Goal: Task Accomplishment & Management: Complete application form

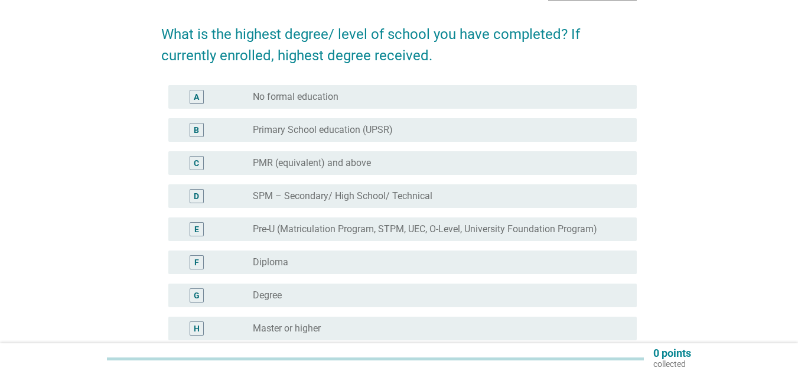
scroll to position [82, 0]
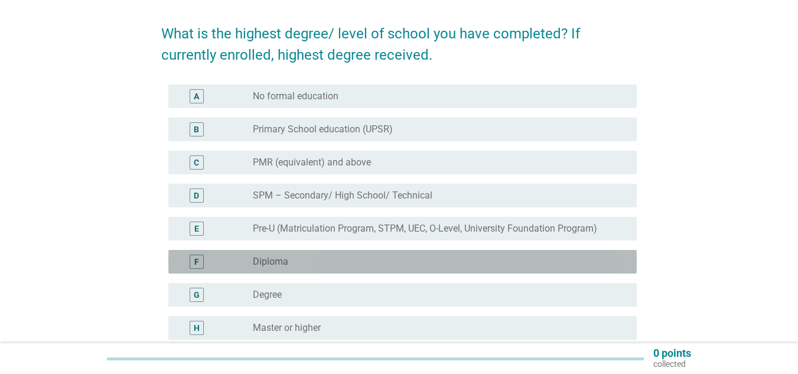
click at [196, 264] on div "F" at bounding box center [196, 262] width 5 height 12
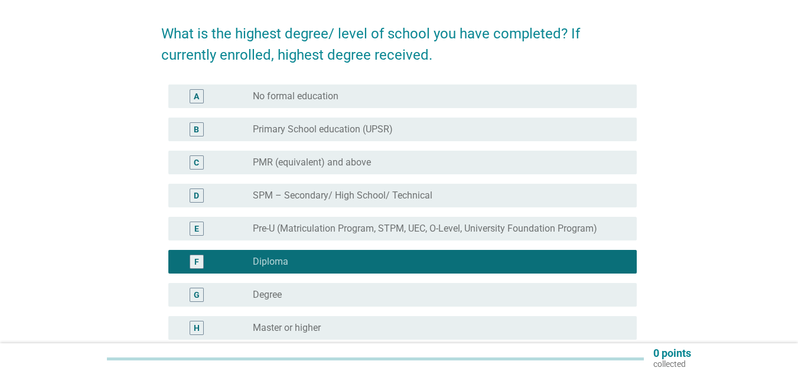
scroll to position [203, 0]
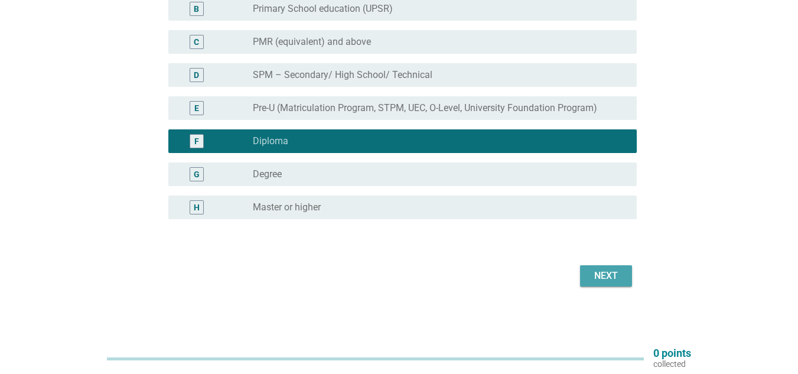
click at [607, 269] on div "Next" at bounding box center [605, 276] width 33 height 14
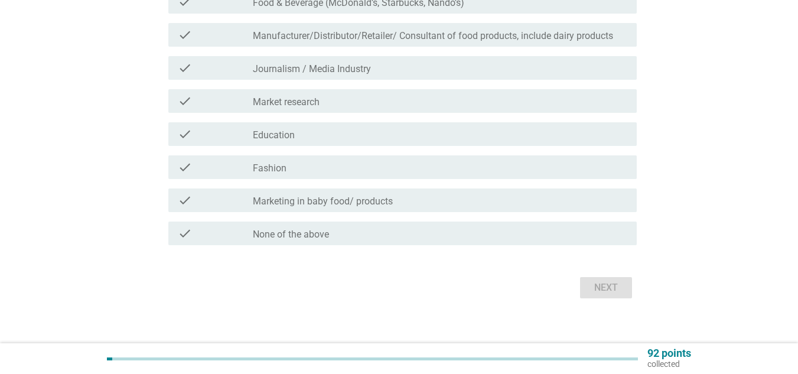
scroll to position [360, 0]
click at [450, 233] on div "check_box_outline_blank None of the above" at bounding box center [440, 233] width 374 height 14
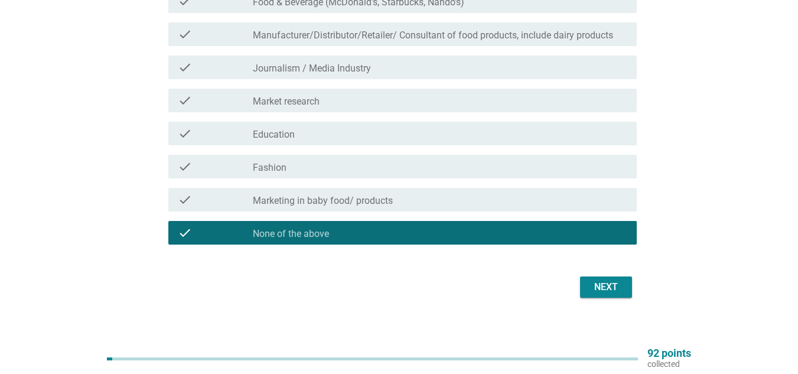
click at [629, 294] on button "Next" at bounding box center [606, 286] width 52 height 21
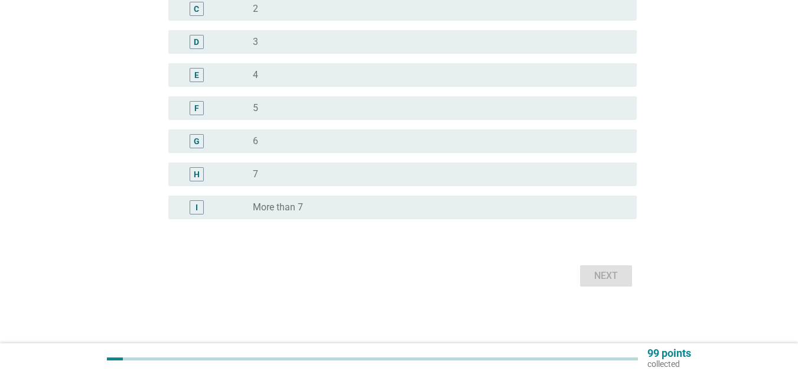
scroll to position [0, 0]
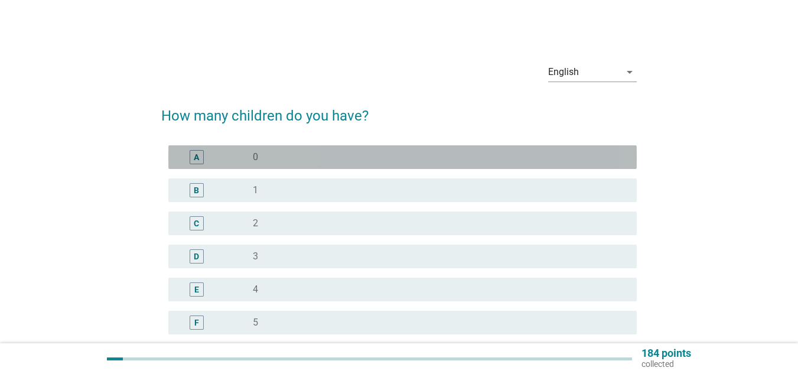
click at [450, 148] on div "A radio_button_unchecked 0" at bounding box center [402, 157] width 468 height 24
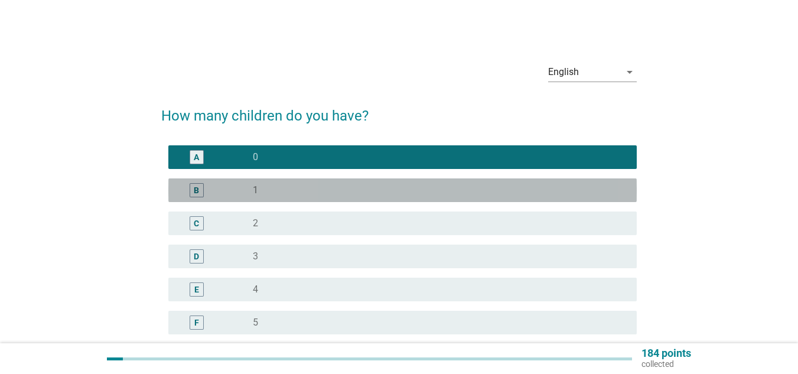
click at [394, 182] on div "B radio_button_unchecked 1" at bounding box center [402, 190] width 468 height 24
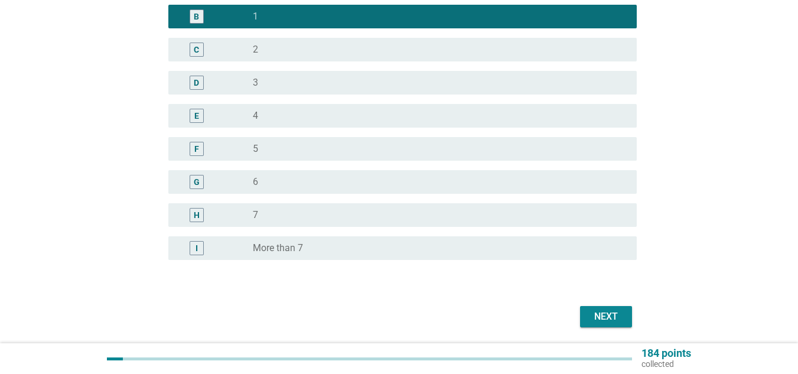
scroll to position [174, 0]
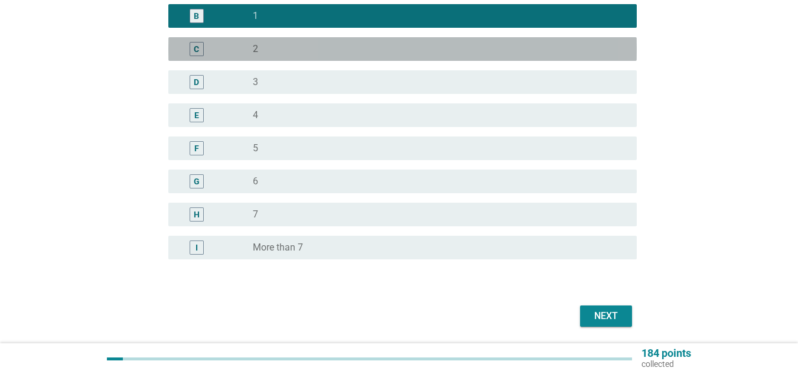
click at [362, 47] on div "radio_button_unchecked 2" at bounding box center [435, 49] width 365 height 12
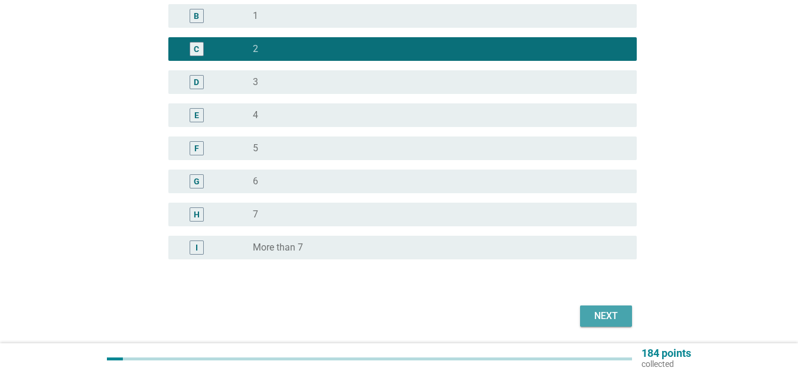
click at [606, 306] on button "Next" at bounding box center [606, 315] width 52 height 21
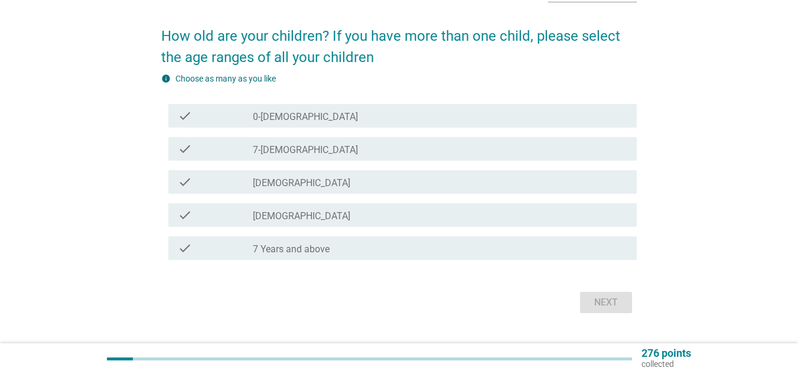
scroll to position [106, 0]
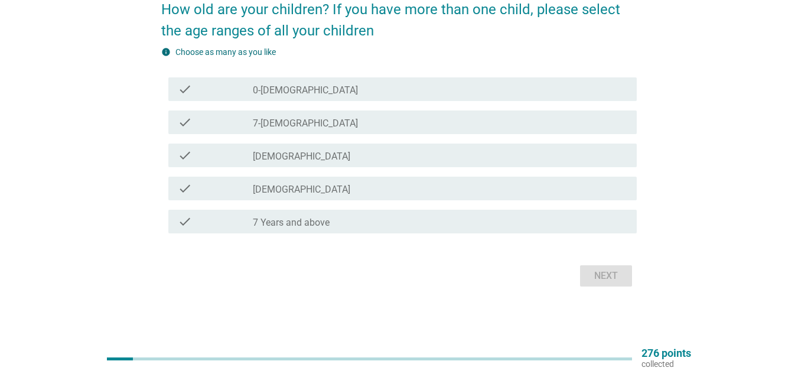
click at [369, 219] on div "check_box_outline_blank 7 Years and above" at bounding box center [440, 221] width 374 height 14
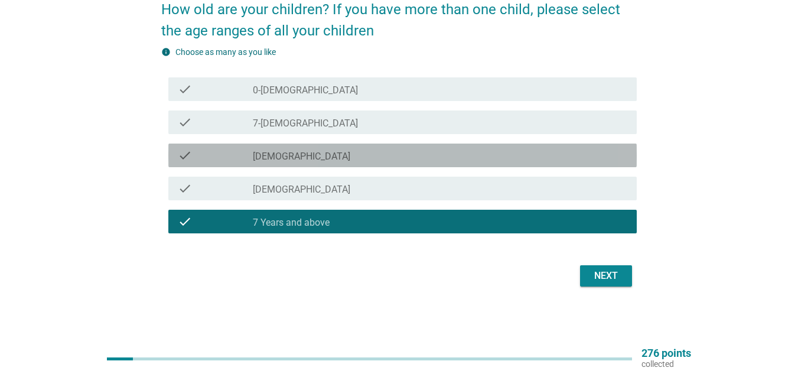
click at [447, 154] on div "check_box_outline_blank [DEMOGRAPHIC_DATA]" at bounding box center [440, 155] width 374 height 14
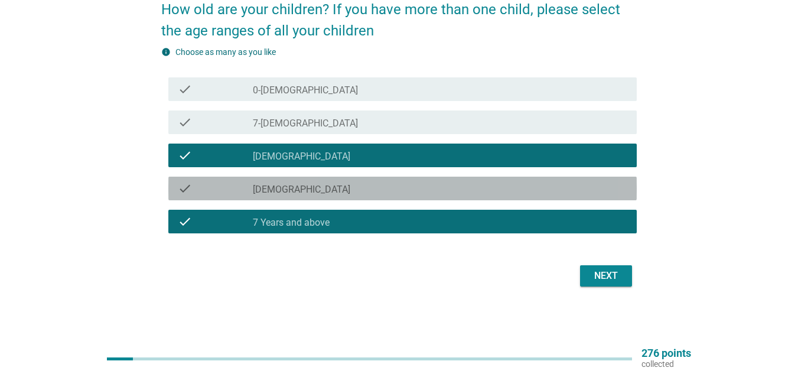
click at [527, 188] on div "check_box_outline_blank [DEMOGRAPHIC_DATA]" at bounding box center [440, 188] width 374 height 14
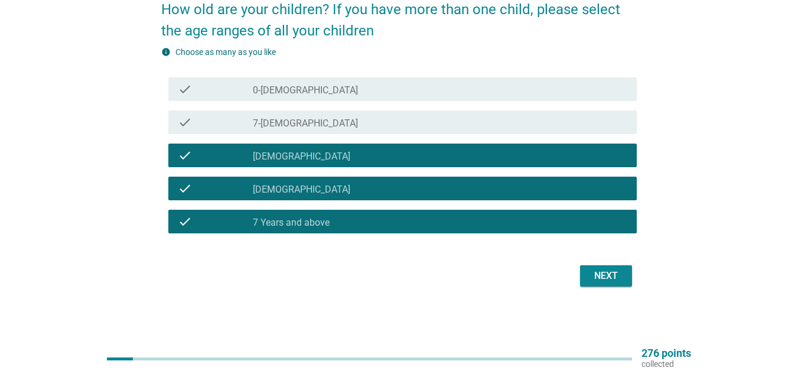
drag, startPoint x: 502, startPoint y: 234, endPoint x: 497, endPoint y: 225, distance: 10.8
click at [497, 225] on div "check check_box_outline_blank 7 Years and above" at bounding box center [398, 221] width 475 height 33
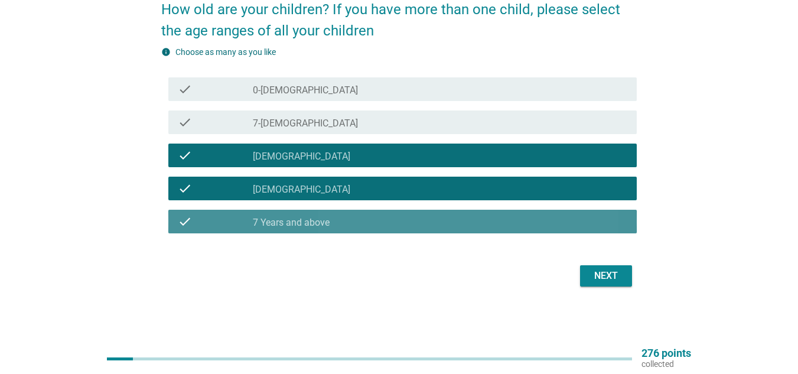
click at [497, 225] on div "check_box_outline_blank 7 Years and above" at bounding box center [440, 221] width 374 height 14
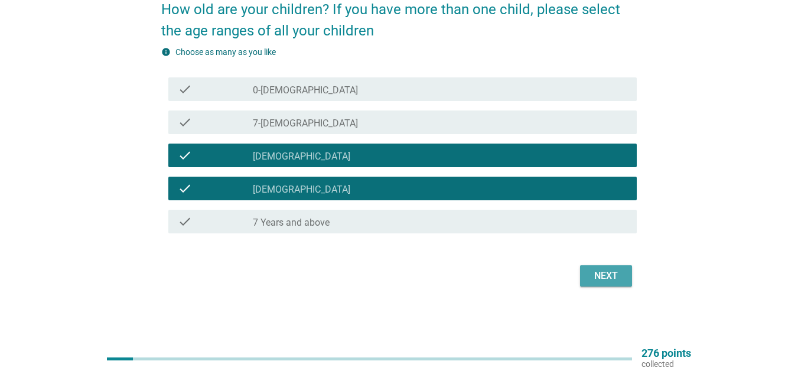
click at [598, 280] on div "Next" at bounding box center [605, 276] width 33 height 14
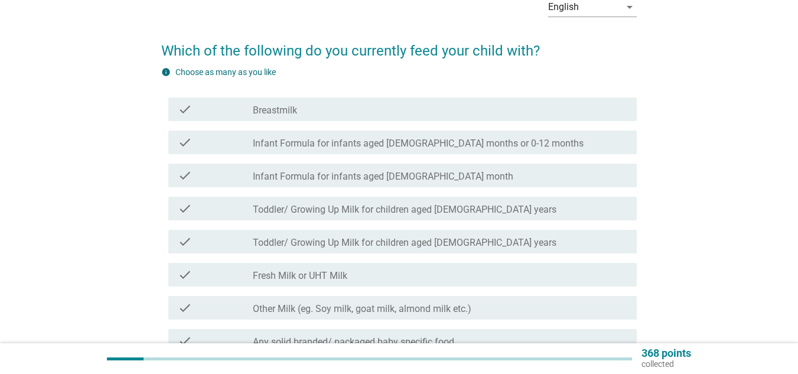
scroll to position [66, 0]
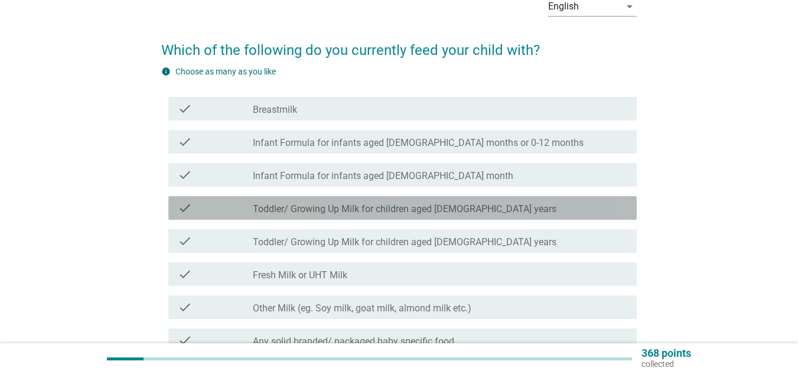
click at [471, 209] on label "Toddler/ Growing Up Milk for children aged [DEMOGRAPHIC_DATA] years" at bounding box center [404, 209] width 303 height 12
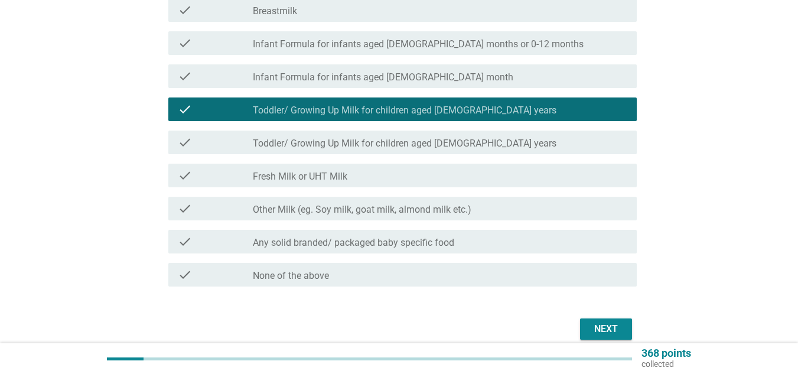
scroll to position [165, 0]
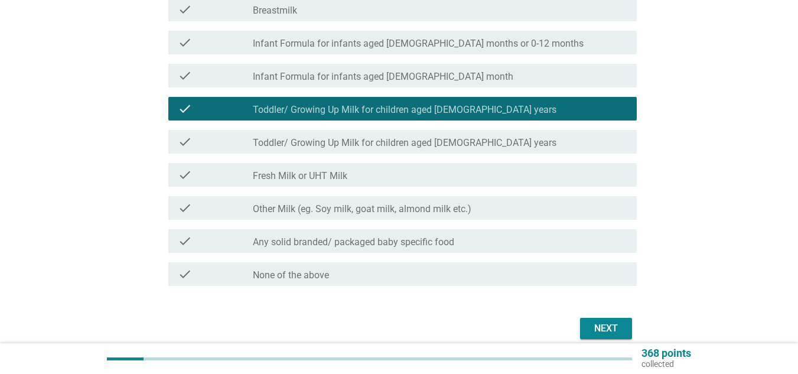
click at [346, 171] on label "Fresh Milk or UHT Milk" at bounding box center [300, 176] width 94 height 12
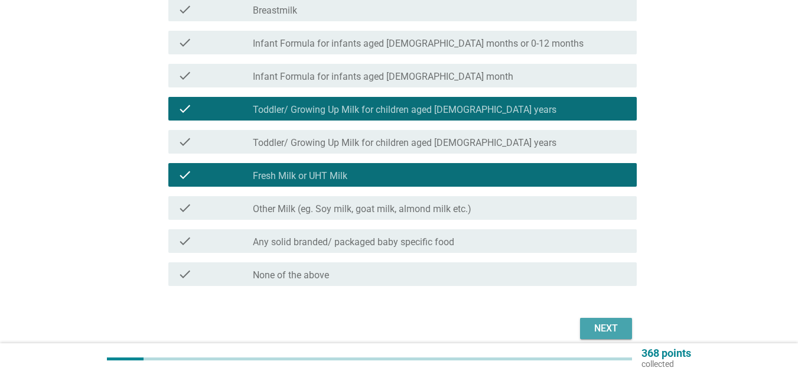
click at [602, 328] on div "Next" at bounding box center [605, 328] width 33 height 14
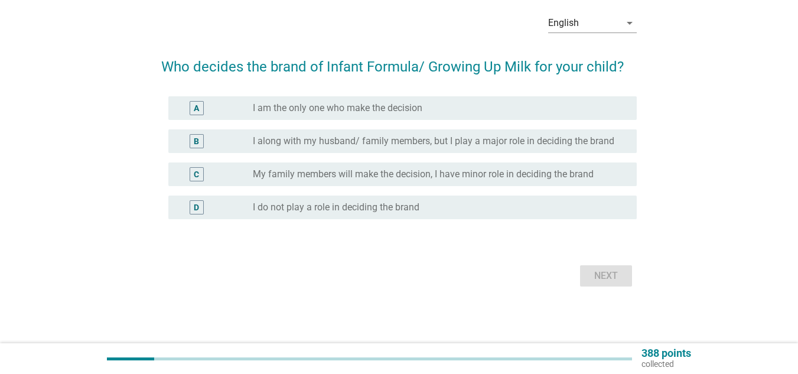
scroll to position [0, 0]
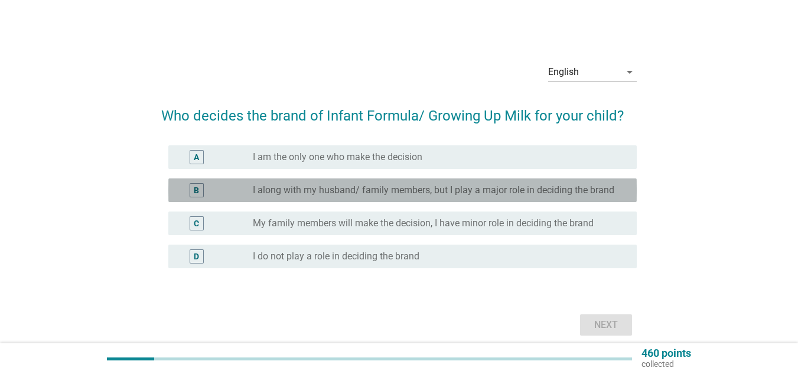
click at [485, 198] on div "B radio_button_unchecked I along with my husband/ family members, but I play a …" at bounding box center [402, 190] width 468 height 24
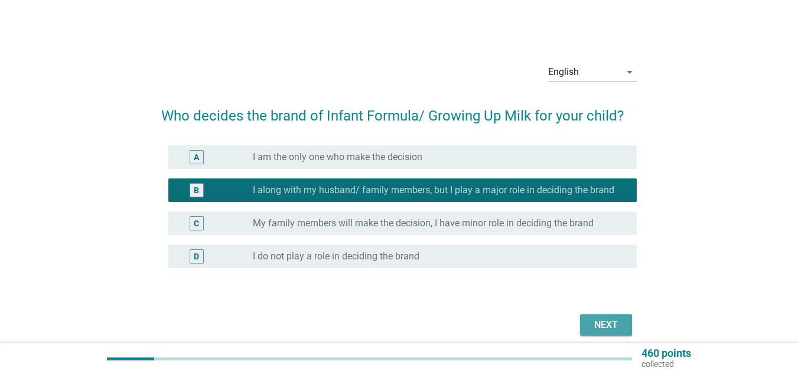
click at [603, 326] on div "Next" at bounding box center [605, 325] width 33 height 14
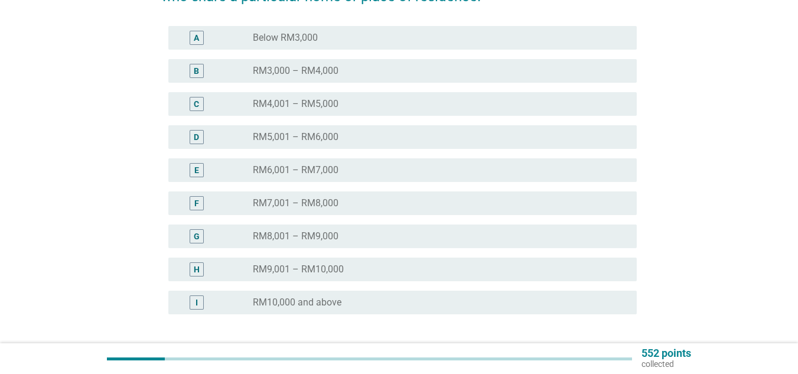
scroll to position [205, 0]
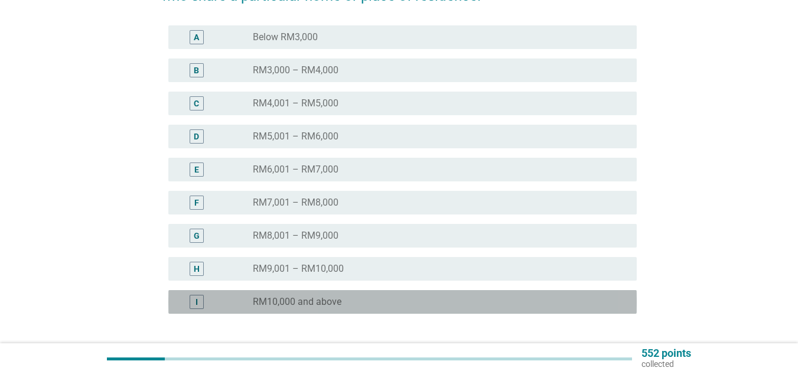
click at [559, 297] on div "radio_button_unchecked RM10,000 and above" at bounding box center [435, 302] width 365 height 12
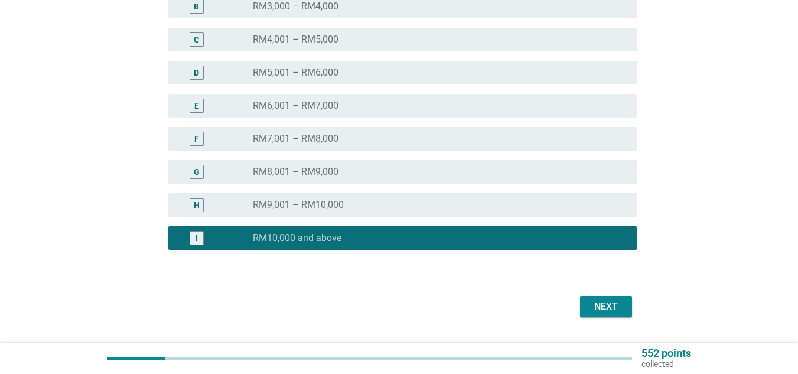
scroll to position [270, 0]
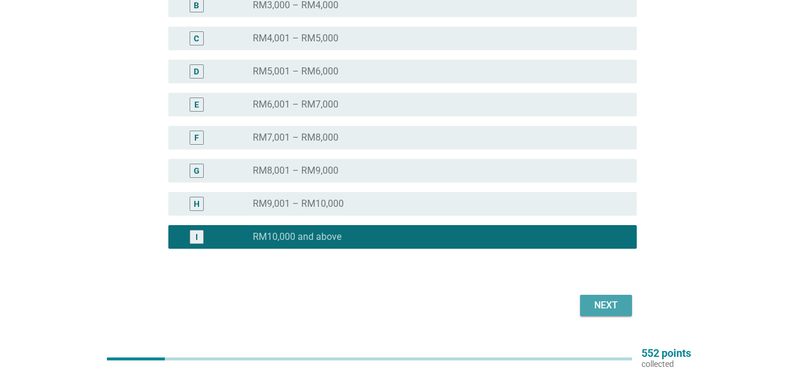
click at [611, 305] on div "Next" at bounding box center [605, 305] width 33 height 14
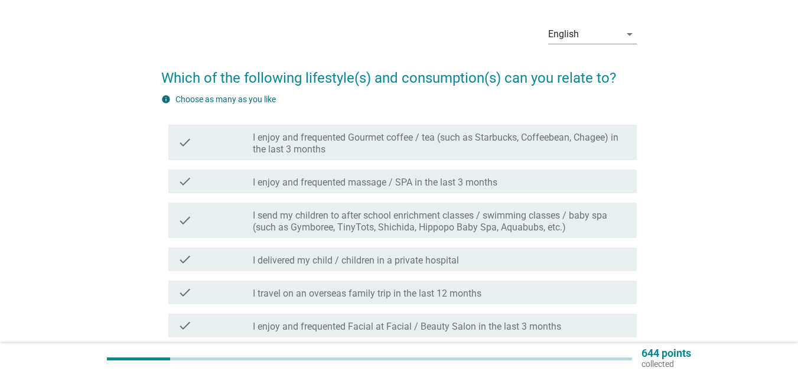
scroll to position [38, 0]
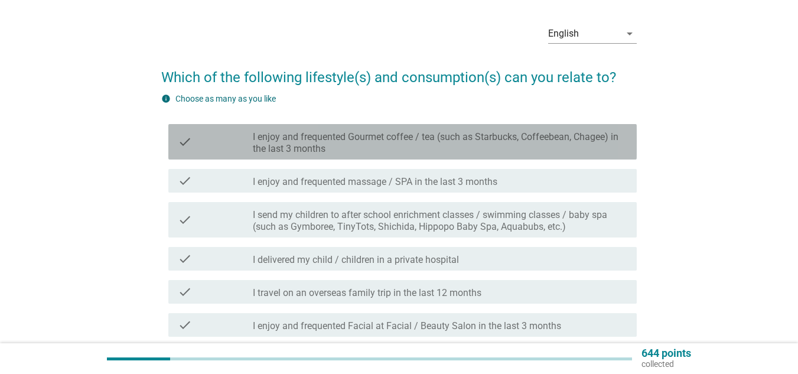
click at [488, 155] on div "check check_box_outline_blank I enjoy and frequented Gourmet coffee / tea (such…" at bounding box center [402, 141] width 468 height 35
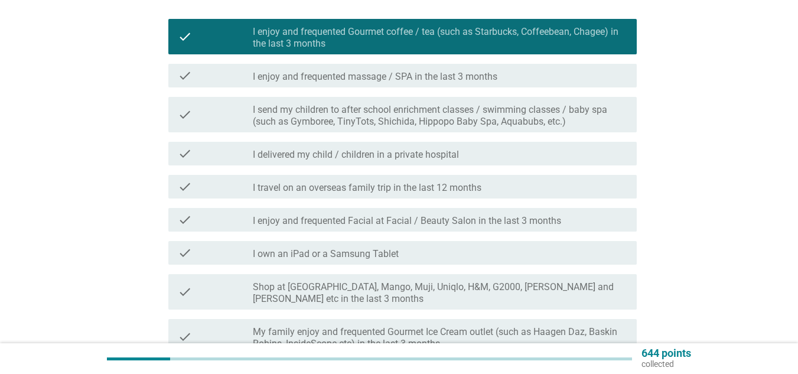
scroll to position [145, 0]
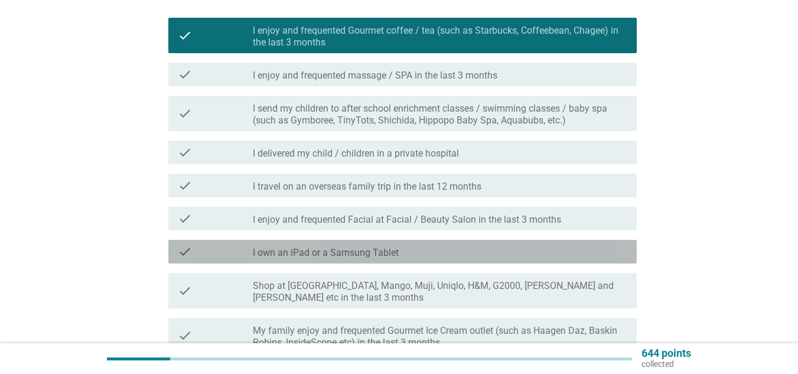
click at [557, 254] on div "check_box_outline_blank I own an iPad or a Samsung Tablet" at bounding box center [440, 251] width 374 height 14
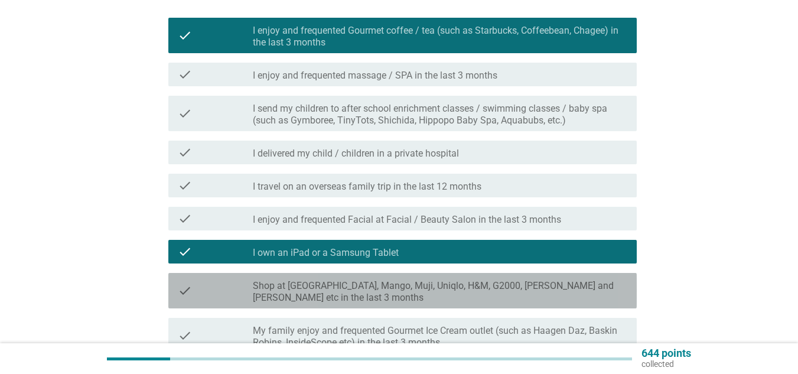
click at [485, 299] on label "Shop at [GEOGRAPHIC_DATA], Mango, Muji, Uniqlo, H&M, G2000, [PERSON_NAME] and […" at bounding box center [440, 292] width 374 height 24
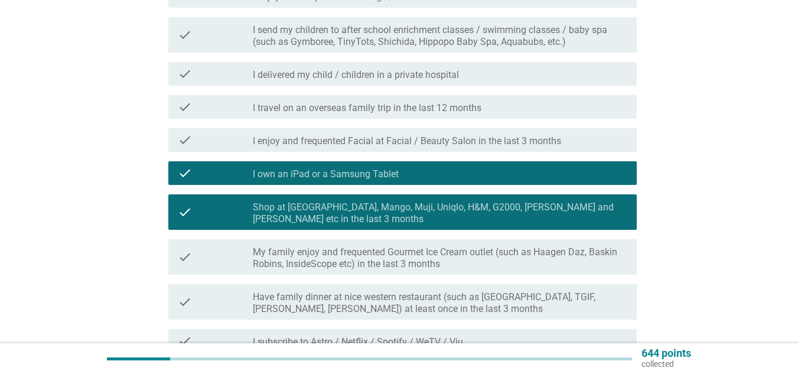
scroll to position [224, 0]
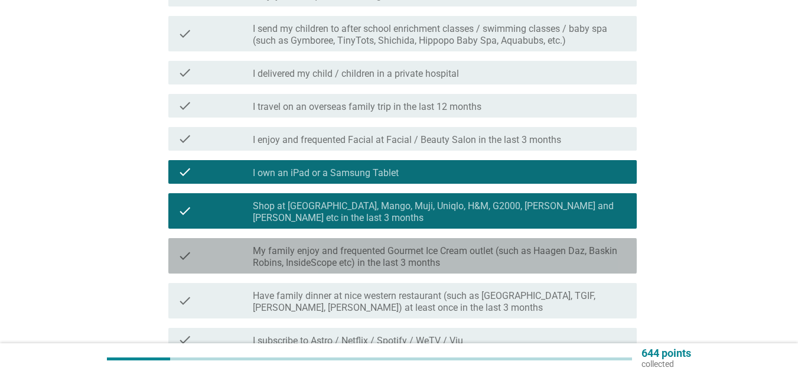
click at [497, 265] on label "My family enjoy and frequented Gourmet Ice Cream outlet (such as Haagen Daz, Ba…" at bounding box center [440, 257] width 374 height 24
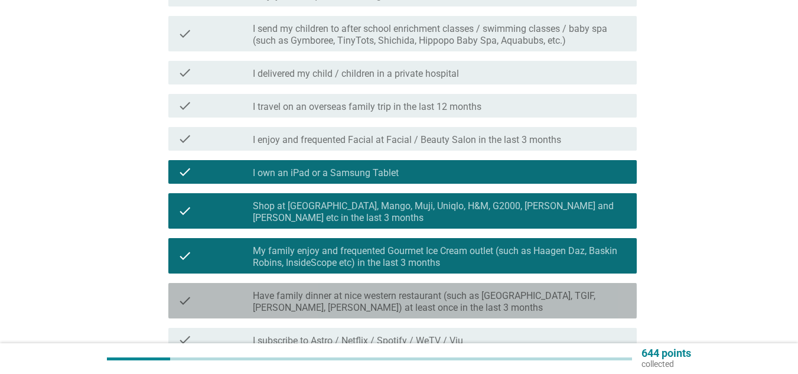
click at [486, 309] on label "Have family dinner at nice western restaurant (such as [GEOGRAPHIC_DATA], TGIF,…" at bounding box center [440, 302] width 374 height 24
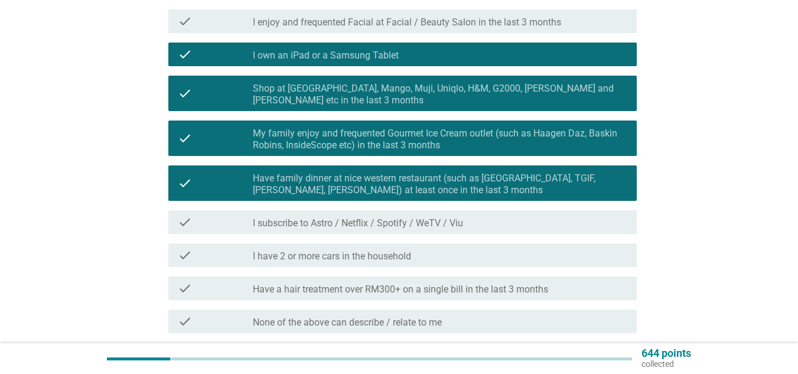
scroll to position [342, 0]
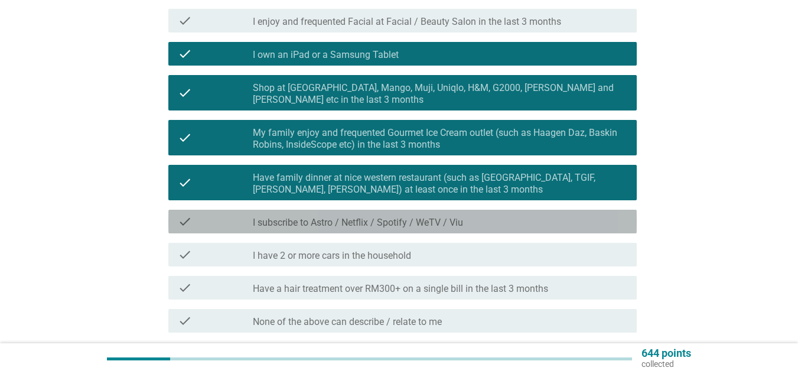
click at [502, 219] on div "check_box_outline_blank I subscribe to Astro / Netflix / Spotify / WeTV / Viu" at bounding box center [440, 221] width 374 height 14
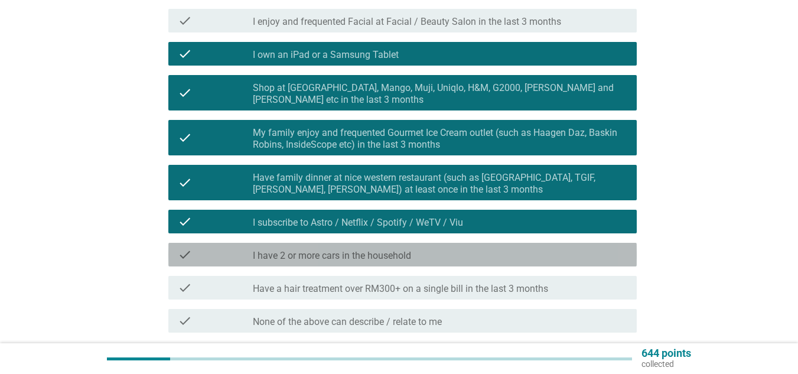
click at [451, 256] on div "check_box_outline_blank I have 2 or more cars in the household" at bounding box center [440, 254] width 374 height 14
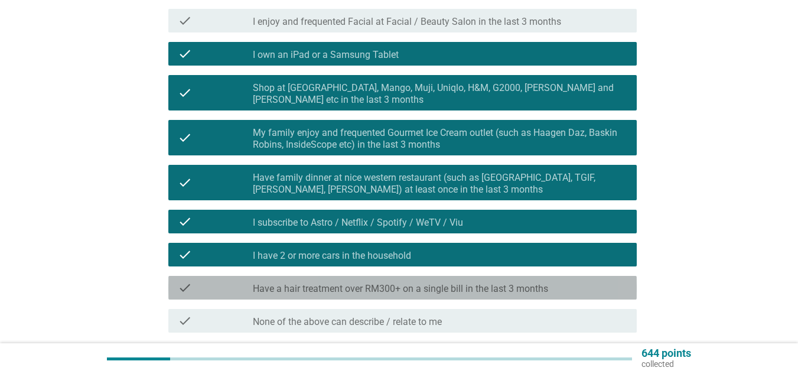
click at [546, 290] on label "Have a hair treatment over RM300+ on a single bill in the last 3 months" at bounding box center [400, 289] width 295 height 12
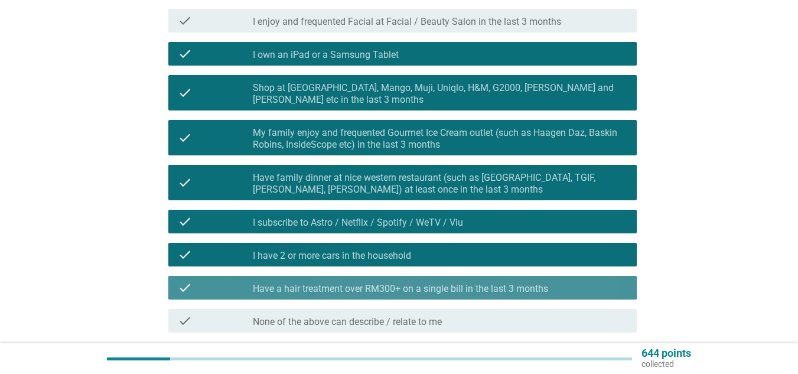
click at [546, 290] on label "Have a hair treatment over RM300+ on a single bill in the last 3 months" at bounding box center [400, 289] width 295 height 12
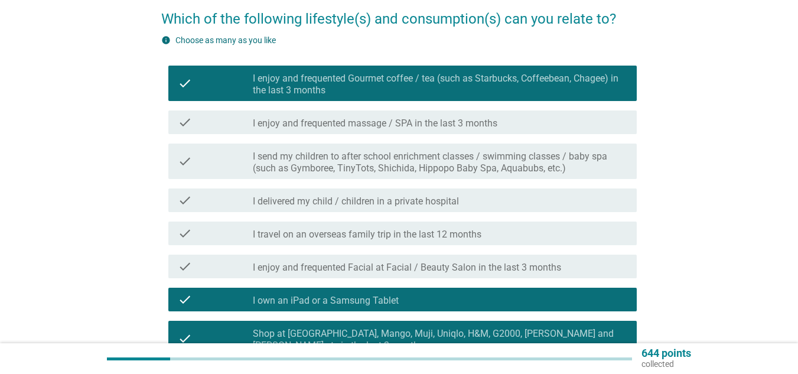
scroll to position [96, 0]
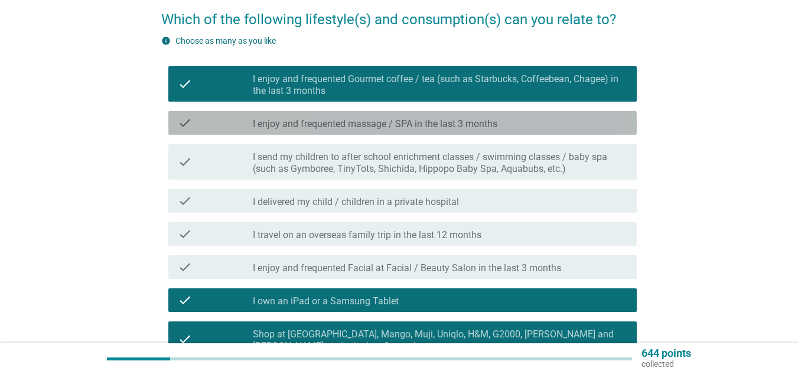
click at [515, 130] on div "check check_box_outline_blank I enjoy and frequented massage / SPA in the last …" at bounding box center [402, 123] width 468 height 24
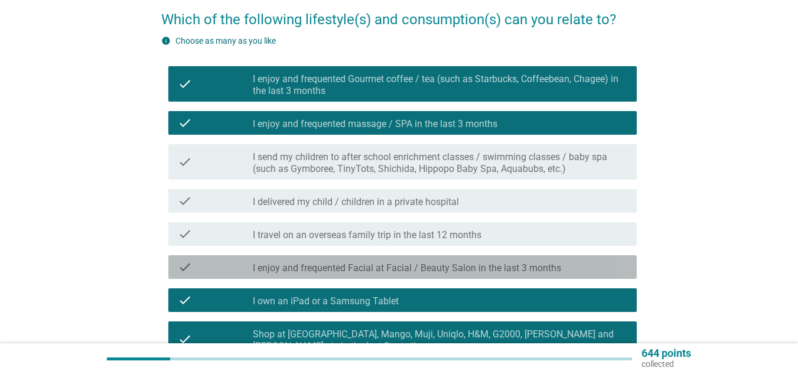
click at [472, 273] on label "I enjoy and frequented Facial at Facial / Beauty Salon in the last 3 months" at bounding box center [407, 268] width 308 height 12
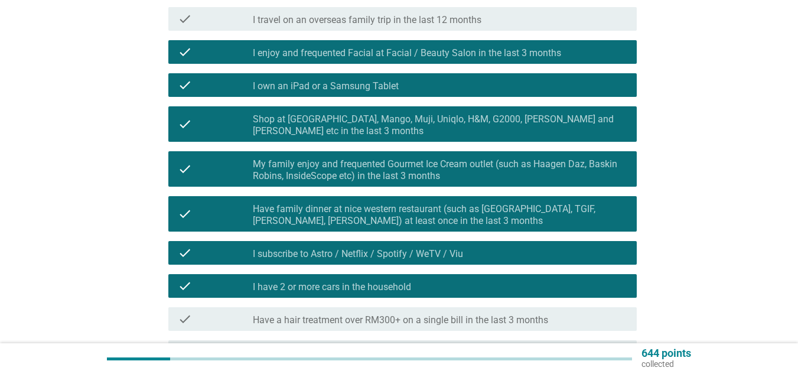
scroll to position [442, 0]
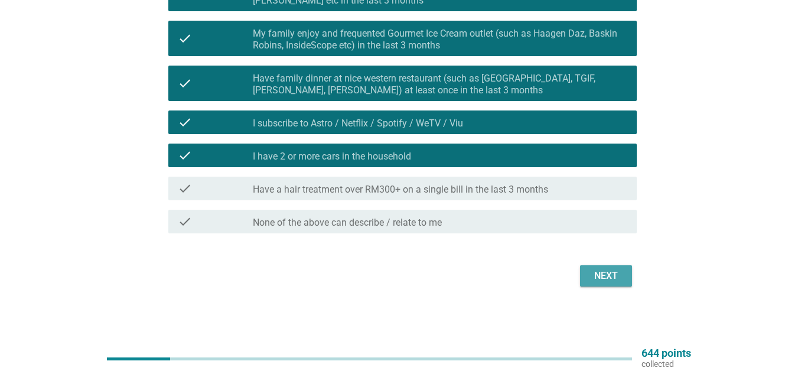
click at [625, 283] on button "Next" at bounding box center [606, 275] width 52 height 21
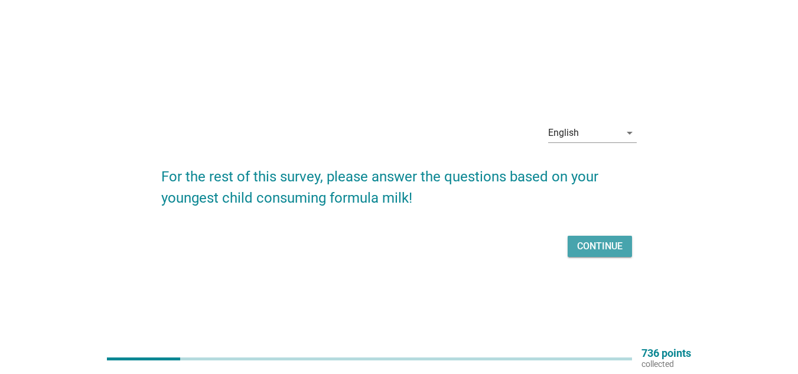
click at [612, 251] on div "Continue" at bounding box center [599, 246] width 45 height 14
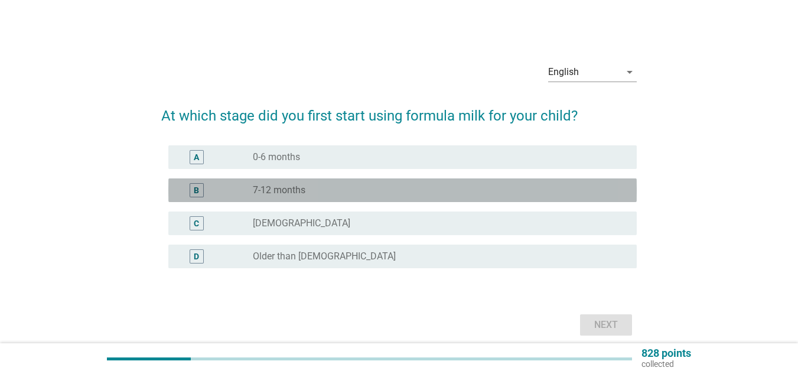
click at [566, 198] on div "B radio_button_unchecked 7-12 months" at bounding box center [402, 190] width 468 height 24
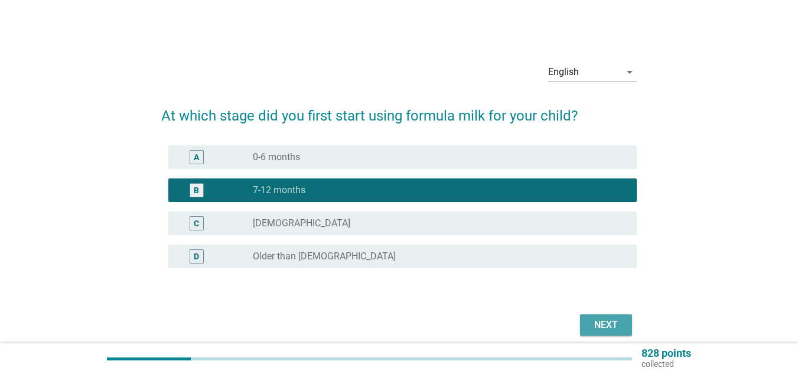
click at [605, 321] on div "Next" at bounding box center [605, 325] width 33 height 14
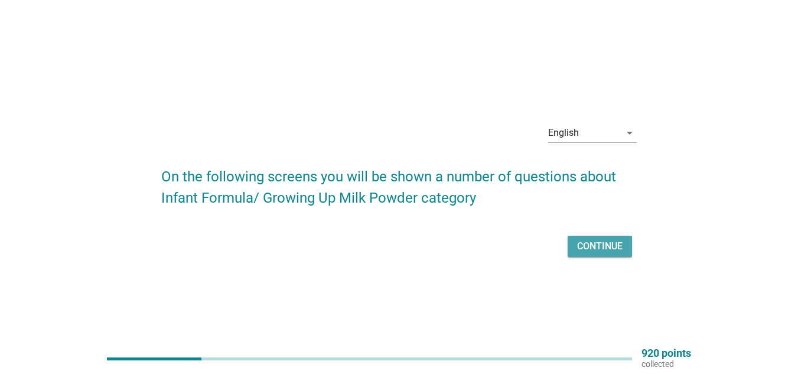
click at [617, 244] on div "Continue" at bounding box center [599, 246] width 45 height 14
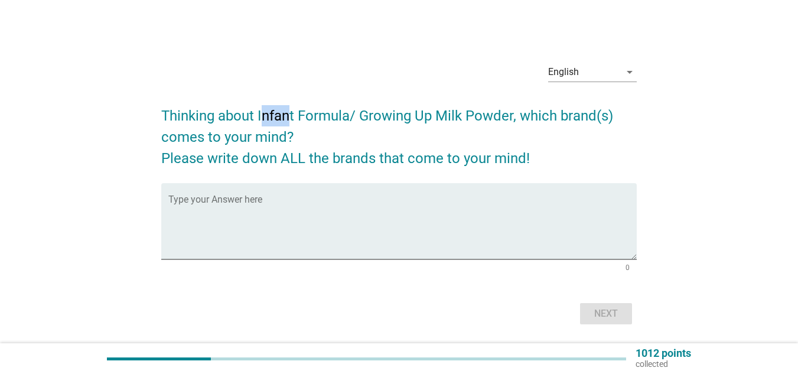
drag, startPoint x: 262, startPoint y: 112, endPoint x: 283, endPoint y: 107, distance: 22.2
click at [283, 107] on h2 "Thinking about Infant Formula/ Growing Up Milk Powder, which brand(s) comes to …" at bounding box center [398, 131] width 475 height 76
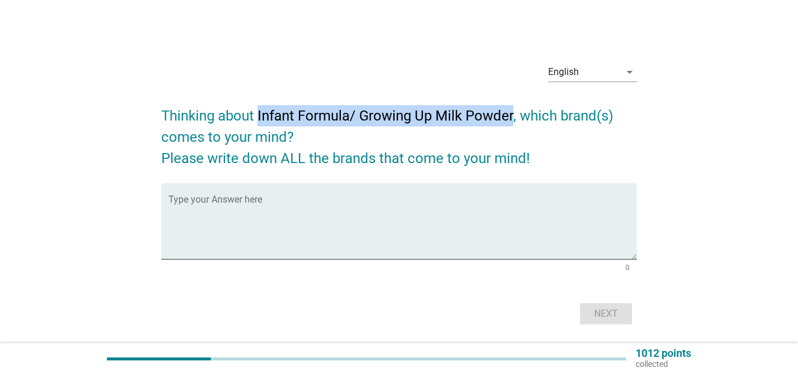
drag, startPoint x: 259, startPoint y: 115, endPoint x: 514, endPoint y: 115, distance: 255.7
click at [514, 115] on h2 "Thinking about Infant Formula/ Growing Up Milk Powder, which brand(s) comes to …" at bounding box center [398, 131] width 475 height 76
copy h2 "Infant Formula/ Growing Up Milk Powder"
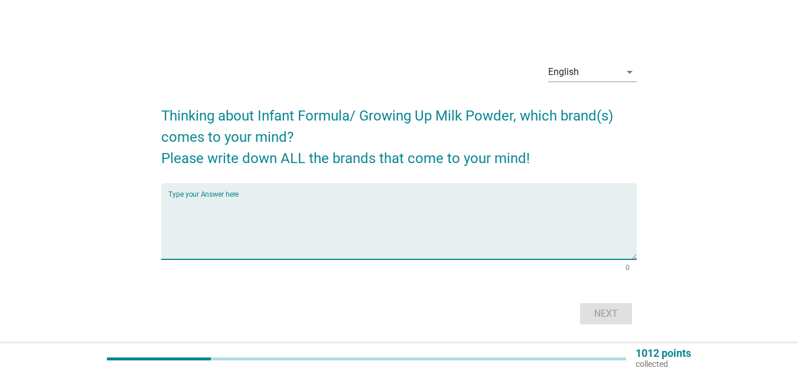
click at [218, 249] on textarea "Type your Answer here" at bounding box center [402, 228] width 468 height 62
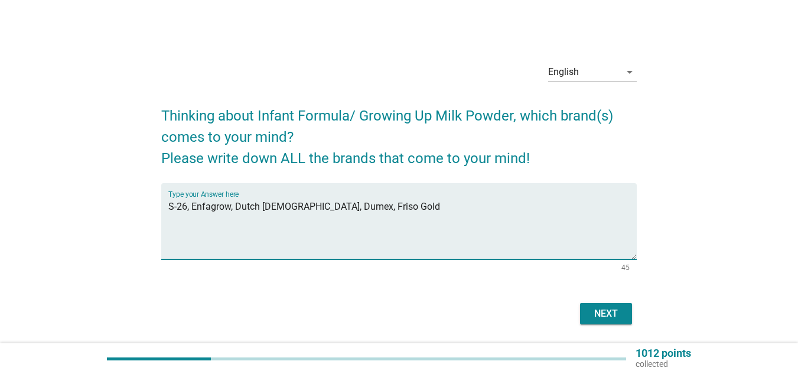
type textarea "S-26, Enfagrow, Dutch [DEMOGRAPHIC_DATA], Dumex, Friso Gold"
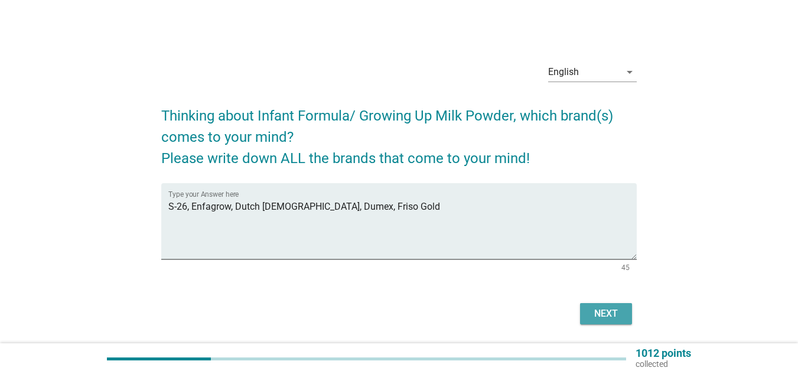
click at [610, 315] on div "Next" at bounding box center [605, 313] width 33 height 14
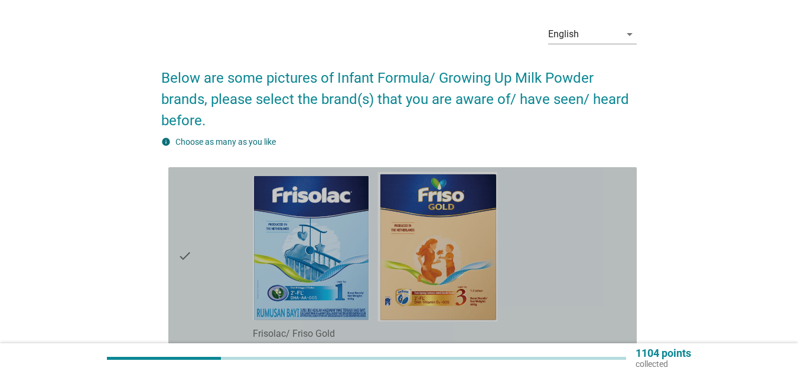
click at [546, 189] on div "check_box_outline_blank Frisolac/ Friso Gold" at bounding box center [440, 256] width 374 height 168
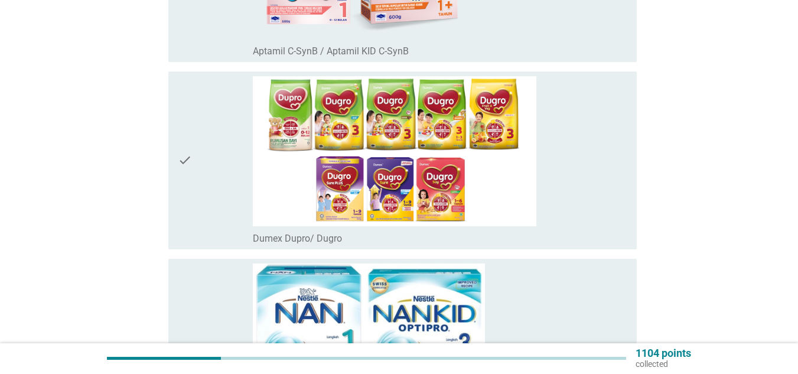
scroll to position [507, 0]
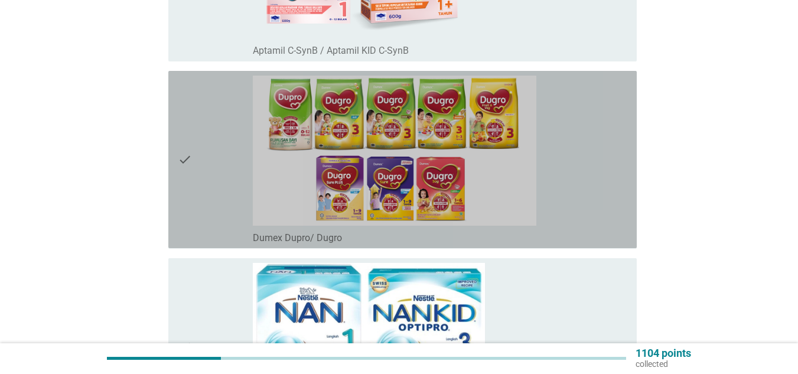
click at [531, 142] on img at bounding box center [394, 150] width 283 height 149
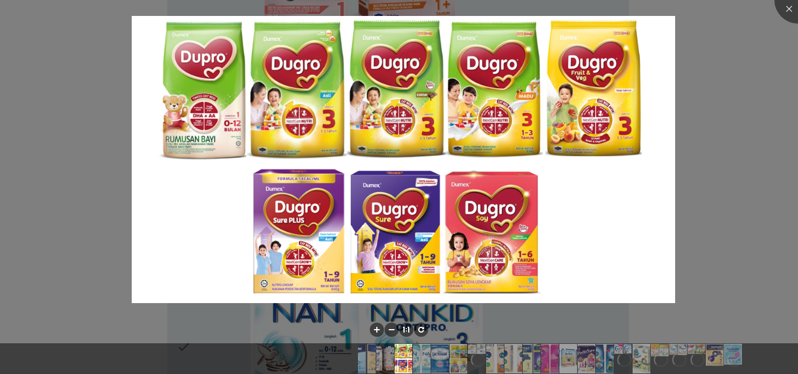
click at [757, 128] on div at bounding box center [399, 187] width 798 height 374
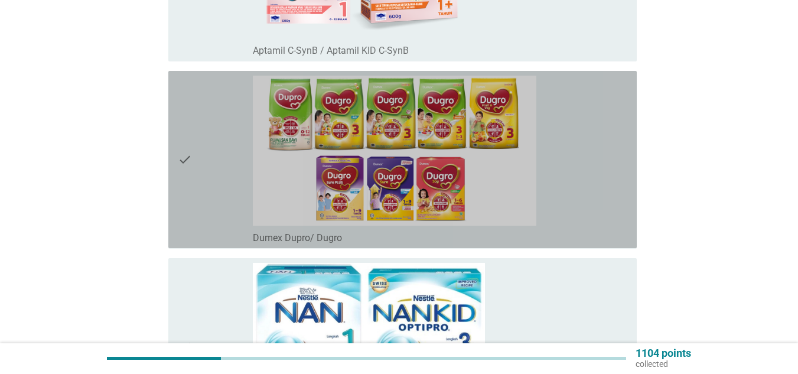
click at [601, 186] on div "check_box_outline_blank Dumex Dupro/ Dugro" at bounding box center [440, 160] width 374 height 168
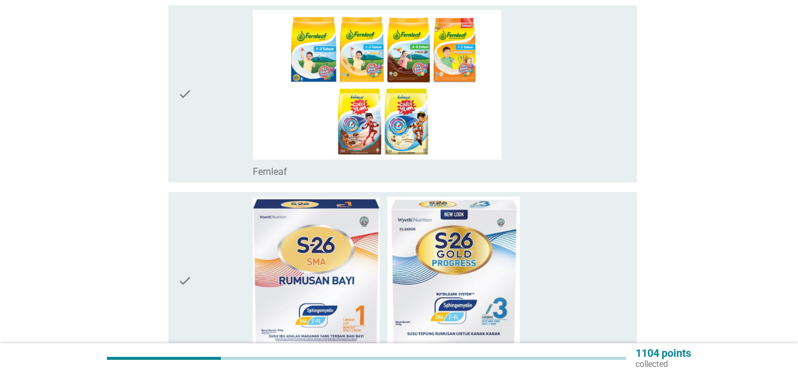
scroll to position [1134, 0]
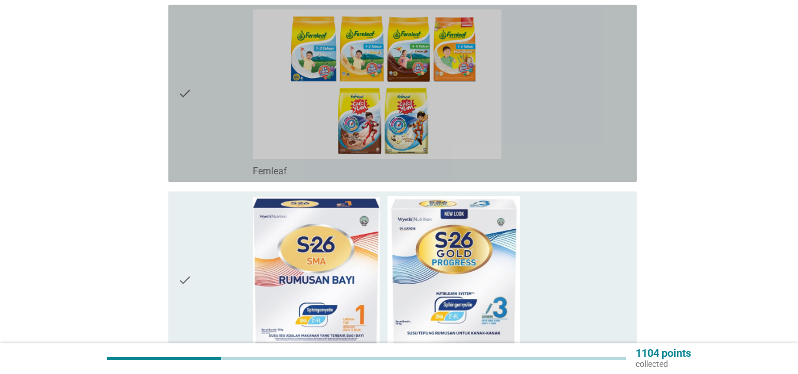
click at [575, 113] on div "check_box_outline_blank Fernleaf" at bounding box center [440, 93] width 374 height 168
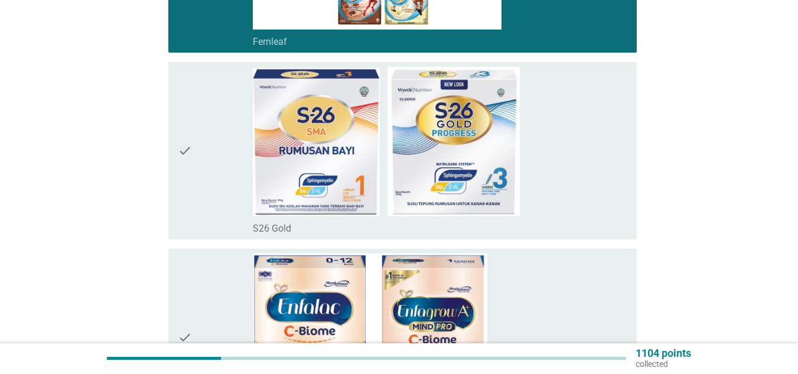
click at [575, 113] on div "check_box_outline_blank S26 Gold" at bounding box center [440, 151] width 374 height 168
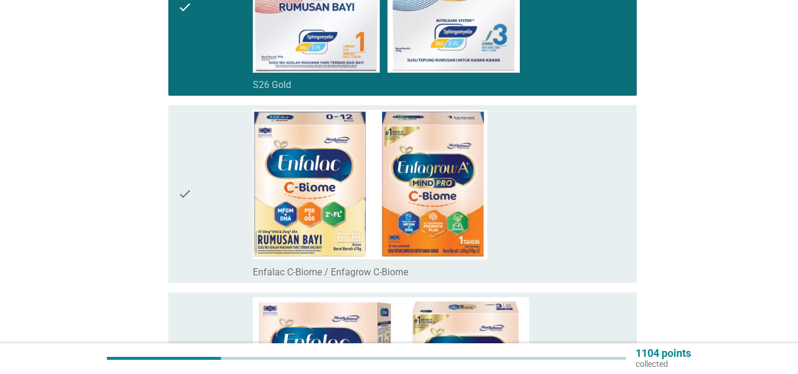
scroll to position [1411, 0]
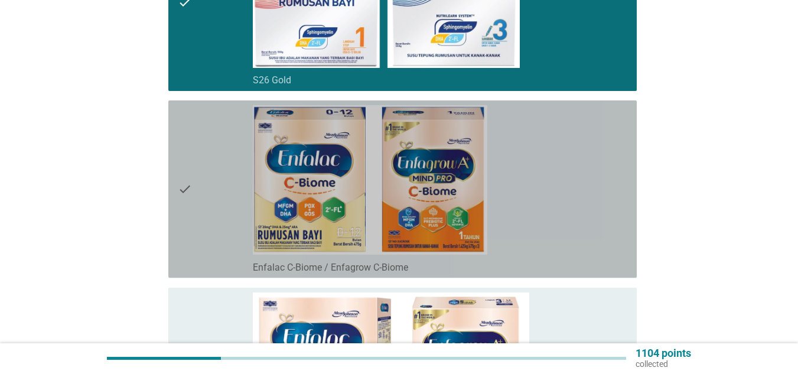
click at [553, 195] on div "check_box_outline_blank Enfalac C-Biome / Enfagrow C-Biome" at bounding box center [440, 189] width 374 height 168
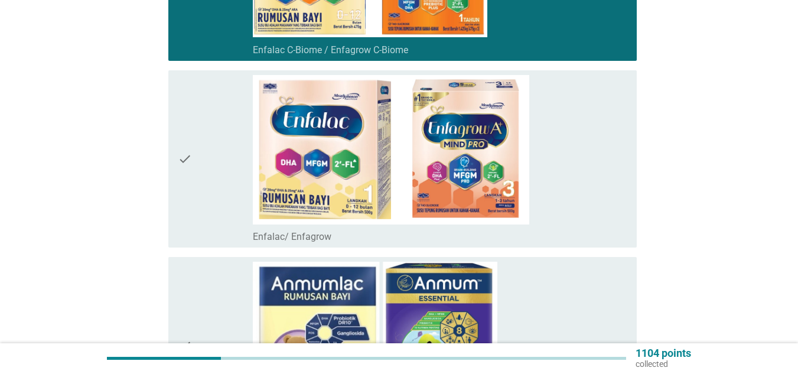
scroll to position [1629, 0]
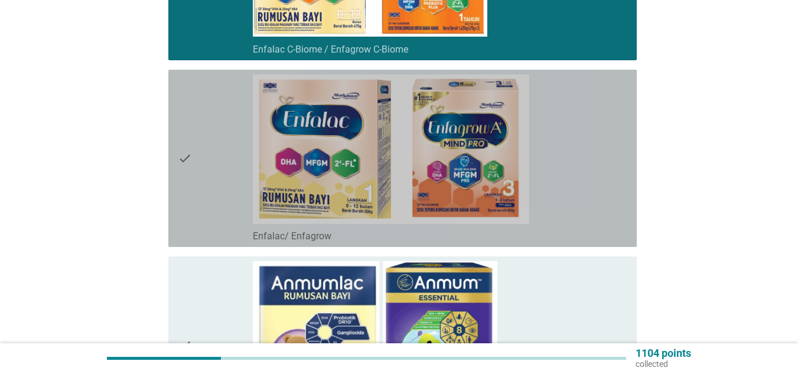
click at [553, 195] on div "check_box_outline_blank Enfalac/ Enfagrow" at bounding box center [440, 158] width 374 height 168
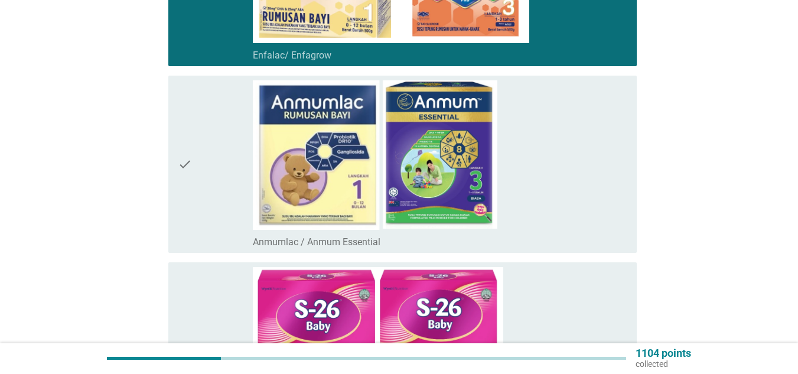
scroll to position [1810, 0]
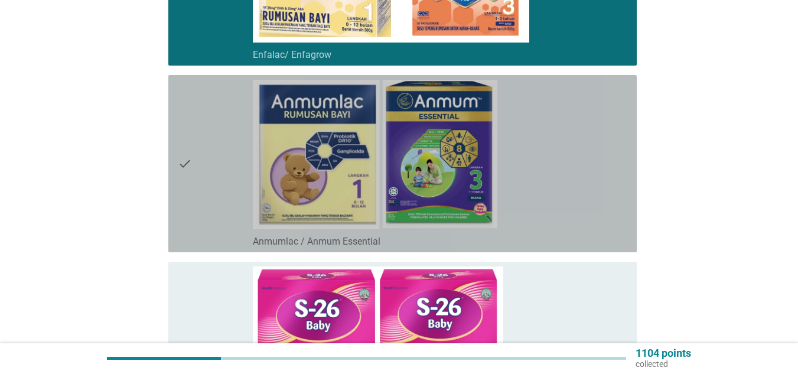
click at [546, 194] on div "check_box_outline_blank Anmumlac / Anmum Essential" at bounding box center [440, 164] width 374 height 168
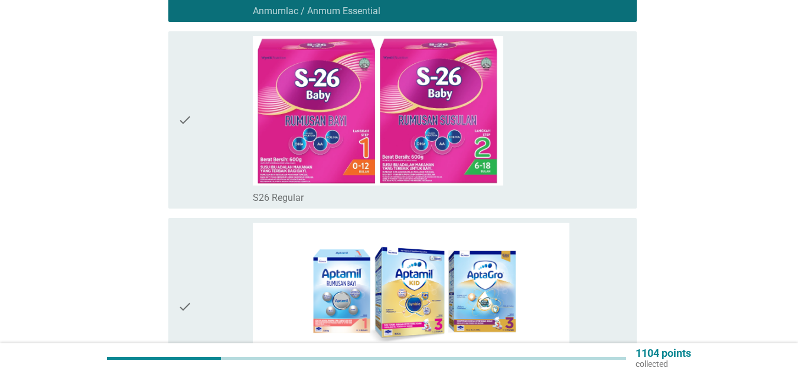
scroll to position [2041, 0]
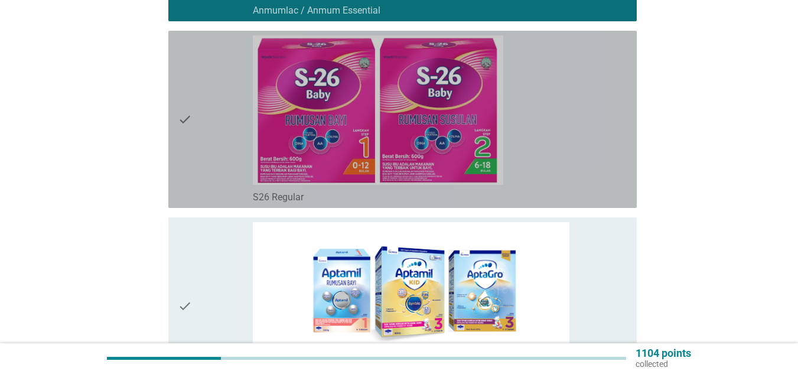
click at [550, 135] on div "check_box_outline_blank S26 Regular" at bounding box center [440, 119] width 374 height 168
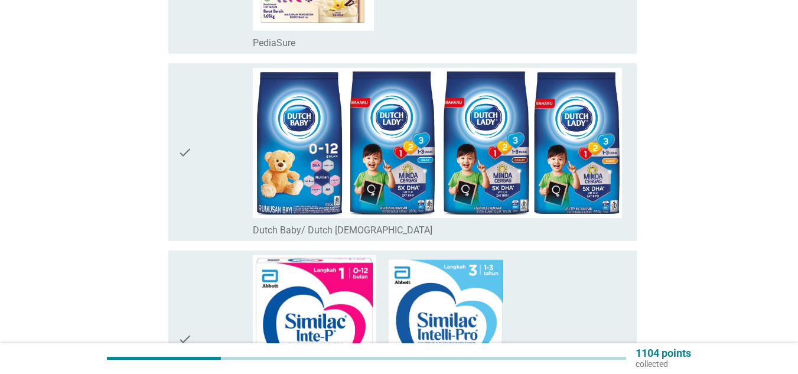
scroll to position [2569, 0]
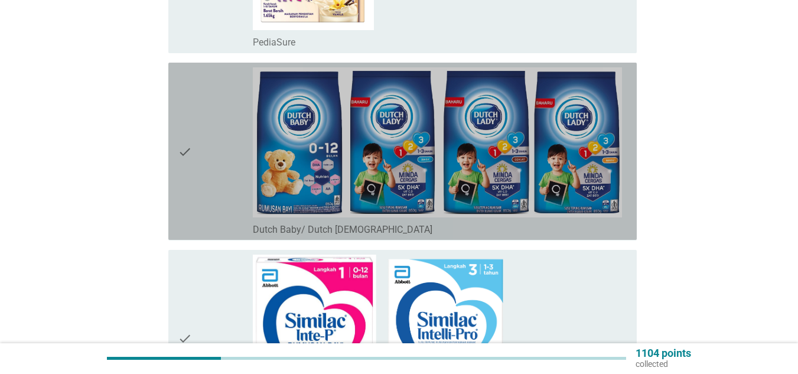
click at [224, 195] on div "check" at bounding box center [215, 151] width 75 height 168
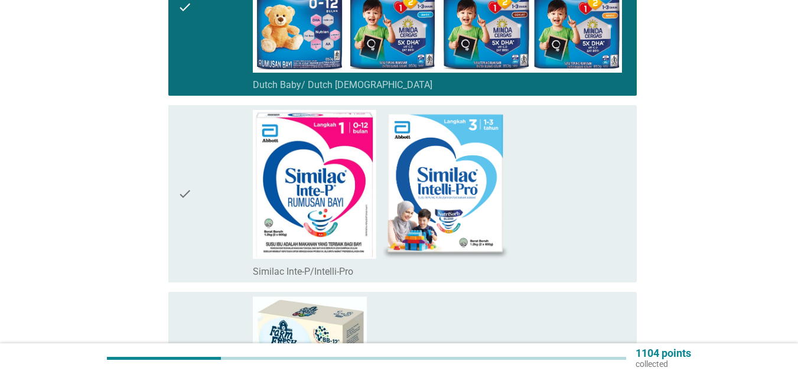
scroll to position [2715, 0]
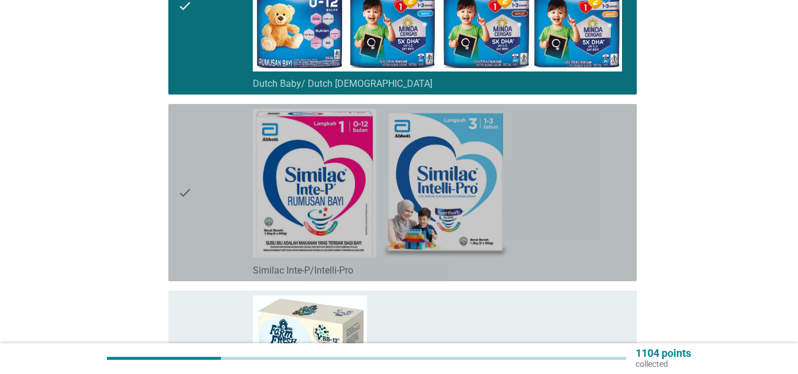
click at [225, 211] on div "check" at bounding box center [215, 193] width 75 height 168
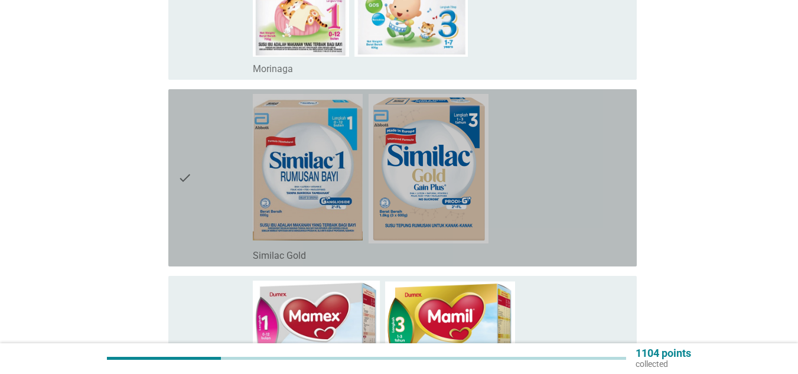
click at [225, 211] on div "check" at bounding box center [215, 178] width 75 height 168
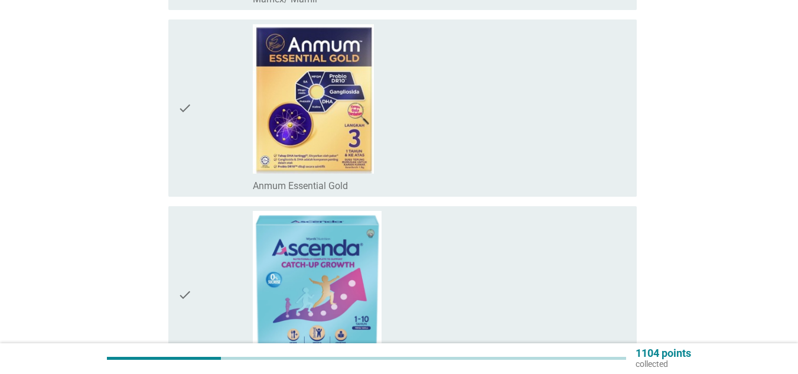
scroll to position [3733, 0]
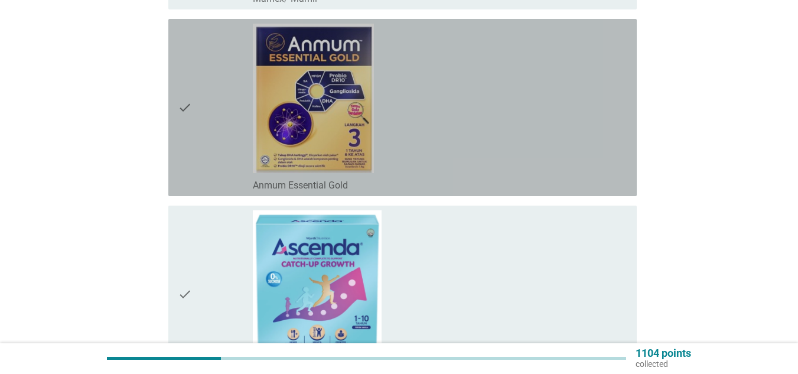
click at [226, 177] on div "check" at bounding box center [215, 108] width 75 height 168
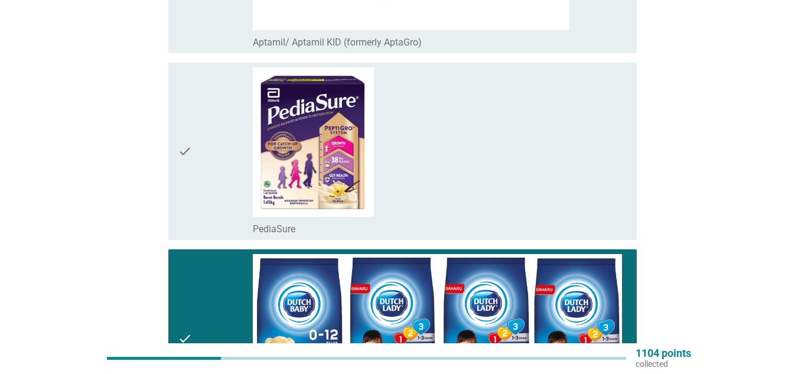
scroll to position [2378, 0]
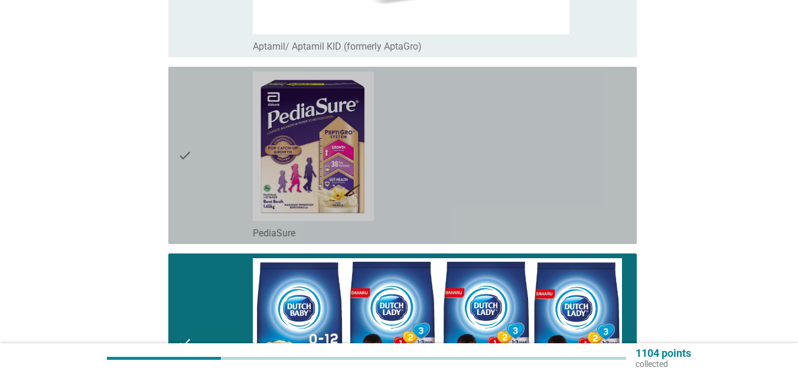
click at [226, 177] on div "check" at bounding box center [215, 155] width 75 height 168
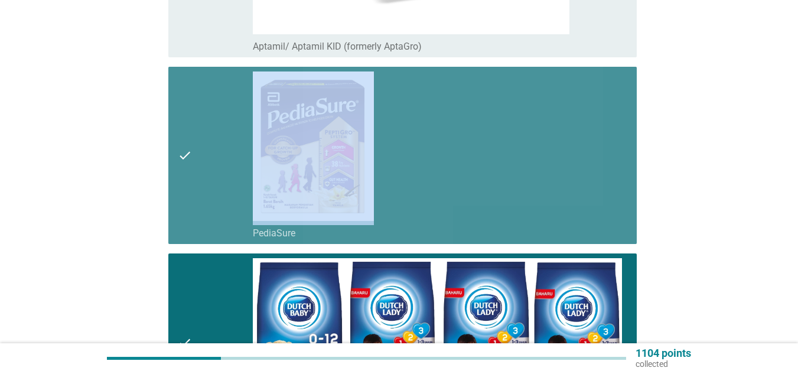
click at [226, 177] on div "check" at bounding box center [215, 155] width 75 height 168
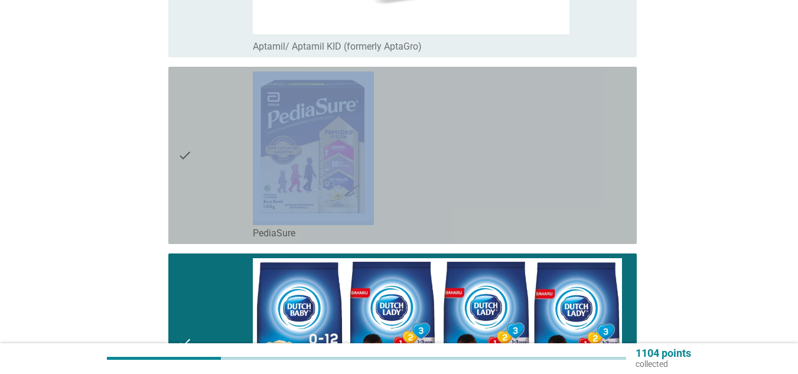
click at [226, 177] on div "check" at bounding box center [215, 155] width 75 height 168
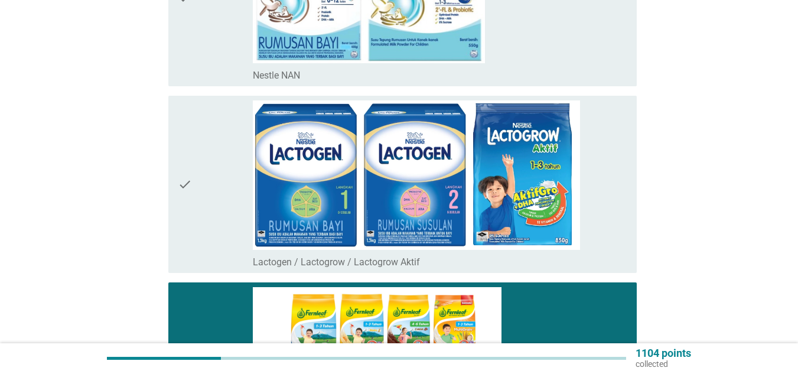
scroll to position [827, 0]
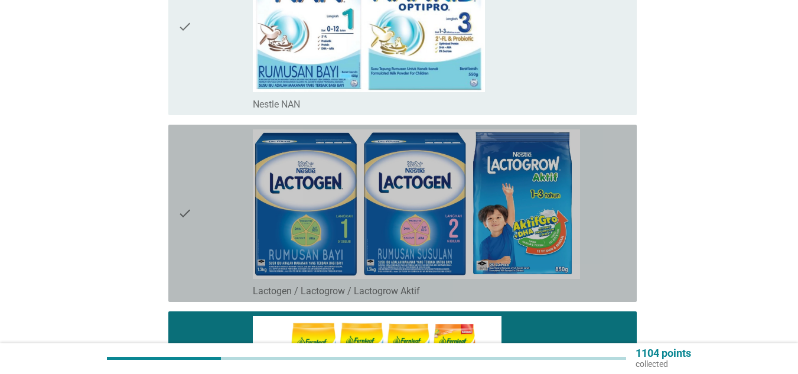
click at [223, 244] on div "check" at bounding box center [215, 213] width 75 height 168
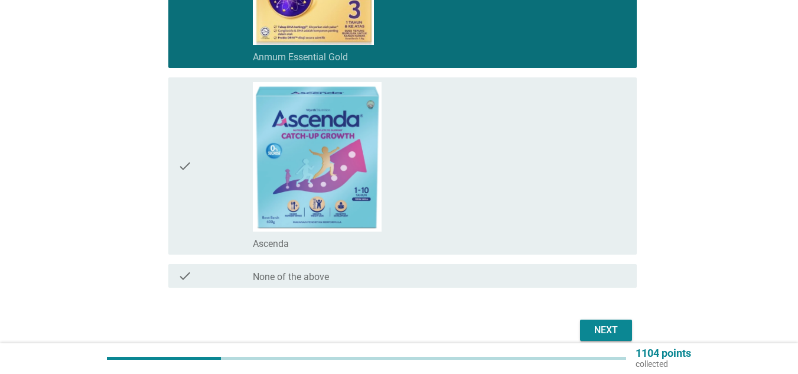
scroll to position [3916, 0]
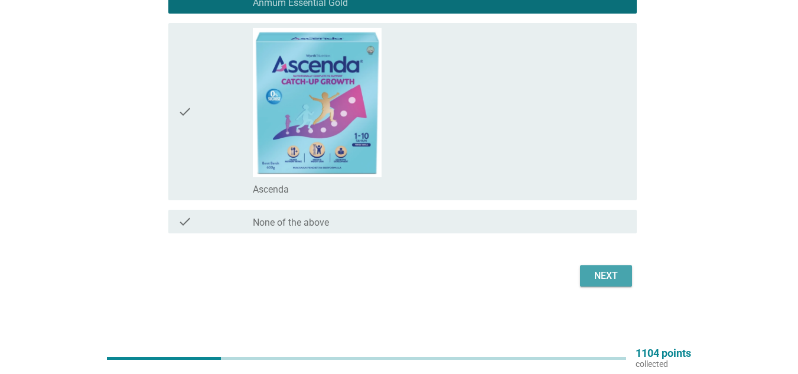
click at [615, 279] on div "Next" at bounding box center [605, 276] width 33 height 14
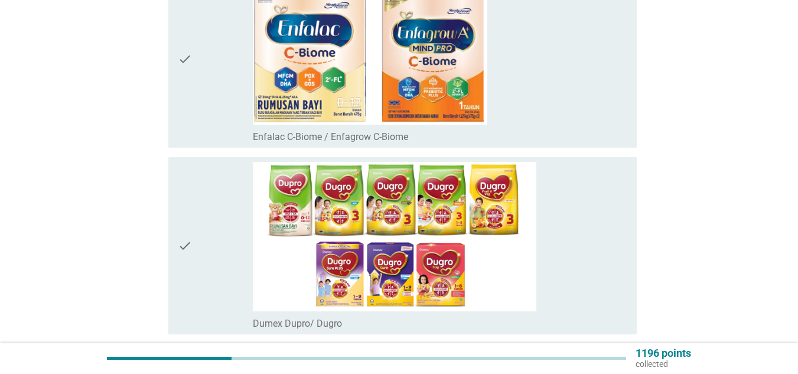
scroll to position [214, 0]
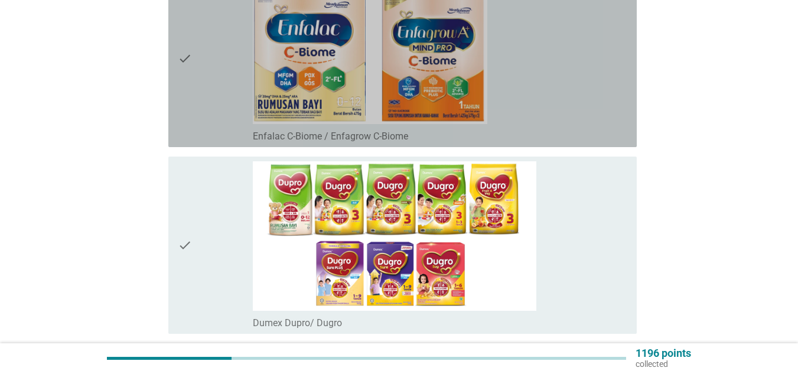
click at [566, 128] on div "check_box_outline_blank Enfalac C-Biome / Enfagrow C-Biome" at bounding box center [440, 135] width 374 height 14
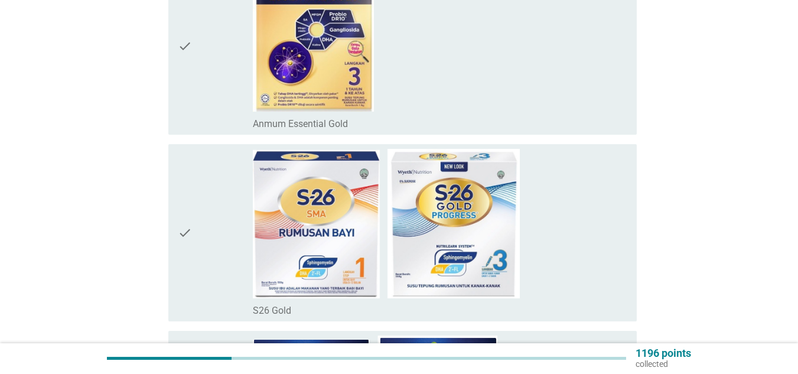
scroll to position [1160, 0]
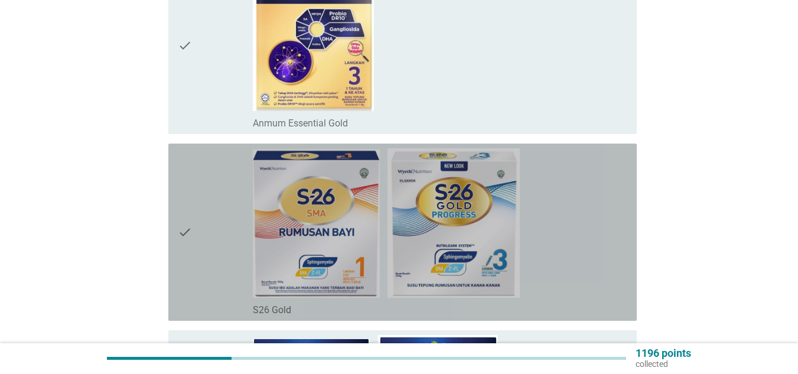
click at [542, 240] on div "check_box_outline_blank S26 Gold" at bounding box center [440, 232] width 374 height 168
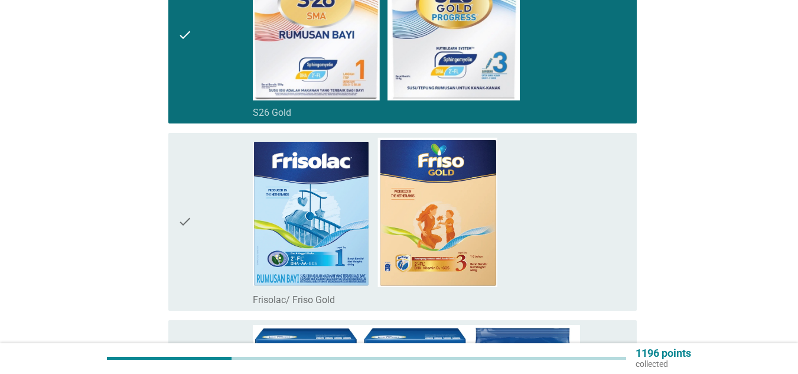
scroll to position [1358, 0]
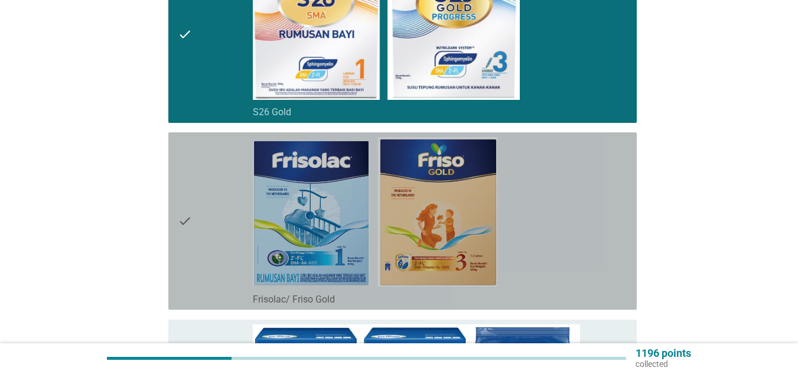
click at [542, 240] on div "check_box_outline_blank Frisolac/ Friso Gold" at bounding box center [440, 221] width 374 height 168
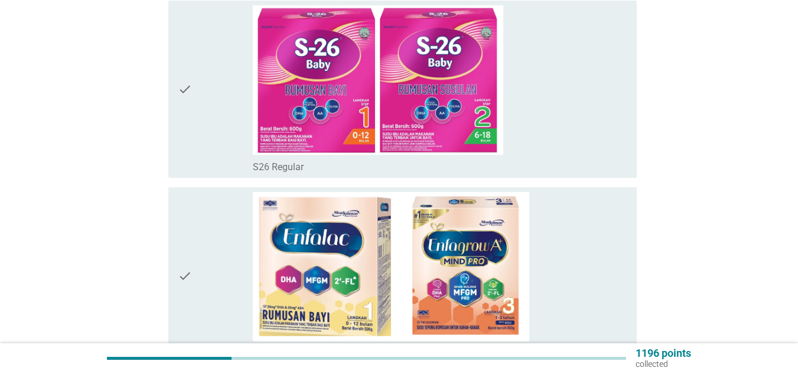
scroll to position [2262, 0]
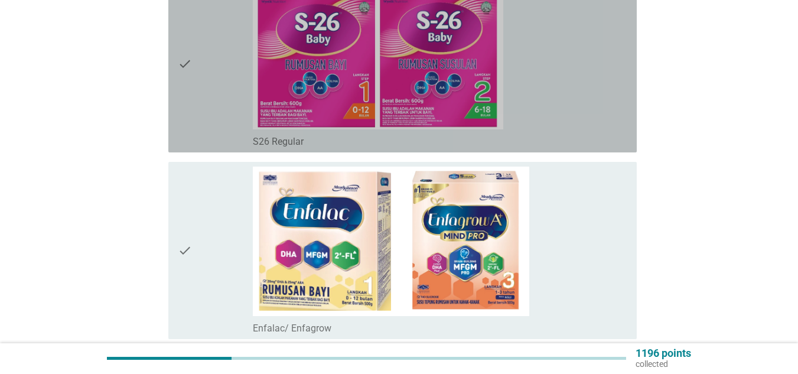
click at [544, 91] on div "check_box_outline_blank S26 Regular" at bounding box center [440, 64] width 374 height 168
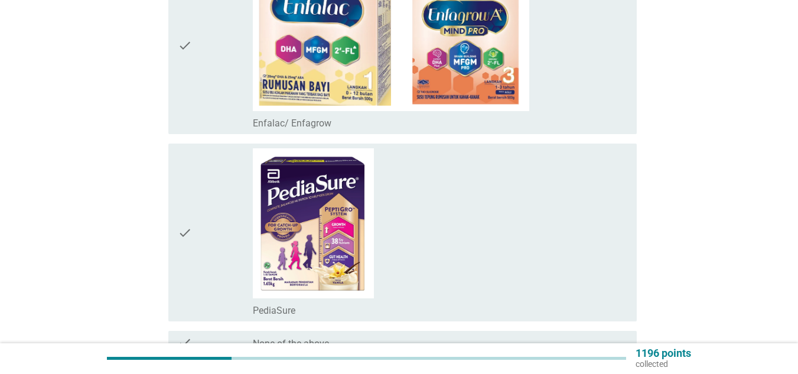
scroll to position [2588, 0]
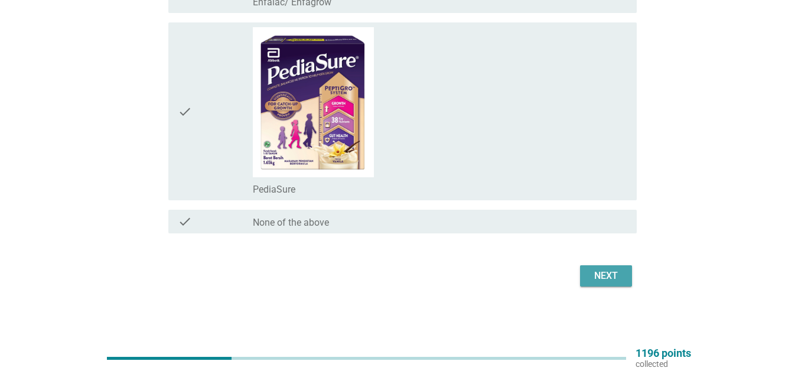
click at [608, 272] on div "Next" at bounding box center [605, 276] width 33 height 14
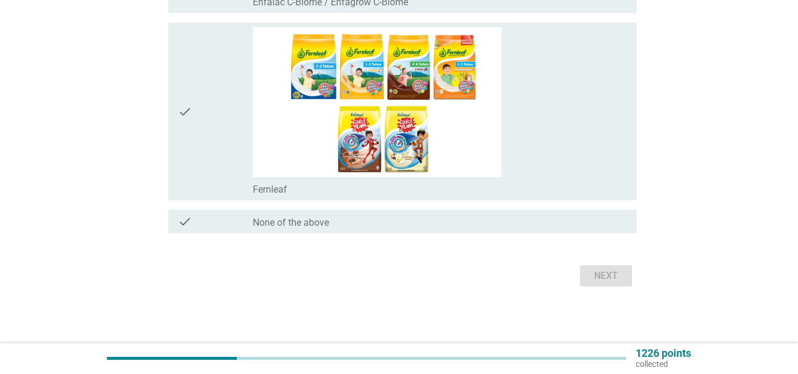
scroll to position [0, 0]
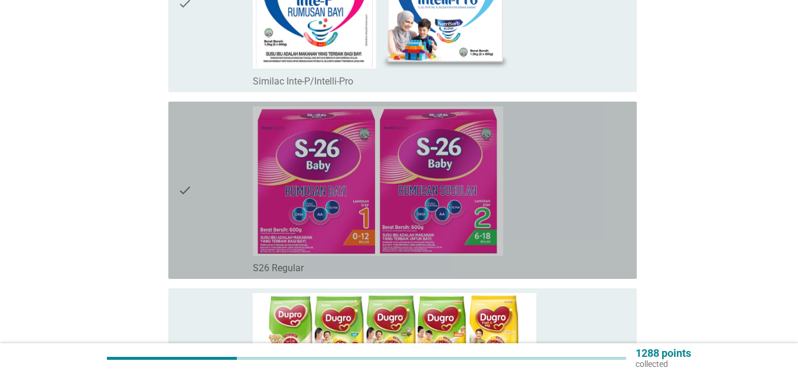
click at [528, 203] on div "check_box S26 Regular" at bounding box center [440, 190] width 374 height 168
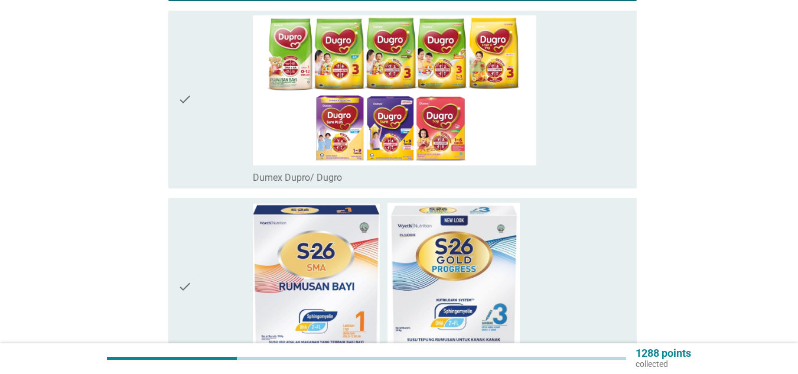
scroll to position [553, 0]
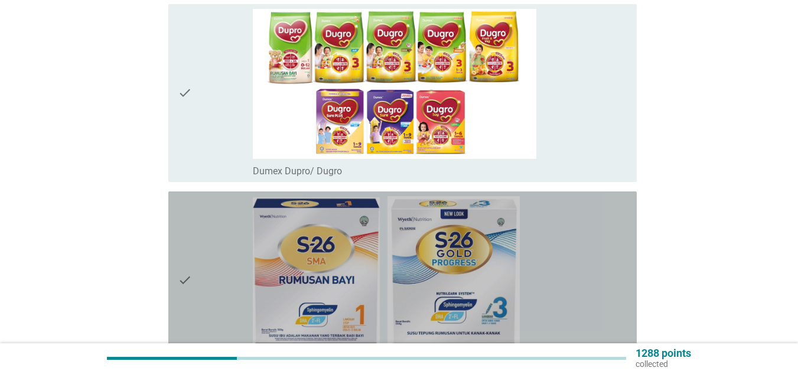
click at [528, 203] on div "check_box S26 Gold" at bounding box center [440, 280] width 374 height 168
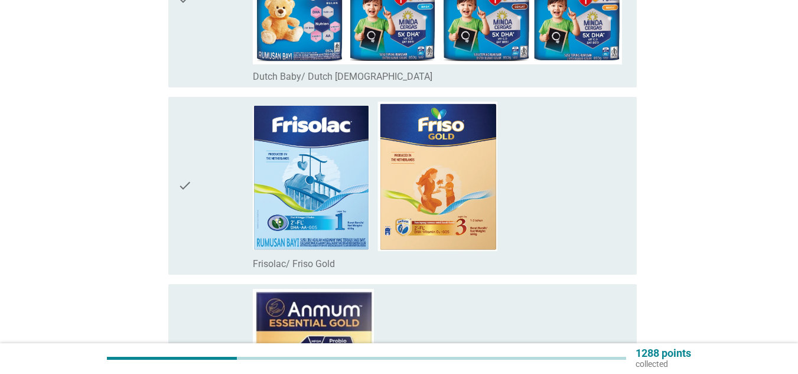
scroll to position [1394, 0]
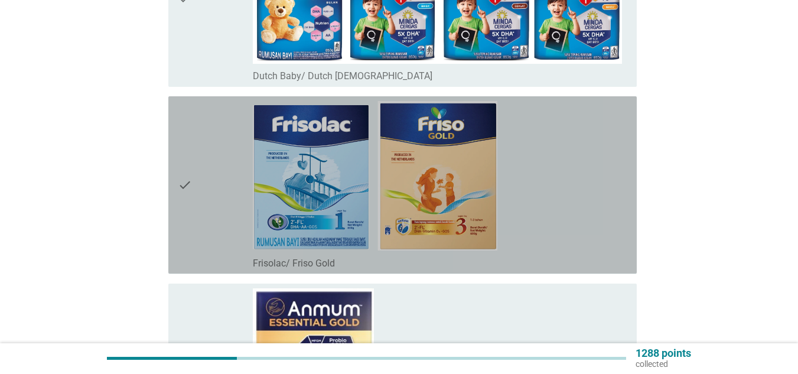
click at [529, 171] on div "check_box_outline_blank Frisolac/ Friso Gold" at bounding box center [440, 185] width 374 height 168
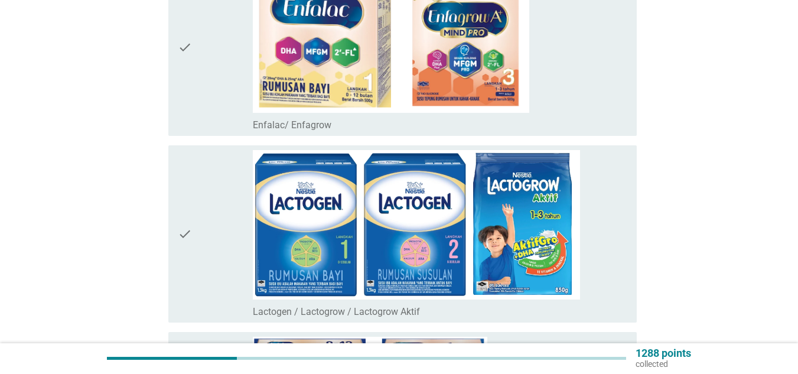
scroll to position [2092, 0]
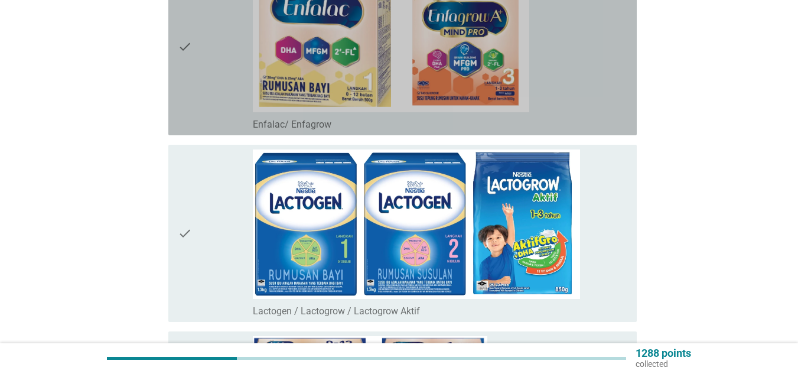
click at [556, 5] on div "check_box Enfalac/ Enfagrow" at bounding box center [440, 47] width 374 height 168
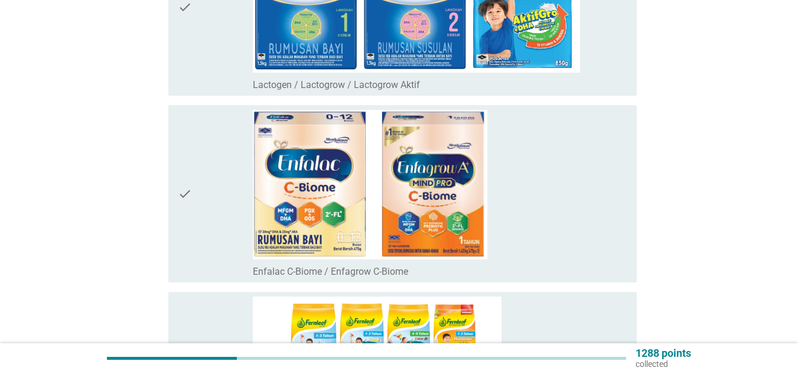
scroll to position [2319, 0]
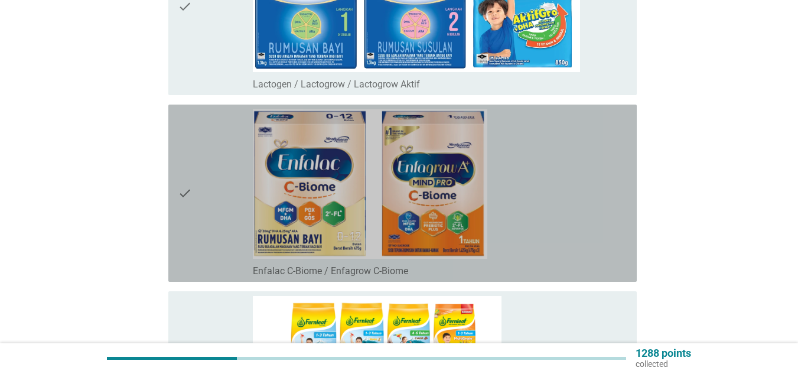
click at [549, 225] on div "check_box Enfalac C-Biome / Enfagrow C-Biome" at bounding box center [440, 193] width 374 height 168
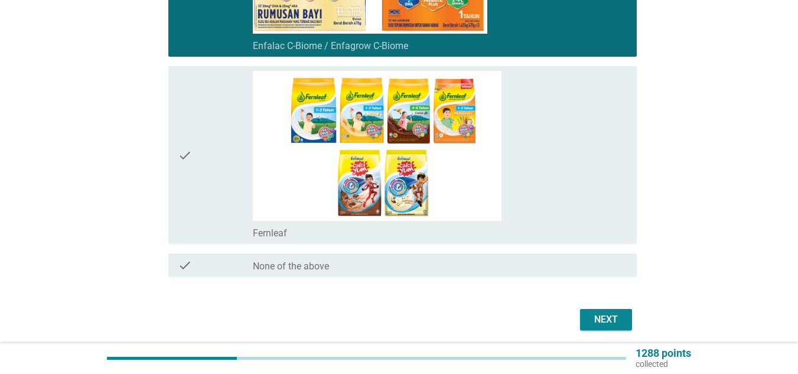
scroll to position [2546, 0]
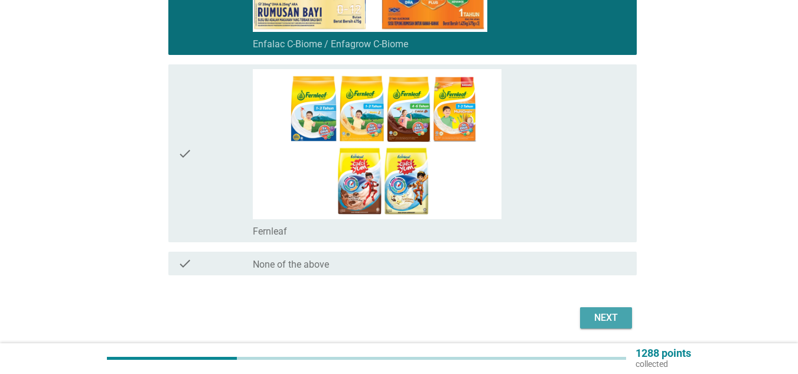
click at [608, 324] on div "Next" at bounding box center [605, 318] width 33 height 14
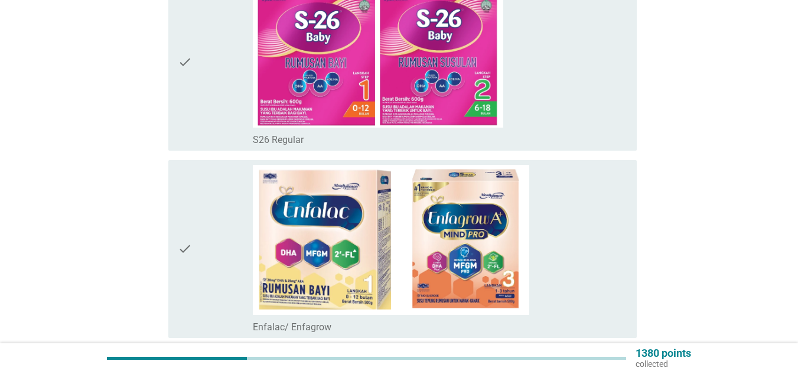
scroll to position [401, 0]
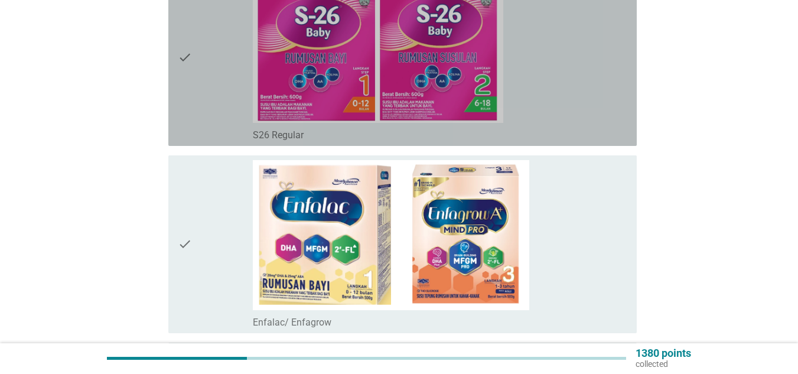
click at [574, 109] on div "check_box S26 Regular" at bounding box center [440, 57] width 374 height 168
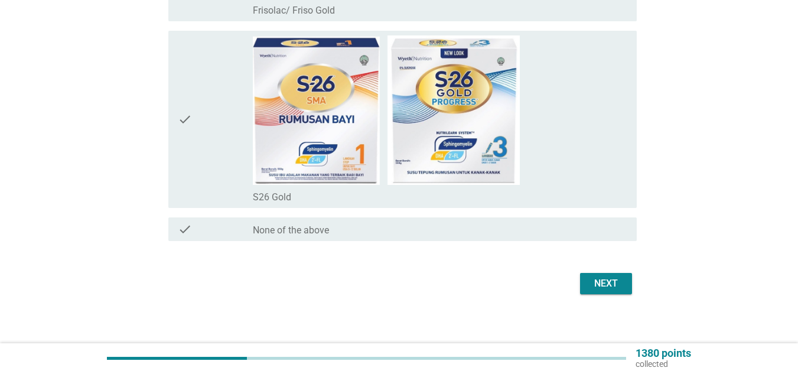
scroll to position [907, 0]
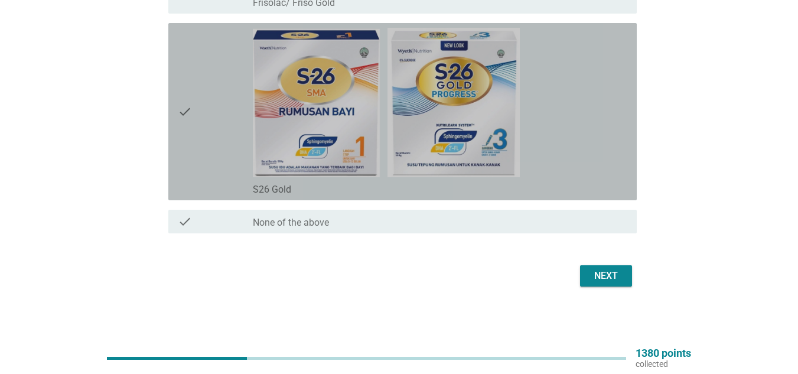
click at [586, 86] on div "check_box S26 Gold" at bounding box center [440, 112] width 374 height 168
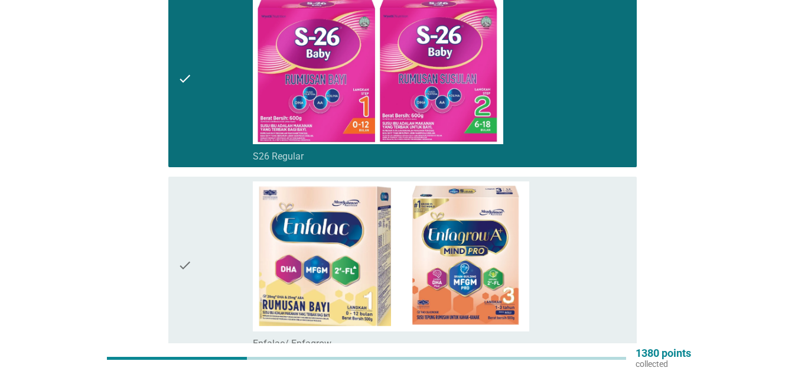
scroll to position [0, 0]
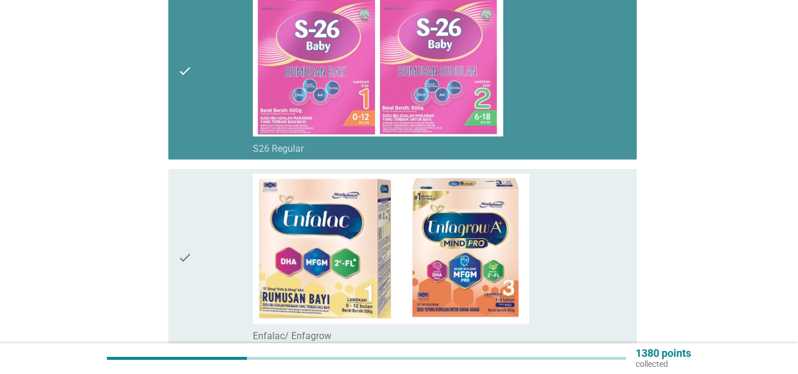
click at [586, 86] on div "check_box S26 Regular" at bounding box center [440, 71] width 374 height 168
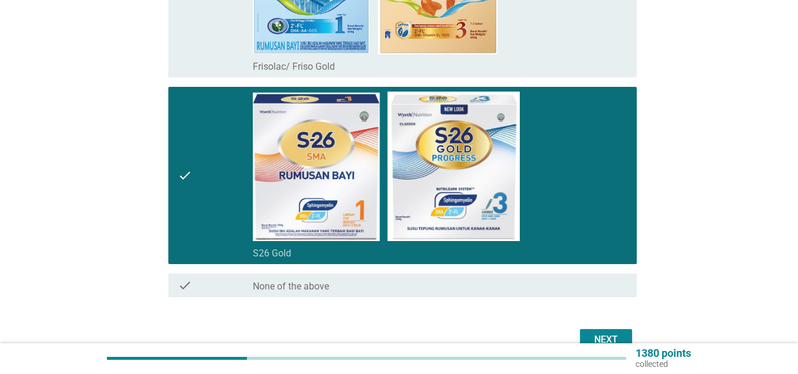
scroll to position [907, 0]
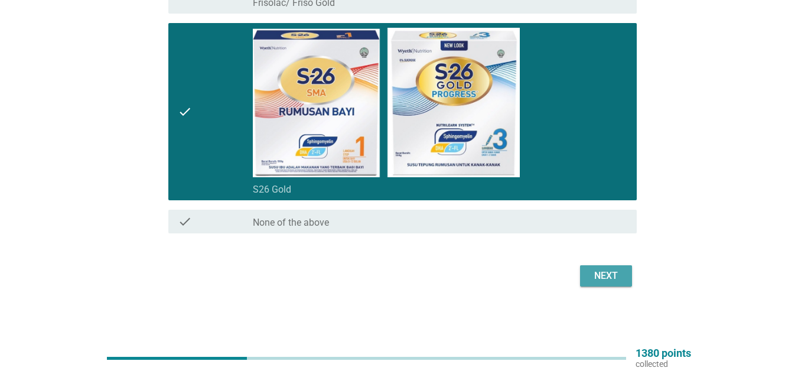
click at [613, 277] on div "Next" at bounding box center [605, 276] width 33 height 14
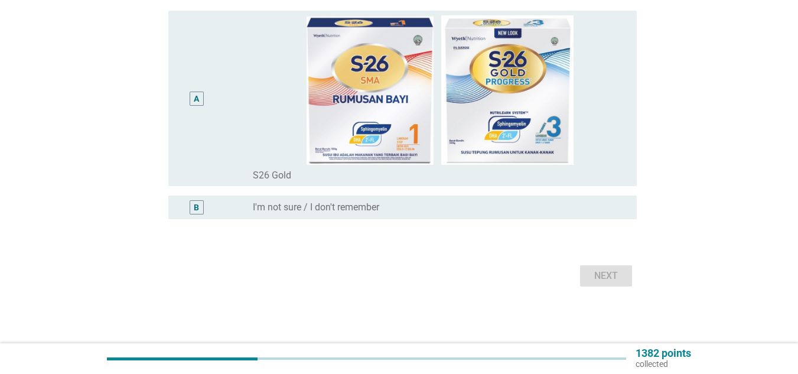
scroll to position [0, 0]
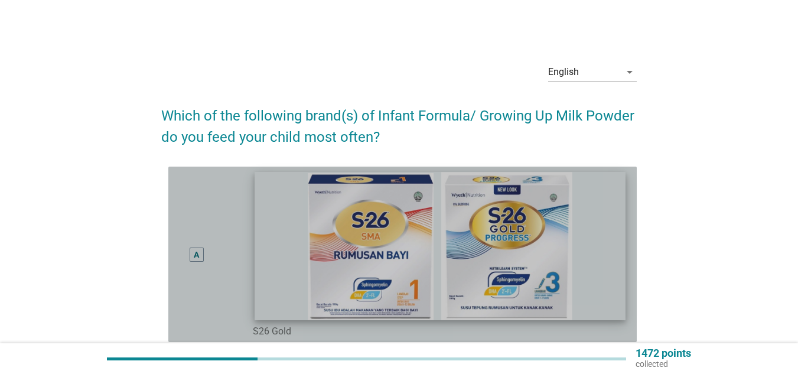
click at [573, 202] on img at bounding box center [439, 246] width 371 height 148
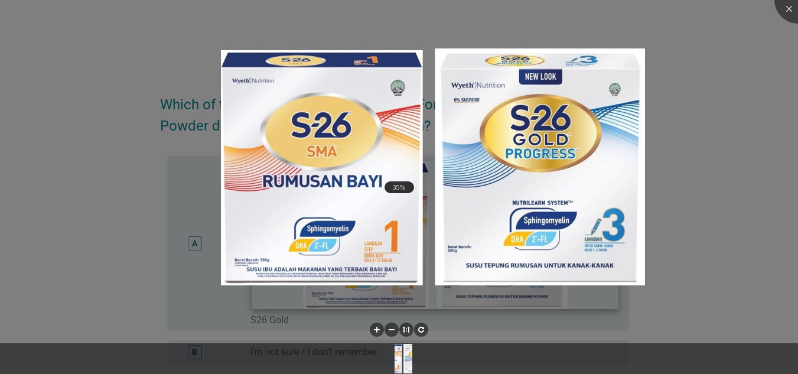
scroll to position [12, 0]
click at [756, 131] on div at bounding box center [399, 187] width 798 height 374
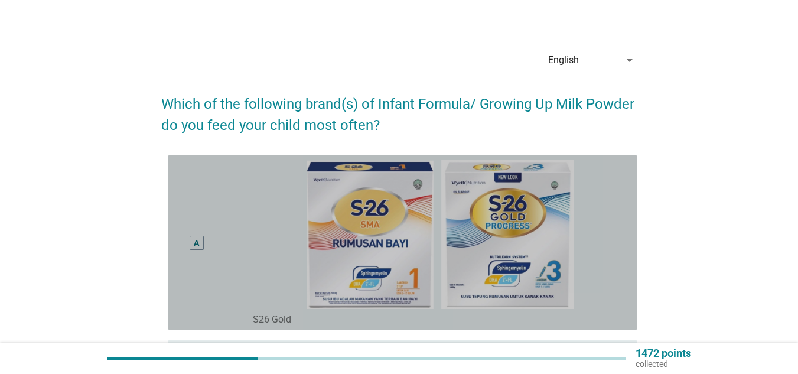
click at [608, 288] on img at bounding box center [440, 233] width 374 height 149
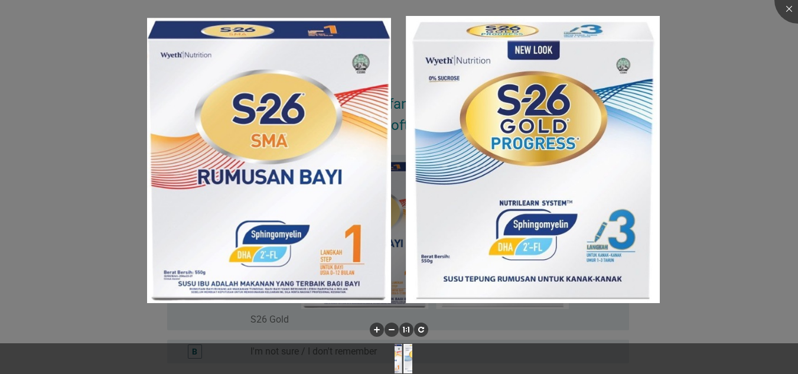
click at [699, 290] on div at bounding box center [399, 187] width 798 height 374
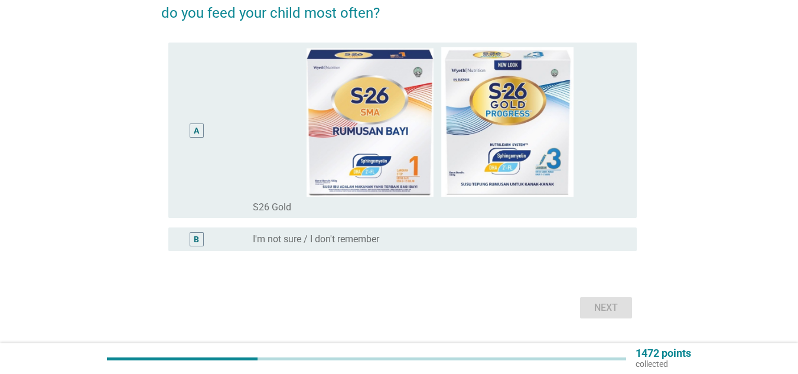
scroll to position [126, 0]
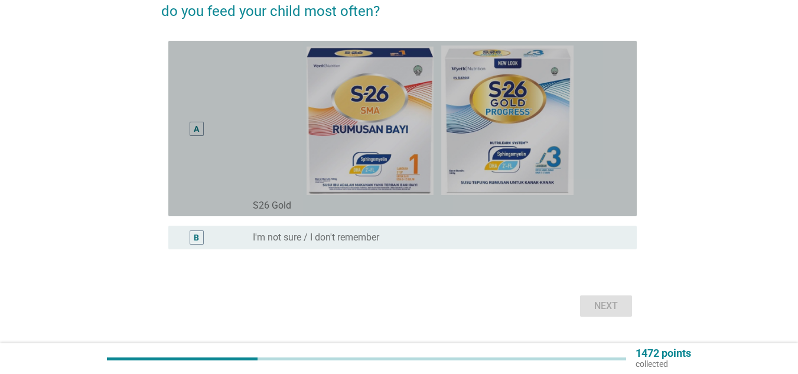
click at [614, 203] on div "radio_button_unchecked S26 Gold" at bounding box center [435, 206] width 365 height 12
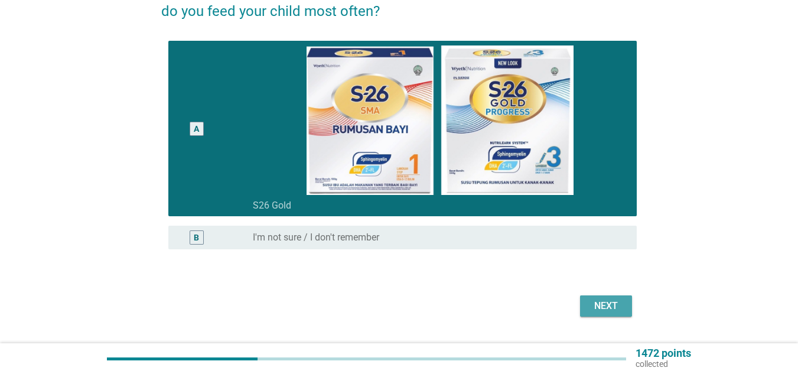
click at [611, 298] on button "Next" at bounding box center [606, 305] width 52 height 21
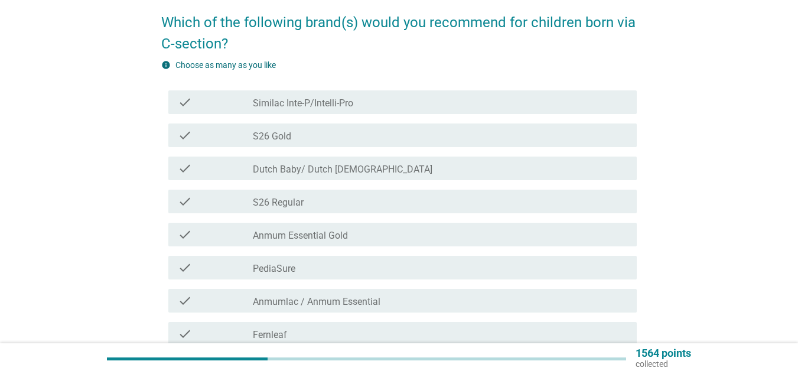
scroll to position [98, 0]
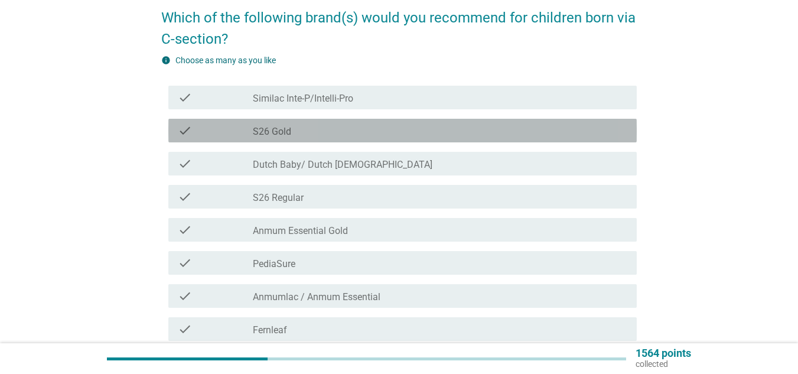
click at [371, 124] on div "check_box_outline_blank S26 Gold" at bounding box center [440, 130] width 374 height 14
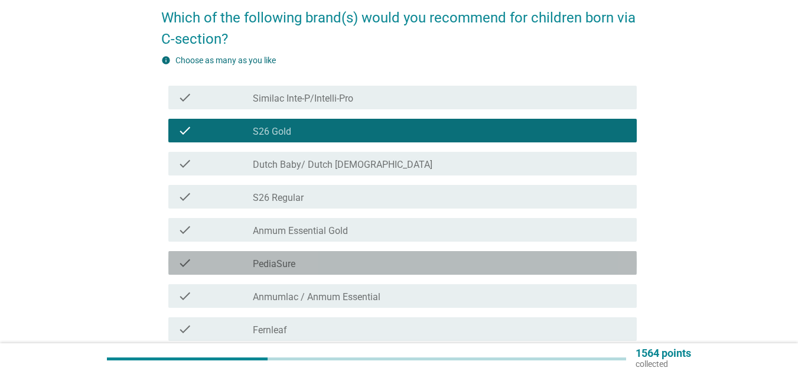
click at [318, 255] on div "check check_box_outline_blank PediaSure" at bounding box center [402, 263] width 468 height 24
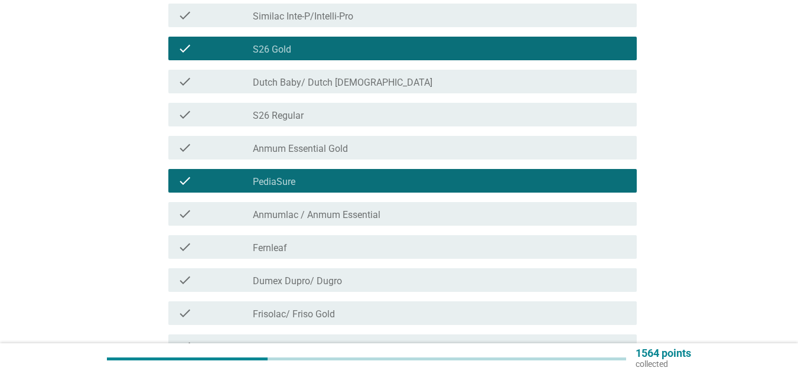
scroll to position [182, 0]
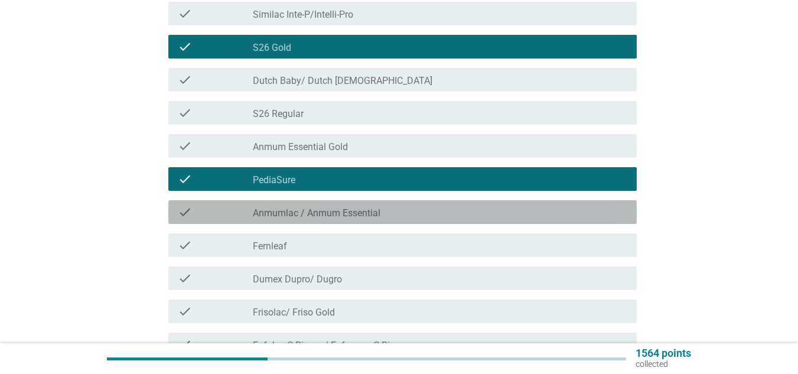
click at [327, 210] on label "Anmumlac / Anmum Essential" at bounding box center [317, 213] width 128 height 12
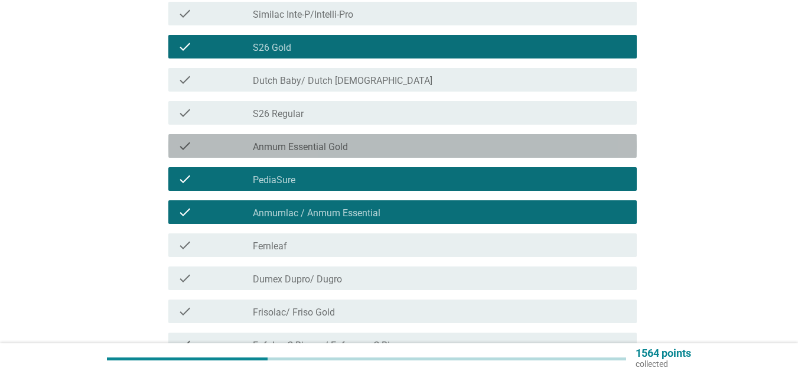
click at [429, 148] on div "check_box_outline_blank Anmum Essential Gold" at bounding box center [440, 146] width 374 height 14
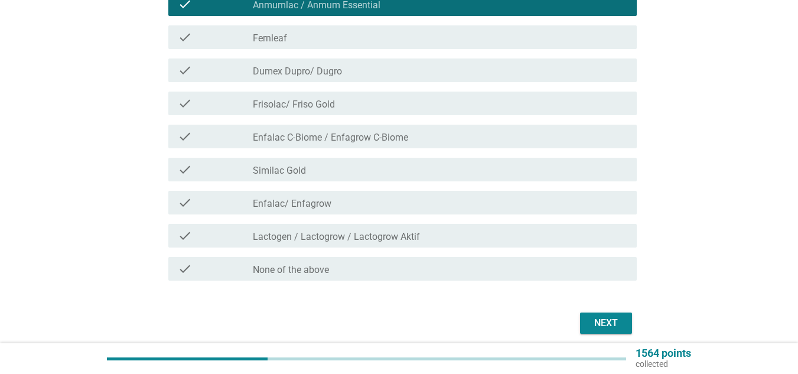
scroll to position [390, 0]
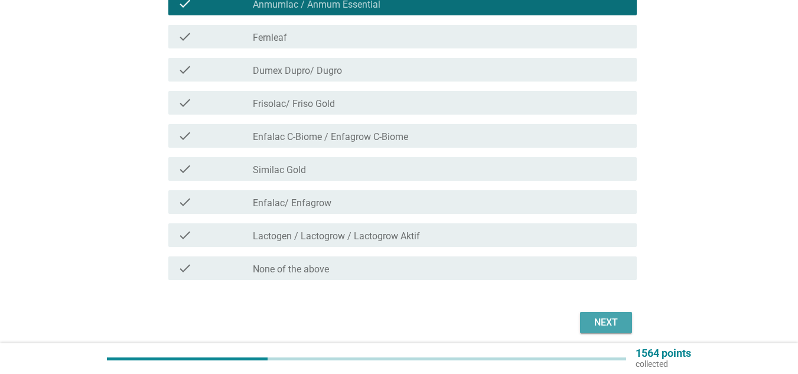
click at [605, 322] on div "Next" at bounding box center [605, 322] width 33 height 14
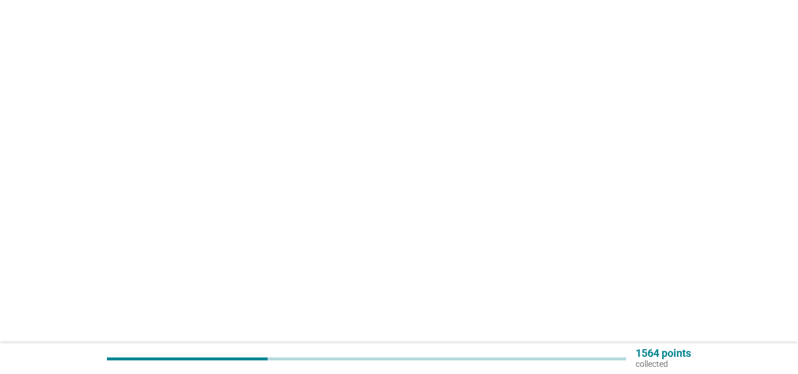
scroll to position [0, 0]
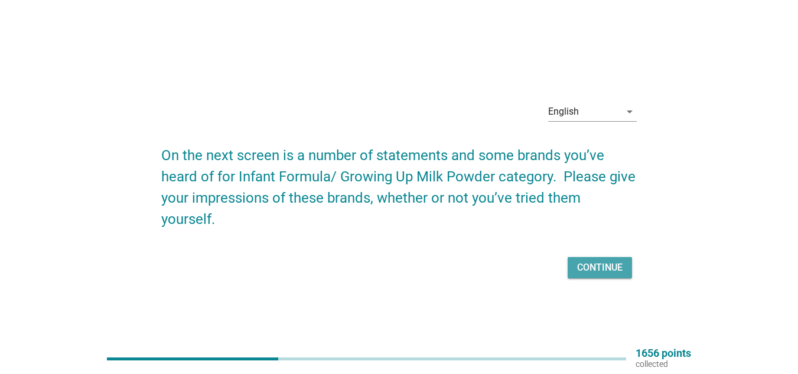
click at [600, 268] on div "Continue" at bounding box center [599, 267] width 45 height 14
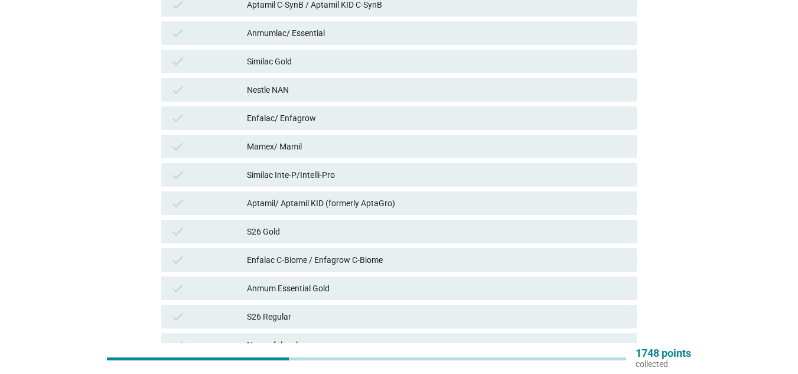
scroll to position [327, 0]
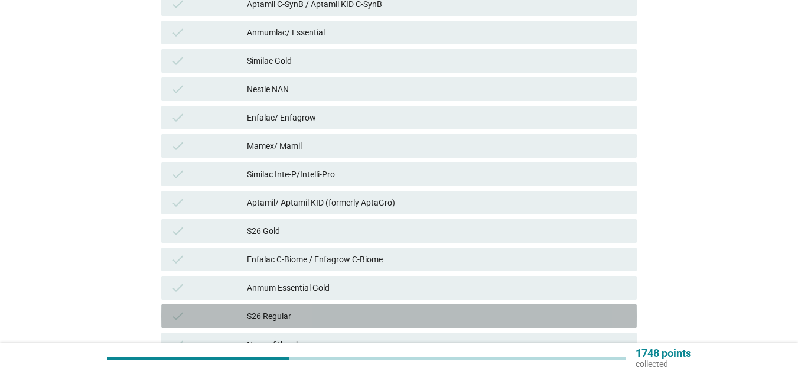
click at [518, 322] on div "S26 Regular" at bounding box center [437, 316] width 380 height 14
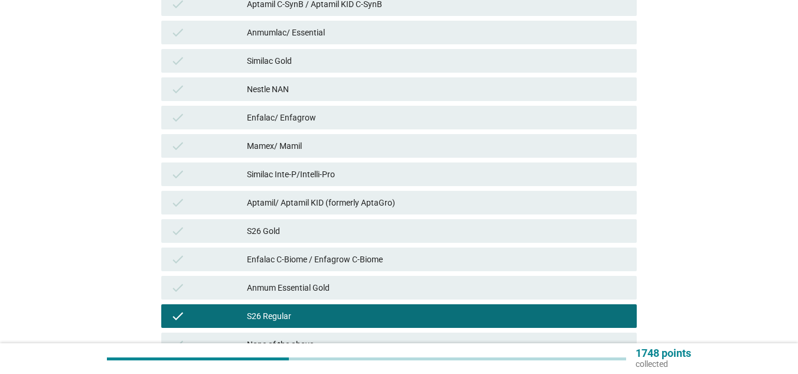
click at [471, 230] on div "S26 Gold" at bounding box center [437, 231] width 380 height 14
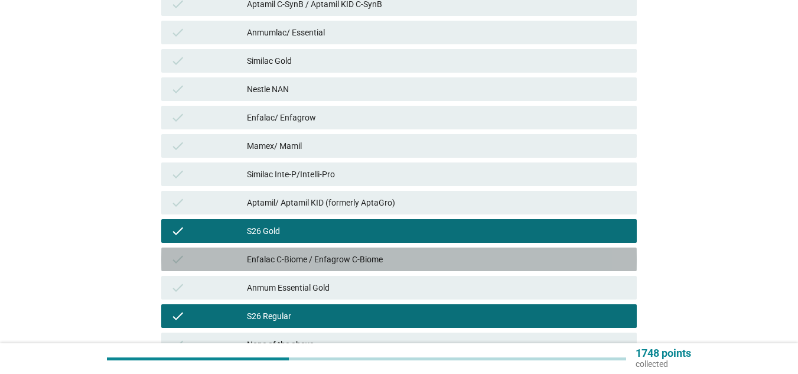
click at [432, 261] on div "Enfalac C-Biome / Enfagrow C-Biome" at bounding box center [437, 259] width 380 height 14
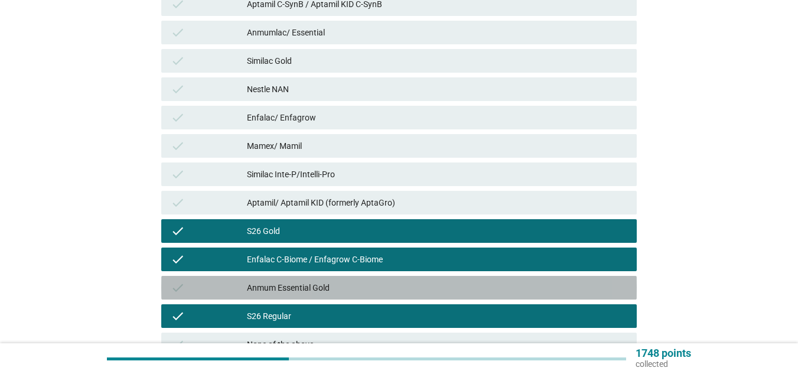
click at [416, 295] on div "check Anmum Essential Gold" at bounding box center [398, 288] width 475 height 24
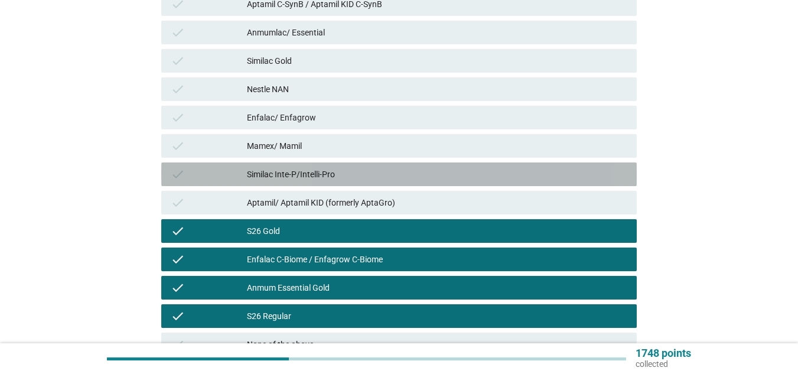
click at [404, 165] on div "check Similac Inte-P/Intelli-Pro" at bounding box center [398, 174] width 475 height 24
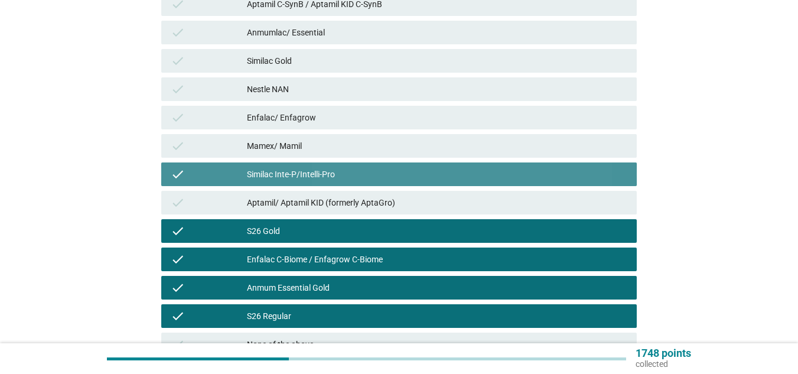
click at [404, 165] on div "check Similac Inte-P/Intelli-Pro" at bounding box center [398, 174] width 475 height 24
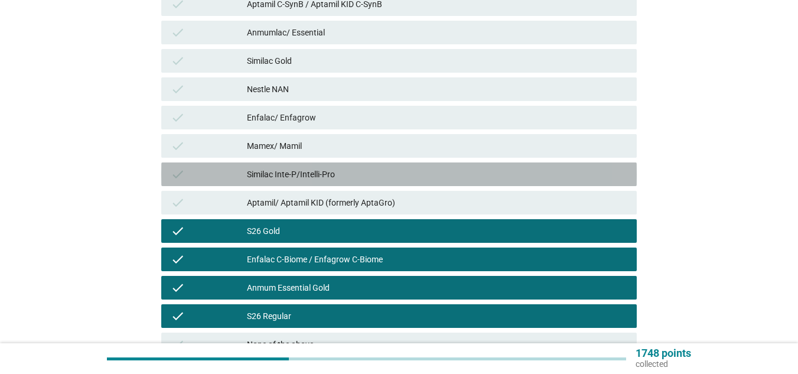
click at [401, 174] on div "Similac Inte-P/Intelli-Pro" at bounding box center [437, 174] width 380 height 14
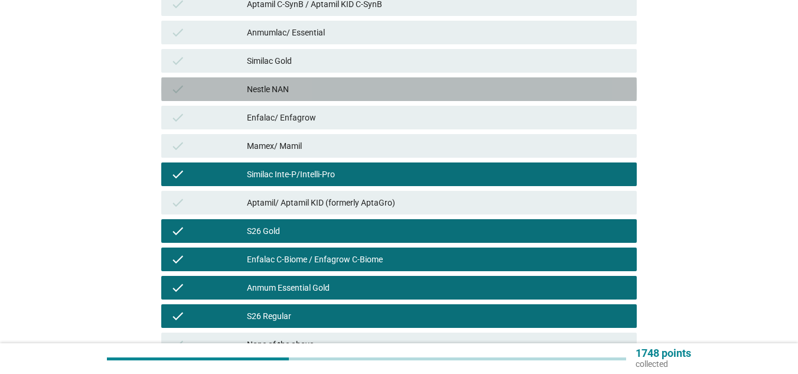
click at [371, 84] on div "Nestle NAN" at bounding box center [437, 89] width 380 height 14
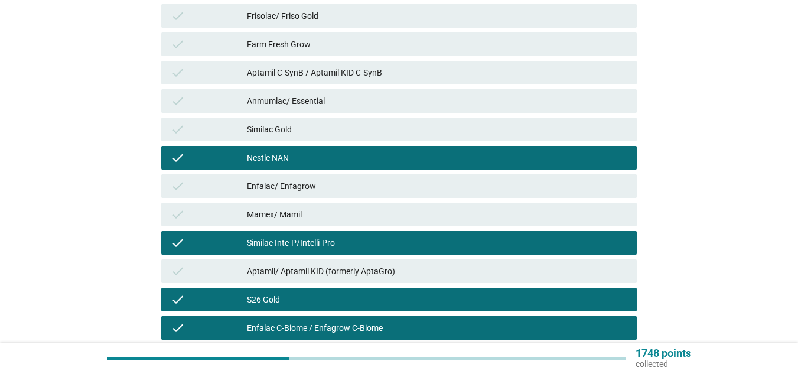
scroll to position [258, 0]
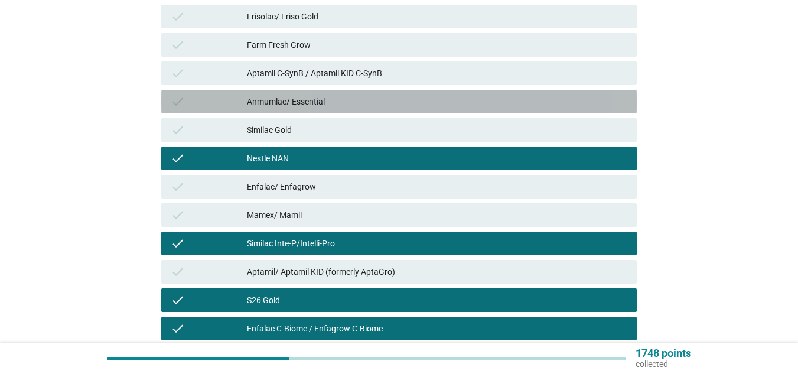
click at [357, 104] on div "Anmumlac/ Essential" at bounding box center [437, 101] width 380 height 14
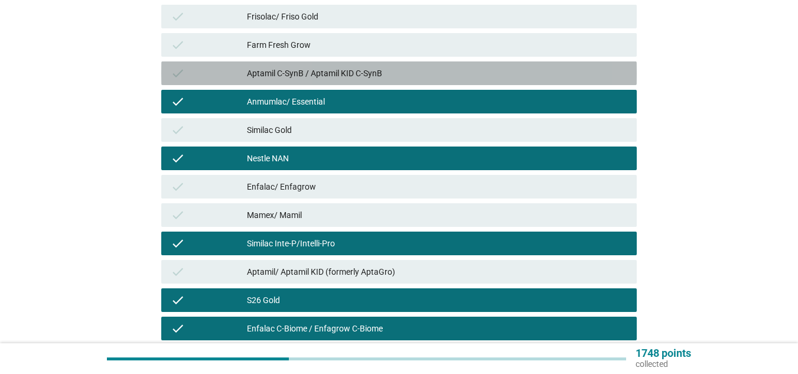
click at [401, 68] on div "Aptamil C-SynB / Aptamil KID C-SynB" at bounding box center [437, 73] width 380 height 14
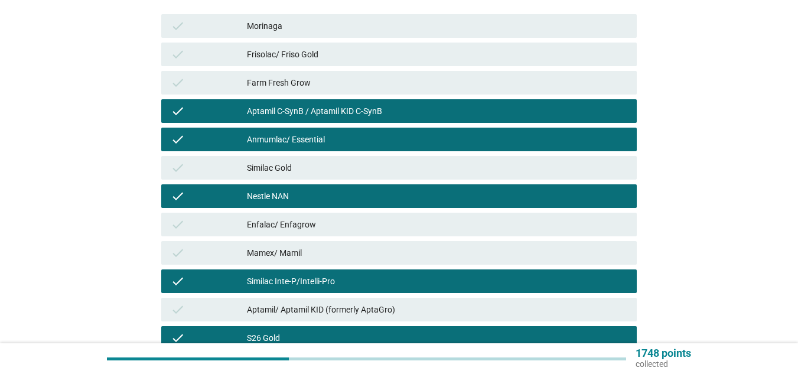
scroll to position [194, 0]
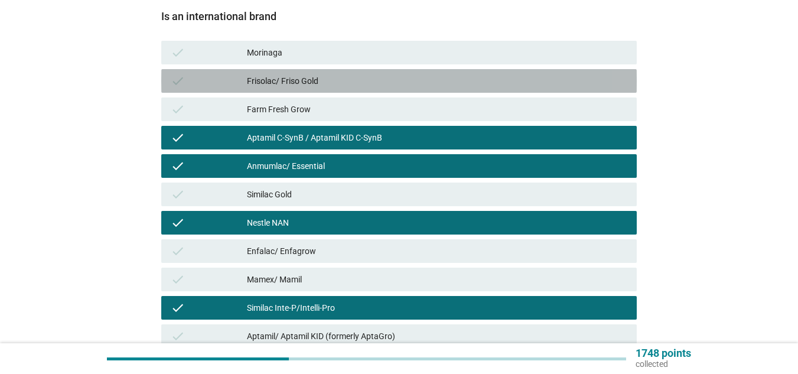
click at [365, 82] on div "Frisolac/ Friso Gold" at bounding box center [437, 81] width 380 height 14
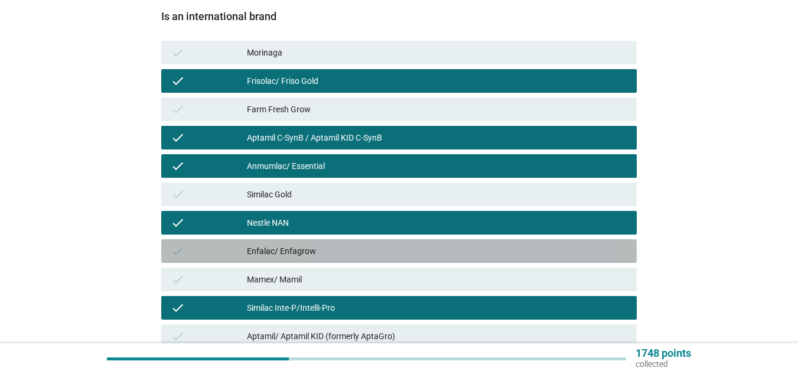
click at [364, 243] on div "check Enfalac/ Enfagrow" at bounding box center [398, 251] width 475 height 24
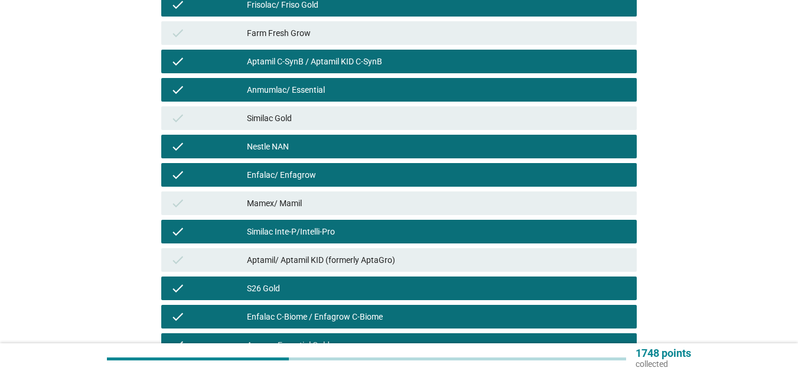
scroll to position [271, 0]
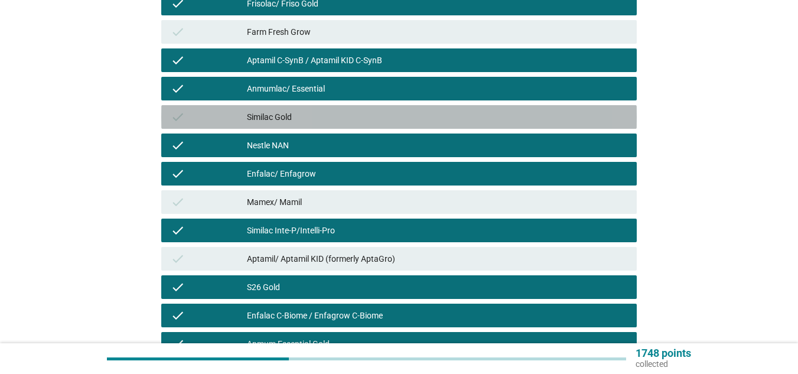
click at [335, 122] on div "Similac Gold" at bounding box center [437, 117] width 380 height 14
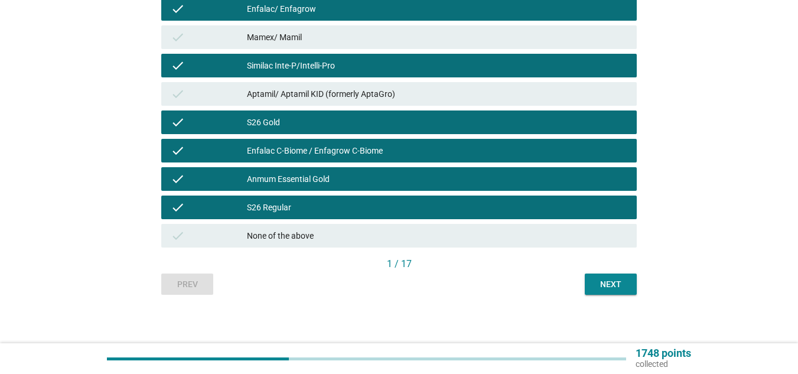
scroll to position [436, 0]
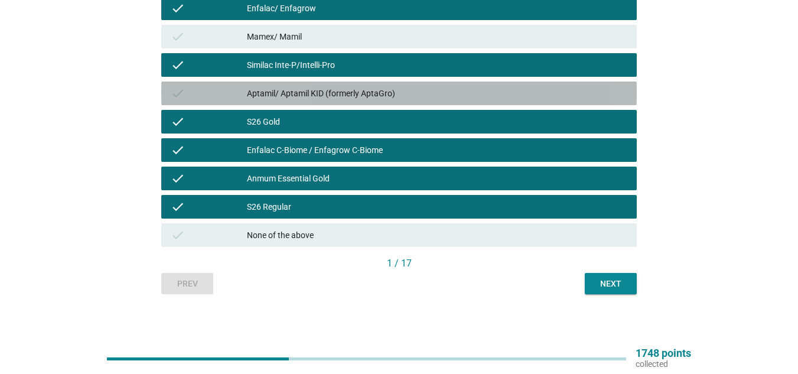
click at [420, 86] on div "check Aptamil/ Aptamil KID (formerly AptaGro)" at bounding box center [398, 93] width 475 height 24
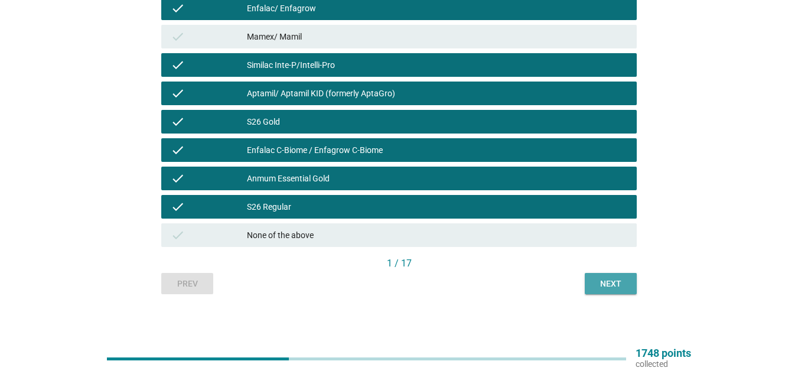
click at [599, 289] on div "Next" at bounding box center [610, 284] width 33 height 12
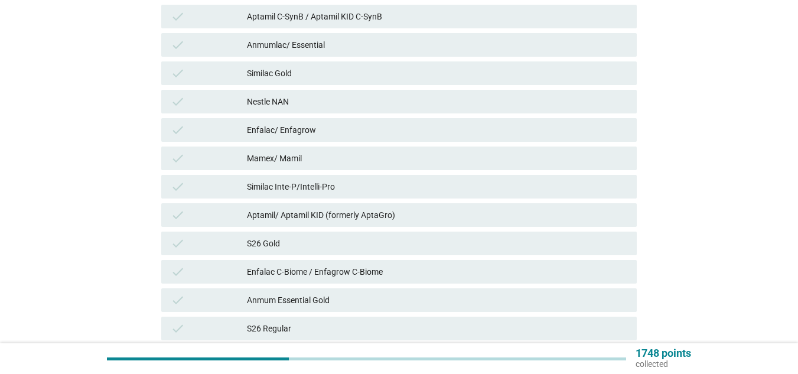
scroll to position [315, 0]
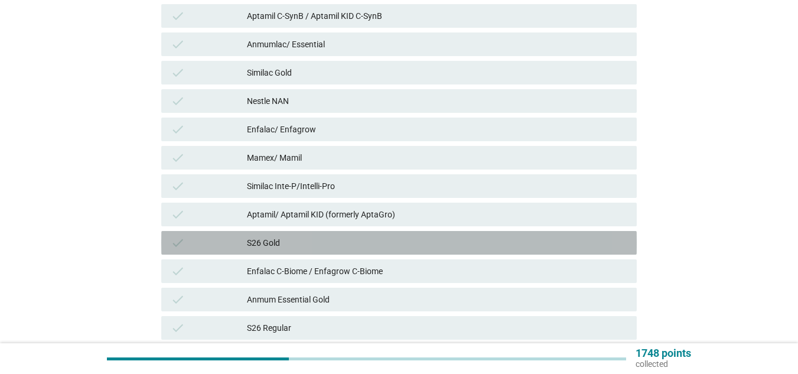
click at [400, 241] on div "S26 Gold" at bounding box center [437, 243] width 380 height 14
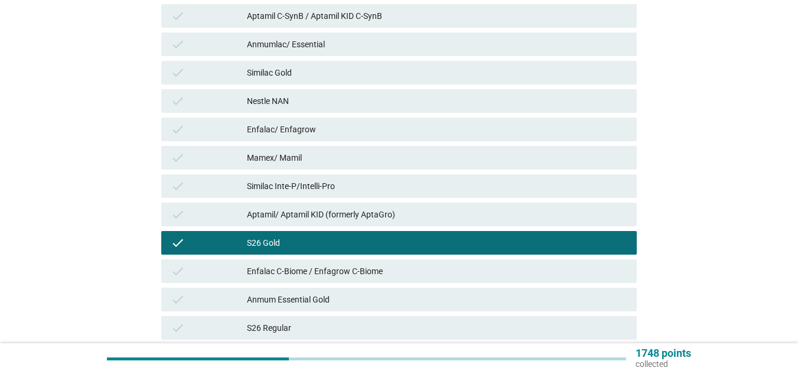
scroll to position [440, 0]
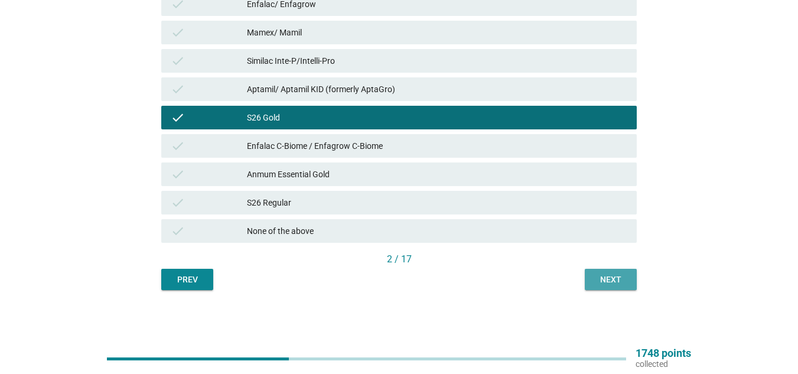
click at [620, 283] on div "Next" at bounding box center [610, 279] width 33 height 12
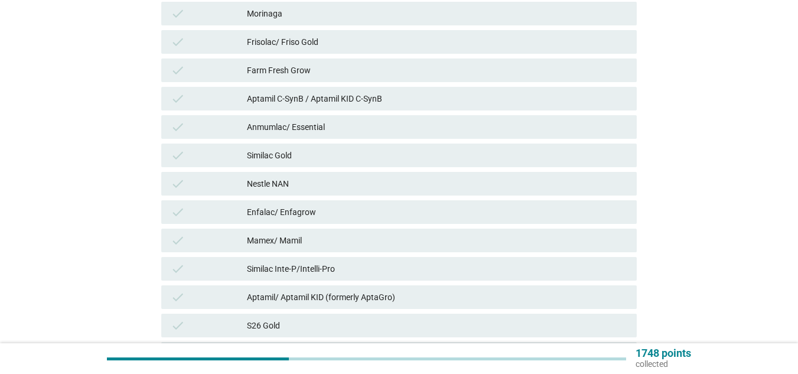
scroll to position [233, 0]
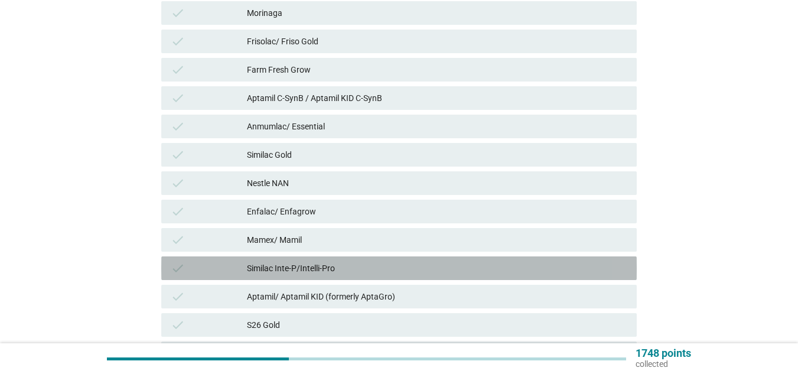
click at [494, 277] on div "check Similac Inte-P/Intelli-Pro" at bounding box center [398, 268] width 475 height 24
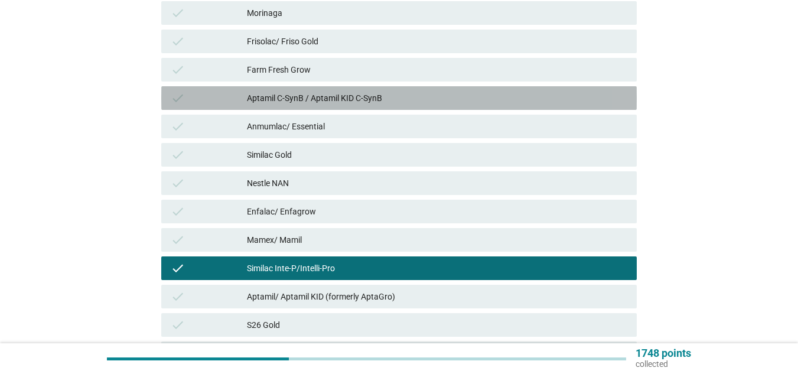
click at [427, 98] on div "Aptamil C-SynB / Aptamil KID C-SynB" at bounding box center [437, 98] width 380 height 14
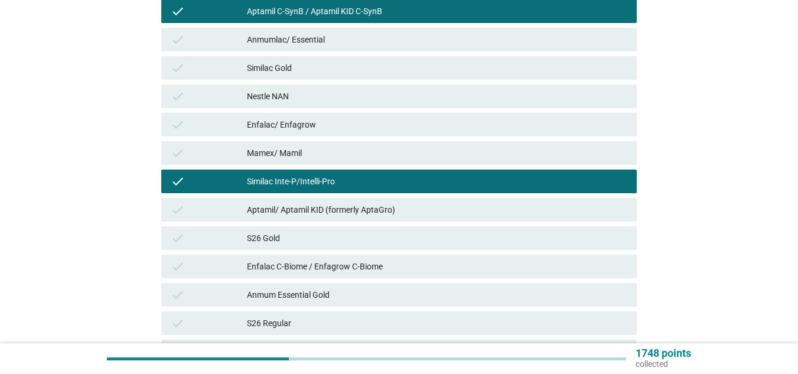
scroll to position [321, 0]
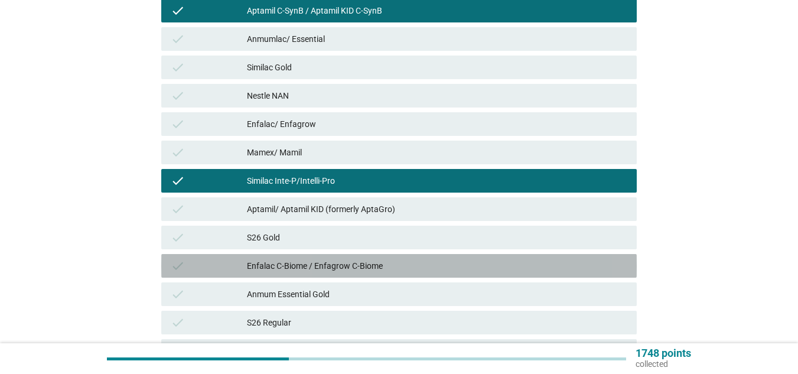
click at [404, 268] on div "Enfalac C-Biome / Enfagrow C-Biome" at bounding box center [437, 266] width 380 height 14
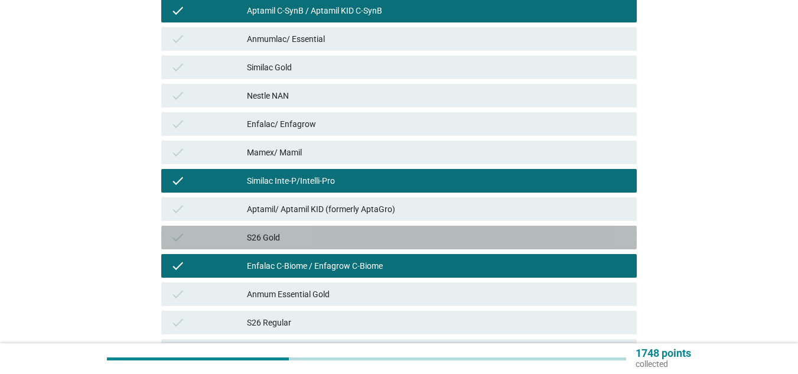
click at [378, 243] on div "S26 Gold" at bounding box center [437, 237] width 380 height 14
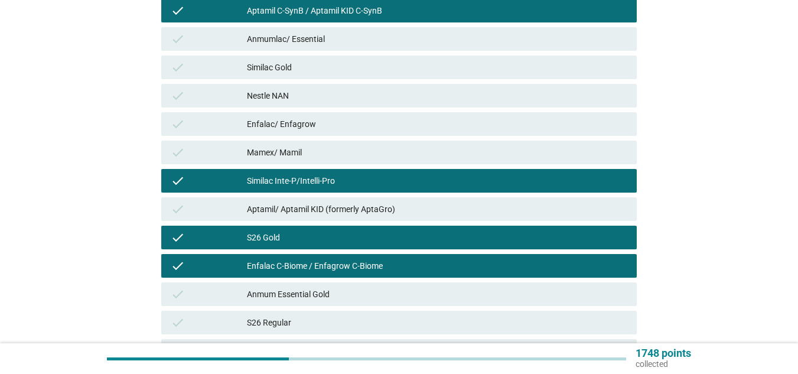
scroll to position [440, 0]
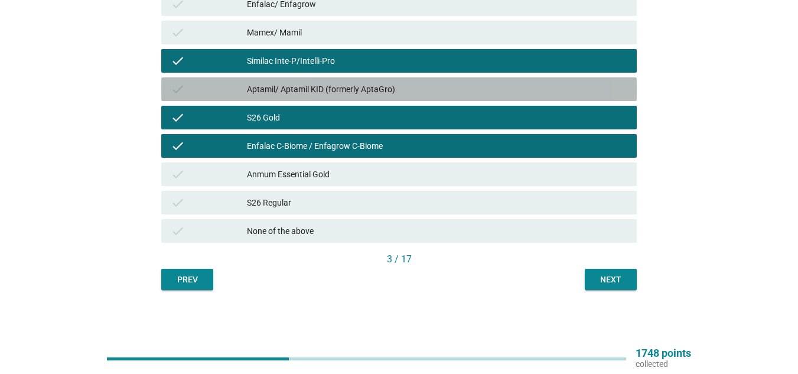
click at [424, 84] on div "Aptamil/ Aptamil KID (formerly AptaGro)" at bounding box center [437, 89] width 380 height 14
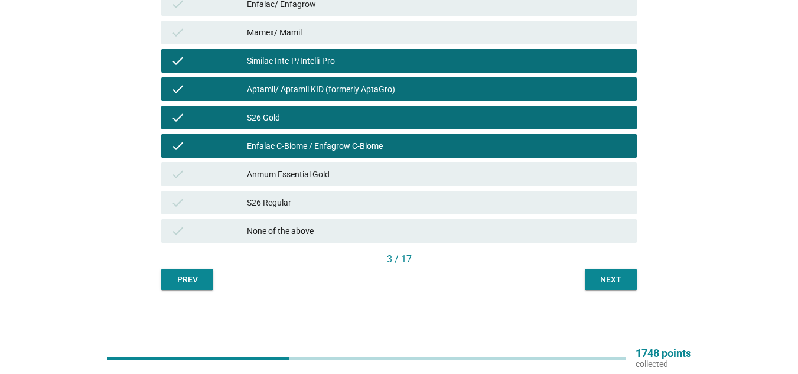
click at [597, 284] on div "Next" at bounding box center [610, 279] width 33 height 12
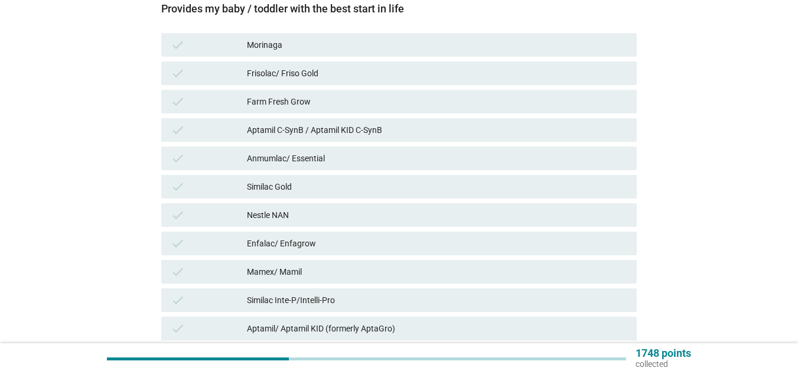
scroll to position [202, 0]
click at [473, 181] on div "Similac Gold" at bounding box center [437, 186] width 380 height 14
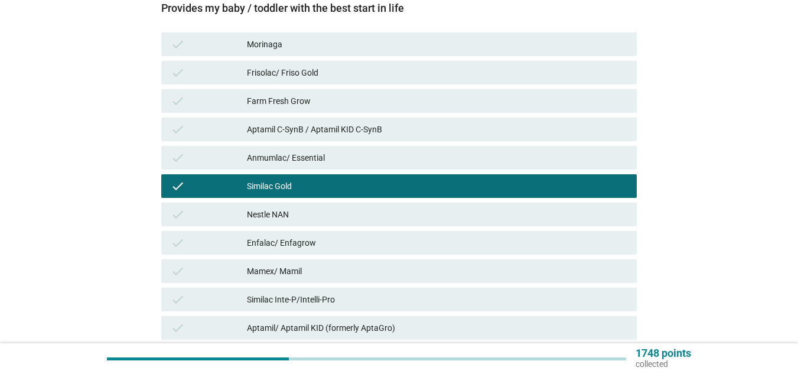
click at [421, 187] on div "Similac Gold" at bounding box center [437, 186] width 380 height 14
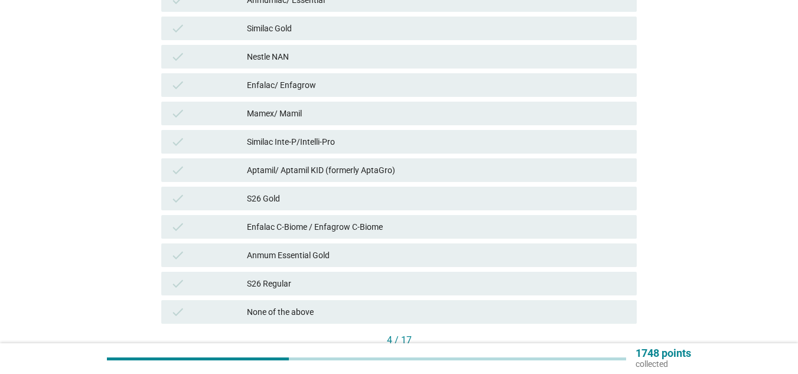
scroll to position [361, 0]
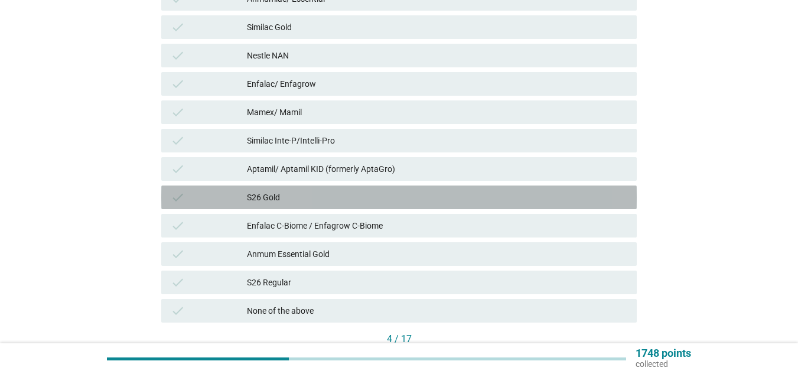
click at [396, 195] on div "S26 Gold" at bounding box center [437, 197] width 380 height 14
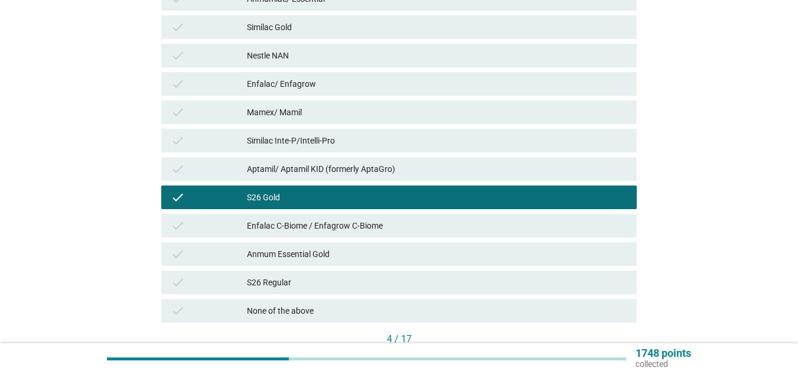
scroll to position [440, 0]
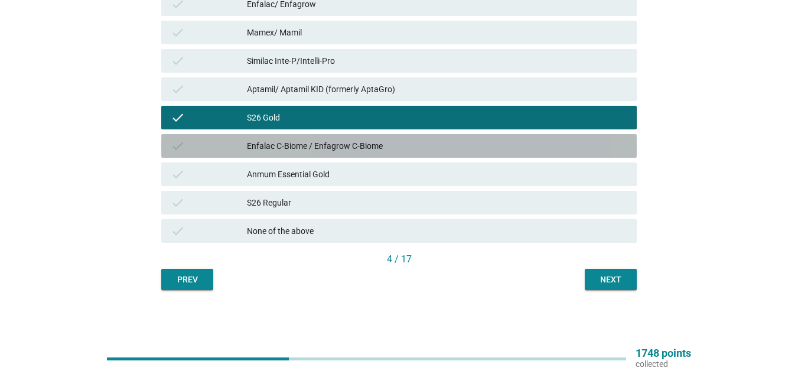
click at [472, 148] on div "Enfalac C-Biome / Enfagrow C-Biome" at bounding box center [437, 146] width 380 height 14
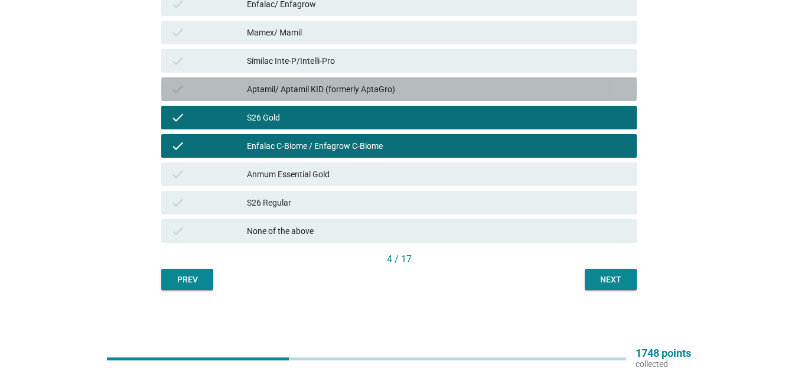
click at [462, 93] on div "Aptamil/ Aptamil KID (formerly AptaGro)" at bounding box center [437, 89] width 380 height 14
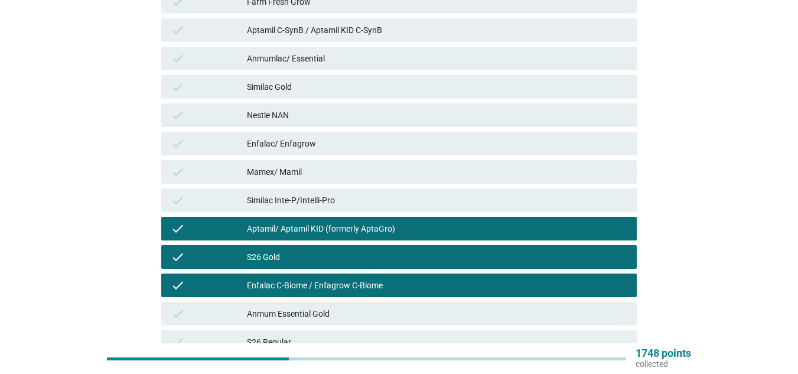
scroll to position [300, 0]
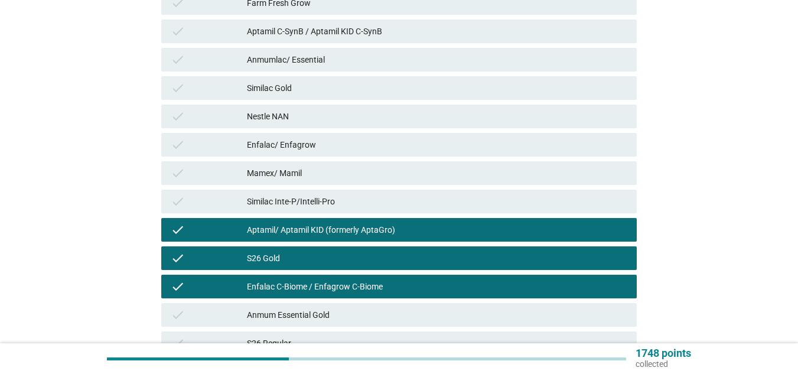
click at [459, 29] on div "Aptamil C-SynB / Aptamil KID C-SynB" at bounding box center [437, 31] width 380 height 14
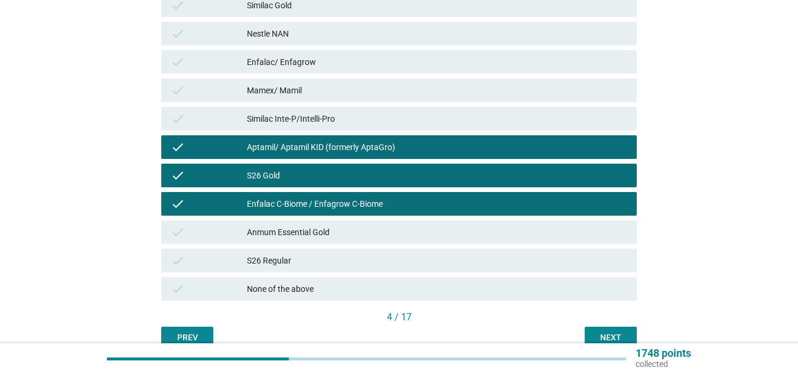
scroll to position [440, 0]
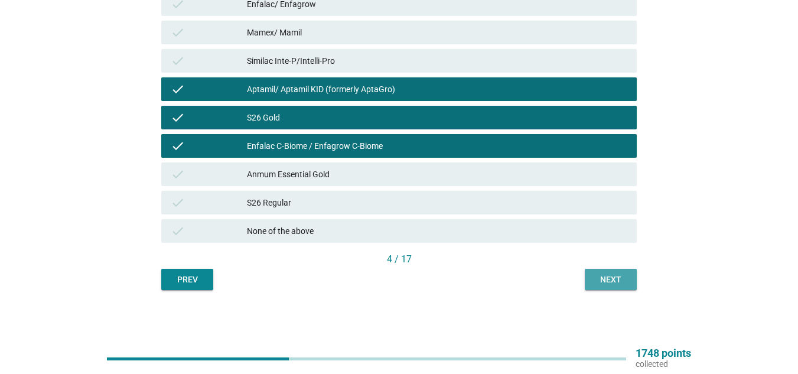
click at [602, 277] on div "Next" at bounding box center [610, 279] width 33 height 12
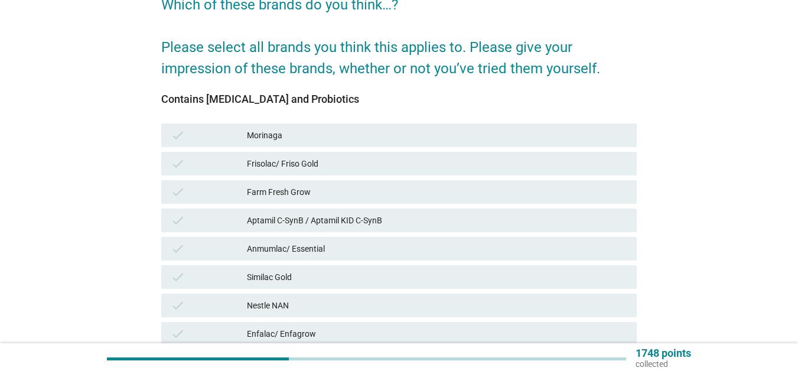
scroll to position [112, 0]
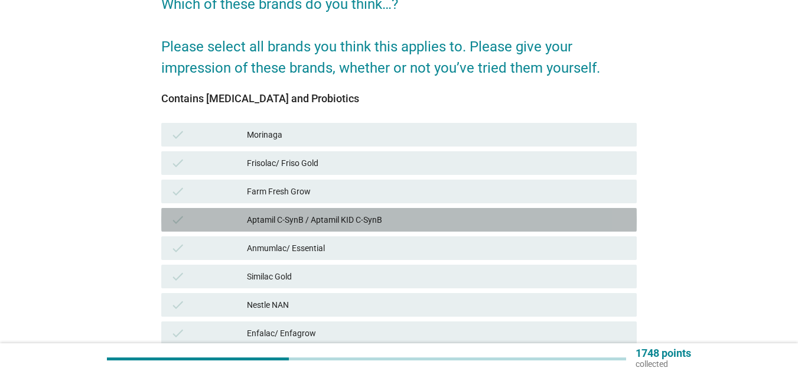
click at [504, 224] on div "Aptamil C-SynB / Aptamil KID C-SynB" at bounding box center [437, 220] width 380 height 14
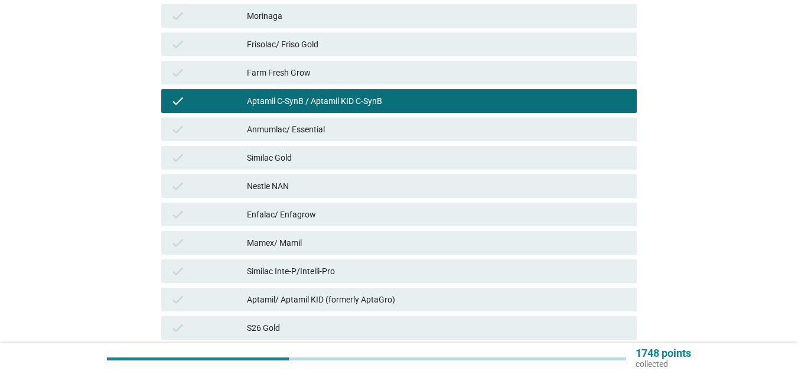
scroll to position [231, 0]
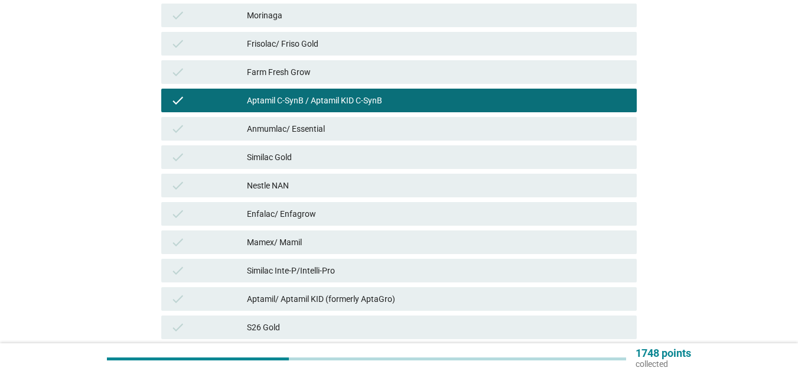
click at [406, 276] on div "Similac Inte-P/Intelli-Pro" at bounding box center [437, 270] width 380 height 14
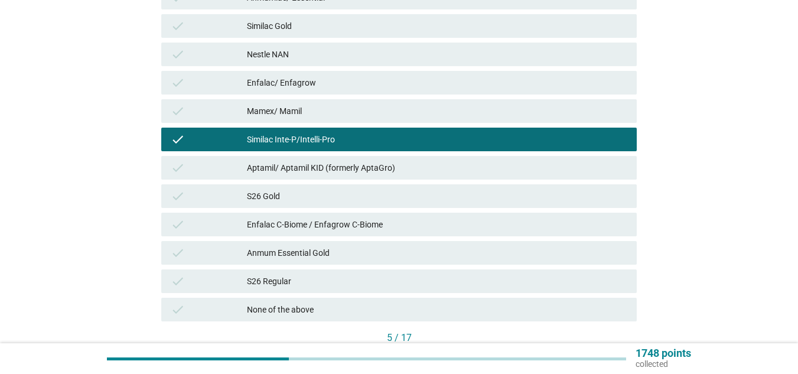
scroll to position [363, 0]
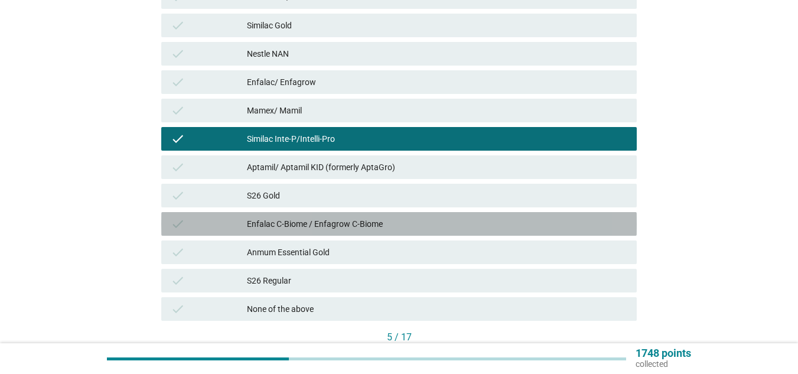
click at [400, 213] on div "check Enfalac C-Biome / Enfagrow C-Biome" at bounding box center [398, 224] width 475 height 24
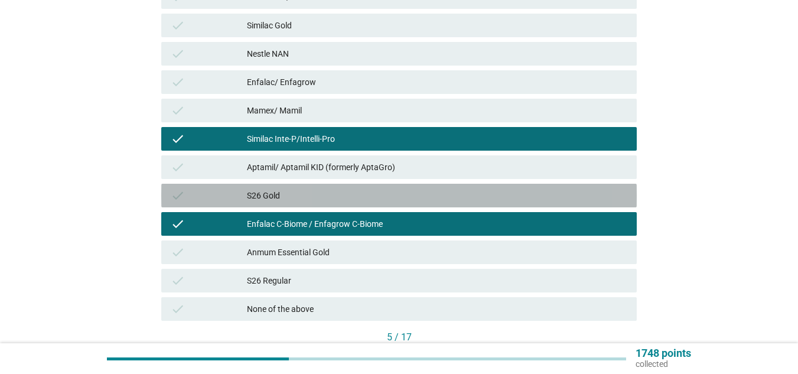
click at [396, 205] on div "check S26 Gold" at bounding box center [398, 196] width 475 height 24
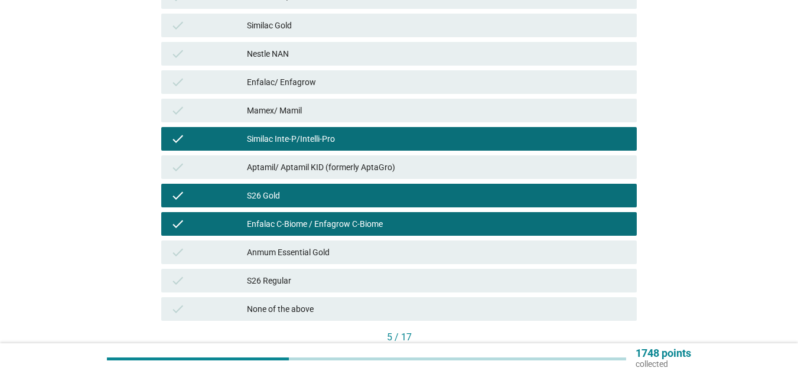
scroll to position [440, 0]
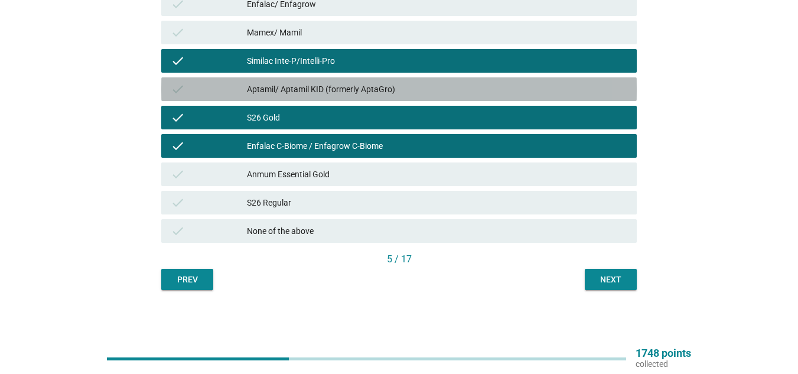
click at [456, 90] on div "Aptamil/ Aptamil KID (formerly AptaGro)" at bounding box center [437, 89] width 380 height 14
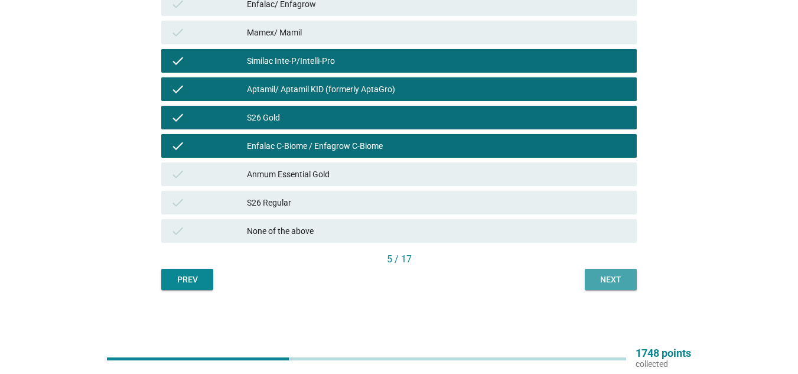
click at [612, 286] on button "Next" at bounding box center [611, 279] width 52 height 21
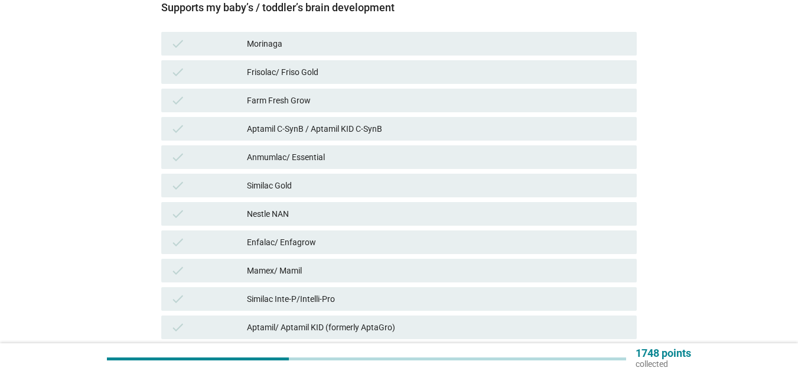
scroll to position [203, 0]
click at [392, 129] on div "Aptamil C-SynB / Aptamil KID C-SynB" at bounding box center [437, 128] width 380 height 14
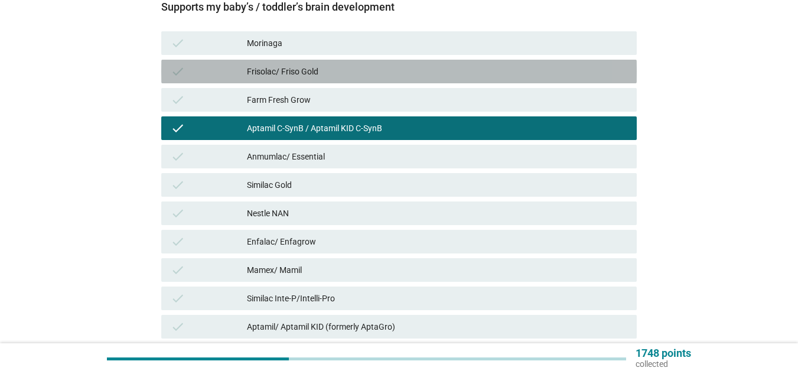
click at [380, 71] on div "Frisolac/ Friso Gold" at bounding box center [437, 71] width 380 height 14
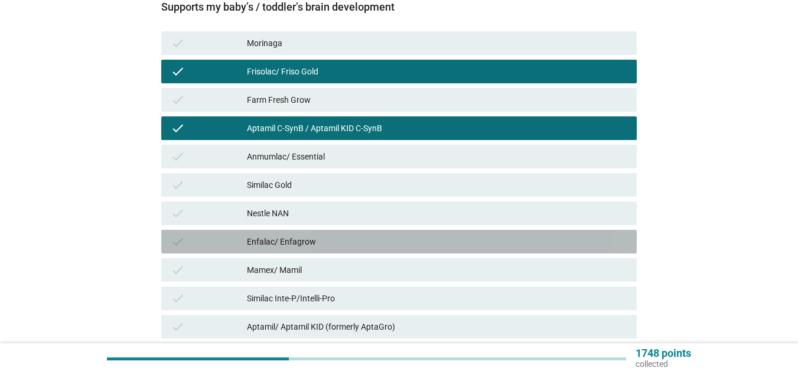
click at [332, 243] on div "Enfalac/ Enfagrow" at bounding box center [437, 241] width 380 height 14
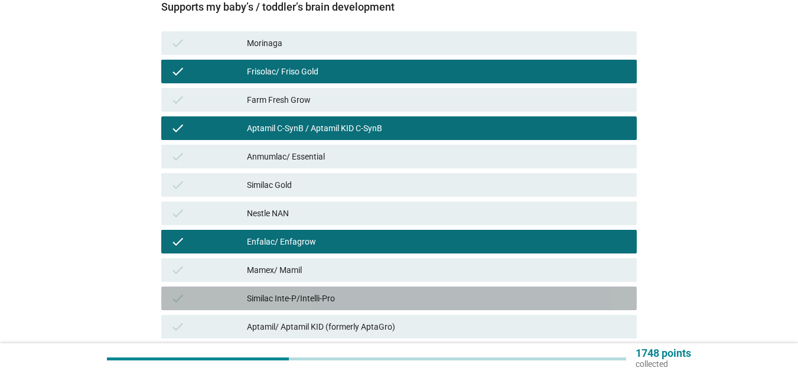
click at [315, 301] on div "Similac Inte-P/Intelli-Pro" at bounding box center [437, 298] width 380 height 14
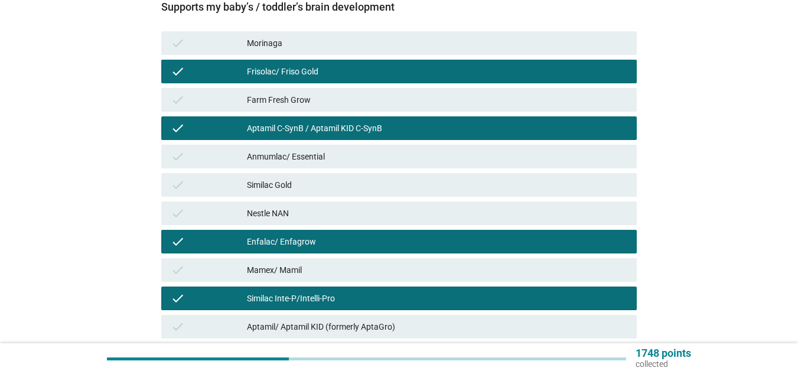
click at [304, 335] on div "check Aptamil/ Aptamil KID (formerly AptaGro)" at bounding box center [398, 327] width 475 height 24
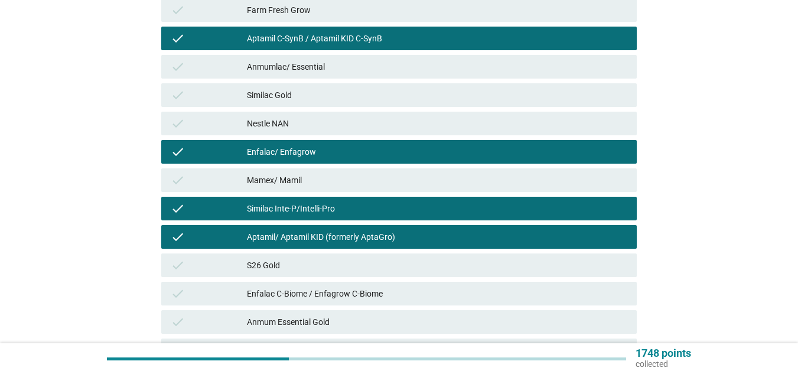
scroll to position [295, 0]
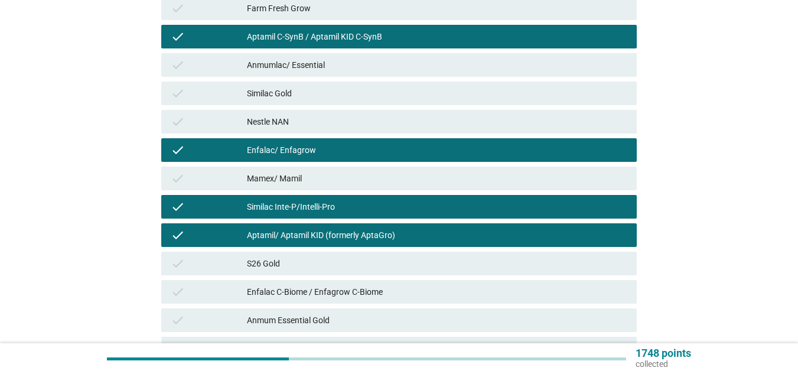
click at [306, 276] on div "check S26 Gold" at bounding box center [399, 263] width 480 height 28
drag, startPoint x: 305, startPoint y: 267, endPoint x: 298, endPoint y: 293, distance: 26.4
click at [298, 293] on div "check Morinaga check Frisolac/ Friso Gold check Farm Fresh Grow check Aptamil C…" at bounding box center [399, 163] width 480 height 453
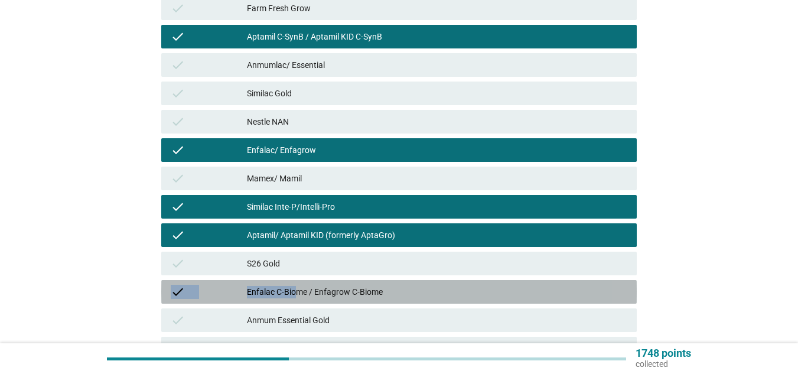
click at [298, 293] on div "Enfalac C-Biome / Enfagrow C-Biome" at bounding box center [437, 292] width 380 height 14
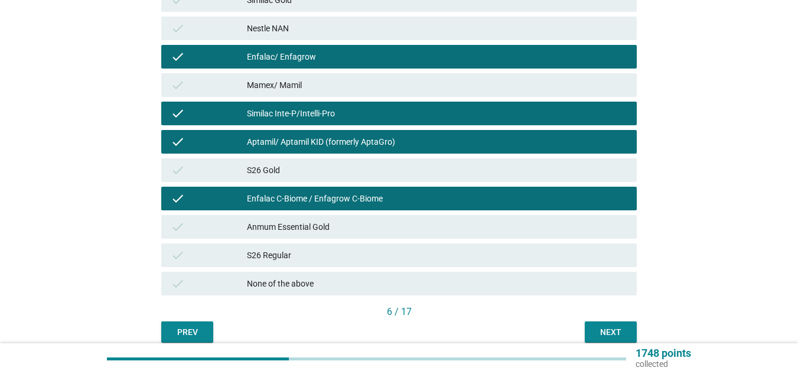
scroll to position [390, 0]
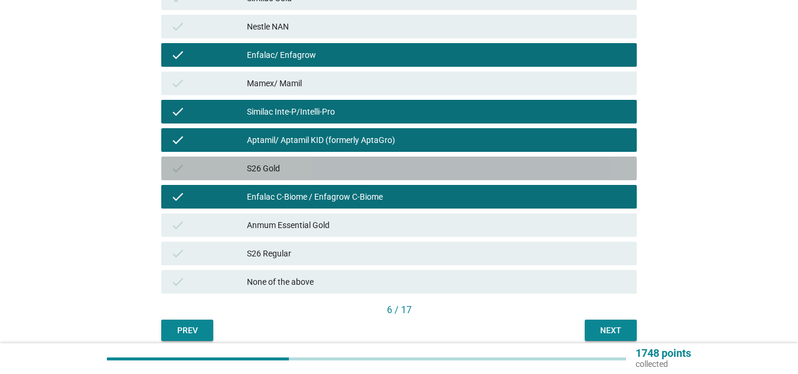
click at [395, 171] on div "S26 Gold" at bounding box center [437, 168] width 380 height 14
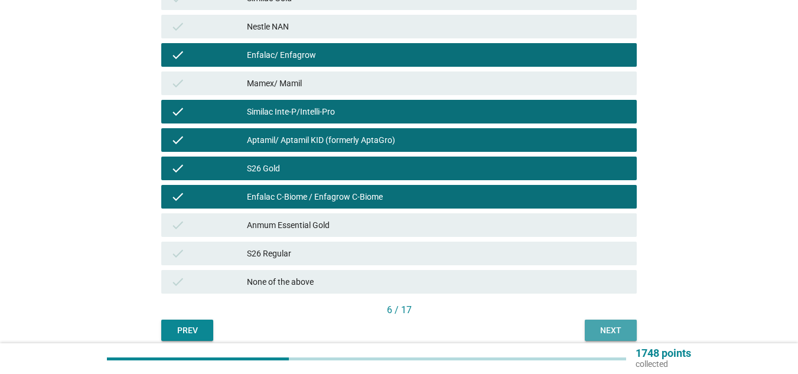
click at [607, 338] on button "Next" at bounding box center [611, 329] width 52 height 21
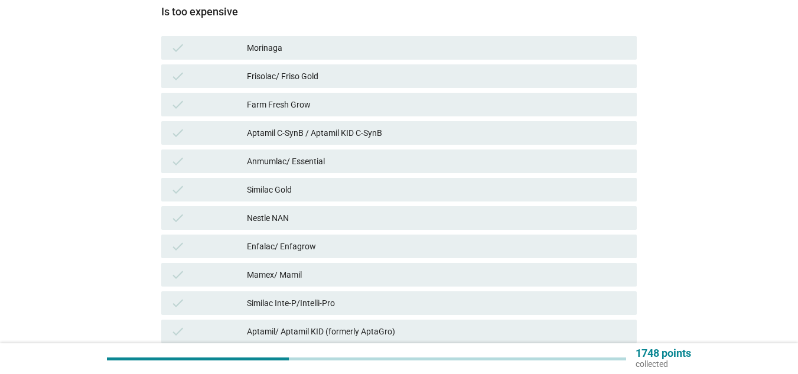
scroll to position [199, 0]
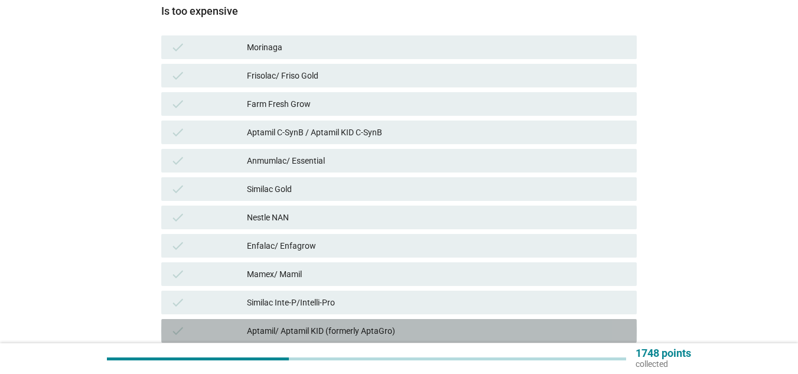
click at [412, 332] on div "Aptamil/ Aptamil KID (formerly AptaGro)" at bounding box center [437, 331] width 380 height 14
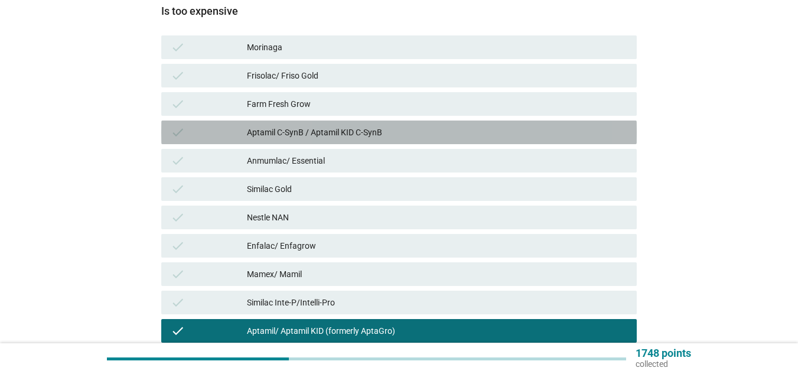
click at [401, 133] on div "Aptamil C-SynB / Aptamil KID C-SynB" at bounding box center [437, 132] width 380 height 14
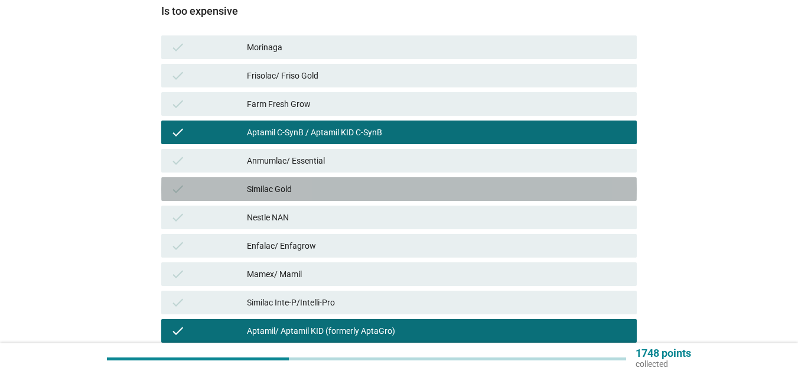
click at [360, 187] on div "Similac Gold" at bounding box center [437, 189] width 380 height 14
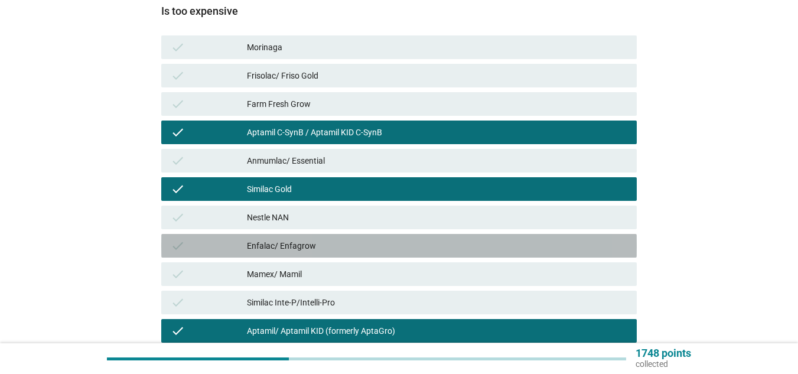
click at [327, 251] on div "Enfalac/ Enfagrow" at bounding box center [437, 246] width 380 height 14
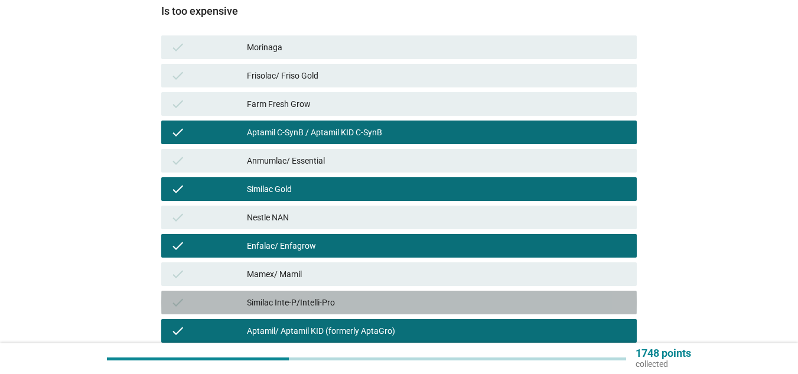
click at [328, 301] on div "Similac Inte-P/Intelli-Pro" at bounding box center [437, 302] width 380 height 14
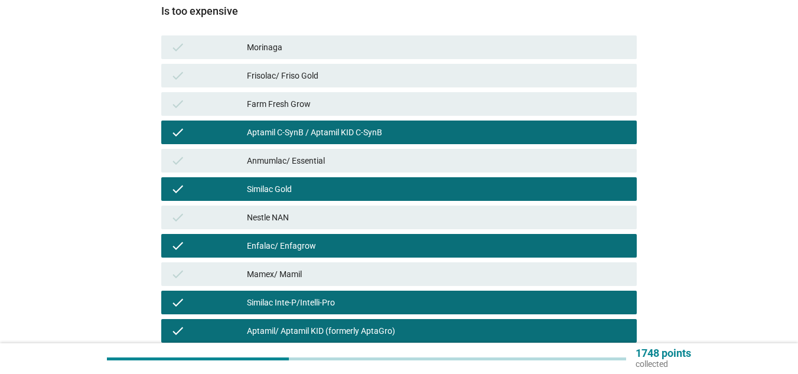
scroll to position [440, 0]
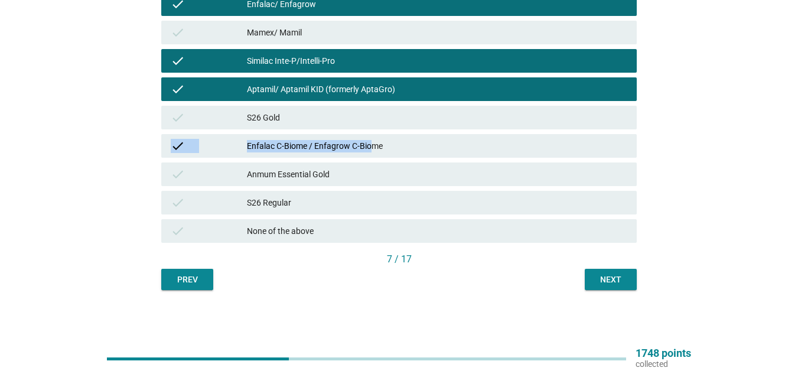
drag, startPoint x: 373, startPoint y: 143, endPoint x: 364, endPoint y: 126, distance: 18.8
click at [364, 126] on div "check Morinaga check Frisolac/ Friso Gold check Farm Fresh Grow check Aptamil C…" at bounding box center [399, 18] width 480 height 453
click at [364, 126] on div "check S26 Gold" at bounding box center [398, 118] width 475 height 24
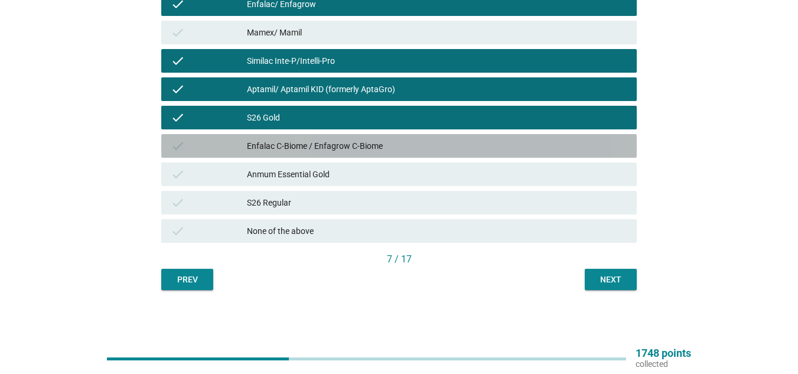
click at [466, 152] on div "Enfalac C-Biome / Enfagrow C-Biome" at bounding box center [437, 146] width 380 height 14
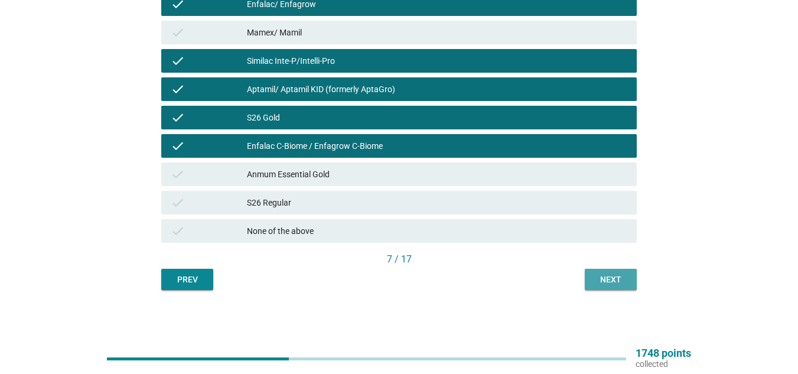
click at [602, 276] on div "Next" at bounding box center [610, 279] width 33 height 12
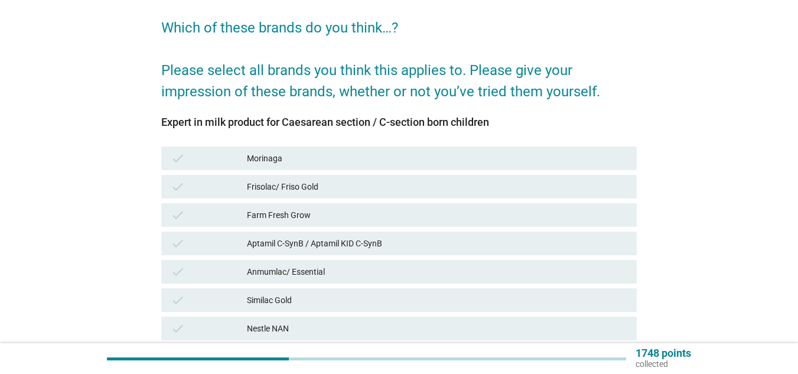
scroll to position [89, 0]
drag, startPoint x: 161, startPoint y: 121, endPoint x: 497, endPoint y: 115, distance: 336.0
click at [497, 115] on div "Expert in milk product for [MEDICAL_DATA] / [MEDICAL_DATA] born children check …" at bounding box center [398, 353] width 475 height 502
copy div "Expert in milk product for Caesarean section / C-section born children"
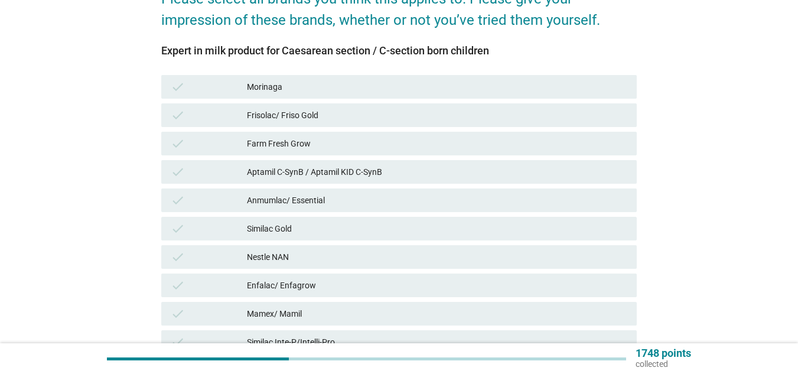
scroll to position [161, 0]
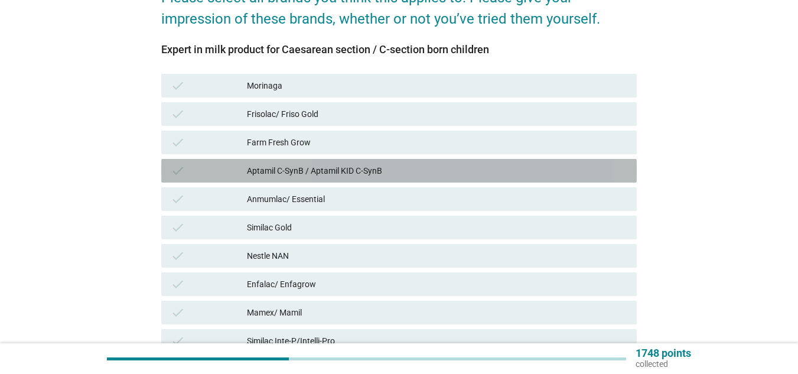
click at [378, 175] on div "Aptamil C-SynB / Aptamil KID C-SynB" at bounding box center [437, 171] width 380 height 14
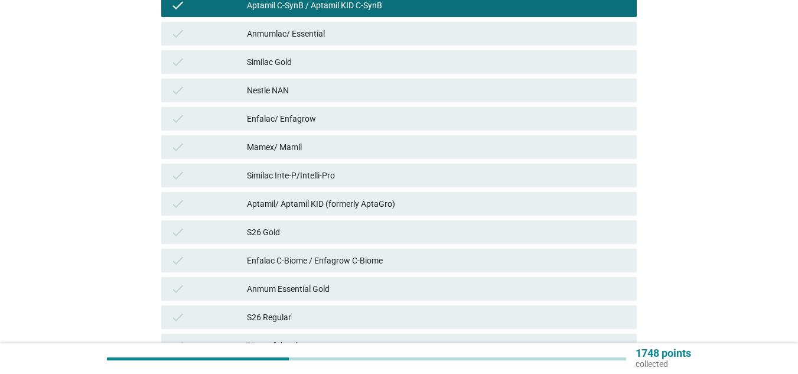
scroll to position [327, 0]
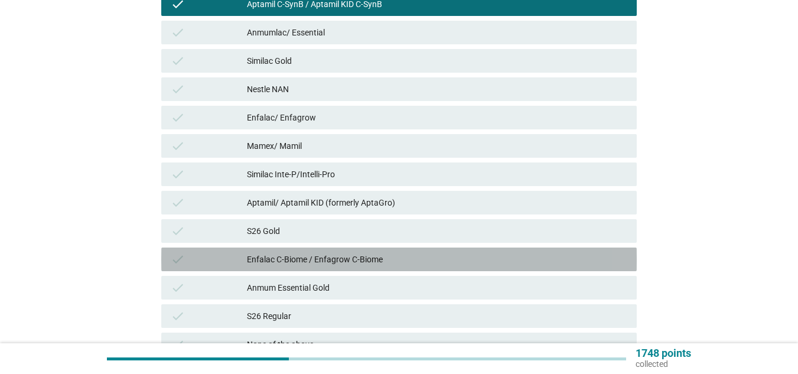
click at [345, 268] on div "check Enfalac C-Biome / Enfagrow C-Biome" at bounding box center [398, 259] width 475 height 24
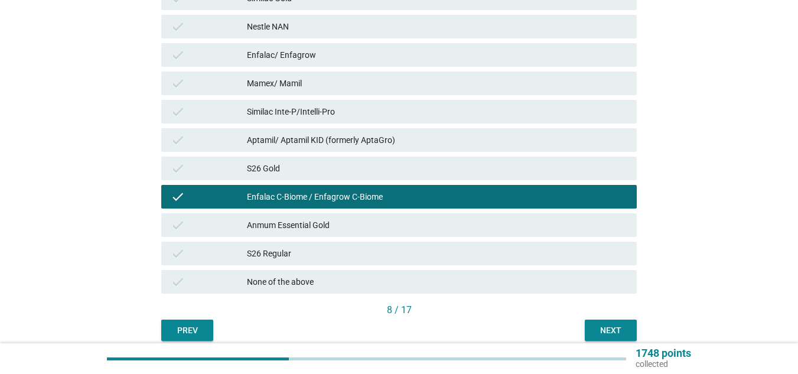
scroll to position [440, 0]
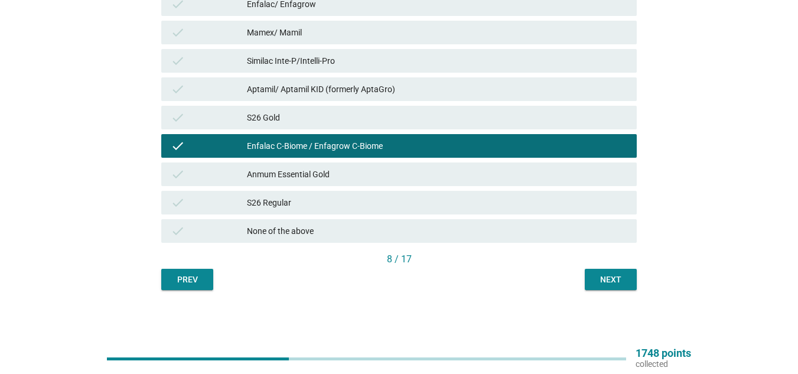
click at [583, 276] on div "Prev Next" at bounding box center [398, 279] width 475 height 21
click at [611, 276] on div "Next" at bounding box center [610, 279] width 33 height 12
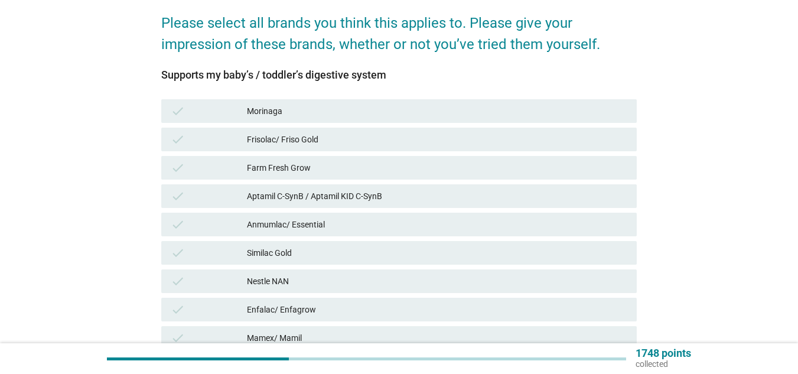
scroll to position [136, 0]
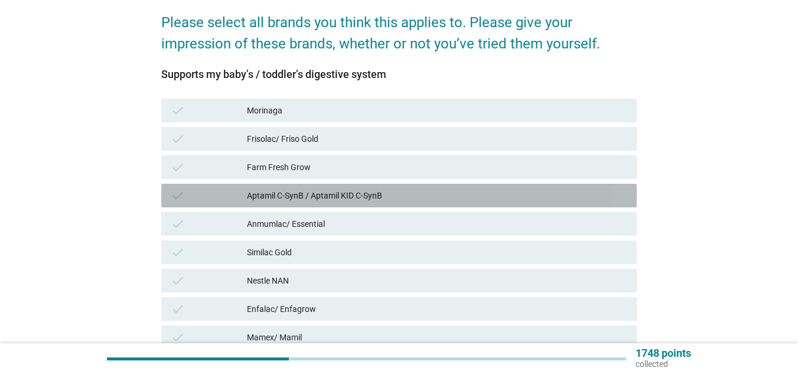
click at [440, 198] on div "Aptamil C-SynB / Aptamil KID C-SynB" at bounding box center [437, 195] width 380 height 14
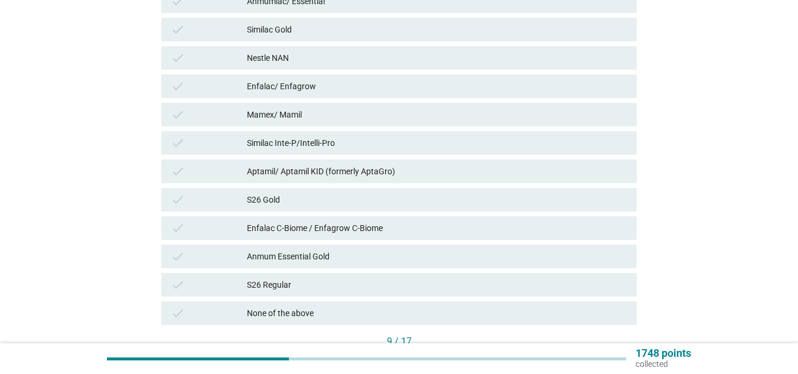
scroll to position [359, 0]
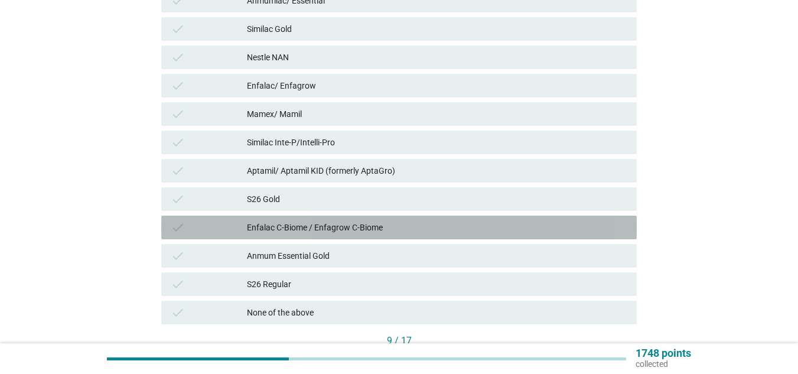
click at [397, 229] on div "Enfalac C-Biome / Enfagrow C-Biome" at bounding box center [437, 227] width 380 height 14
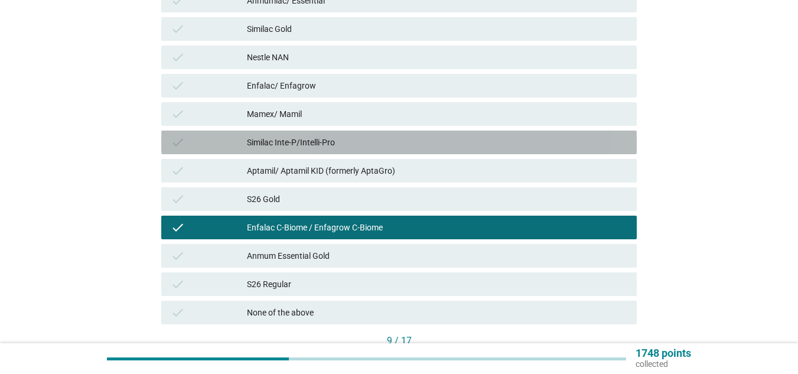
click at [415, 130] on div "check Similac Inte-P/Intelli-Pro" at bounding box center [398, 142] width 475 height 24
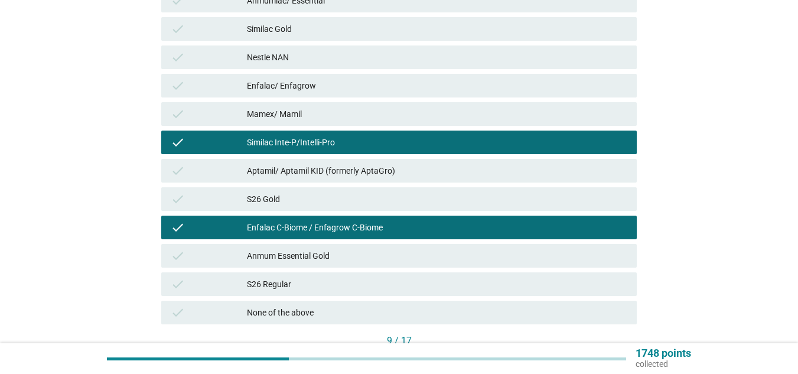
scroll to position [440, 0]
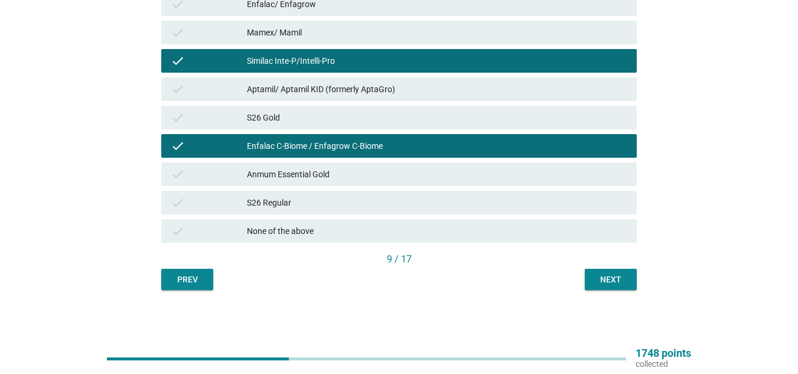
click at [628, 282] on button "Next" at bounding box center [611, 279] width 52 height 21
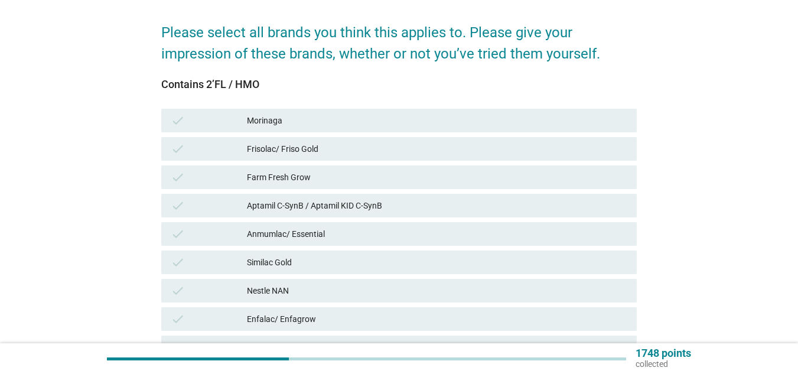
scroll to position [126, 0]
drag, startPoint x: 164, startPoint y: 84, endPoint x: 295, endPoint y: 84, distance: 131.7
click at [295, 84] on div "Contains 2’FL / HMO" at bounding box center [398, 84] width 475 height 16
copy div "Contains 2’FL / HMO"
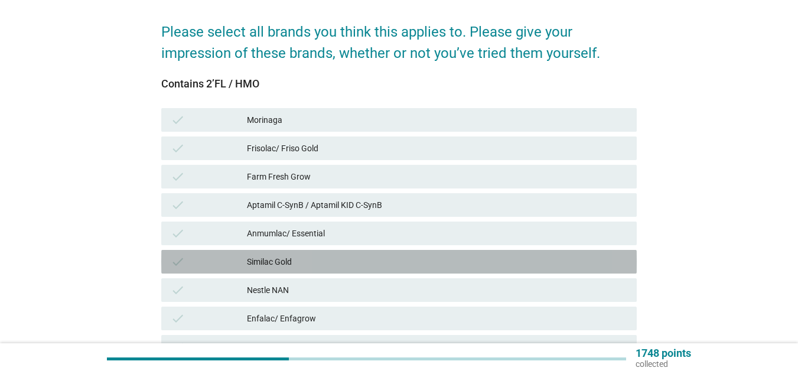
click at [301, 262] on div "Similac Gold" at bounding box center [437, 261] width 380 height 14
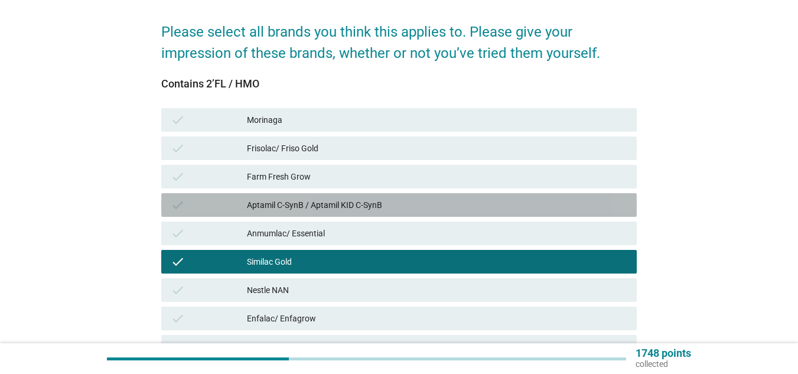
click at [322, 209] on div "Aptamil C-SynB / Aptamil KID C-SynB" at bounding box center [437, 205] width 380 height 14
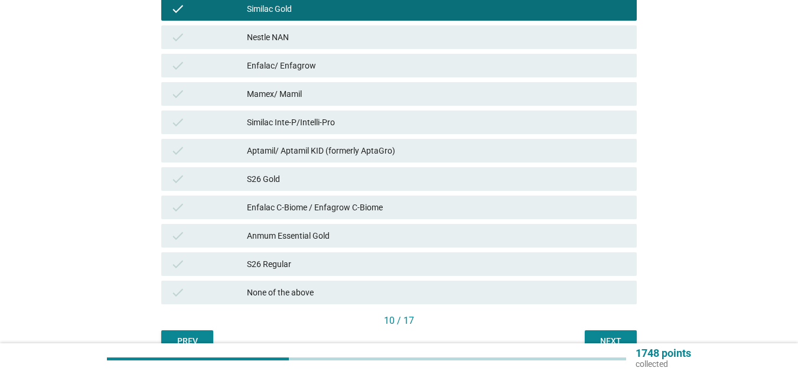
scroll to position [380, 0]
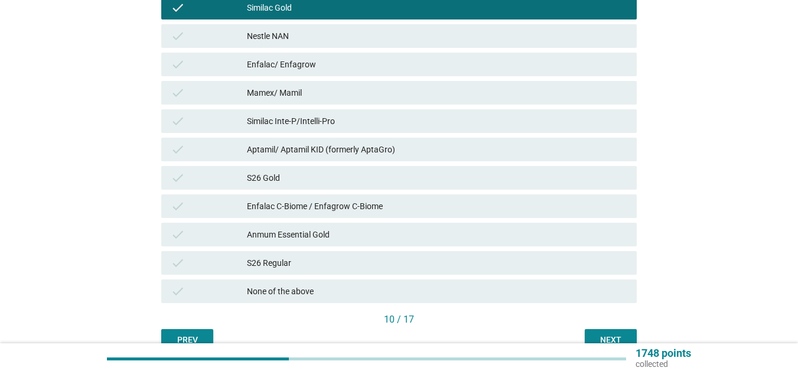
click at [354, 191] on div "check S26 Gold" at bounding box center [399, 178] width 480 height 28
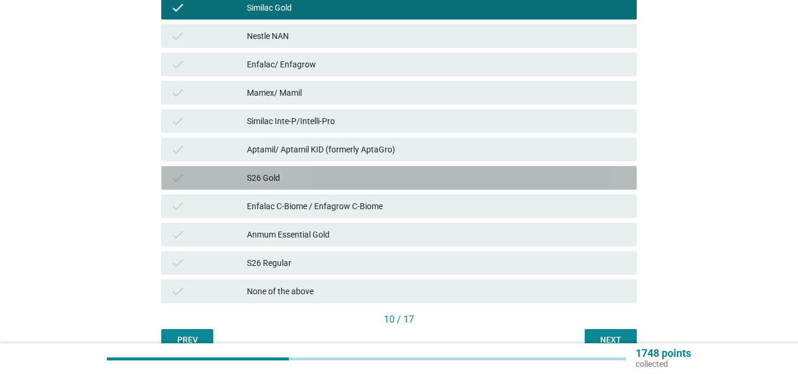
click at [324, 186] on div "check S26 Gold" at bounding box center [398, 178] width 475 height 24
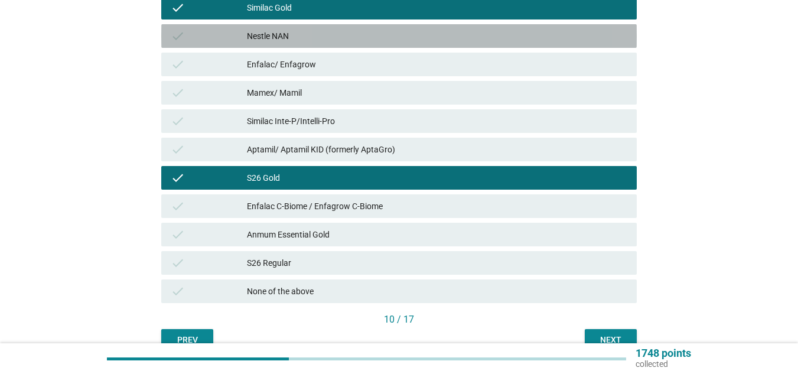
click at [331, 37] on div "Nestle NAN" at bounding box center [437, 36] width 380 height 14
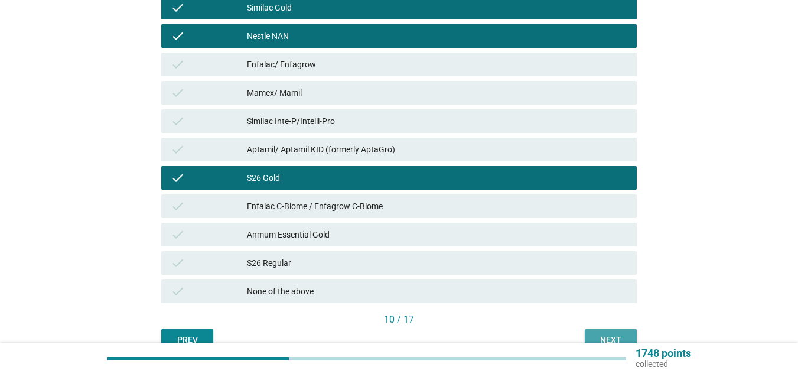
click at [596, 334] on div "Next" at bounding box center [610, 340] width 33 height 12
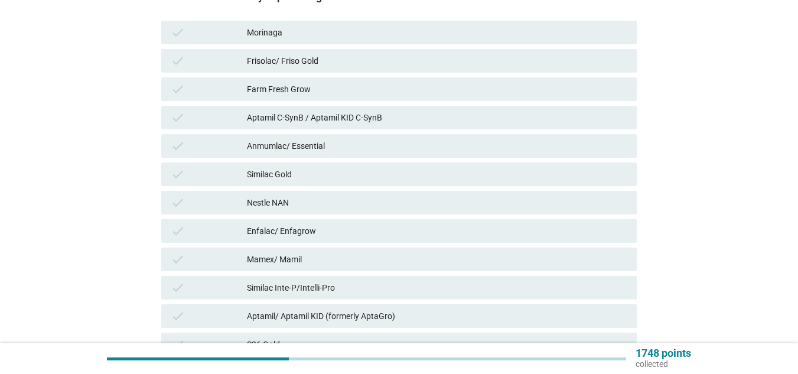
scroll to position [216, 0]
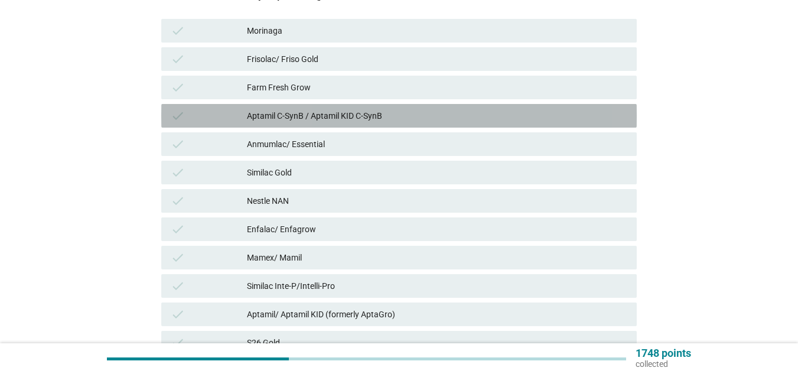
click at [350, 123] on div "check Aptamil C-SynB / Aptamil KID C-SynB" at bounding box center [398, 116] width 475 height 24
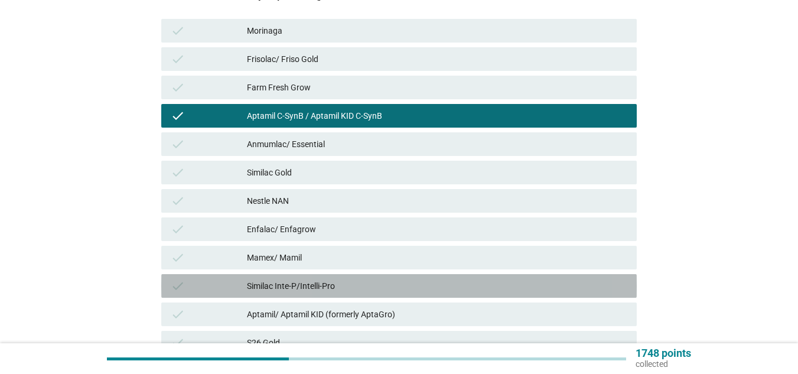
click at [309, 285] on div "Similac Inte-P/Intelli-Pro" at bounding box center [437, 286] width 380 height 14
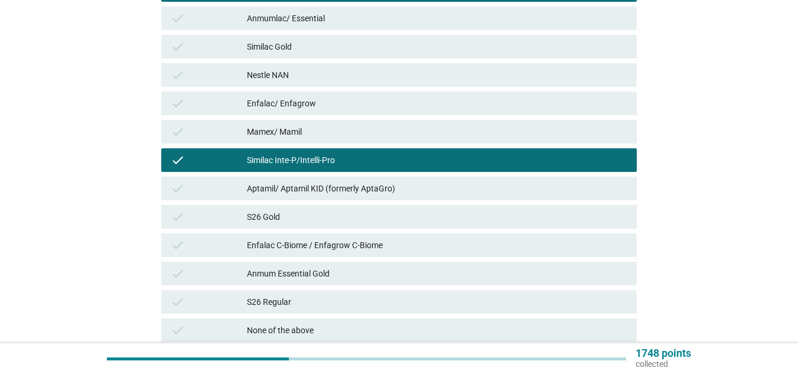
scroll to position [345, 0]
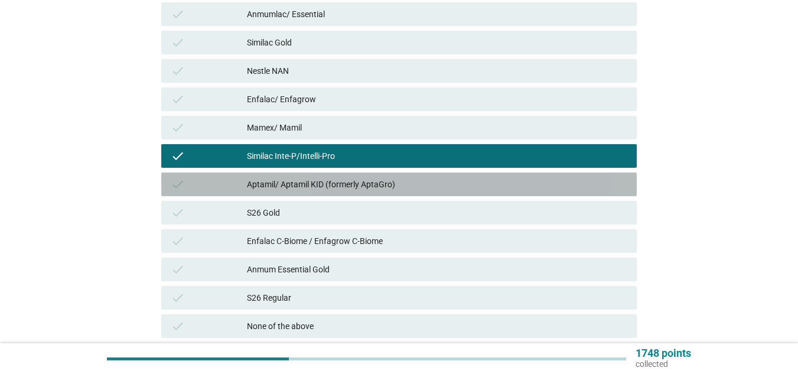
click at [289, 194] on div "check Aptamil/ Aptamil KID (formerly AptaGro)" at bounding box center [398, 184] width 475 height 24
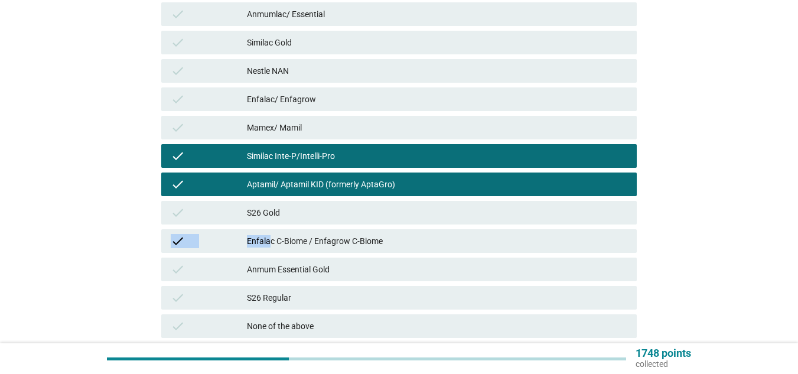
drag, startPoint x: 280, startPoint y: 216, endPoint x: 271, endPoint y: 252, distance: 37.2
click at [271, 252] on div "check Morinaga check Frisolac/ Friso Gold check Farm Fresh Grow check Aptamil C…" at bounding box center [399, 113] width 480 height 453
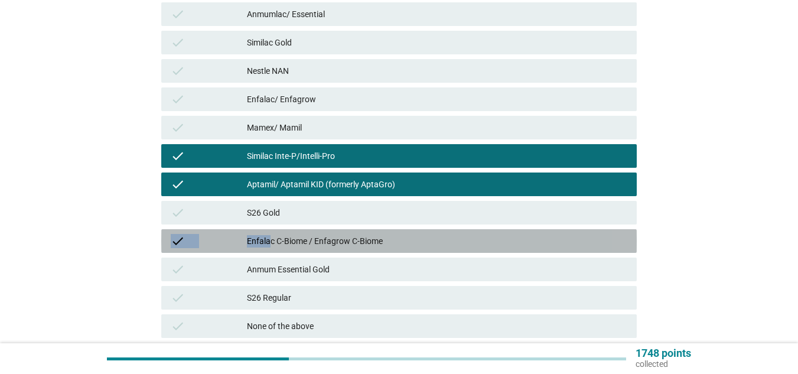
click at [271, 252] on div "check Enfalac C-Biome / Enfagrow C-Biome" at bounding box center [398, 241] width 475 height 24
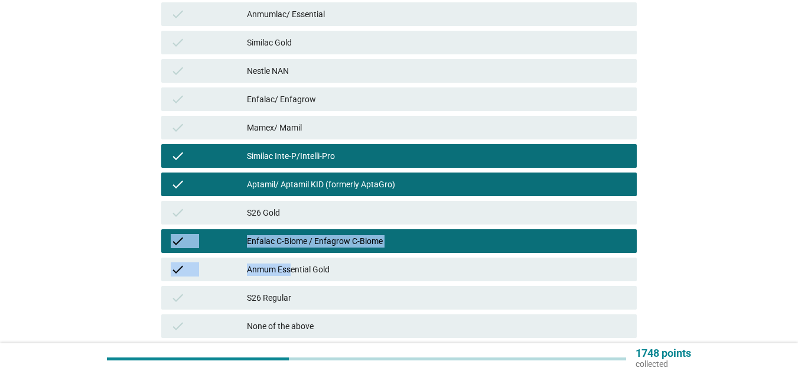
drag, startPoint x: 279, startPoint y: 219, endPoint x: 292, endPoint y: 266, distance: 49.1
click at [292, 266] on div "check Morinaga check Frisolac/ Friso Gold check Farm Fresh Grow check Aptamil C…" at bounding box center [399, 113] width 480 height 453
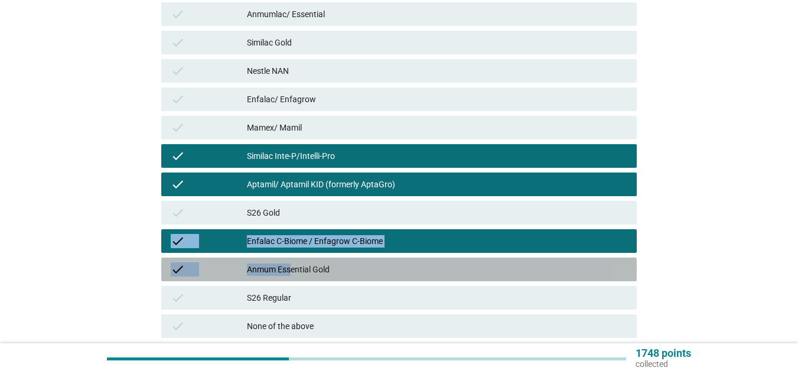
click at [292, 266] on div "Anmum Essential Gold" at bounding box center [437, 269] width 380 height 14
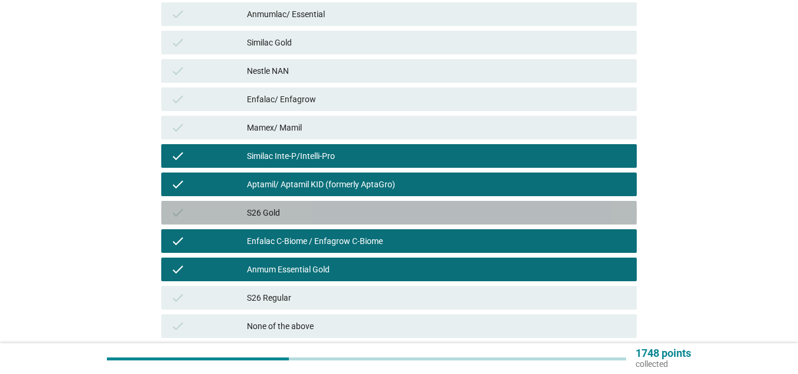
click at [325, 214] on div "S26 Gold" at bounding box center [437, 212] width 380 height 14
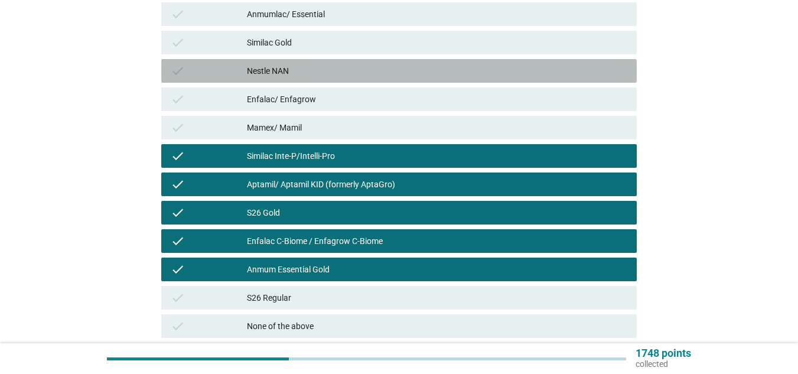
click at [350, 77] on div "Nestle NAN" at bounding box center [437, 71] width 380 height 14
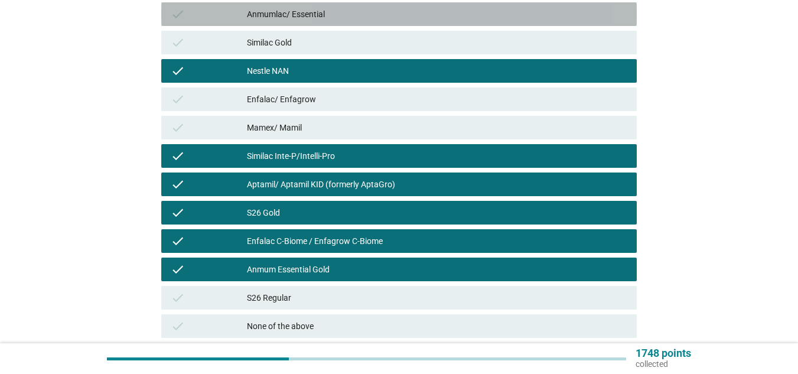
click at [381, 14] on div "Anmumlac/ Essential" at bounding box center [437, 14] width 380 height 14
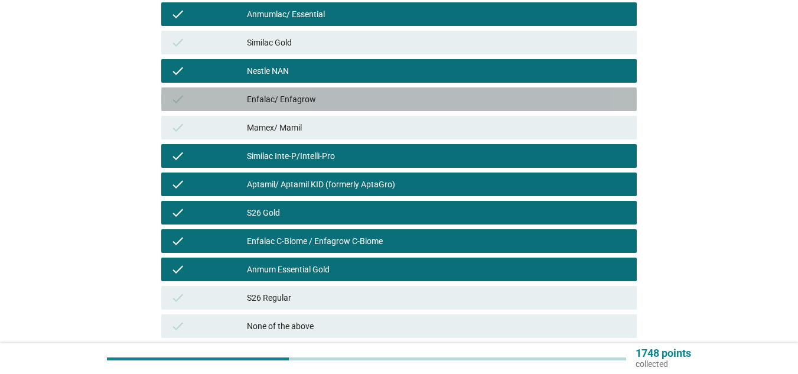
click at [452, 107] on div "check Enfalac/ Enfagrow" at bounding box center [398, 99] width 475 height 24
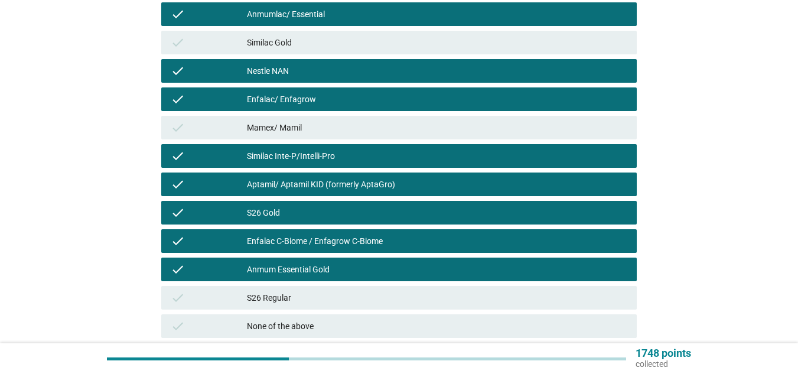
scroll to position [440, 0]
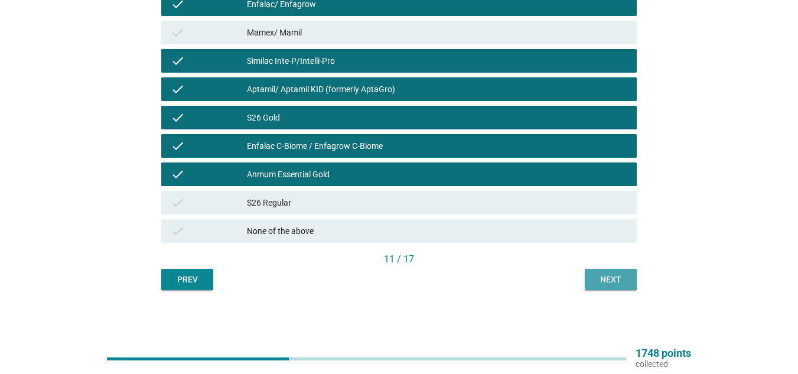
click at [610, 283] on div "Next" at bounding box center [610, 279] width 33 height 12
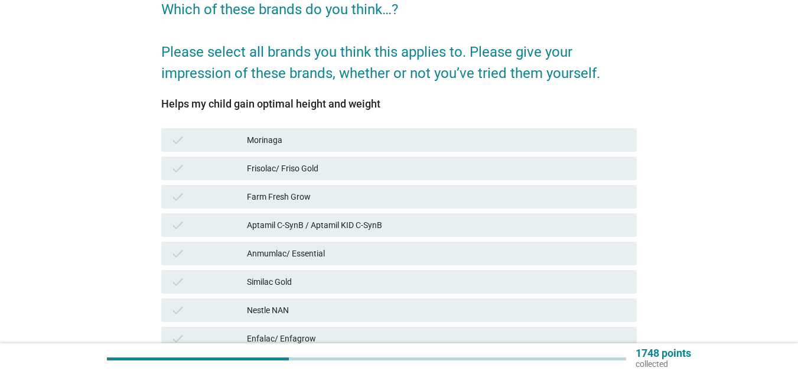
scroll to position [107, 0]
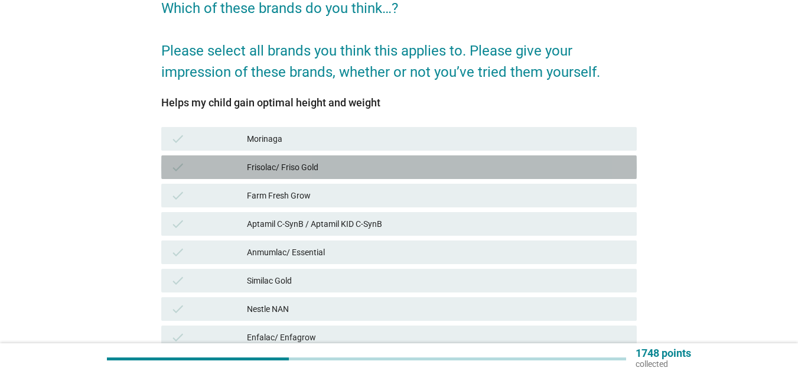
click at [422, 167] on div "Frisolac/ Friso Gold" at bounding box center [437, 167] width 380 height 14
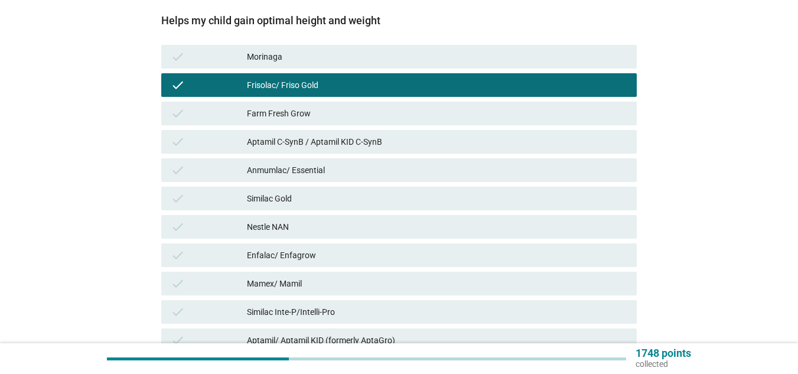
scroll to position [249, 0]
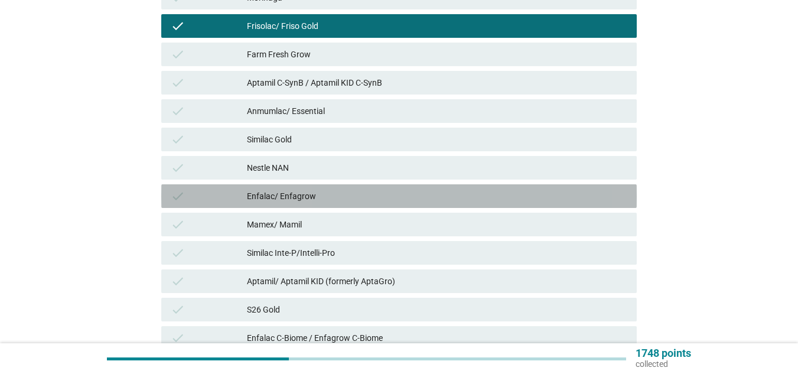
click at [351, 192] on div "Enfalac/ Enfagrow" at bounding box center [437, 196] width 380 height 14
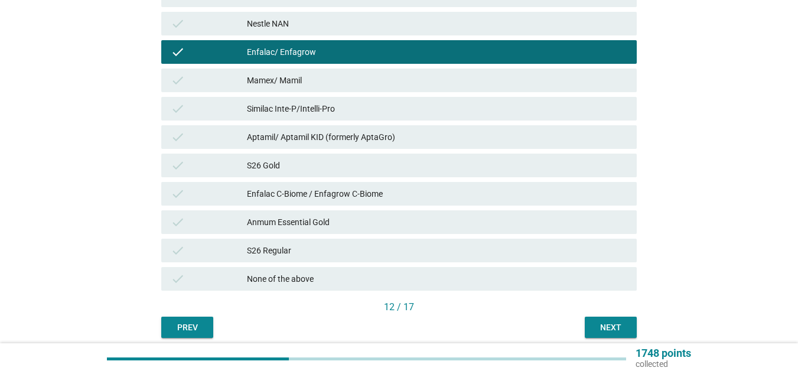
scroll to position [394, 0]
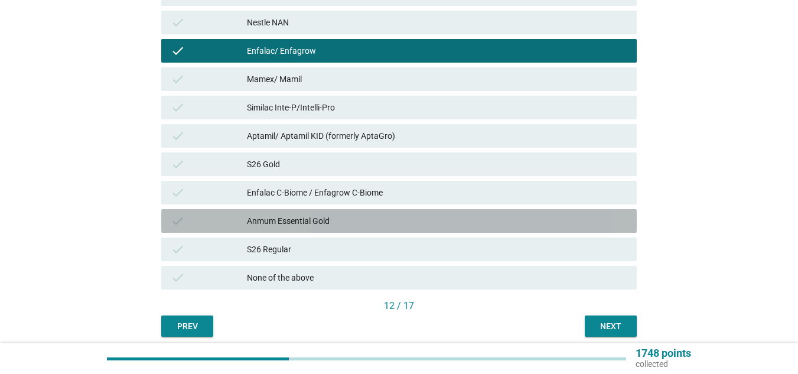
click at [364, 221] on div "Anmum Essential Gold" at bounding box center [437, 221] width 380 height 14
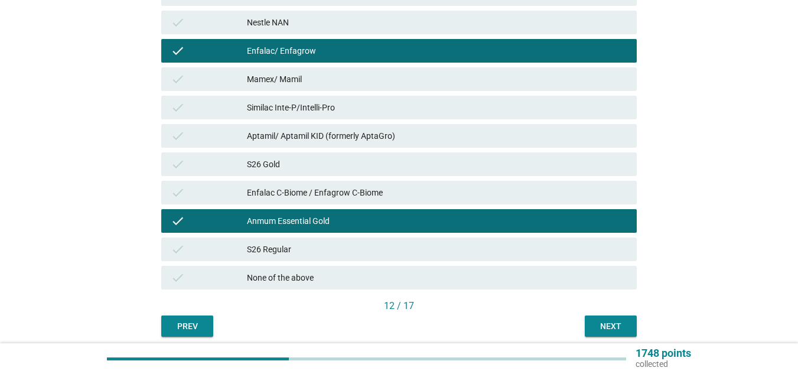
click at [412, 140] on div "Aptamil/ Aptamil KID (formerly AptaGro)" at bounding box center [437, 136] width 380 height 14
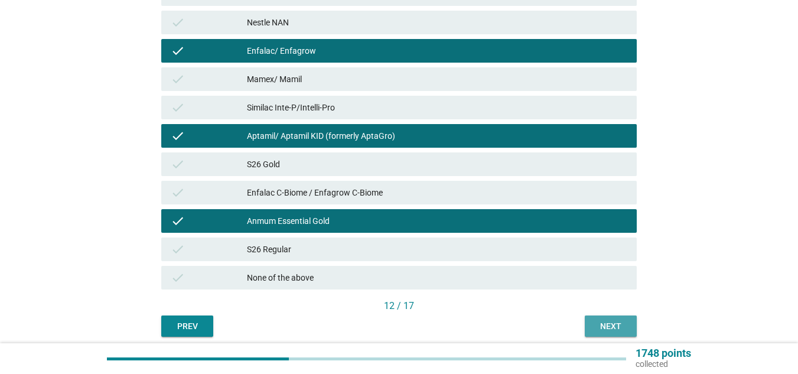
click at [602, 324] on div "Next" at bounding box center [610, 326] width 33 height 12
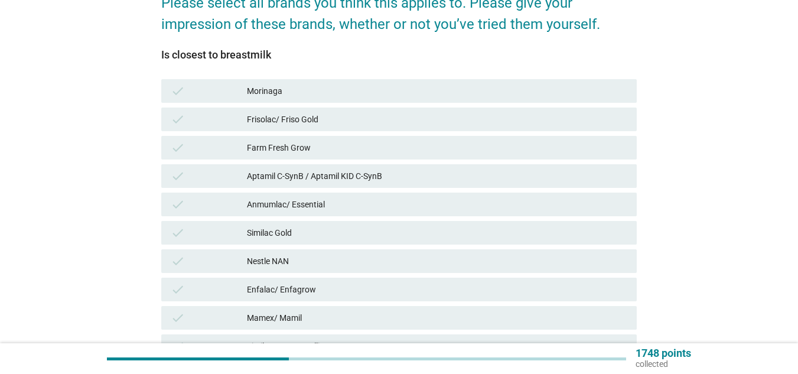
scroll to position [158, 0]
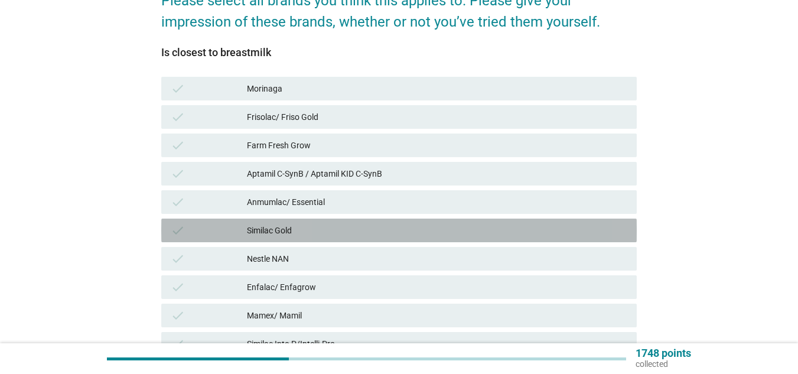
click at [332, 234] on div "Similac Gold" at bounding box center [437, 230] width 380 height 14
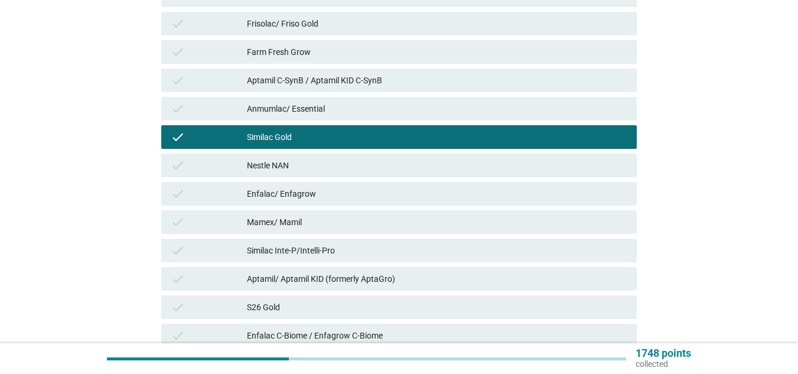
scroll to position [253, 0]
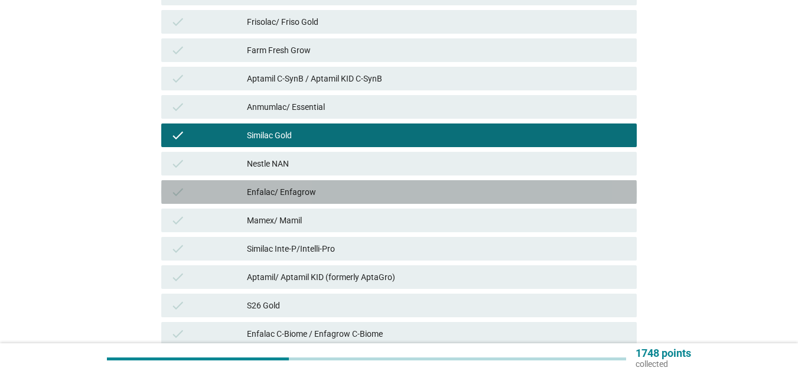
click at [330, 188] on div "Enfalac/ Enfagrow" at bounding box center [437, 192] width 380 height 14
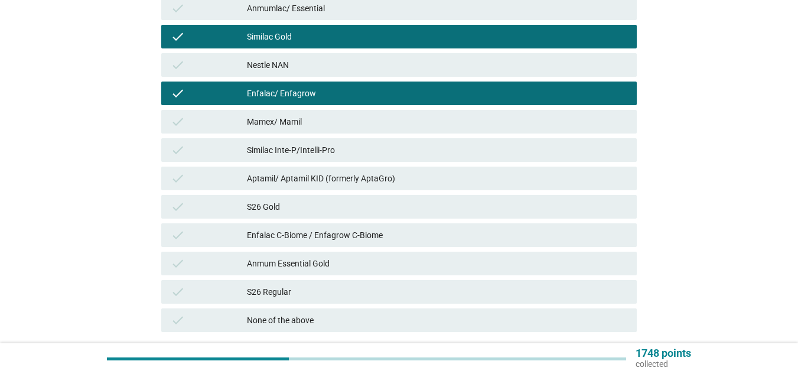
scroll to position [364, 0]
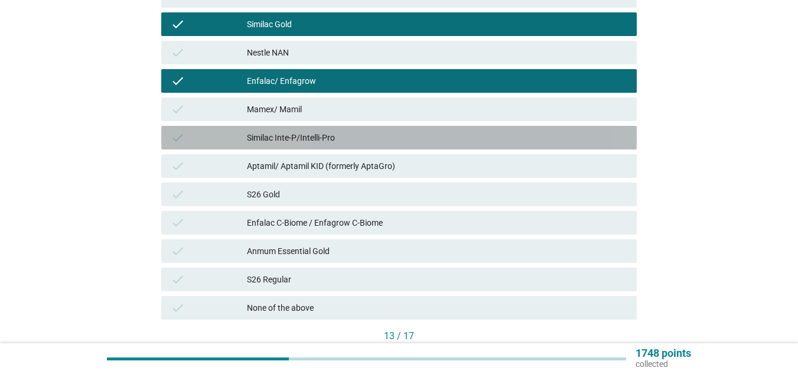
click at [325, 143] on div "Similac Inte-P/Intelli-Pro" at bounding box center [437, 137] width 380 height 14
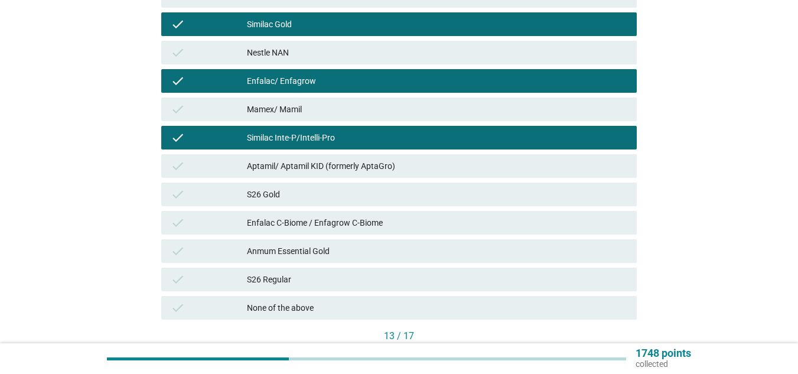
scroll to position [440, 0]
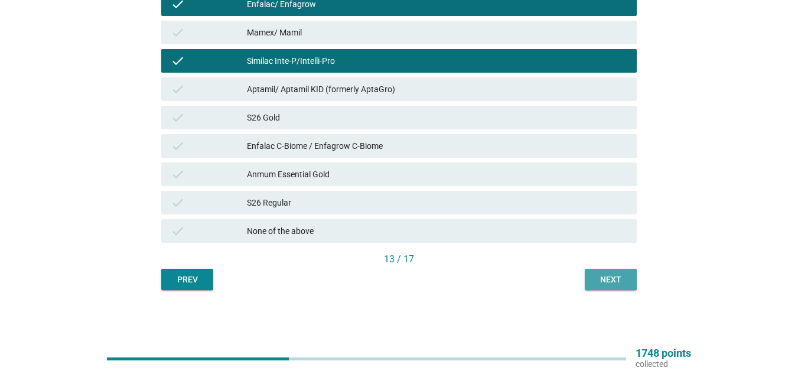
click at [621, 285] on div "Next" at bounding box center [610, 279] width 33 height 12
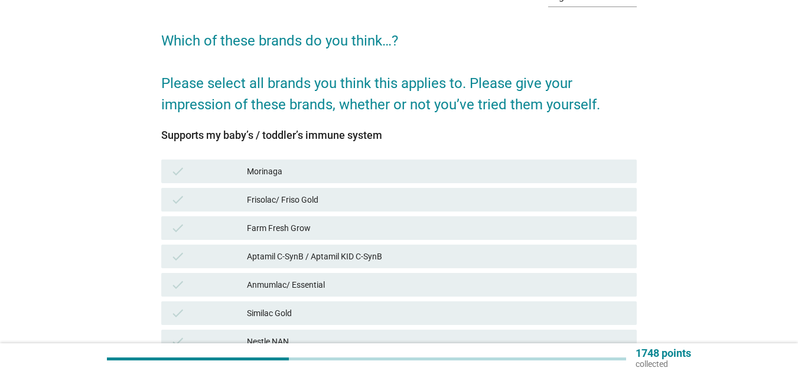
scroll to position [76, 0]
click at [493, 256] on div "Aptamil C-SynB / Aptamil KID C-SynB" at bounding box center [437, 256] width 380 height 14
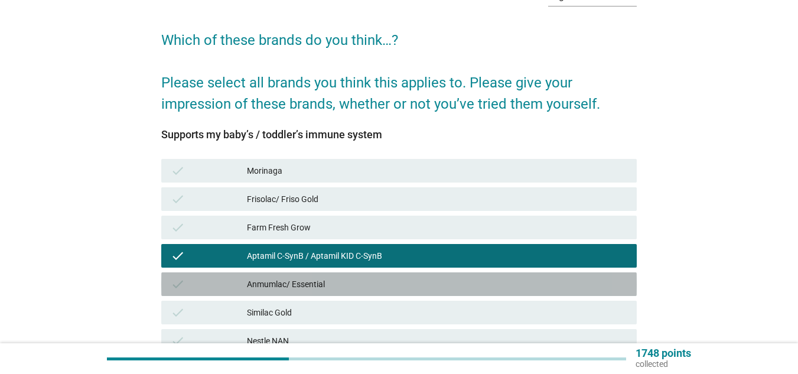
click at [446, 283] on div "Anmumlac/ Essential" at bounding box center [437, 284] width 380 height 14
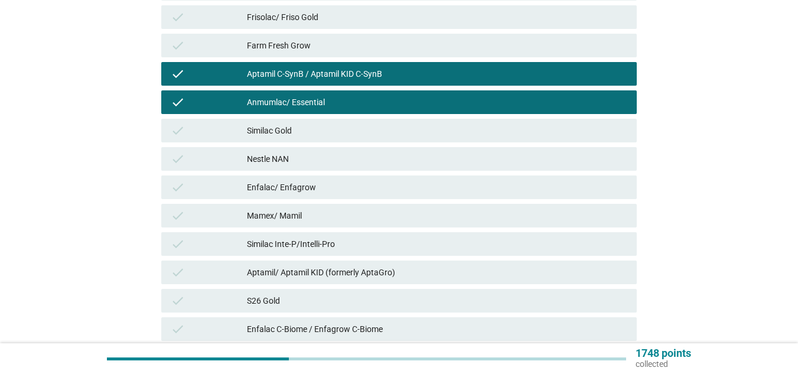
scroll to position [259, 0]
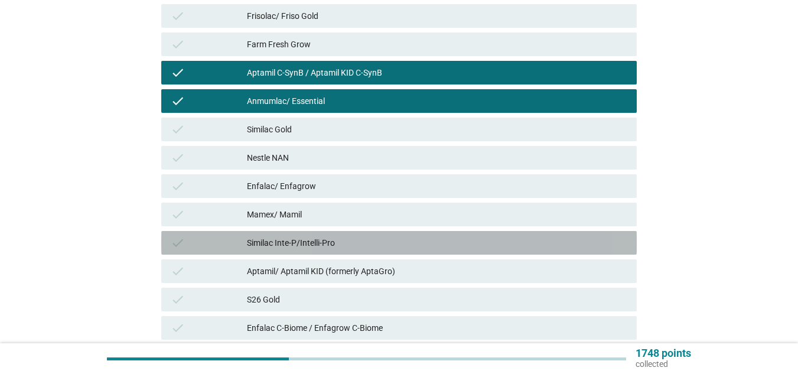
click at [375, 243] on div "Similac Inte-P/Intelli-Pro" at bounding box center [437, 243] width 380 height 14
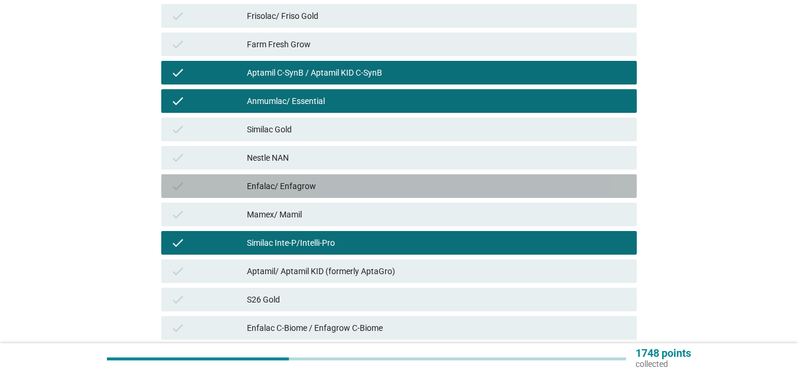
click at [370, 190] on div "Enfalac/ Enfagrow" at bounding box center [437, 186] width 380 height 14
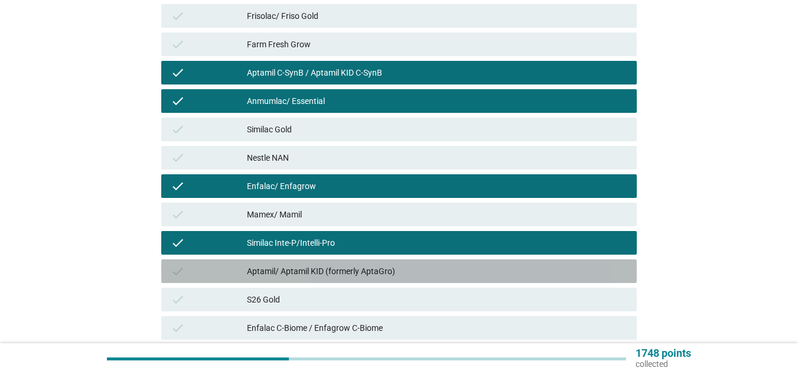
click at [373, 267] on div "Aptamil/ Aptamil KID (formerly AptaGro)" at bounding box center [437, 271] width 380 height 14
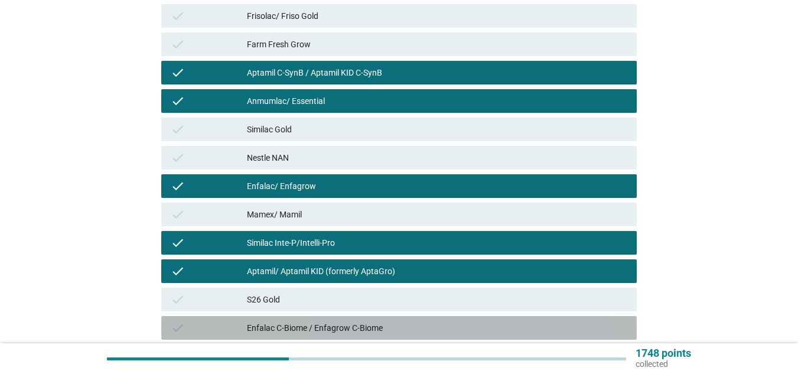
click at [351, 336] on div "check Enfalac C-Biome / Enfagrow C-Biome" at bounding box center [398, 328] width 475 height 24
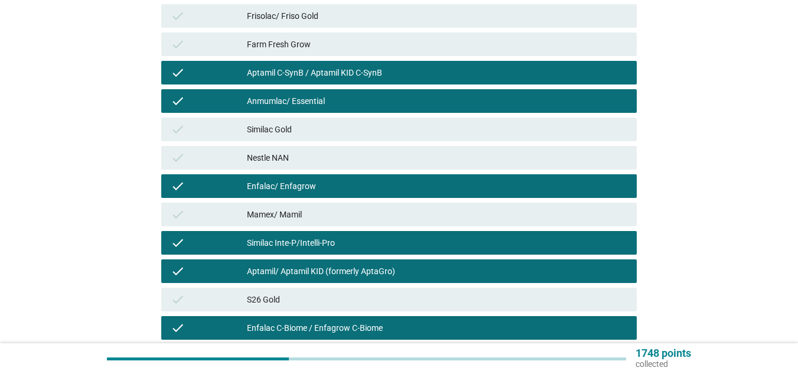
scroll to position [440, 0]
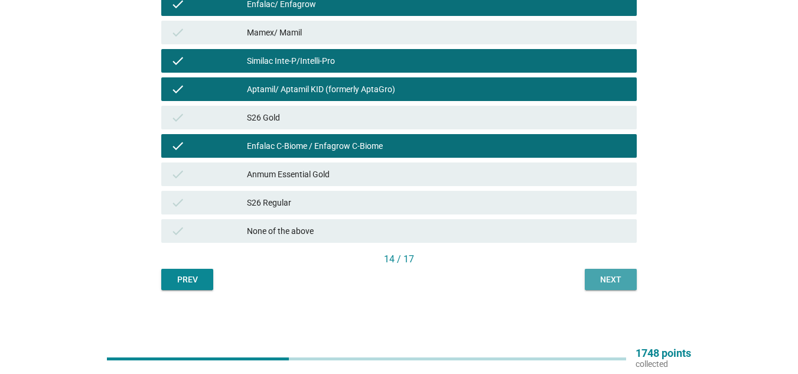
click at [595, 279] on div "Next" at bounding box center [610, 279] width 33 height 12
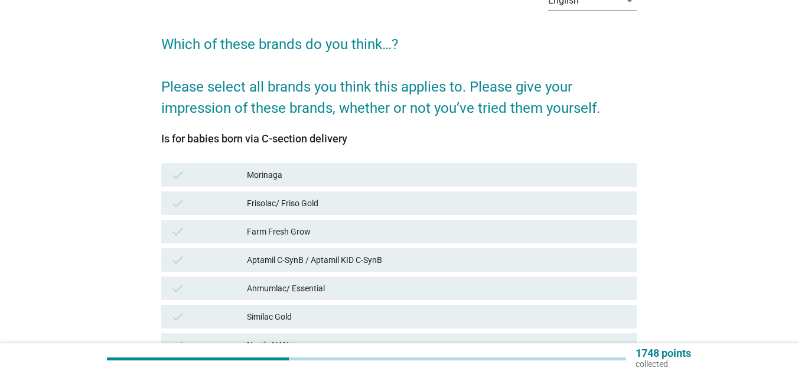
scroll to position [73, 0]
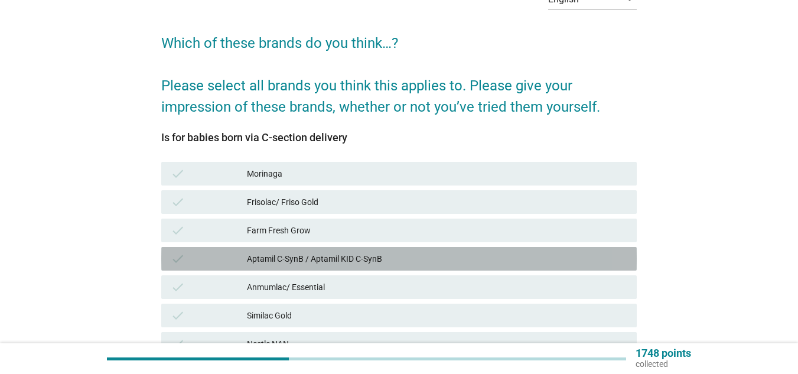
click at [423, 262] on div "Aptamil C-SynB / Aptamil KID C-SynB" at bounding box center [437, 259] width 380 height 14
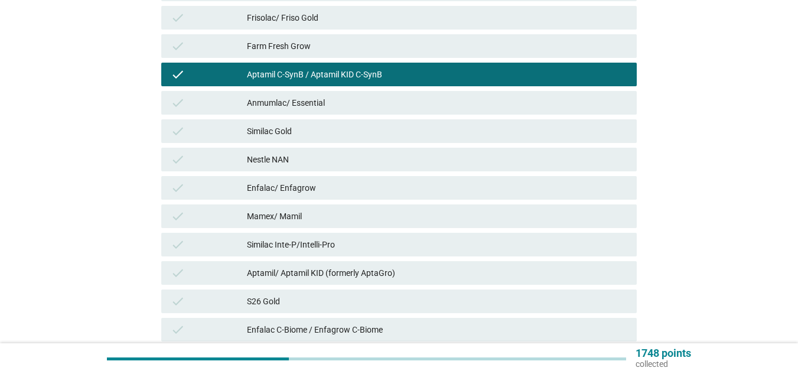
scroll to position [257, 0]
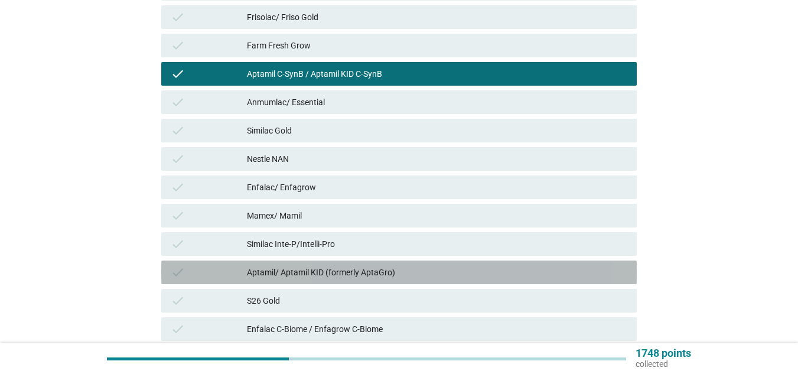
click at [359, 275] on div "Aptamil/ Aptamil KID (formerly AptaGro)" at bounding box center [437, 272] width 380 height 14
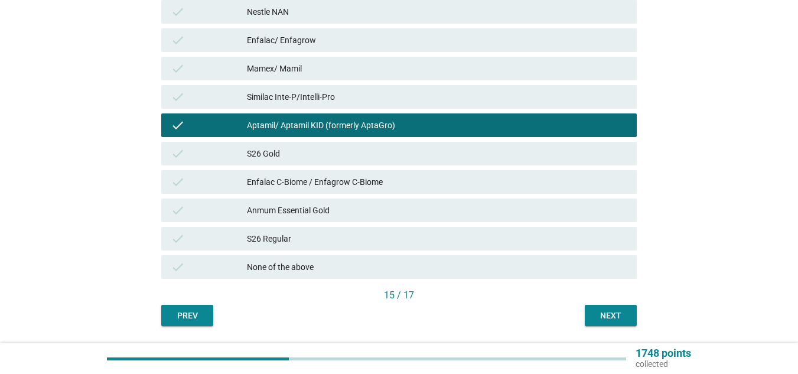
scroll to position [405, 0]
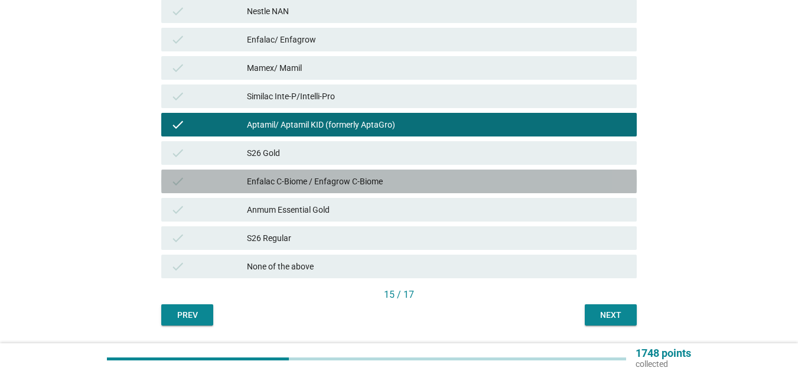
click at [358, 175] on div "Enfalac C-Biome / Enfagrow C-Biome" at bounding box center [437, 181] width 380 height 14
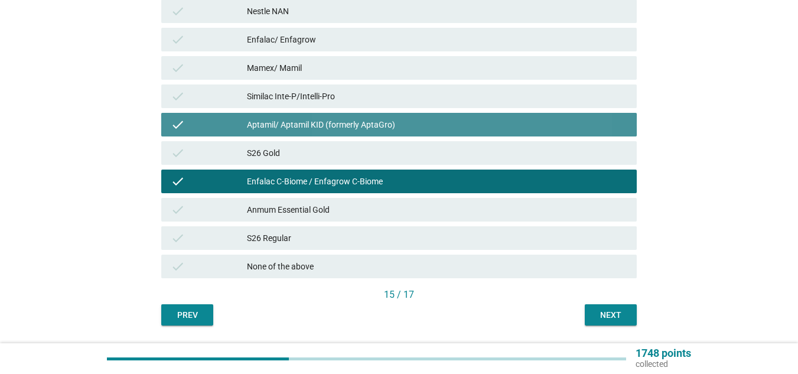
click at [405, 130] on div "Aptamil/ Aptamil KID (formerly AptaGro)" at bounding box center [437, 124] width 380 height 14
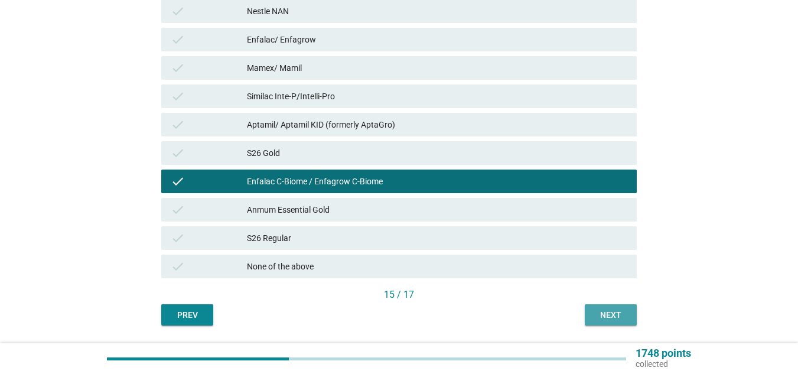
click at [613, 315] on div "Next" at bounding box center [610, 315] width 33 height 12
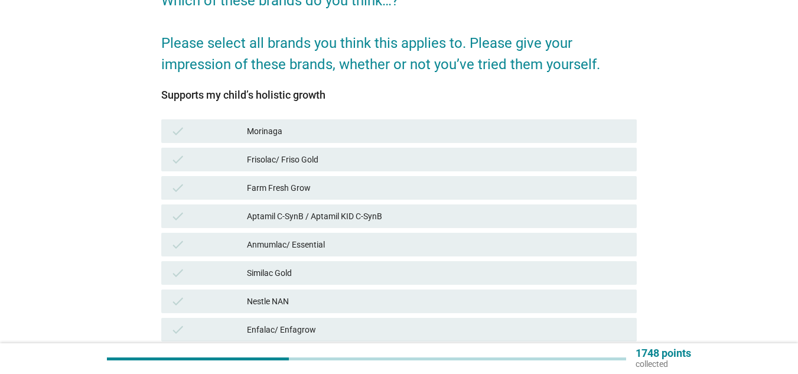
scroll to position [116, 0]
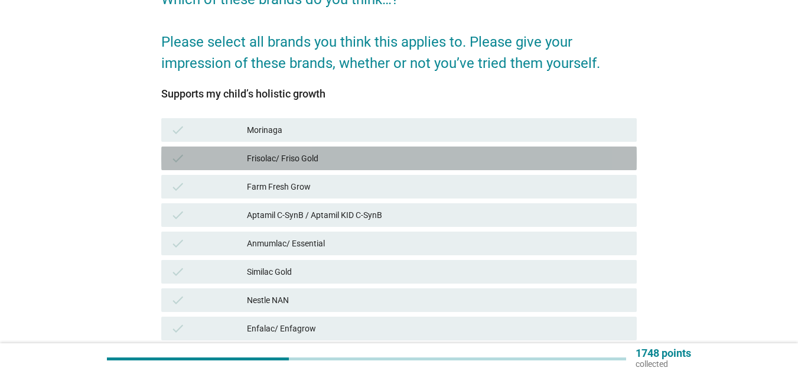
click at [517, 154] on div "Frisolac/ Friso Gold" at bounding box center [437, 158] width 380 height 14
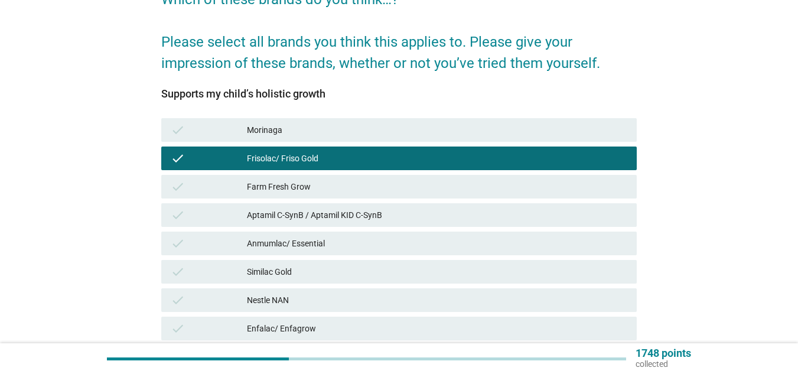
click at [450, 216] on div "Aptamil C-SynB / Aptamil KID C-SynB" at bounding box center [437, 215] width 380 height 14
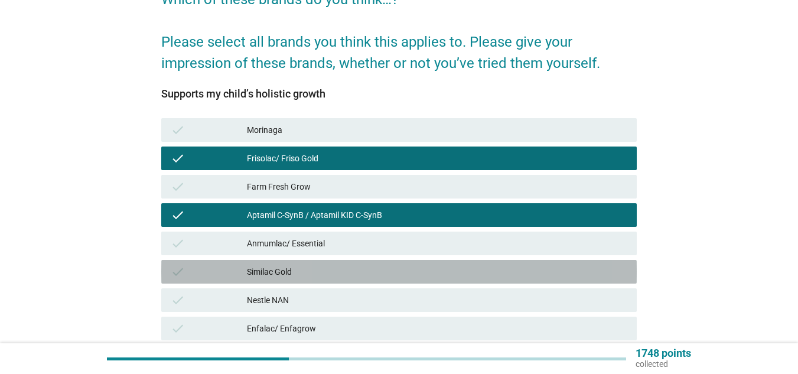
click at [407, 272] on div "Similac Gold" at bounding box center [437, 272] width 380 height 14
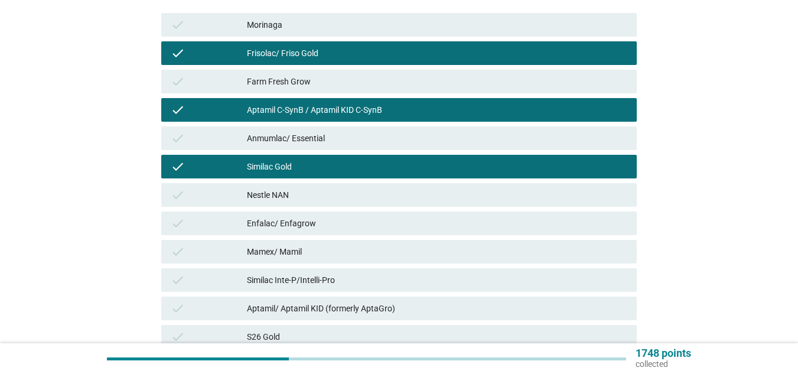
scroll to position [241, 0]
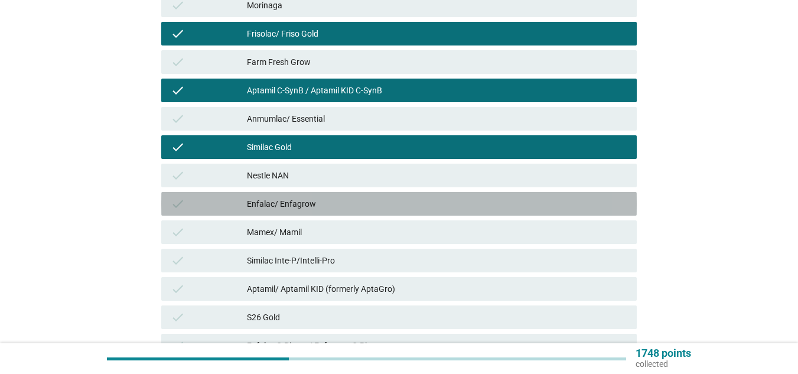
click at [399, 205] on div "Enfalac/ Enfagrow" at bounding box center [437, 204] width 380 height 14
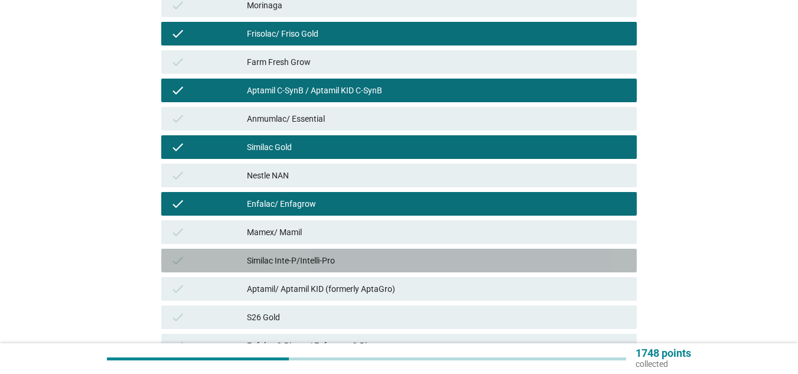
click at [376, 263] on div "Similac Inte-P/Intelli-Pro" at bounding box center [437, 260] width 380 height 14
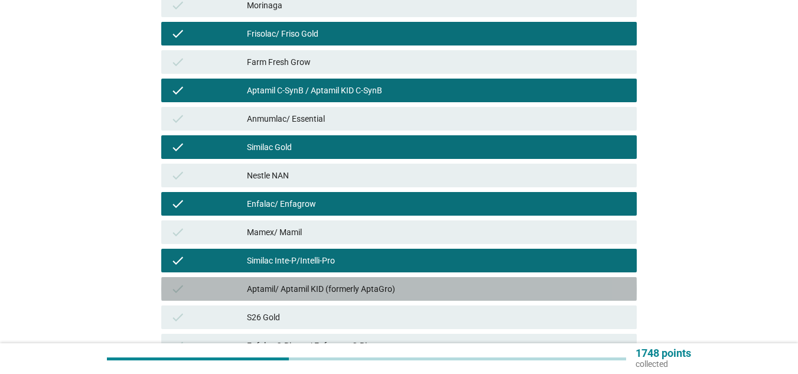
click at [361, 288] on div "Aptamil/ Aptamil KID (formerly AptaGro)" at bounding box center [437, 289] width 380 height 14
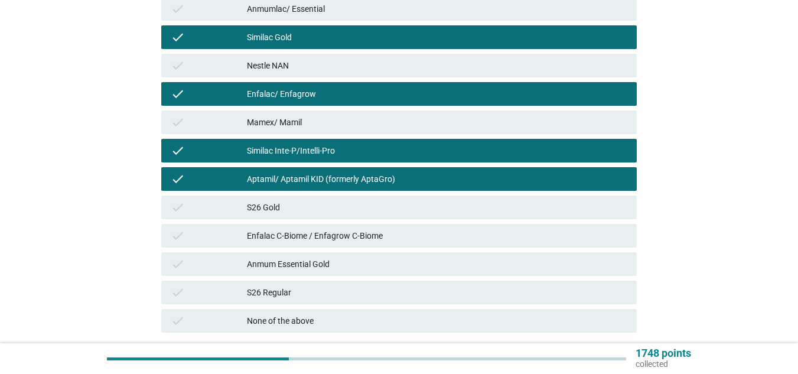
scroll to position [352, 0]
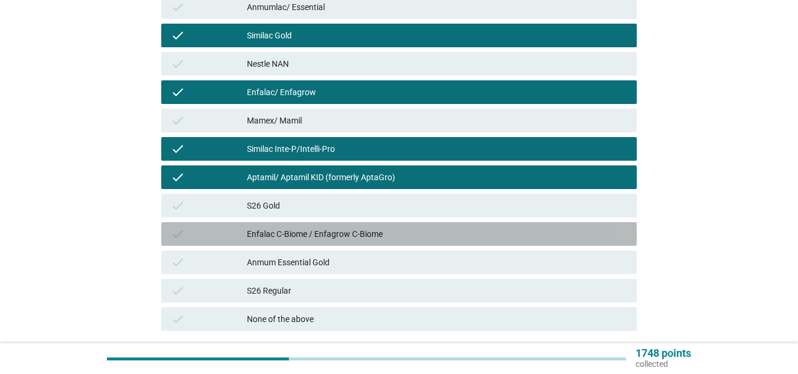
click at [356, 234] on div "Enfalac C-Biome / Enfagrow C-Biome" at bounding box center [437, 234] width 380 height 14
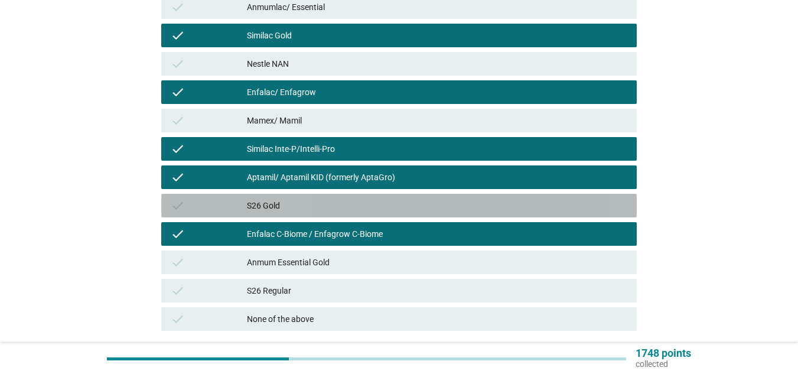
click at [345, 206] on div "S26 Gold" at bounding box center [437, 205] width 380 height 14
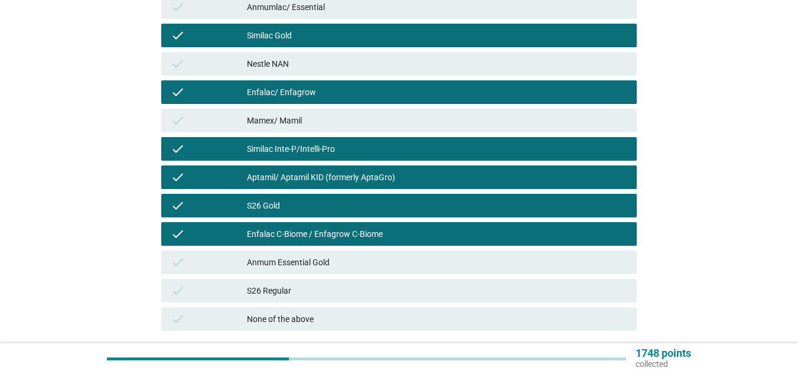
scroll to position [440, 0]
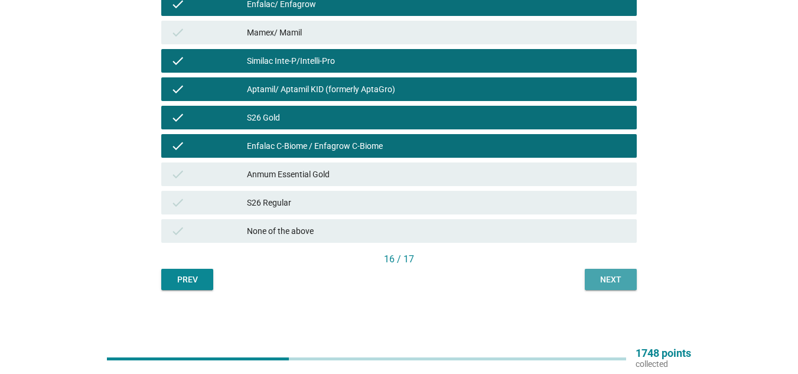
click at [609, 274] on div "Next" at bounding box center [610, 279] width 33 height 12
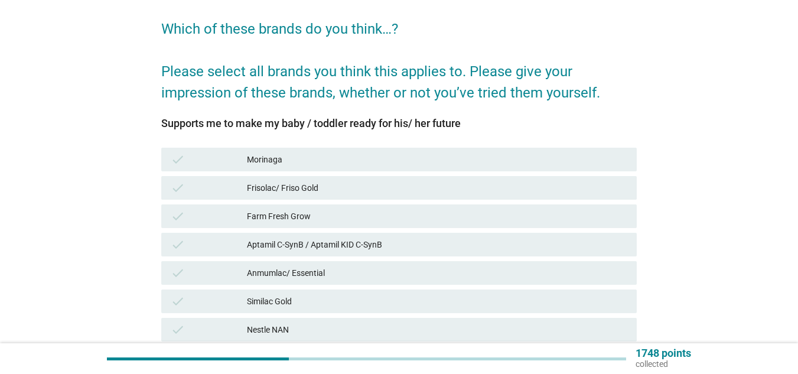
scroll to position [89, 0]
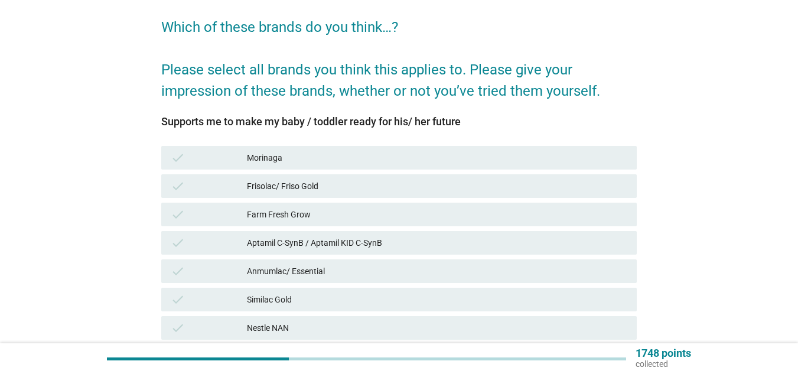
click at [348, 191] on div "Frisolac/ Friso Gold" at bounding box center [437, 186] width 380 height 14
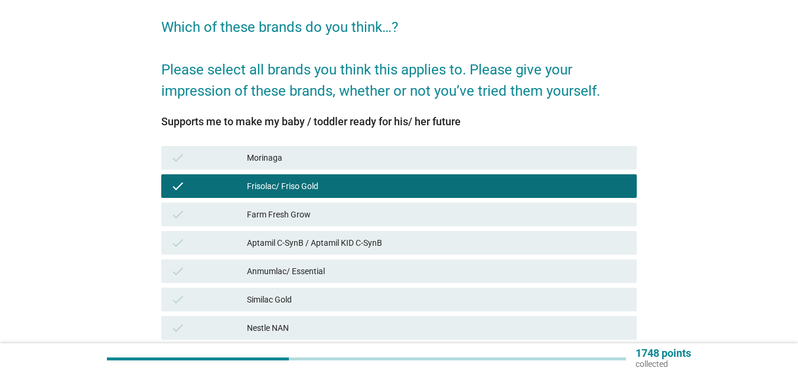
click at [325, 242] on div "Aptamil C-SynB / Aptamil KID C-SynB" at bounding box center [437, 243] width 380 height 14
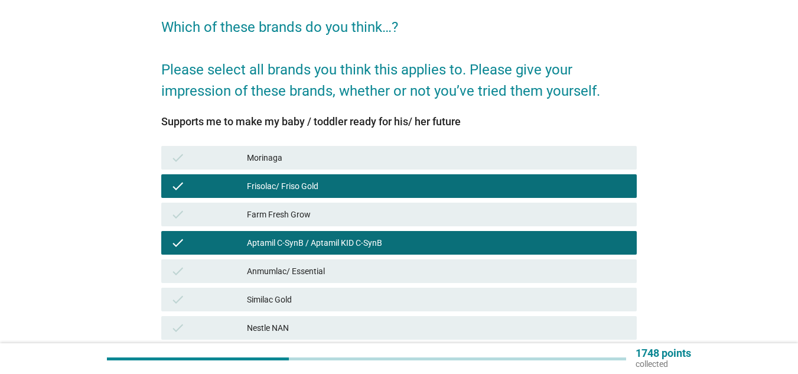
click at [316, 269] on div "Anmumlac/ Essential" at bounding box center [437, 271] width 380 height 14
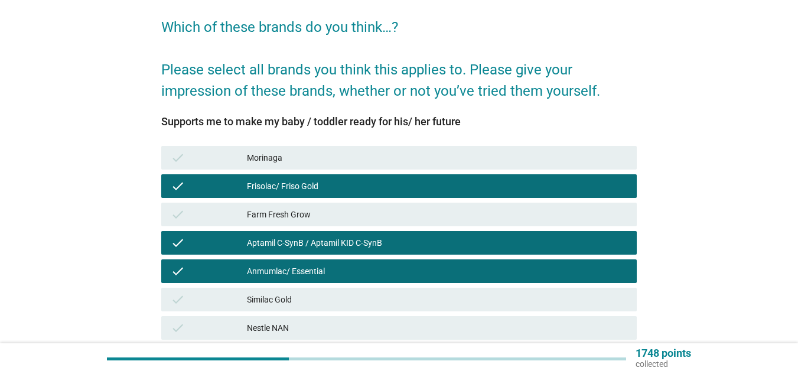
click at [304, 291] on div "check Similac Gold" at bounding box center [398, 300] width 475 height 24
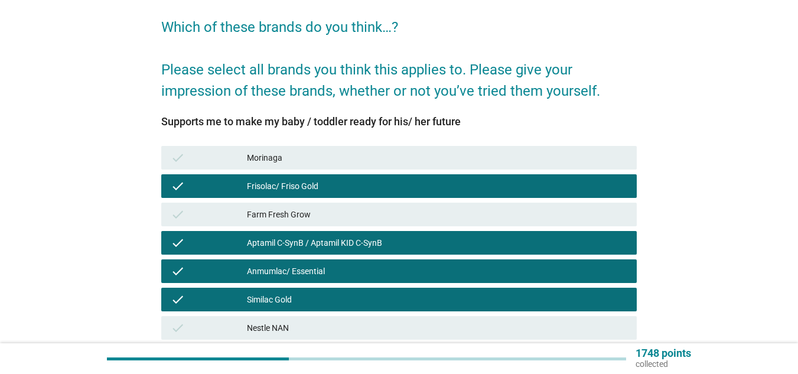
click at [296, 331] on div "Nestle NAN" at bounding box center [437, 328] width 380 height 14
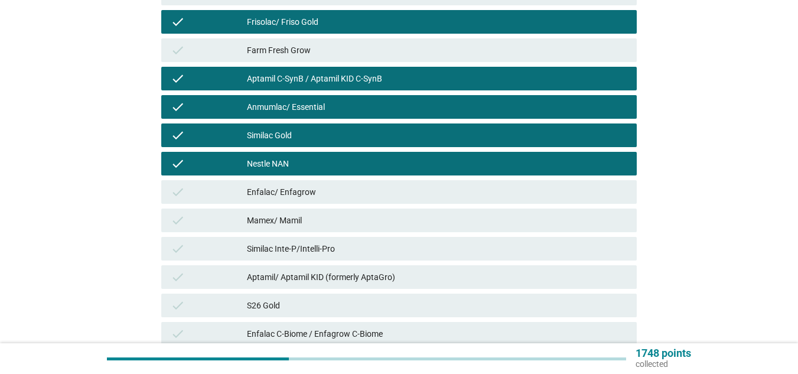
scroll to position [253, 0]
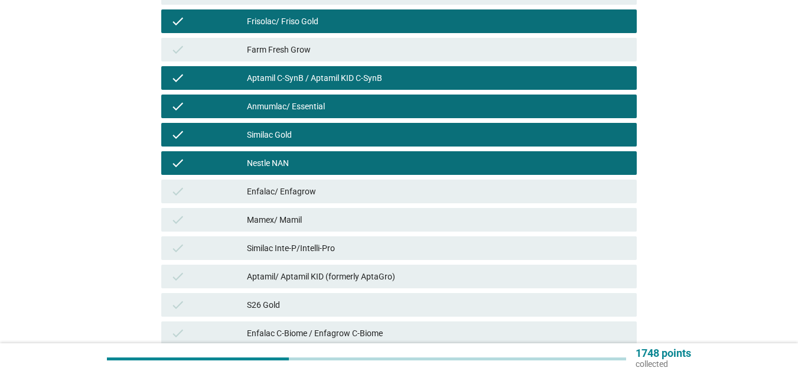
click at [324, 187] on div "Enfalac/ Enfagrow" at bounding box center [437, 191] width 380 height 14
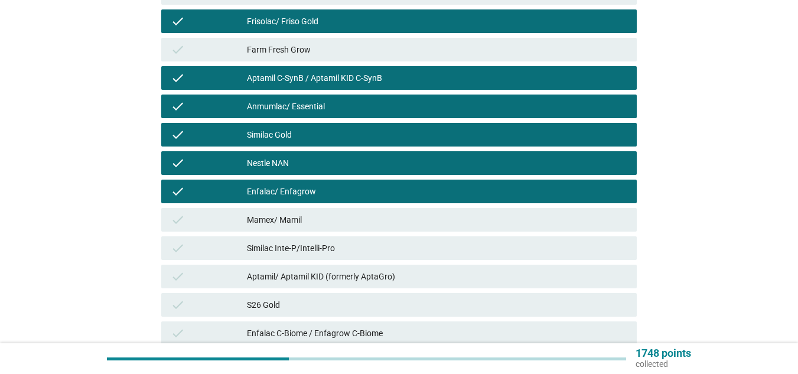
click at [303, 249] on div "Similac Inte-P/Intelli-Pro" at bounding box center [437, 248] width 380 height 14
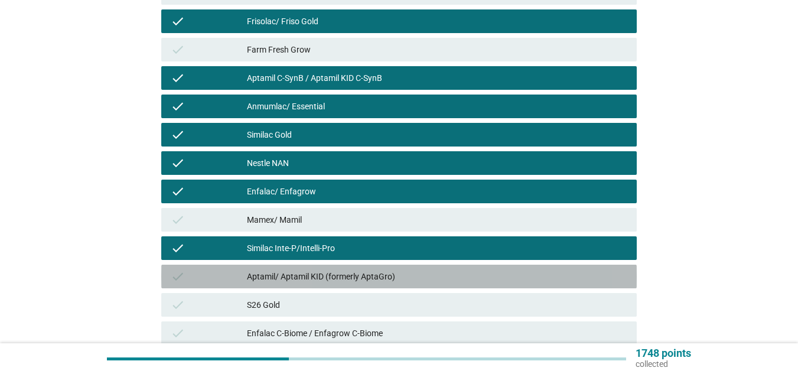
click at [288, 276] on div "Aptamil/ Aptamil KID (formerly AptaGro)" at bounding box center [437, 276] width 380 height 14
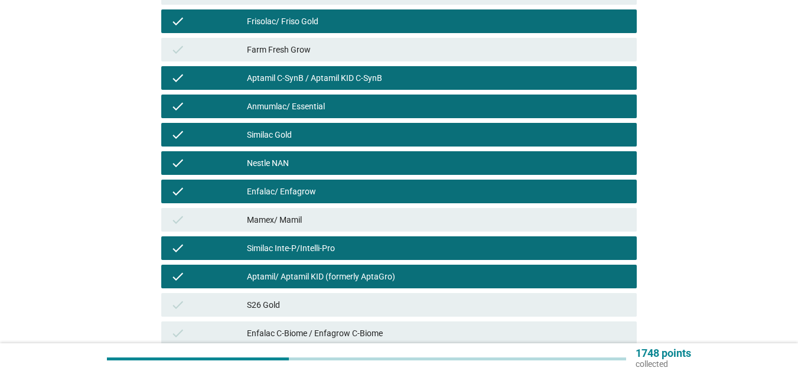
click at [279, 307] on div "S26 Gold" at bounding box center [437, 305] width 380 height 14
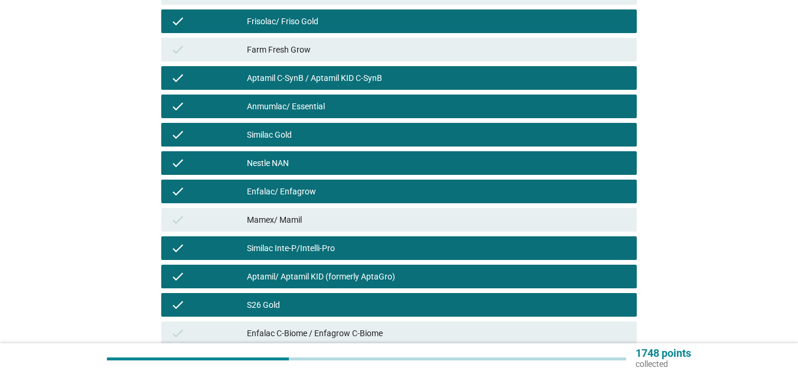
click at [277, 330] on div "Enfalac C-Biome / Enfagrow C-Biome" at bounding box center [437, 333] width 380 height 14
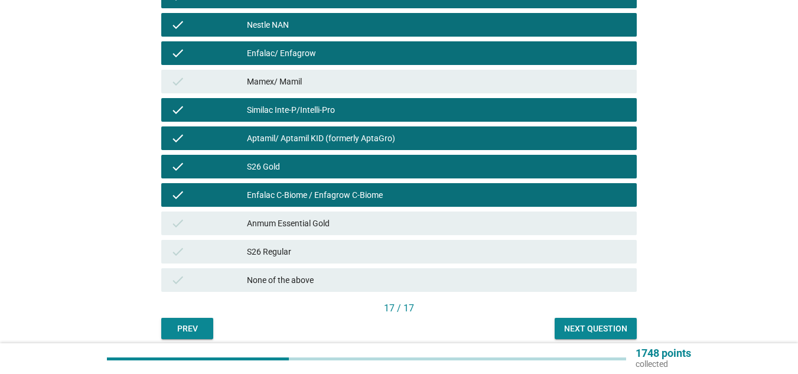
scroll to position [440, 0]
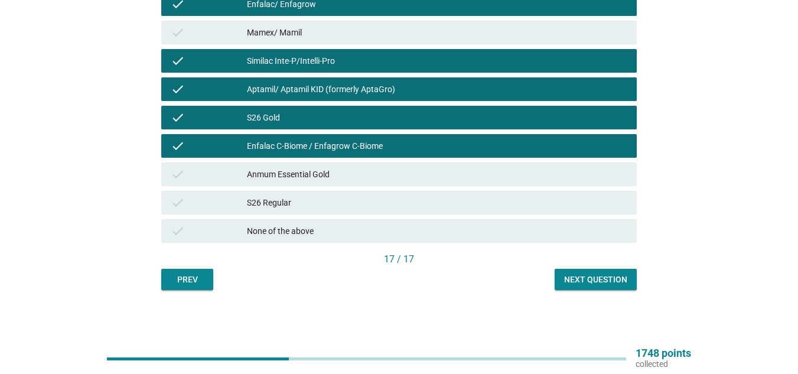
click at [403, 175] on div "Anmum Essential Gold" at bounding box center [437, 174] width 380 height 14
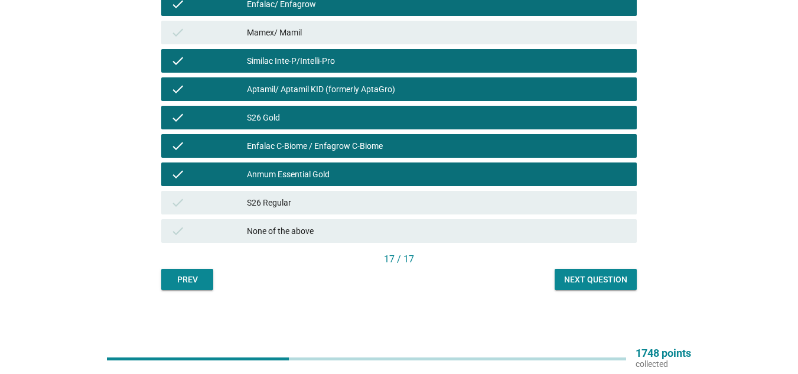
click at [601, 277] on div "Next question" at bounding box center [595, 279] width 63 height 12
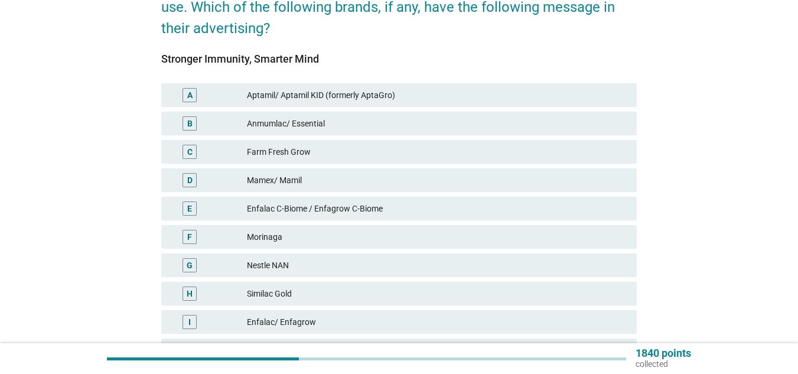
scroll to position [130, 0]
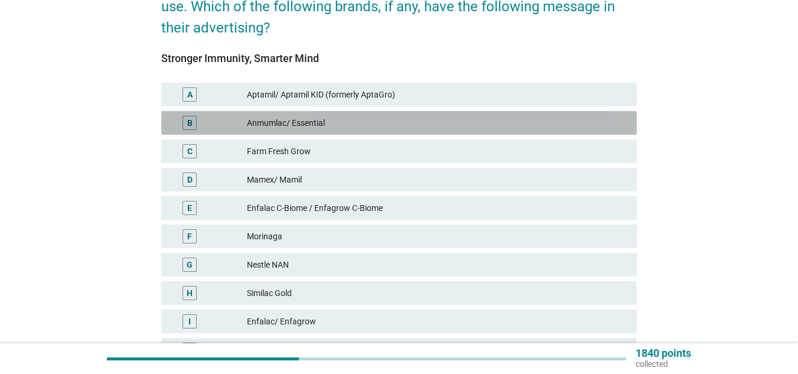
click at [190, 120] on div "B" at bounding box center [189, 123] width 5 height 12
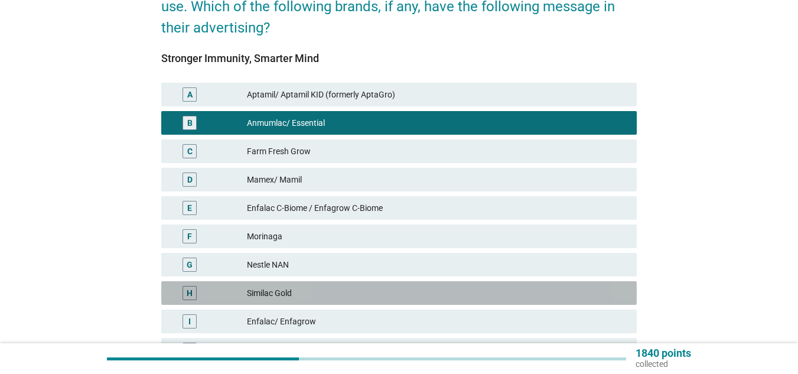
click at [191, 296] on div "H" at bounding box center [190, 293] width 6 height 12
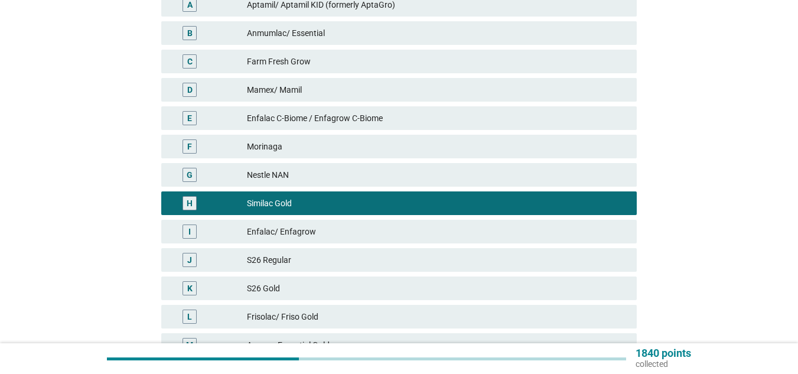
scroll to position [221, 0]
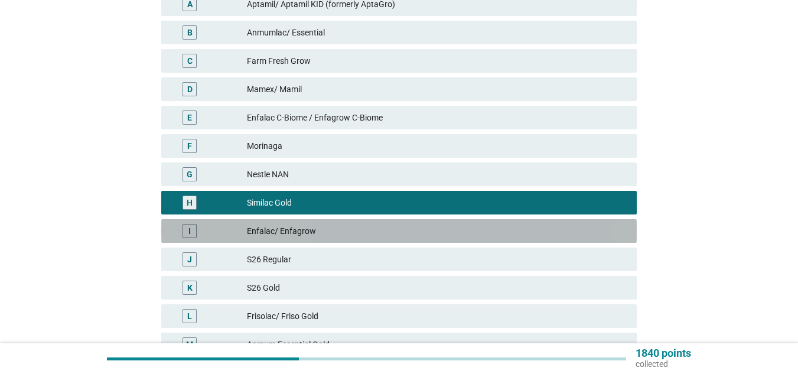
click at [192, 226] on div "I" at bounding box center [189, 231] width 14 height 14
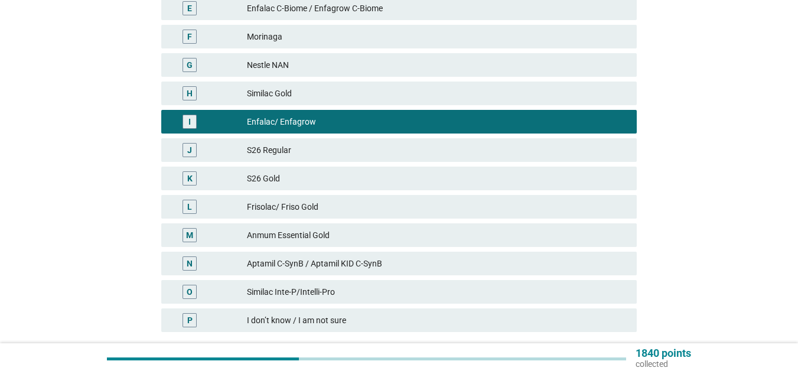
scroll to position [419, 0]
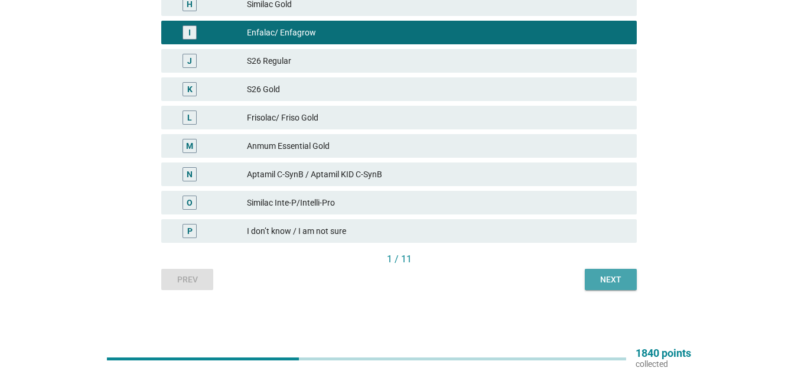
click at [605, 282] on div "Next" at bounding box center [610, 279] width 33 height 12
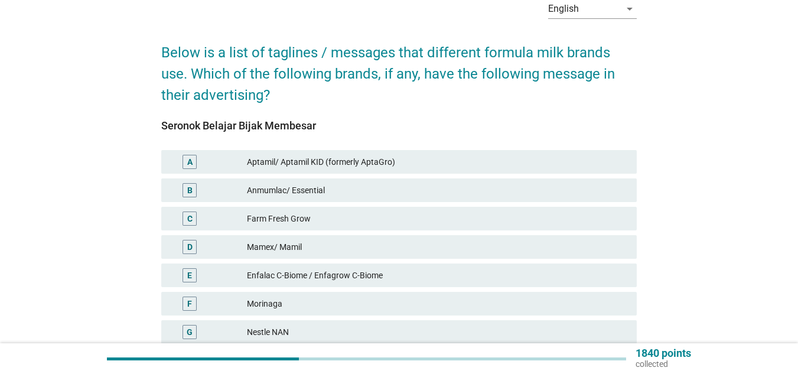
scroll to position [64, 0]
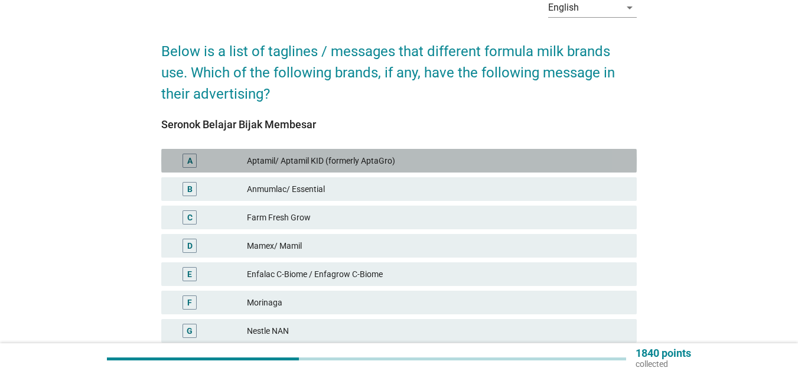
click at [498, 168] on div "A Aptamil/ Aptamil KID (formerly AptaGro)" at bounding box center [398, 161] width 475 height 24
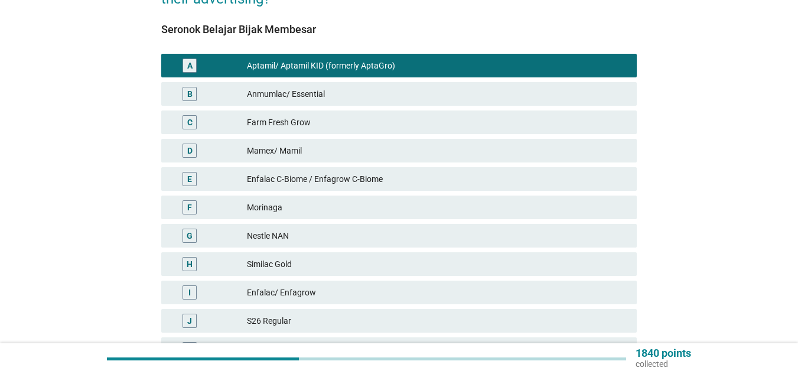
scroll to position [160, 0]
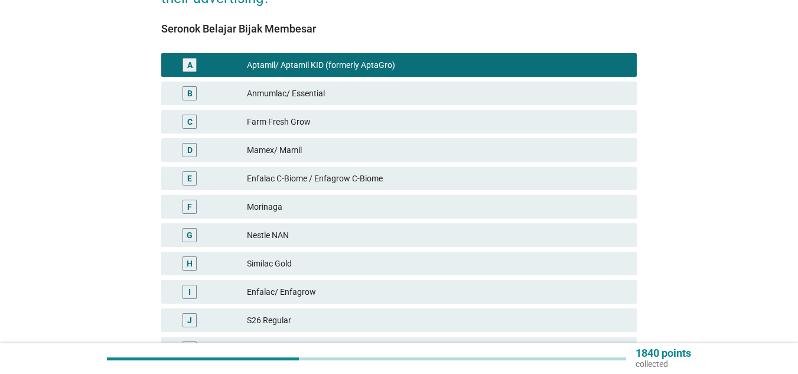
click at [325, 88] on div "Anmumlac/ Essential" at bounding box center [437, 93] width 380 height 14
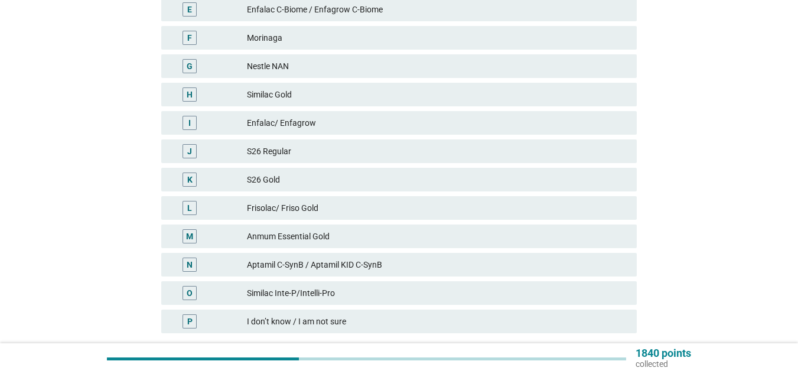
scroll to position [419, 0]
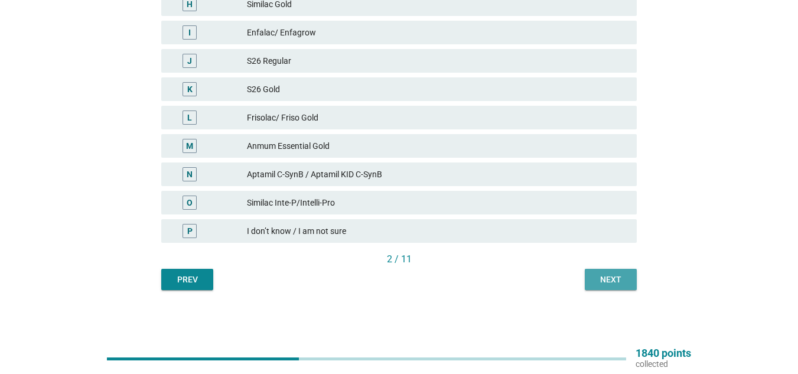
click at [611, 283] on div "Next" at bounding box center [610, 279] width 33 height 12
click at [360, 226] on div "I don’t know / I am not sure" at bounding box center [437, 231] width 380 height 14
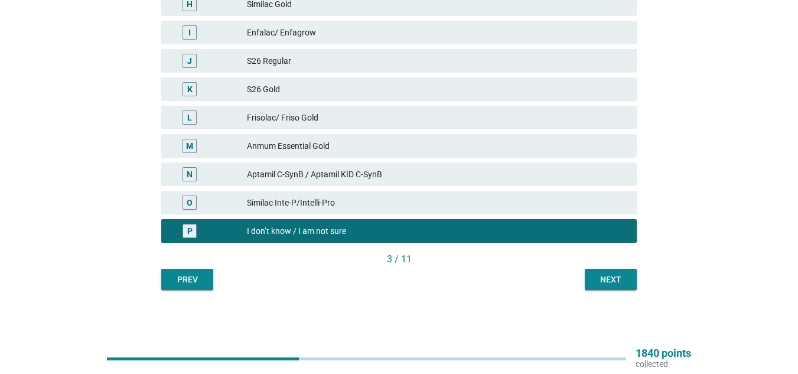
click at [608, 266] on div "3 / 11" at bounding box center [398, 259] width 475 height 14
click at [603, 282] on div "Next" at bounding box center [610, 279] width 33 height 12
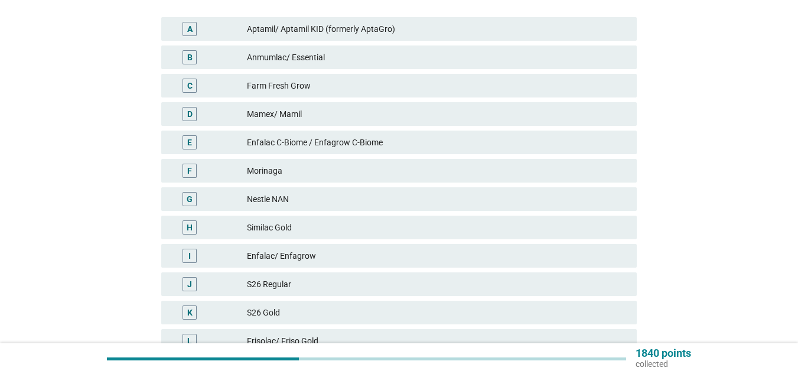
scroll to position [197, 0]
click at [413, 139] on div "Enfalac C-Biome / Enfagrow C-Biome" at bounding box center [437, 142] width 380 height 14
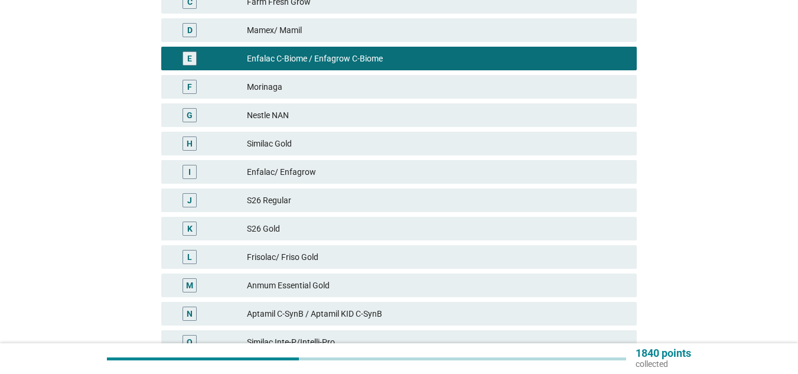
scroll to position [280, 0]
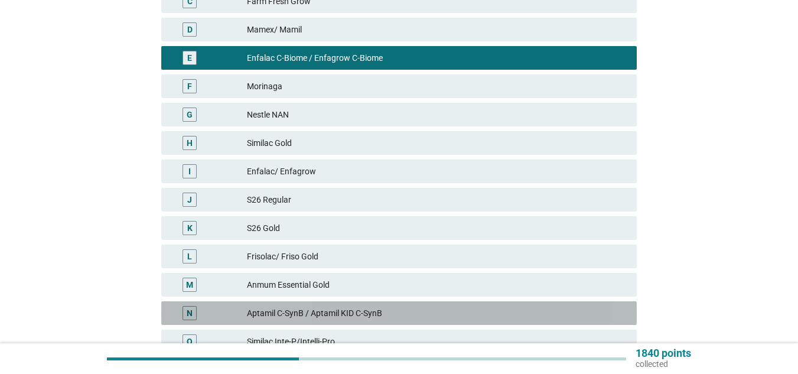
click at [360, 314] on div "Aptamil C-SynB / Aptamil KID C-SynB" at bounding box center [437, 313] width 380 height 14
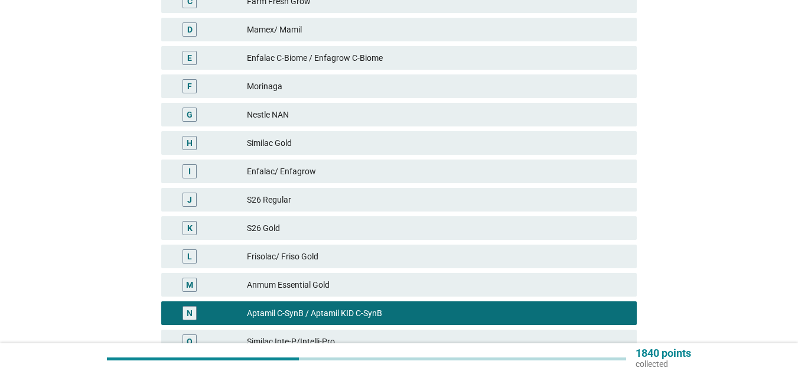
scroll to position [419, 0]
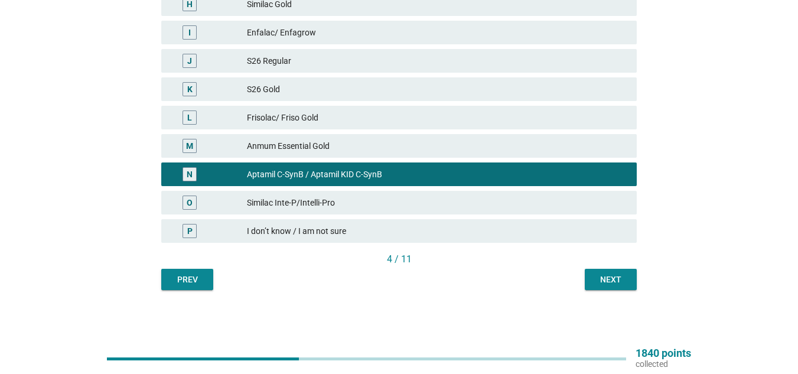
click at [356, 206] on div "Similac Inte-P/Intelli-Pro" at bounding box center [437, 202] width 380 height 14
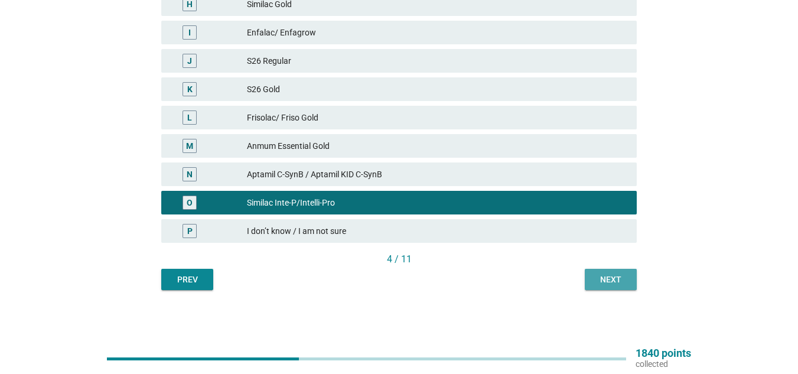
click at [603, 279] on div "Next" at bounding box center [610, 279] width 33 height 12
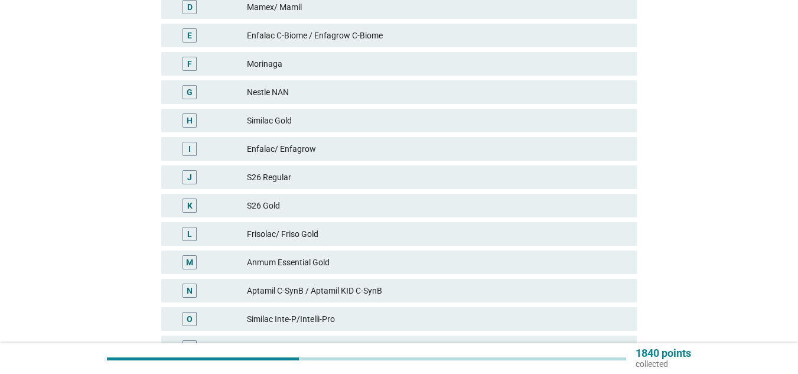
scroll to position [304, 0]
drag, startPoint x: 603, startPoint y: 279, endPoint x: 439, endPoint y: 319, distance: 168.8
click at [439, 319] on div "A Aptamil/ Aptamil KID (formerly AptaGro) B Anmumlac/ Essential C Farm Fresh Gr…" at bounding box center [399, 133] width 480 height 453
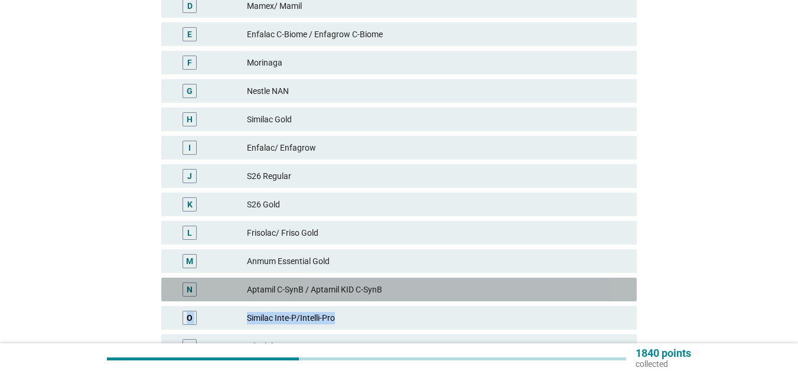
click at [433, 287] on div "Aptamil C-SynB / Aptamil KID C-SynB" at bounding box center [437, 289] width 380 height 14
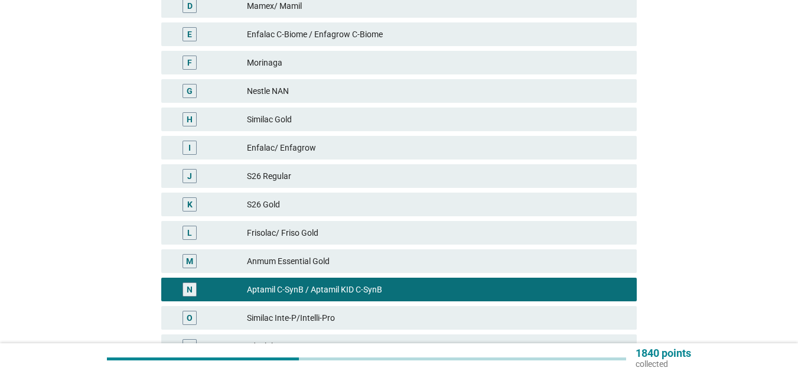
scroll to position [419, 0]
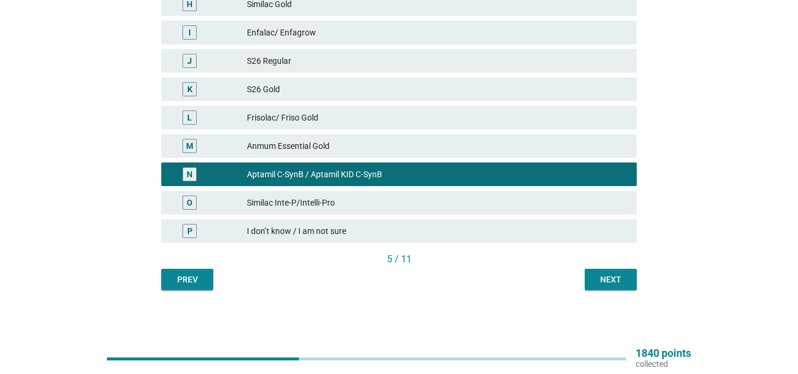
click at [598, 277] on div "Next" at bounding box center [610, 279] width 33 height 12
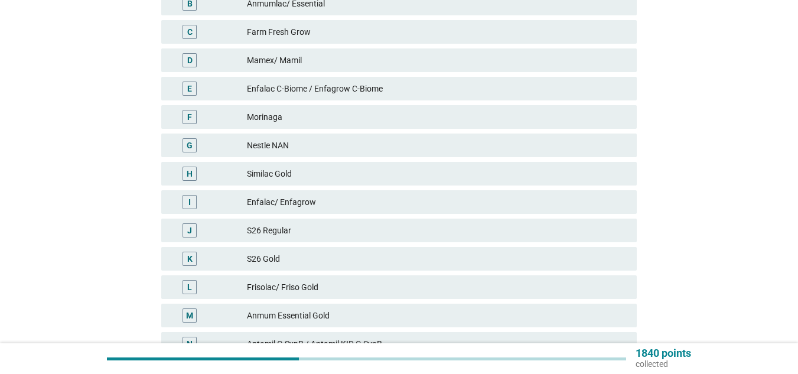
scroll to position [250, 0]
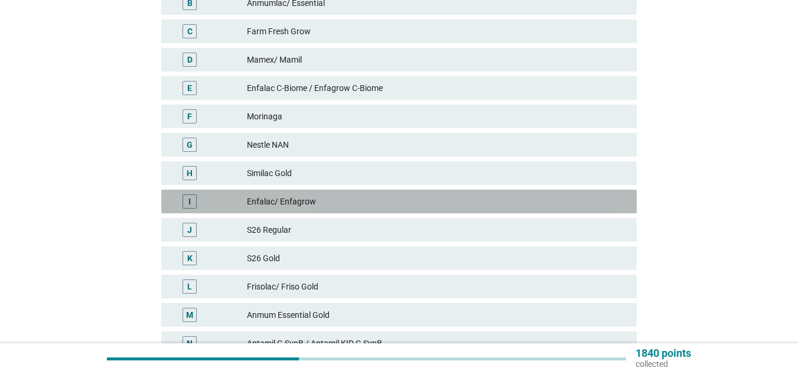
click at [371, 199] on div "Enfalac/ Enfagrow" at bounding box center [437, 201] width 380 height 14
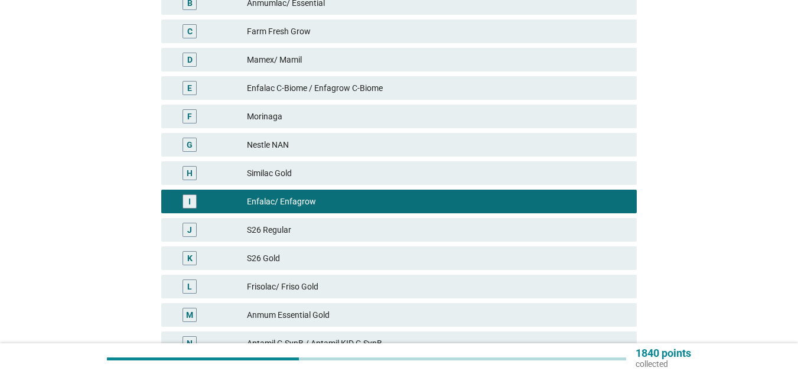
scroll to position [419, 0]
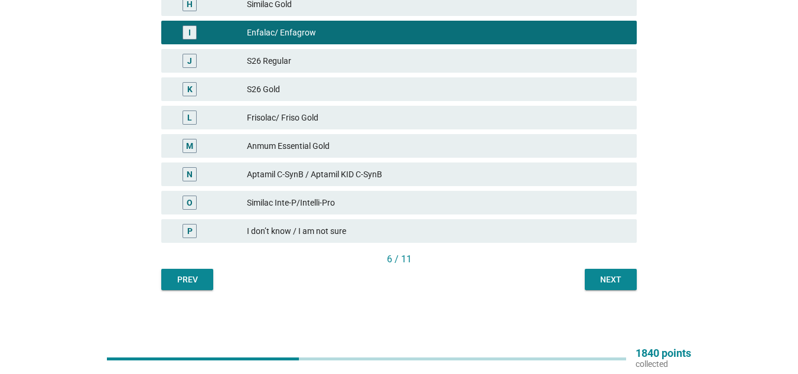
drag, startPoint x: 611, startPoint y: 267, endPoint x: 608, endPoint y: 278, distance: 10.5
click at [608, 278] on div "Building IQ, Developing EQ A Aptamil/ Aptamil KID (formerly AptaGro) B Anmumlac…" at bounding box center [398, 20] width 475 height 540
click at [608, 278] on div "Next" at bounding box center [610, 279] width 33 height 12
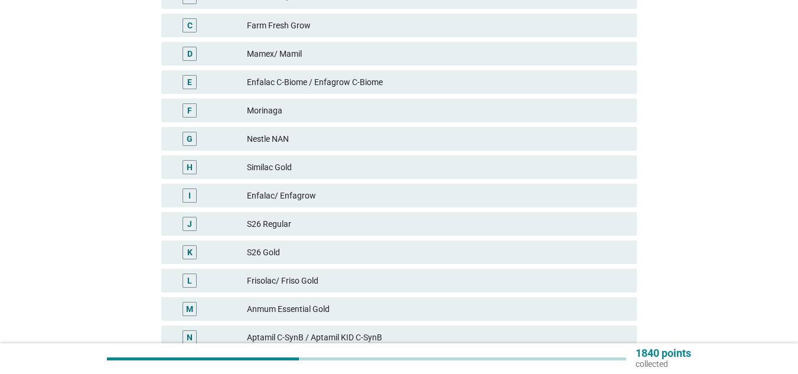
scroll to position [258, 0]
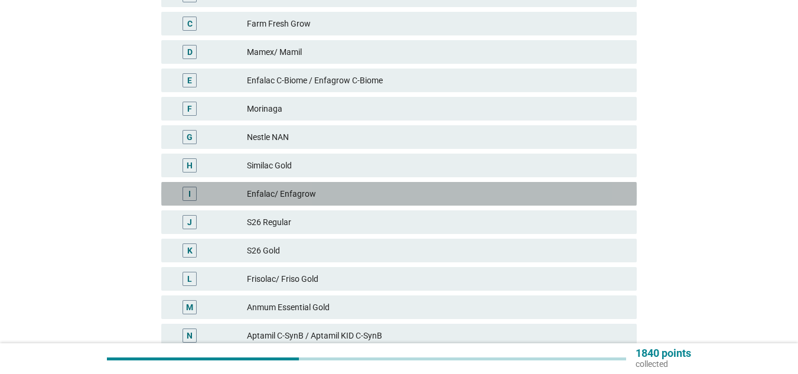
click at [494, 193] on div "Enfalac/ Enfagrow" at bounding box center [437, 194] width 380 height 14
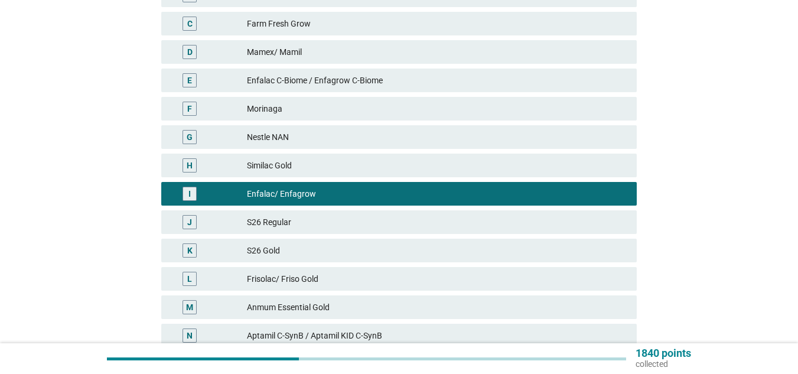
scroll to position [419, 0]
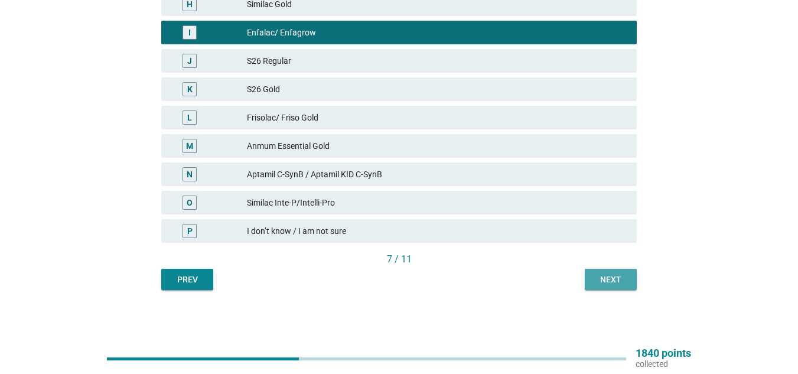
click at [602, 279] on div "Next" at bounding box center [610, 279] width 33 height 12
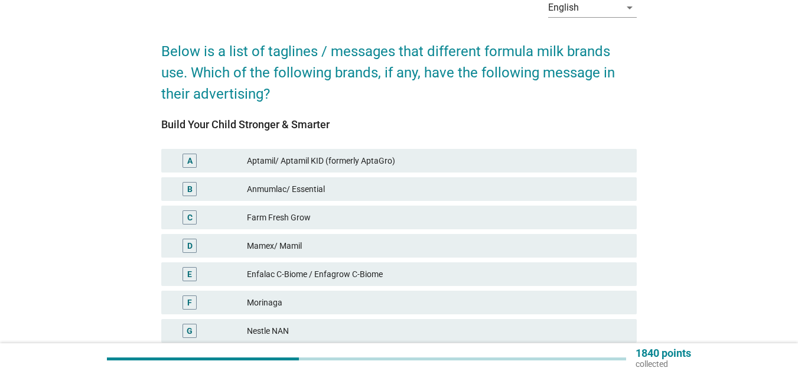
scroll to position [236, 0]
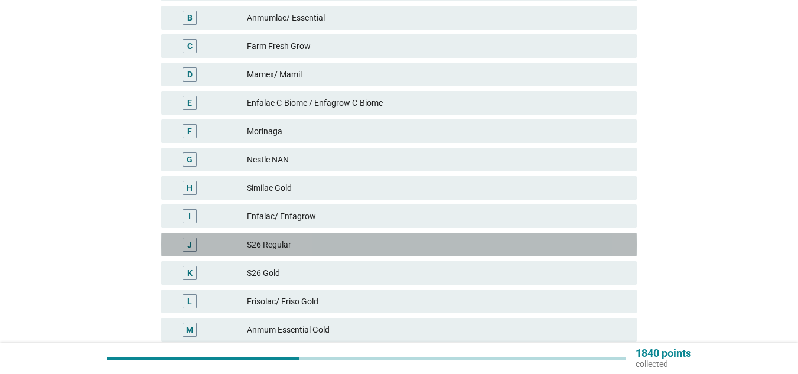
click at [450, 234] on div "J S26 Regular" at bounding box center [398, 245] width 475 height 24
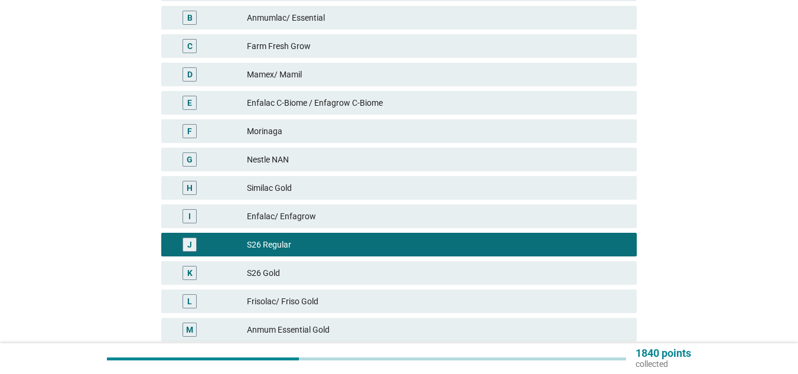
click at [410, 172] on div "G Nestle NAN" at bounding box center [399, 159] width 480 height 28
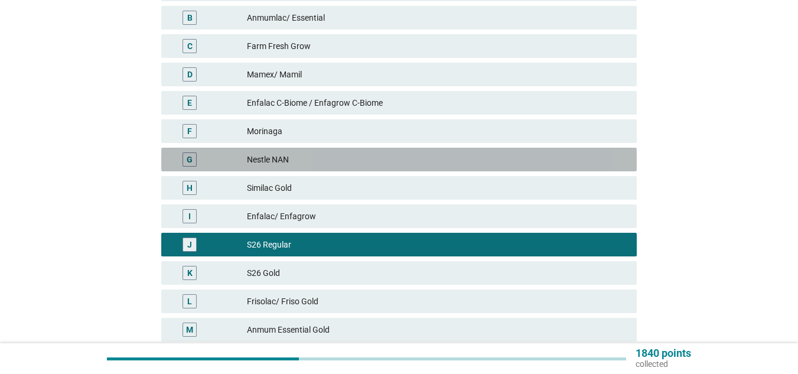
click at [407, 158] on div "Nestle NAN" at bounding box center [437, 159] width 380 height 14
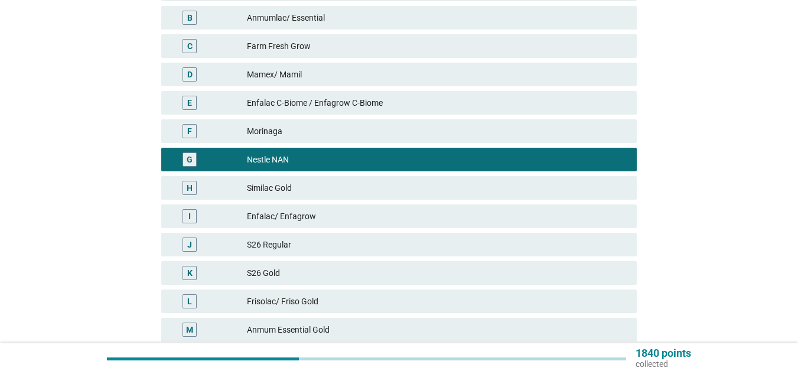
scroll to position [419, 0]
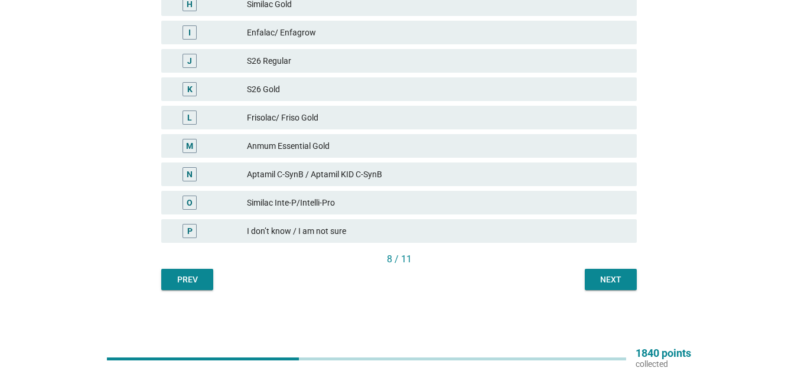
click at [605, 274] on div "Next" at bounding box center [610, 279] width 33 height 12
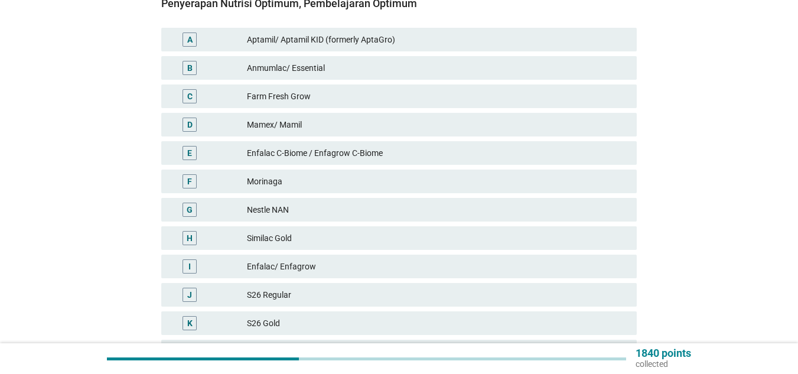
scroll to position [186, 0]
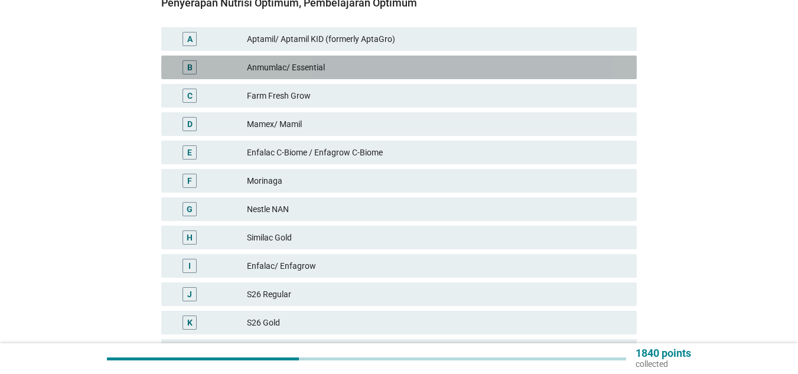
click at [417, 70] on div "Anmumlac/ Essential" at bounding box center [437, 67] width 380 height 14
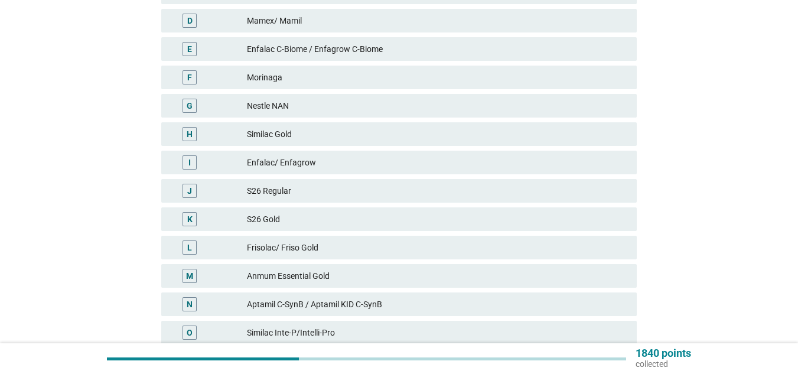
scroll to position [419, 0]
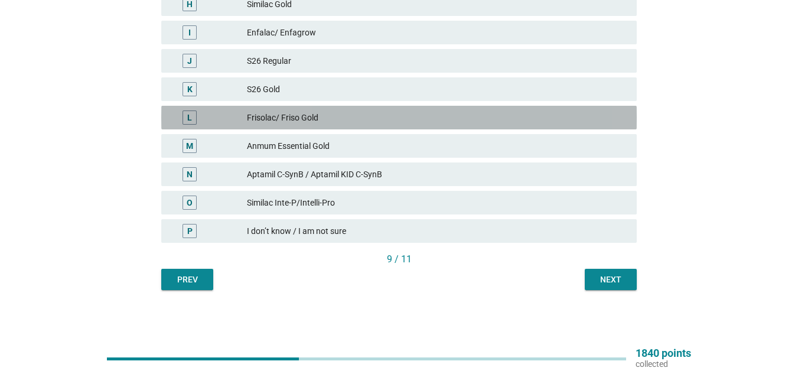
click at [464, 112] on div "Frisolac/ Friso Gold" at bounding box center [437, 117] width 380 height 14
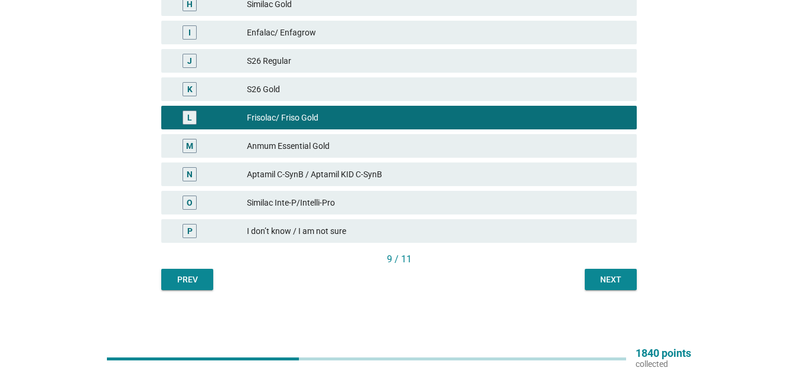
click at [623, 279] on div "Next" at bounding box center [610, 279] width 33 height 12
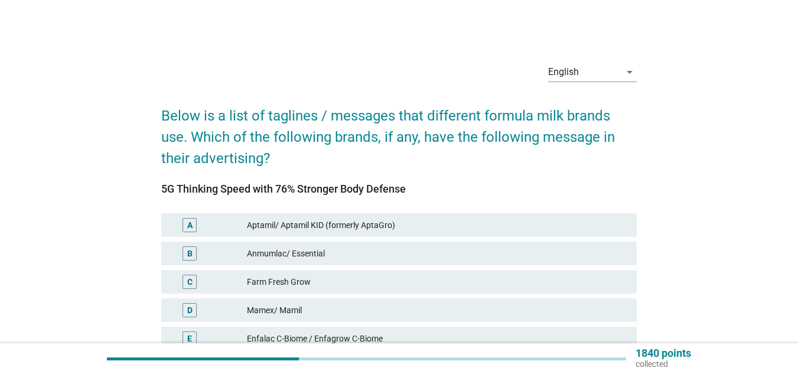
drag, startPoint x: 425, startPoint y: 187, endPoint x: 133, endPoint y: 189, distance: 291.7
click at [133, 189] on div "English arrow_drop_down Below is a list of taglines / messages that different f…" at bounding box center [398, 381] width 741 height 675
copy div "5G Thinking Speed with 76% Stronger Body Defense"
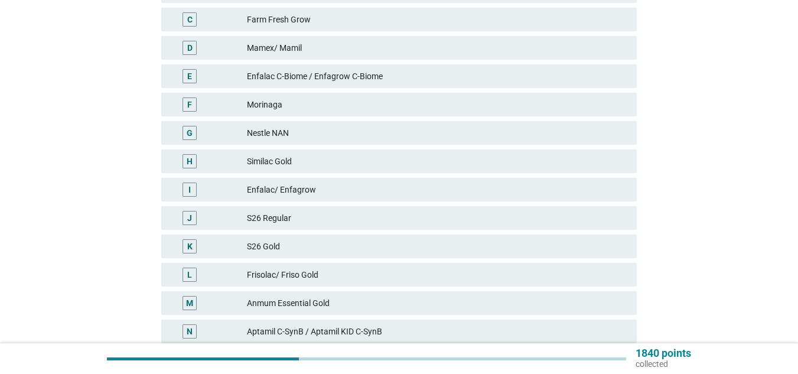
scroll to position [264, 0]
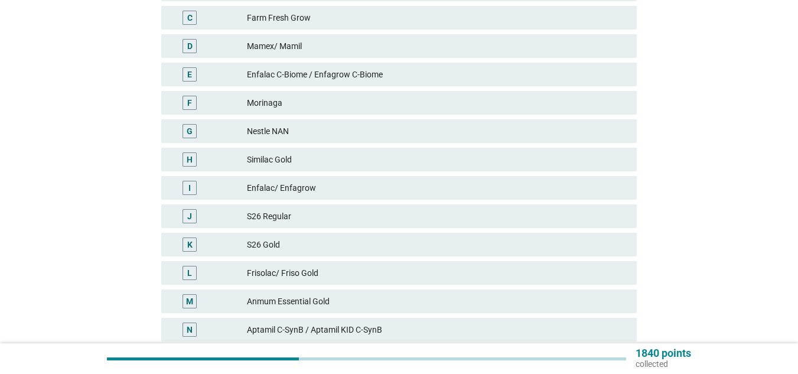
click at [290, 136] on div "Nestle NAN" at bounding box center [437, 131] width 380 height 14
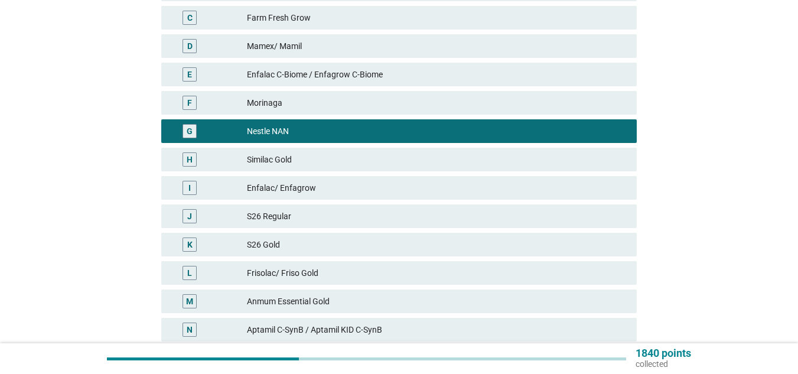
scroll to position [419, 0]
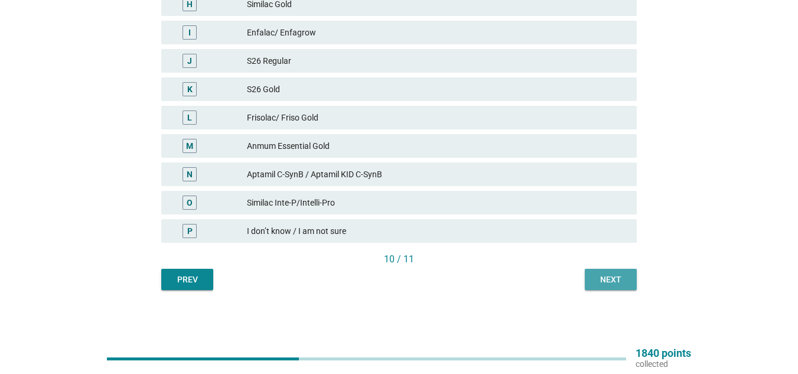
click at [600, 278] on div "Next" at bounding box center [610, 279] width 33 height 12
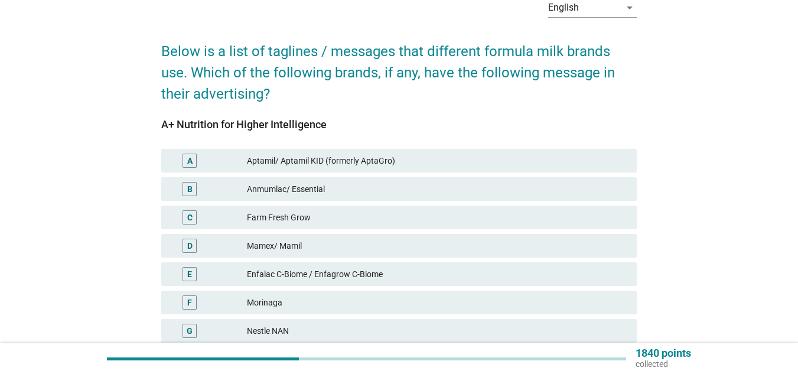
scroll to position [65, 0]
drag, startPoint x: 342, startPoint y: 127, endPoint x: 154, endPoint y: 115, distance: 189.3
click at [154, 115] on div "English arrow_drop_down Below is a list of taglines / messages that different f…" at bounding box center [399, 316] width 494 height 675
copy div "A+ Nutrition for Higher Intelligence"
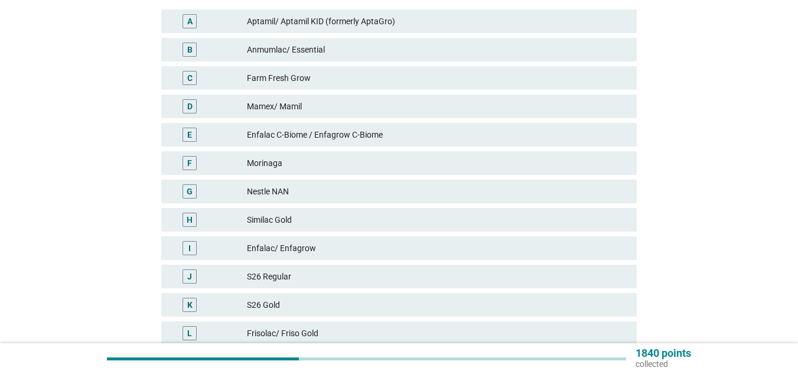
scroll to position [204, 0]
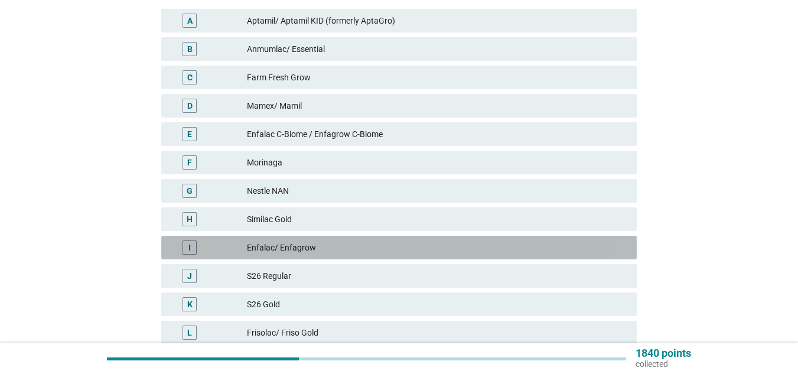
click at [357, 249] on div "Enfalac/ Enfagrow" at bounding box center [437, 247] width 380 height 14
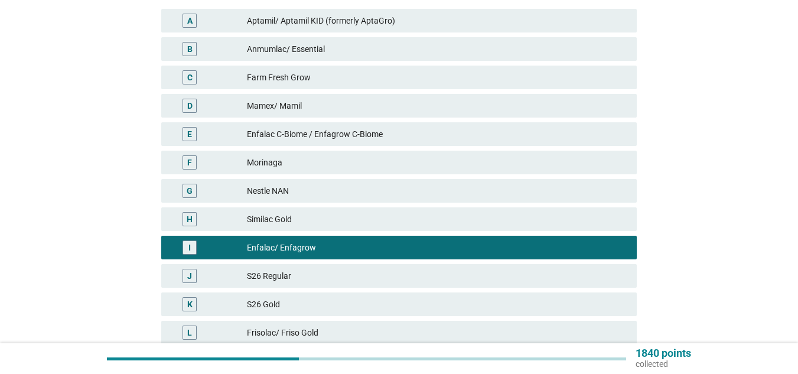
scroll to position [419, 0]
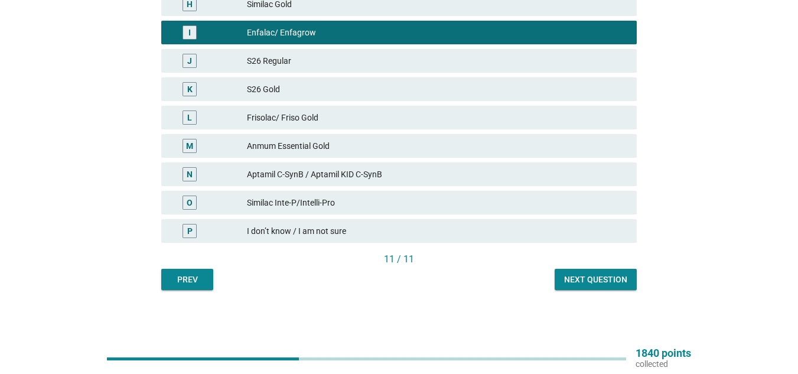
click at [581, 287] on button "Next question" at bounding box center [595, 279] width 82 height 21
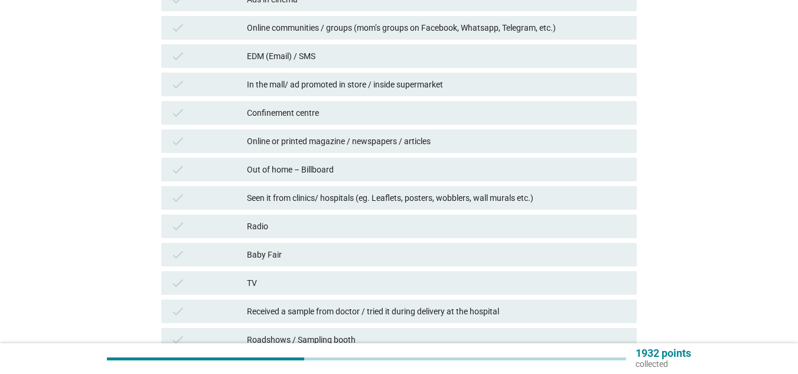
scroll to position [283, 0]
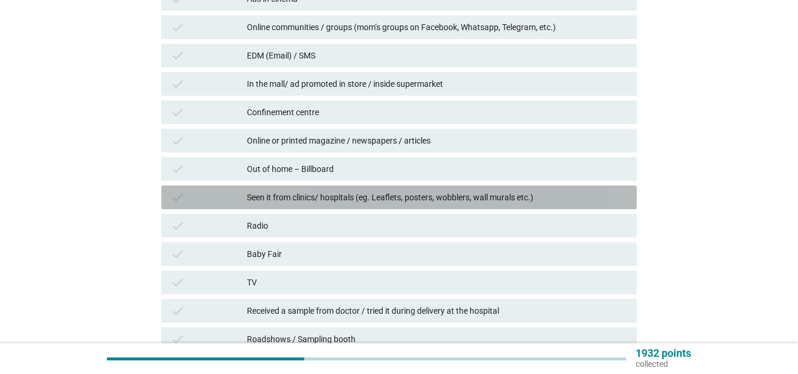
click at [342, 191] on div "Seen it from clinics/ hospitals (eg. Leaflets, posters, wobblers, wall murals e…" at bounding box center [437, 197] width 380 height 14
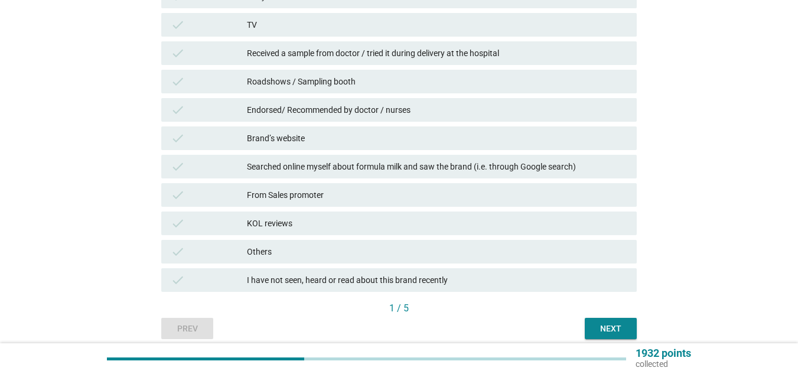
scroll to position [541, 0]
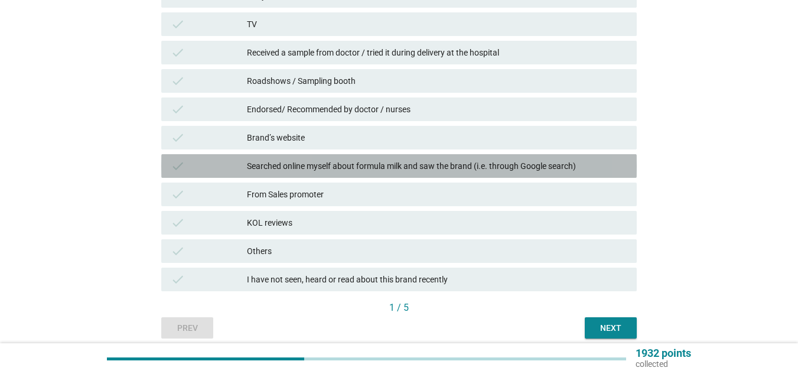
click at [330, 167] on div "Searched online myself about formula milk and saw the brand (i.e. through Googl…" at bounding box center [437, 166] width 380 height 14
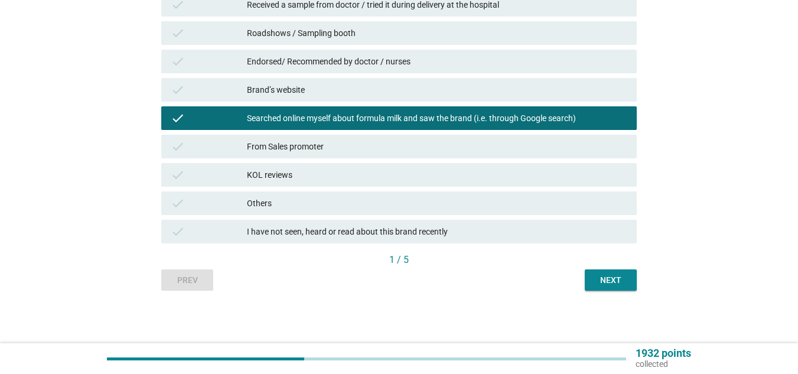
scroll to position [589, 0]
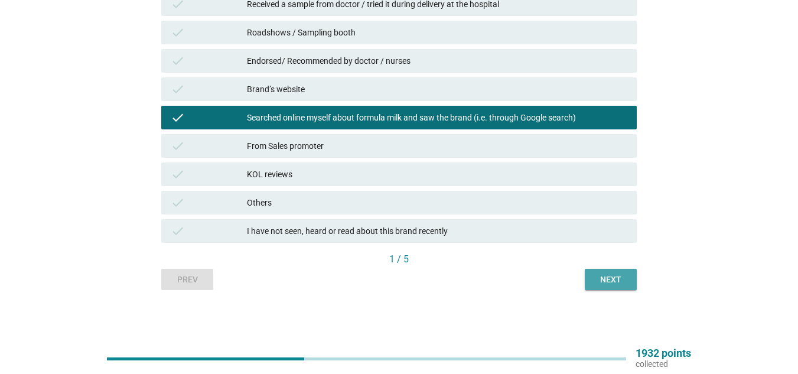
click at [600, 278] on div "Next" at bounding box center [610, 279] width 33 height 12
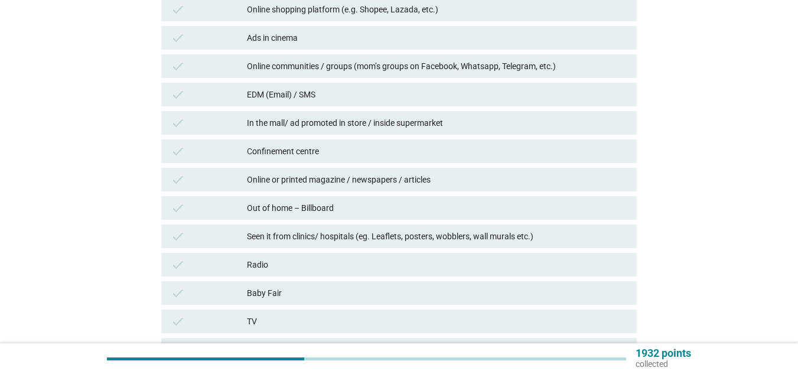
scroll to position [244, 0]
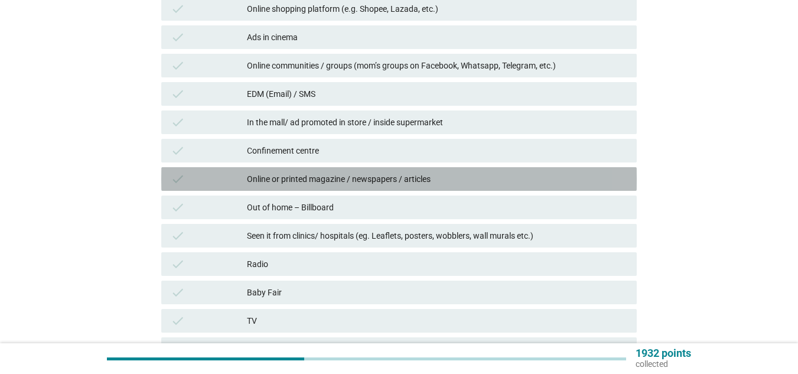
click at [463, 190] on div "check Online or printed magazine / newspapers / articles" at bounding box center [398, 179] width 475 height 24
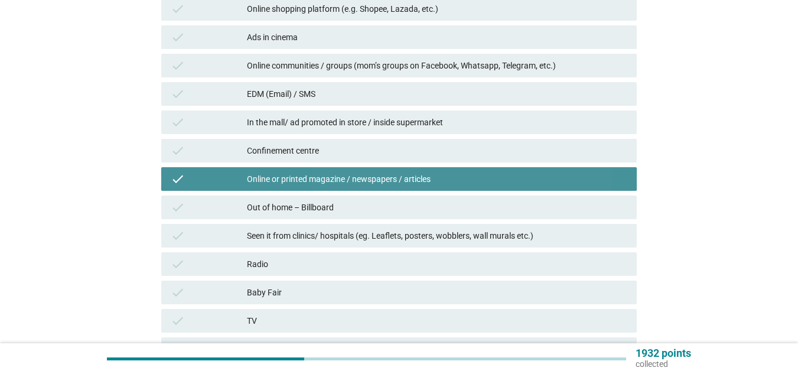
click at [463, 190] on div "check Online or printed magazine / newspapers / articles" at bounding box center [398, 179] width 475 height 24
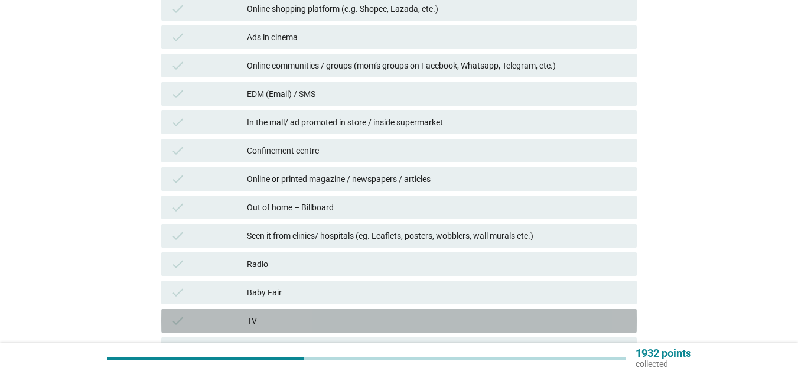
click at [381, 321] on div "TV" at bounding box center [437, 321] width 380 height 14
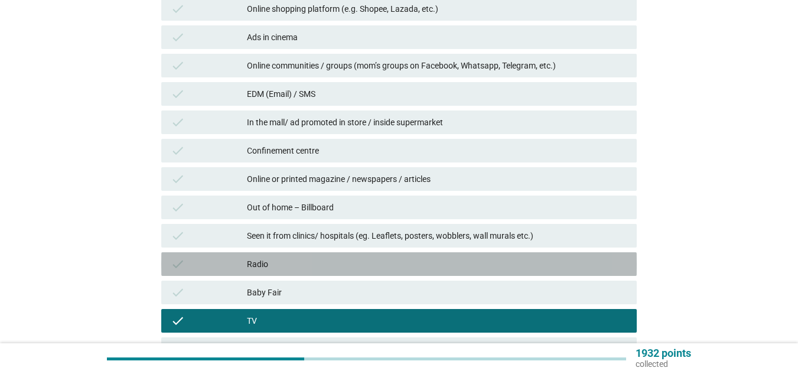
click at [371, 262] on div "Radio" at bounding box center [437, 264] width 380 height 14
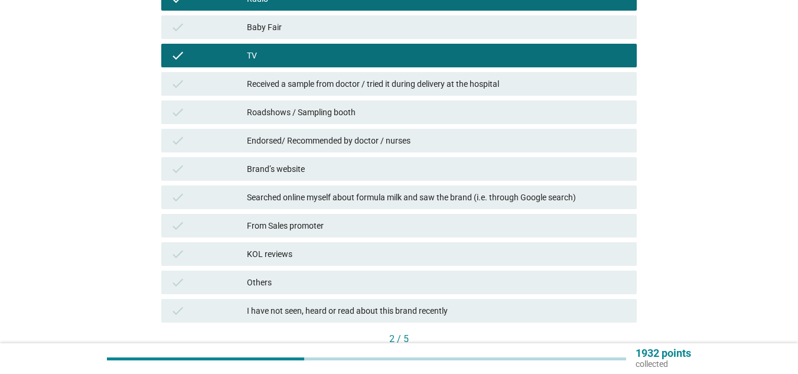
scroll to position [540, 0]
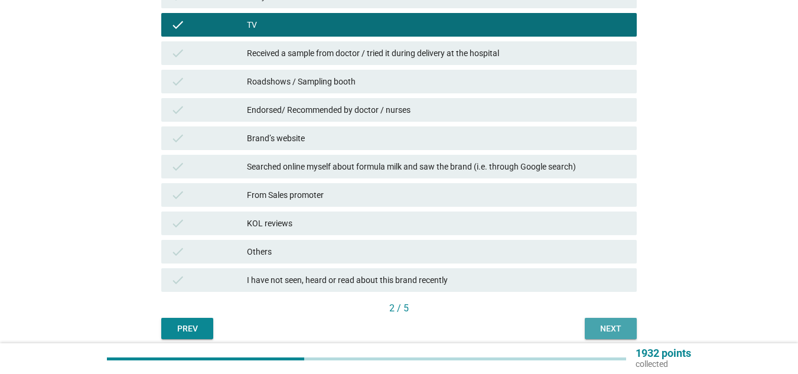
click at [618, 328] on div "Next" at bounding box center [610, 328] width 33 height 12
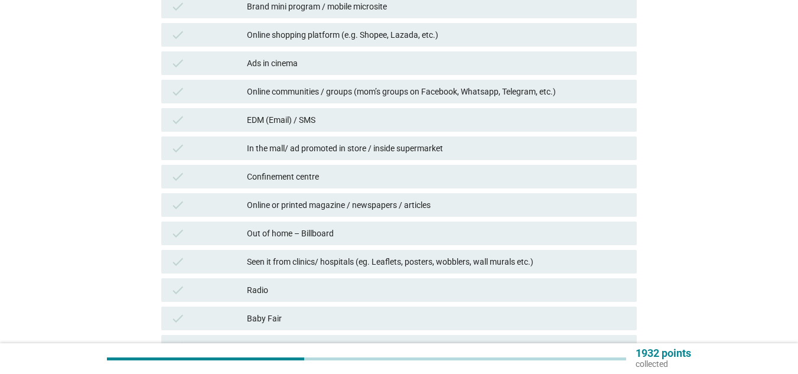
scroll to position [224, 0]
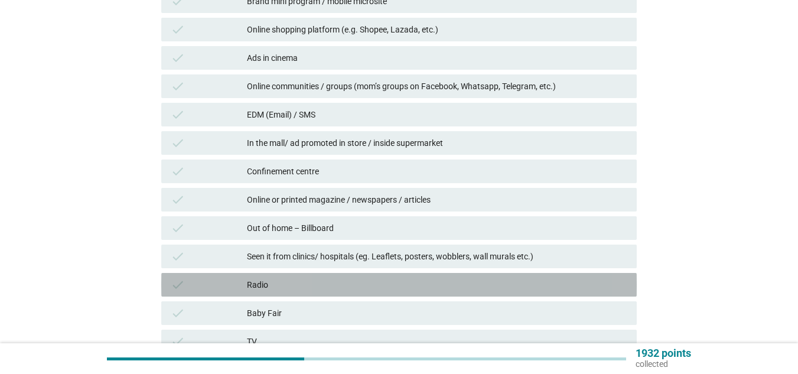
click at [272, 284] on div "Radio" at bounding box center [437, 285] width 380 height 14
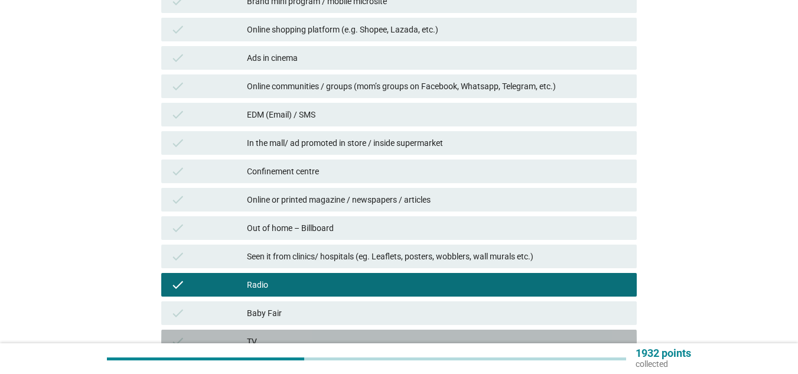
click at [265, 339] on div "TV" at bounding box center [437, 341] width 380 height 14
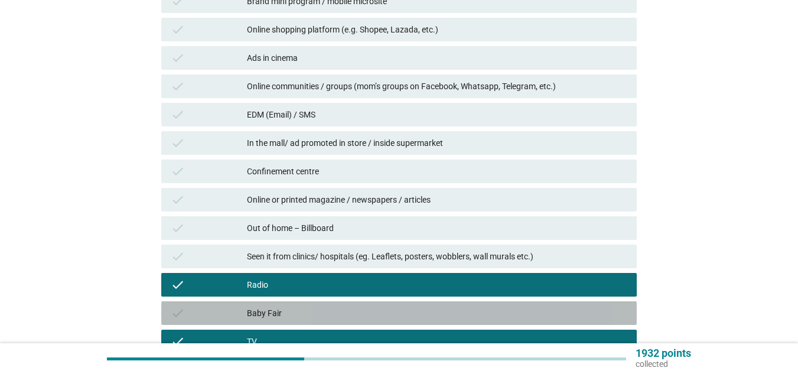
click at [275, 314] on div "Baby Fair" at bounding box center [437, 313] width 380 height 14
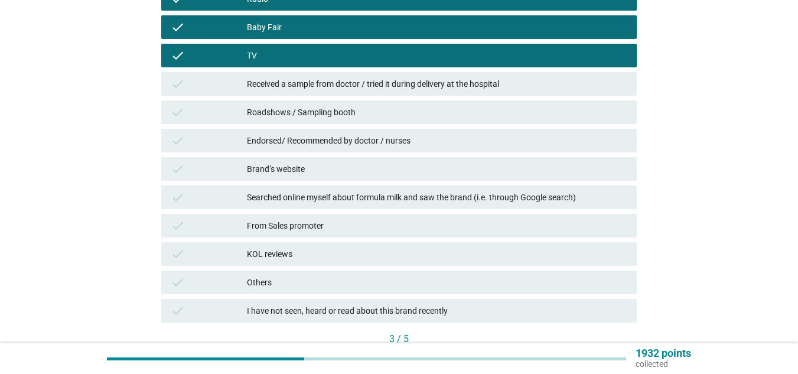
scroll to position [589, 0]
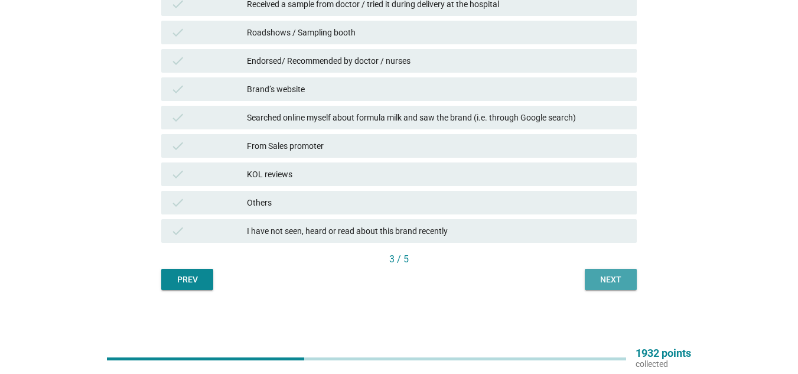
click at [615, 274] on div "Next" at bounding box center [610, 279] width 33 height 12
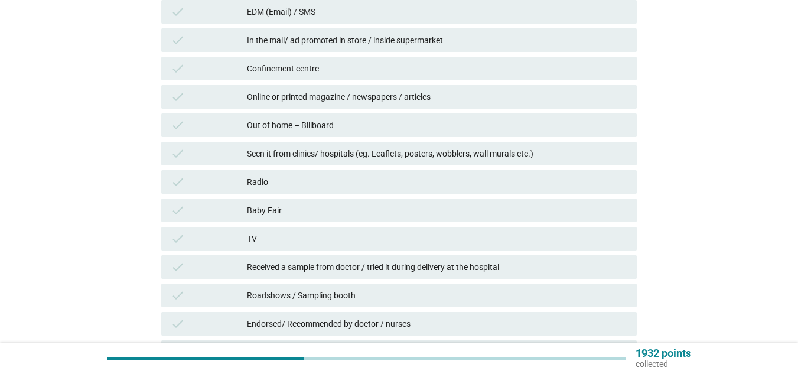
scroll to position [327, 0]
click at [295, 178] on div "Radio" at bounding box center [437, 181] width 380 height 14
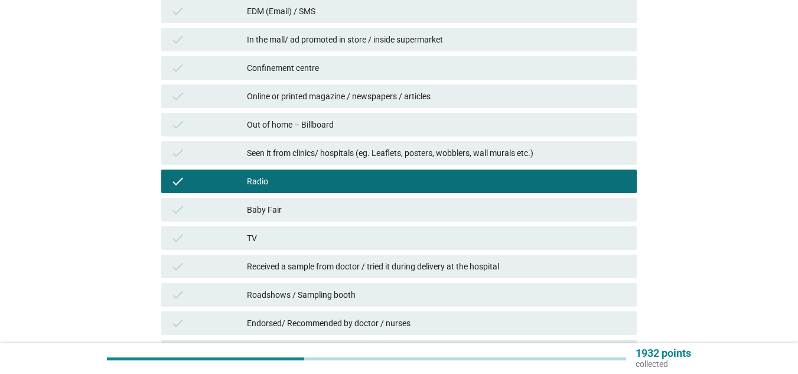
click at [271, 234] on div "TV" at bounding box center [437, 238] width 380 height 14
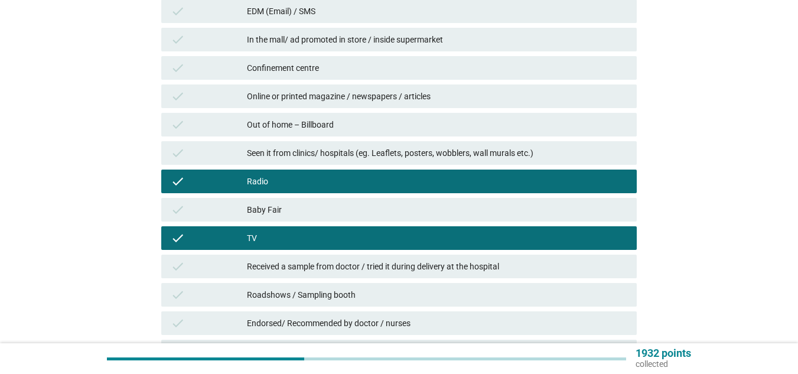
click at [273, 214] on div "Baby Fair" at bounding box center [437, 210] width 380 height 14
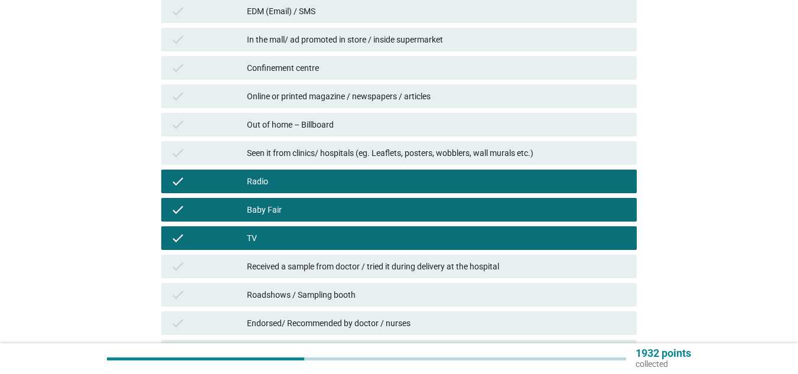
scroll to position [452, 0]
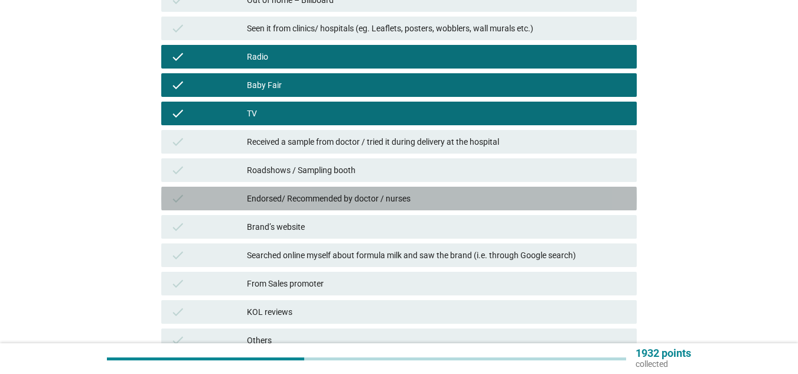
click at [275, 203] on div "Endorsed/ Recommended by doctor / nurses" at bounding box center [437, 198] width 380 height 14
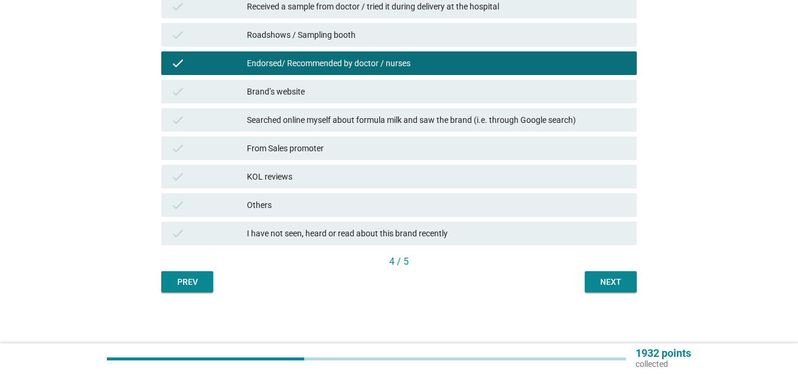
scroll to position [589, 0]
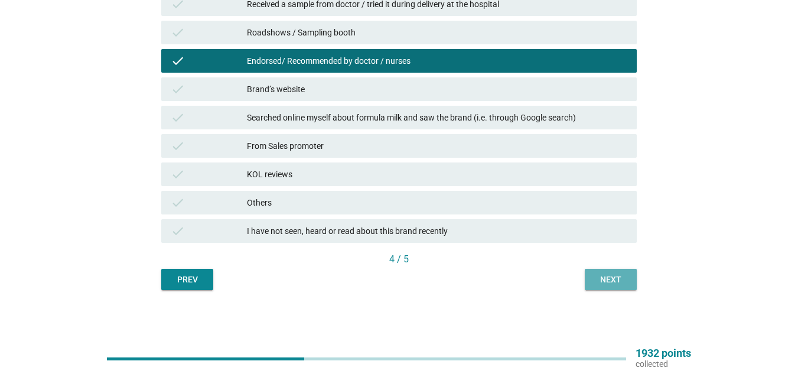
click at [602, 285] on div "Next" at bounding box center [610, 279] width 33 height 12
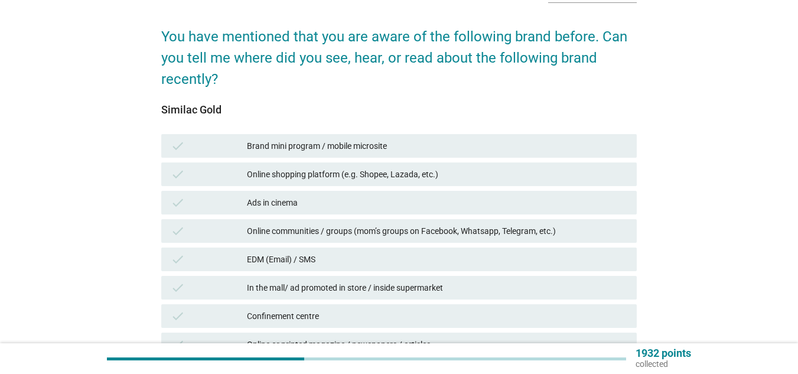
scroll to position [80, 0]
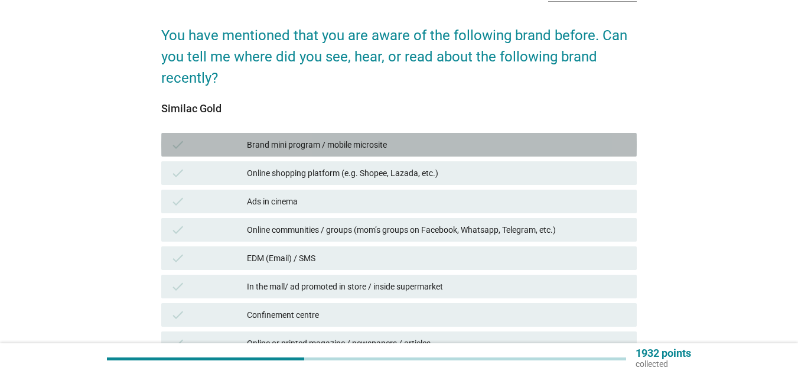
click at [416, 149] on div "Brand mini program / mobile microsite" at bounding box center [437, 145] width 380 height 14
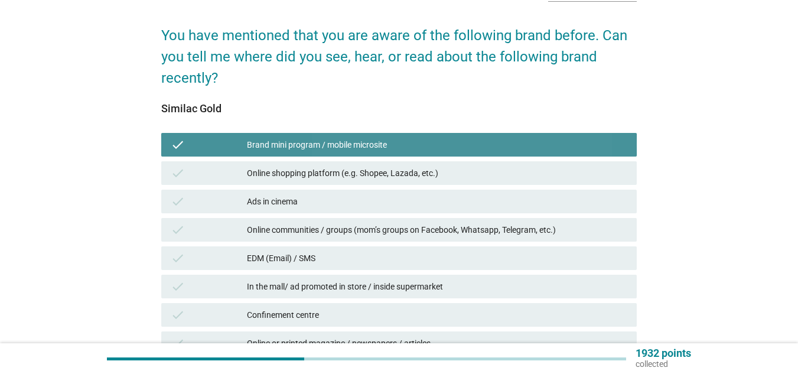
click at [416, 149] on div "Brand mini program / mobile microsite" at bounding box center [437, 145] width 380 height 14
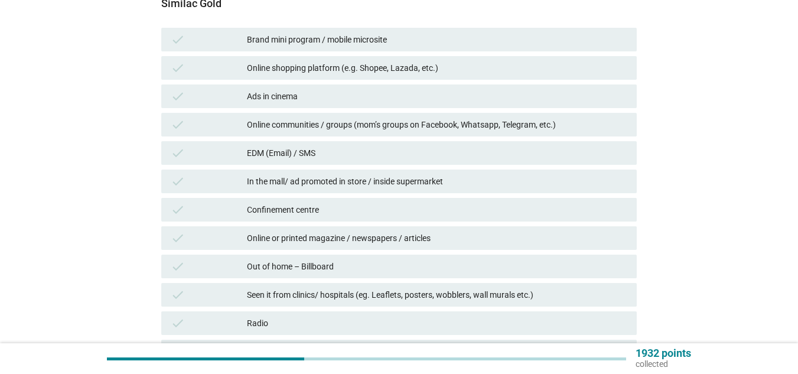
scroll to position [187, 0]
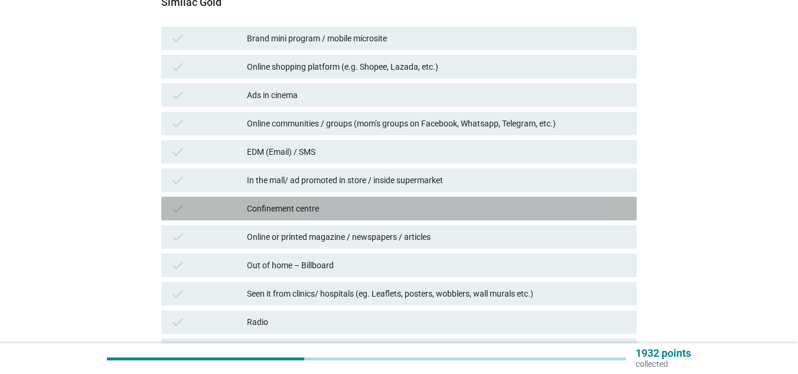
click at [332, 204] on div "Confinement centre" at bounding box center [437, 208] width 380 height 14
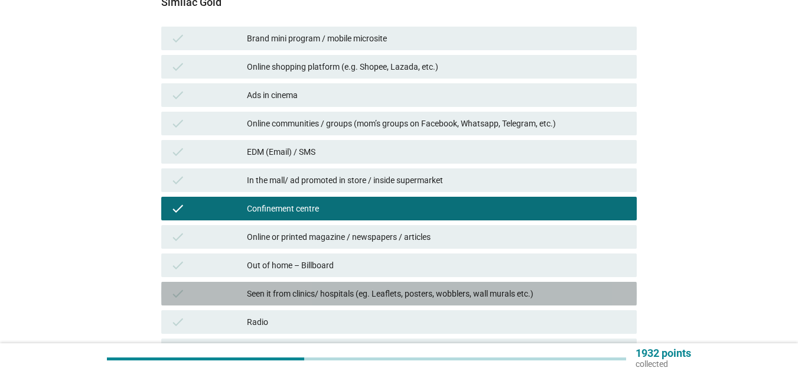
click at [310, 294] on div "Seen it from clinics/ hospitals (eg. Leaflets, posters, wobblers, wall murals e…" at bounding box center [437, 293] width 380 height 14
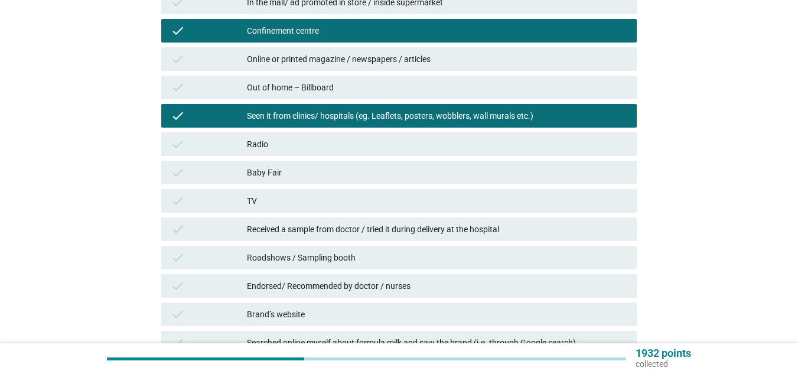
scroll to position [368, 0]
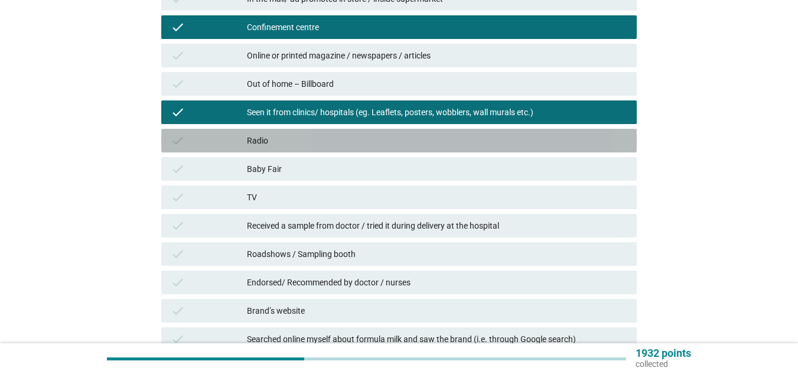
click at [329, 139] on div "Radio" at bounding box center [437, 140] width 380 height 14
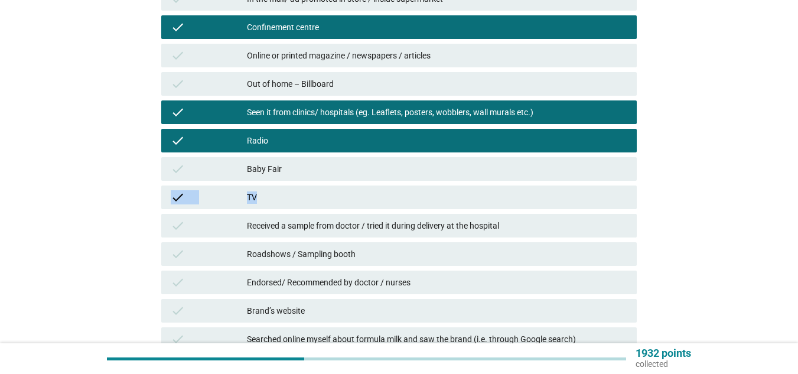
drag, startPoint x: 301, startPoint y: 161, endPoint x: 275, endPoint y: 208, distance: 54.2
click at [275, 208] on div "check Brand mini program / mobile microsite check Online shopping platform (e.g…" at bounding box center [399, 154] width 480 height 623
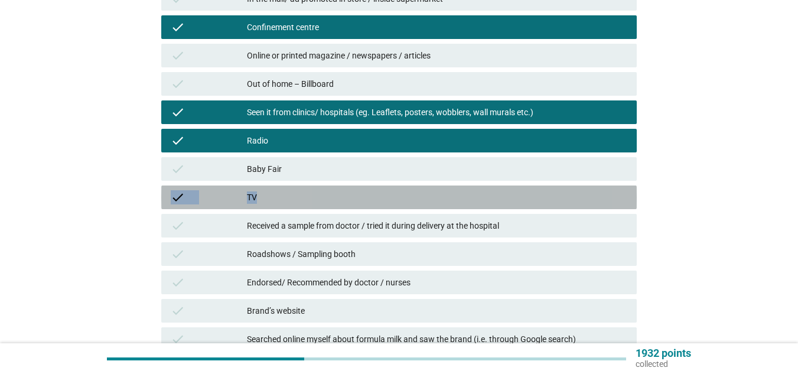
click at [275, 208] on div "check TV" at bounding box center [398, 197] width 475 height 24
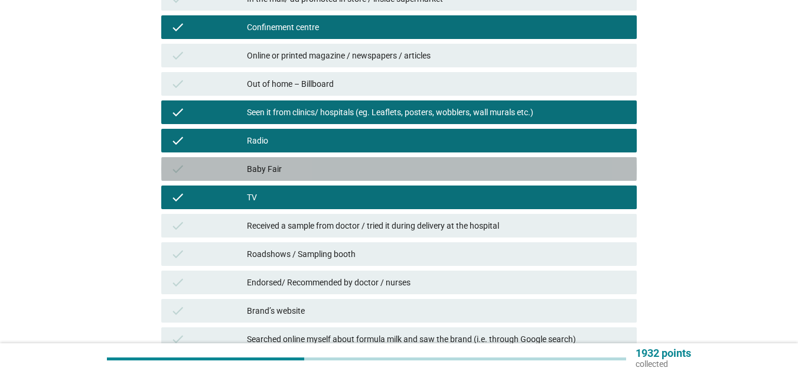
click at [324, 167] on div "Baby Fair" at bounding box center [437, 169] width 380 height 14
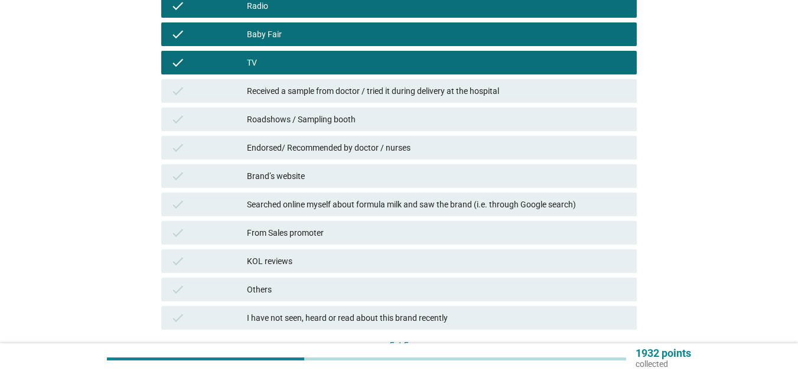
scroll to position [589, 0]
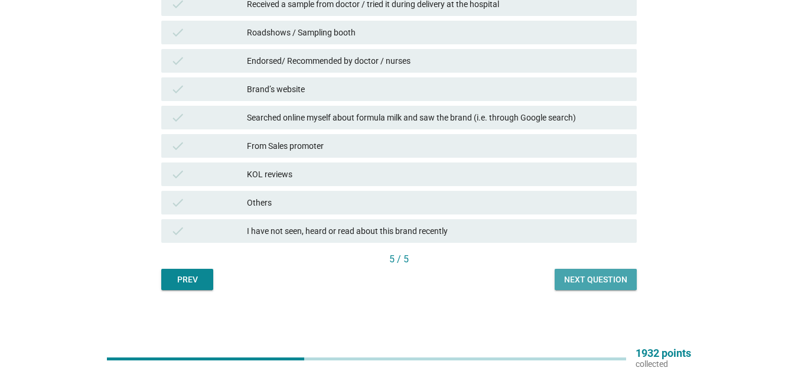
click at [579, 270] on button "Next question" at bounding box center [595, 279] width 82 height 21
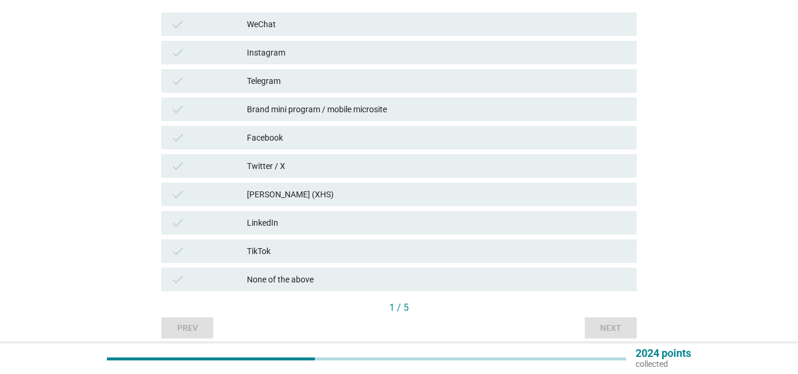
scroll to position [201, 0]
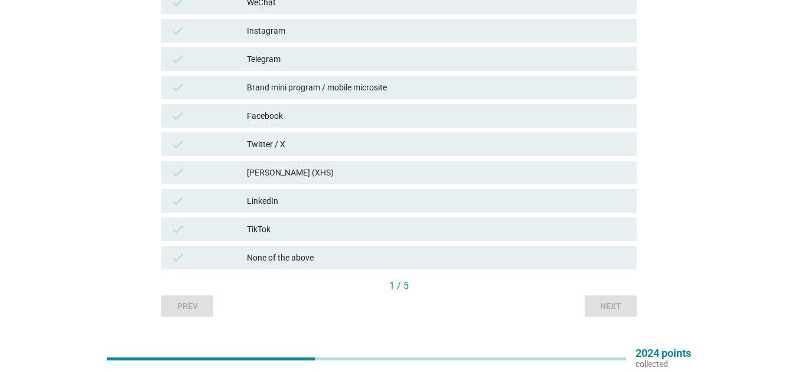
click at [335, 116] on div "Facebook" at bounding box center [437, 116] width 380 height 14
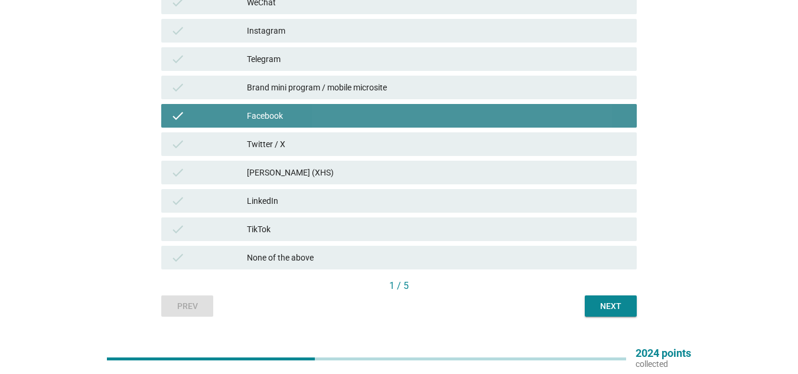
click at [335, 116] on div "Facebook" at bounding box center [437, 116] width 380 height 14
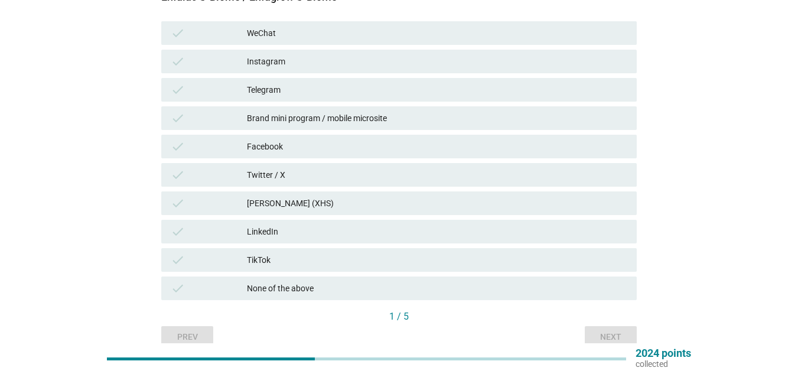
scroll to position [169, 0]
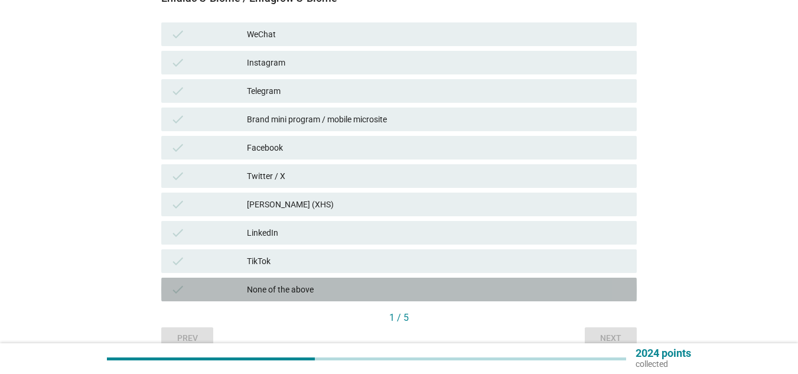
click at [283, 283] on div "None of the above" at bounding box center [437, 289] width 380 height 14
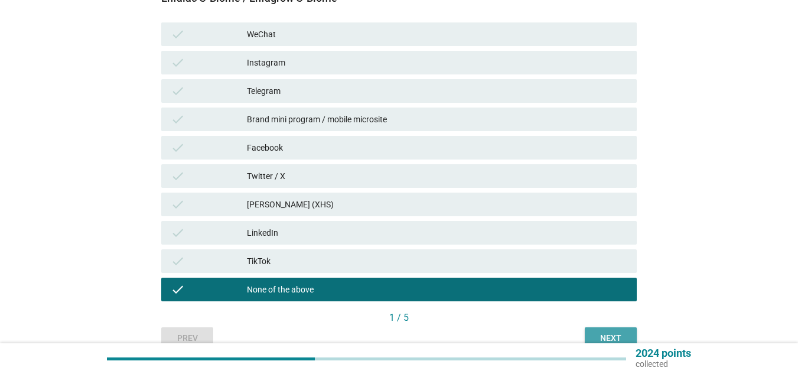
click at [608, 332] on div "Next" at bounding box center [610, 338] width 33 height 12
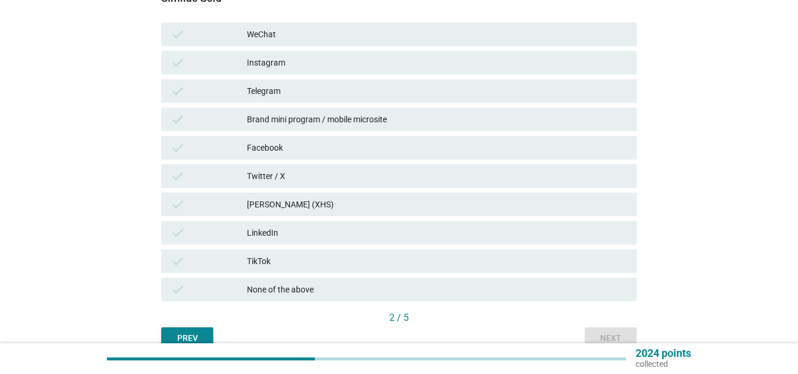
click at [425, 277] on div "check None of the above" at bounding box center [399, 289] width 480 height 28
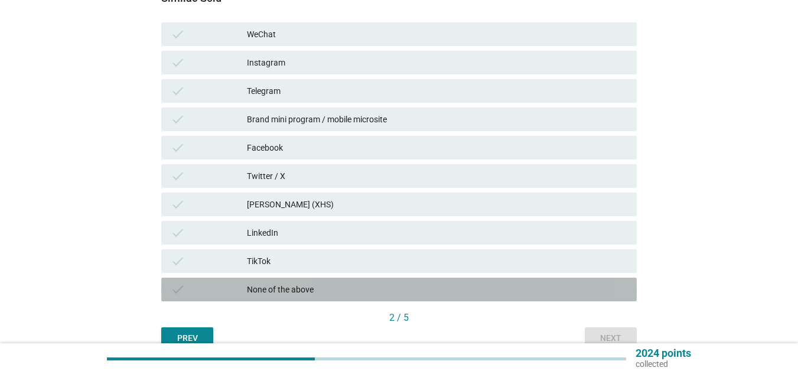
click at [422, 286] on div "None of the above" at bounding box center [437, 289] width 380 height 14
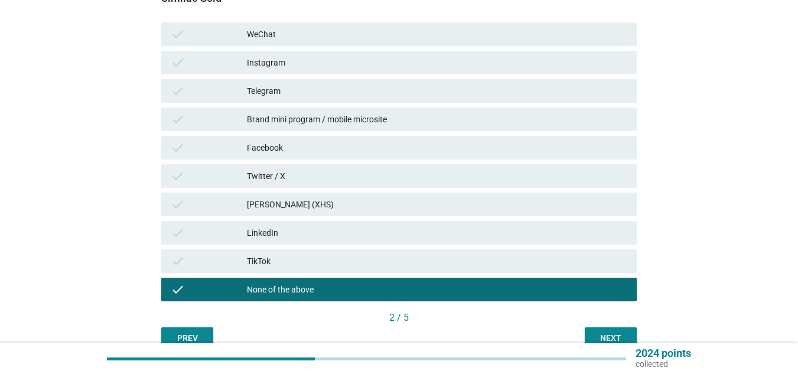
click at [608, 336] on div "Next" at bounding box center [610, 338] width 33 height 12
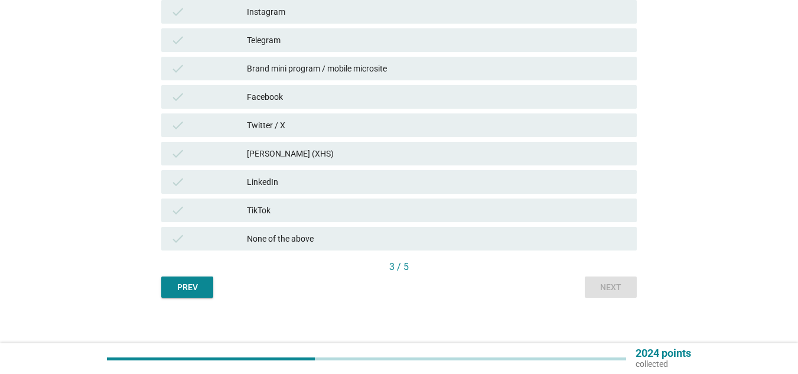
scroll to position [221, 0]
click at [403, 234] on div "None of the above" at bounding box center [437, 238] width 380 height 14
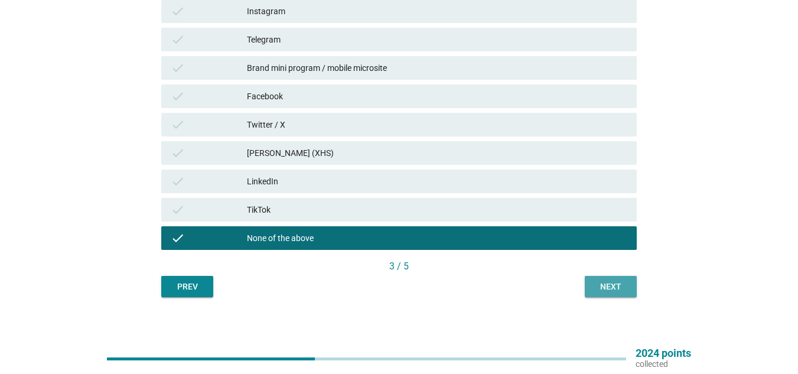
click at [621, 284] on div "Next" at bounding box center [610, 286] width 33 height 12
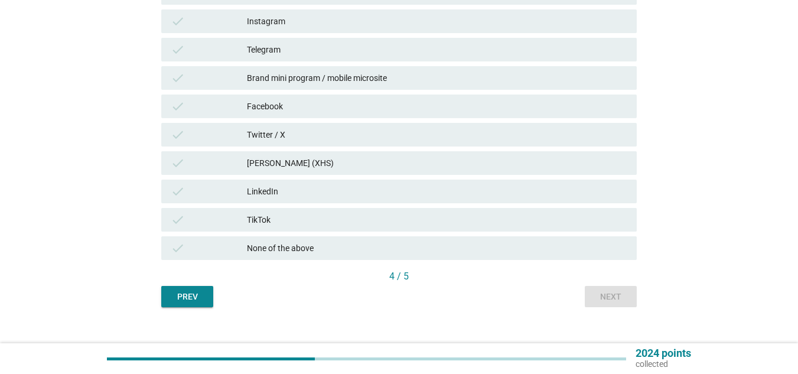
scroll to position [212, 0]
click at [348, 234] on div "check None of the above" at bounding box center [399, 247] width 480 height 28
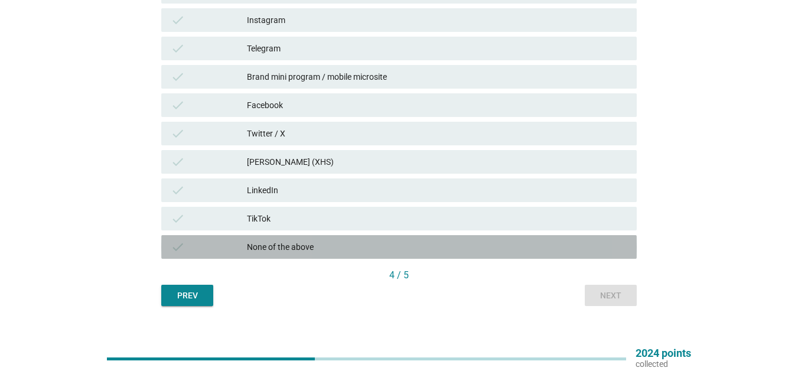
click at [337, 243] on div "None of the above" at bounding box center [437, 247] width 380 height 14
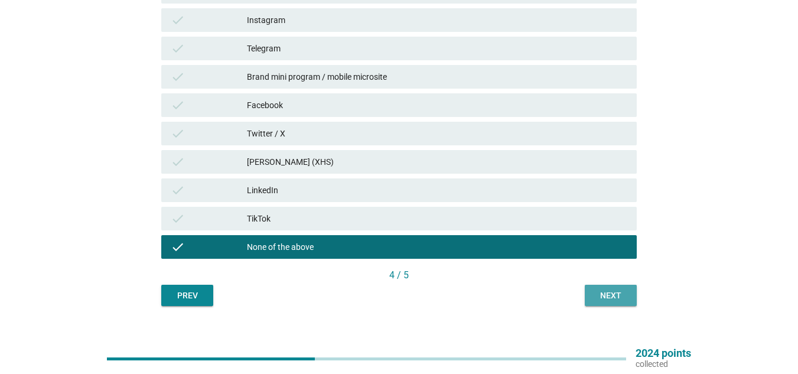
click at [606, 292] on div "Next" at bounding box center [610, 295] width 33 height 12
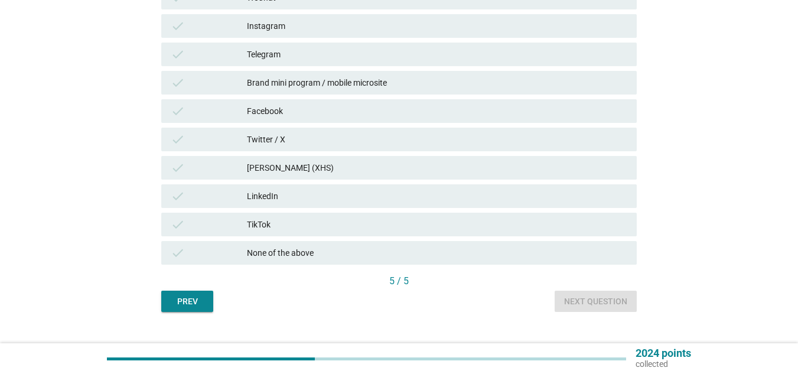
scroll to position [228, 0]
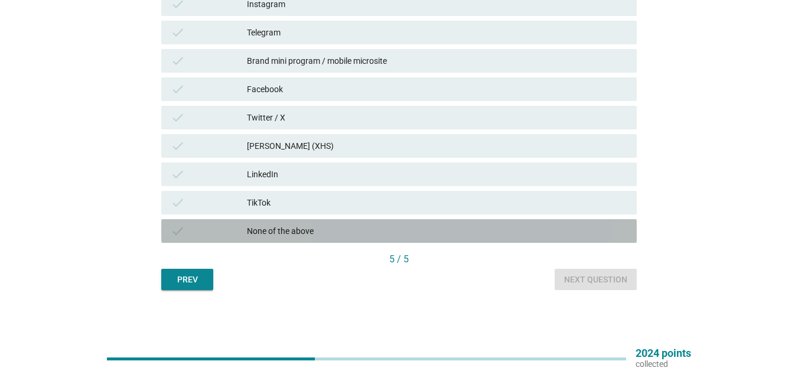
click at [297, 236] on div "None of the above" at bounding box center [437, 231] width 380 height 14
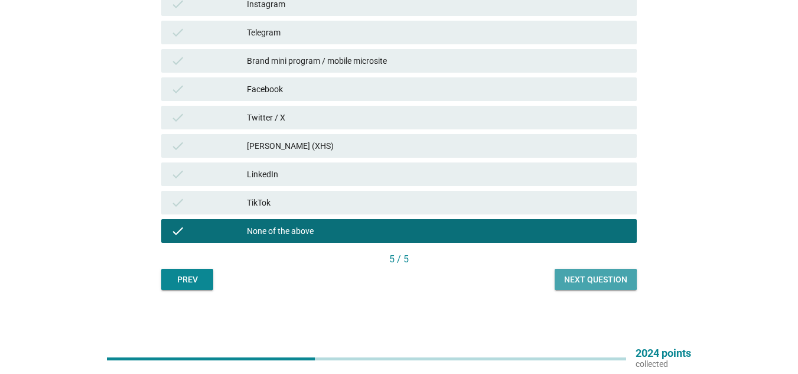
click at [574, 270] on button "Next question" at bounding box center [595, 279] width 82 height 21
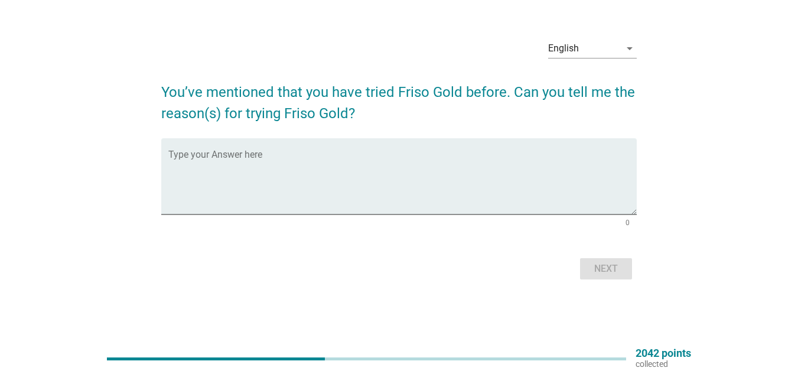
scroll to position [0, 0]
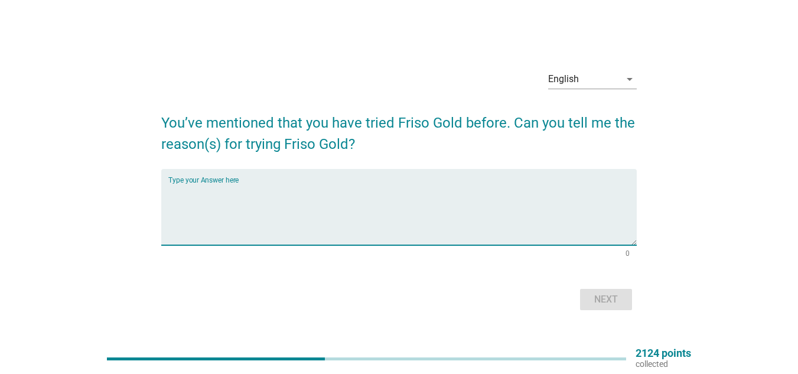
click at [420, 233] on textarea "Type your Answer here" at bounding box center [402, 214] width 468 height 62
type textarea "Recommended by family"
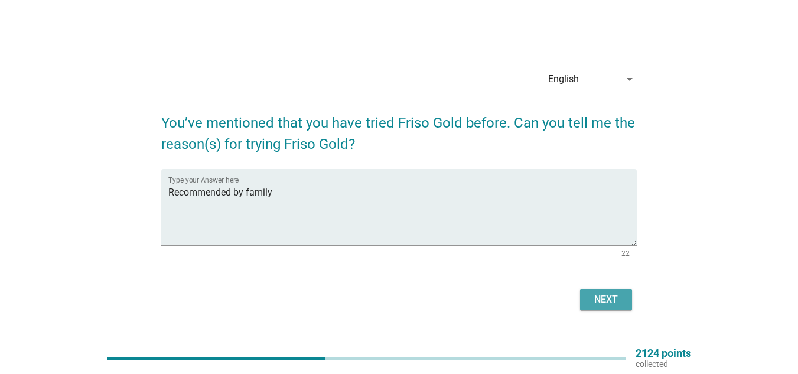
click at [604, 296] on div "Next" at bounding box center [605, 299] width 33 height 14
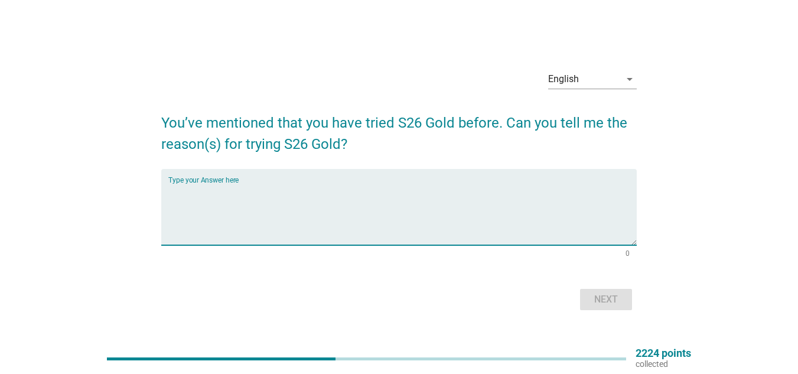
click at [414, 209] on textarea "Type your Answer here" at bounding box center [402, 214] width 468 height 62
type textarea "Recommended by family"
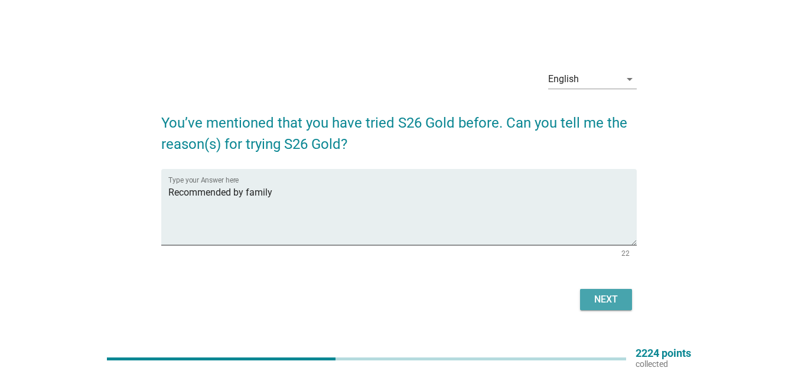
click at [615, 297] on div "Next" at bounding box center [605, 299] width 33 height 14
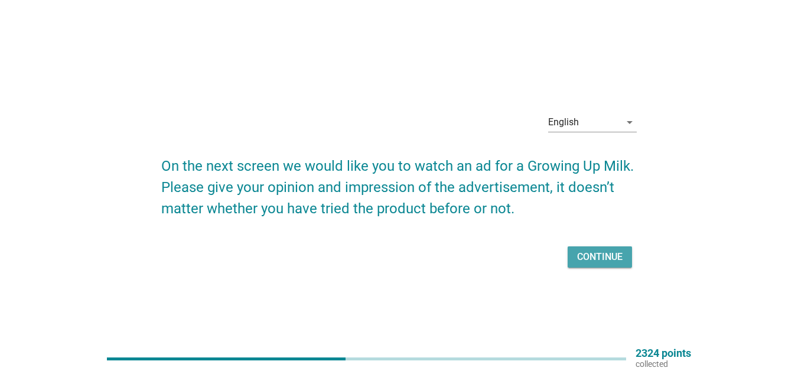
click at [611, 263] on div "Continue" at bounding box center [599, 257] width 45 height 14
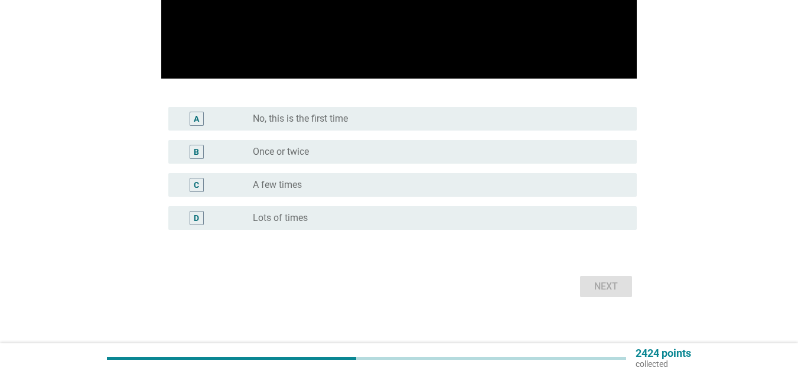
scroll to position [245, 0]
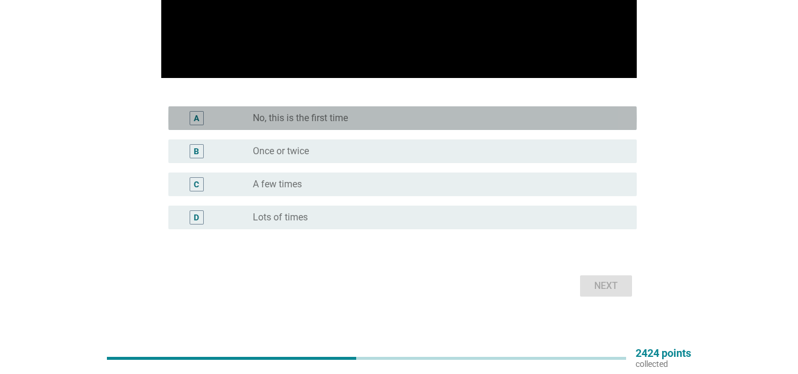
click at [341, 122] on label "No, this is the first time" at bounding box center [300, 118] width 95 height 12
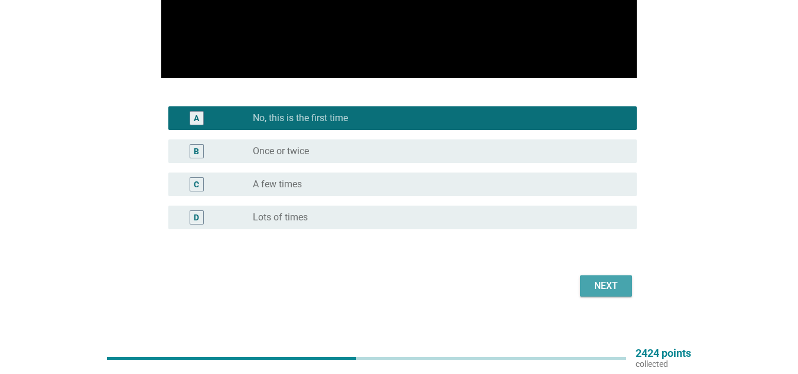
click at [601, 281] on div "Next" at bounding box center [605, 286] width 33 height 14
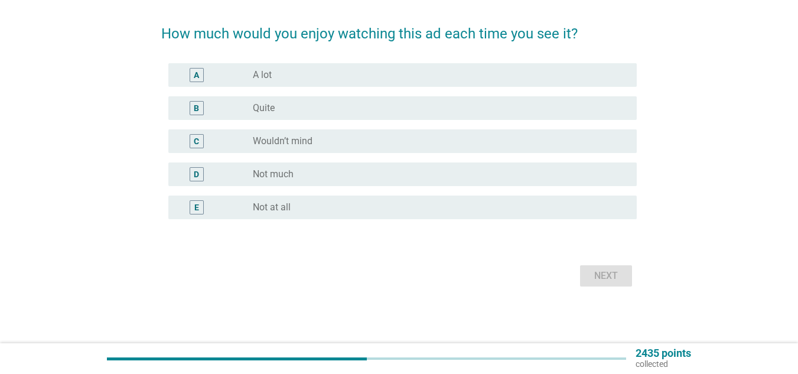
scroll to position [0, 0]
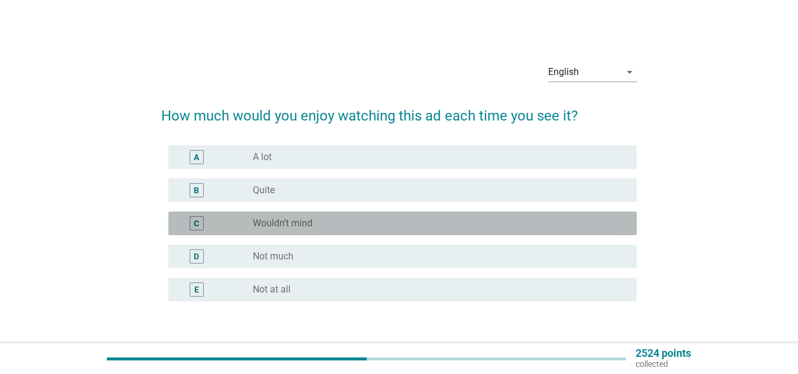
click at [448, 221] on div "radio_button_unchecked Wouldn’t mind" at bounding box center [435, 223] width 365 height 12
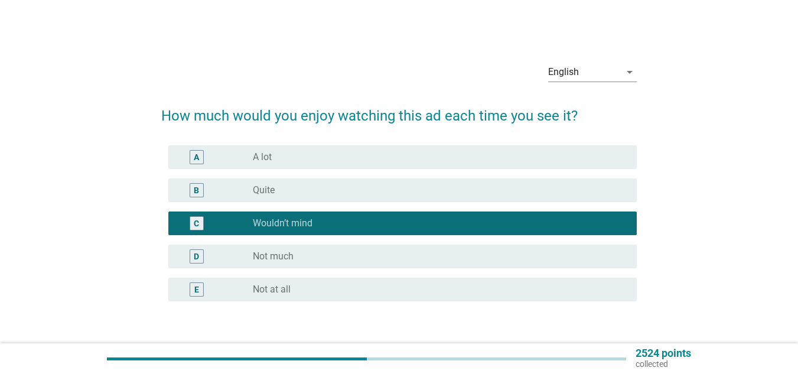
scroll to position [82, 0]
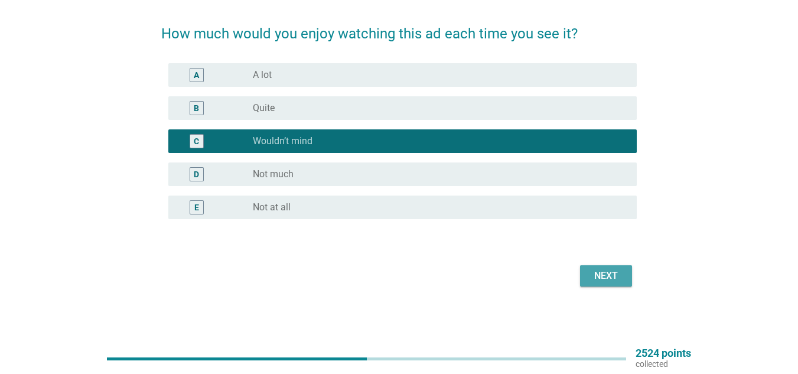
click at [618, 269] on div "Next" at bounding box center [605, 276] width 33 height 14
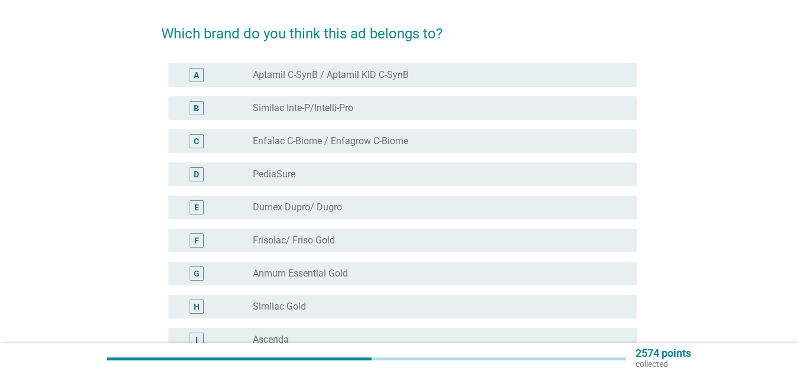
scroll to position [0, 0]
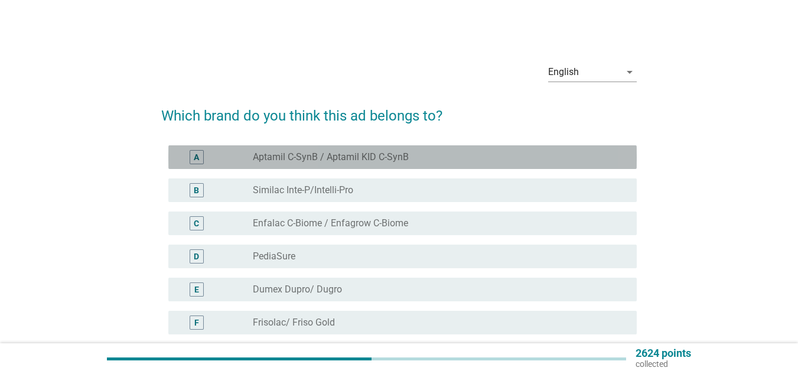
click at [400, 168] on div "A radio_button_unchecked Aptamil C-SynB / Aptamil KID C-SynB" at bounding box center [402, 157] width 468 height 24
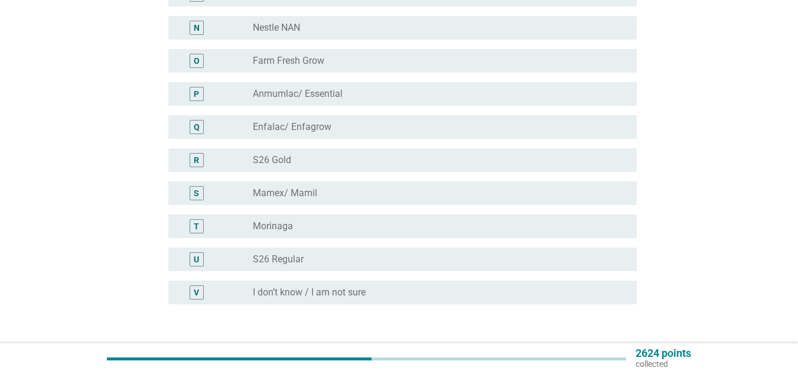
scroll to position [644, 0]
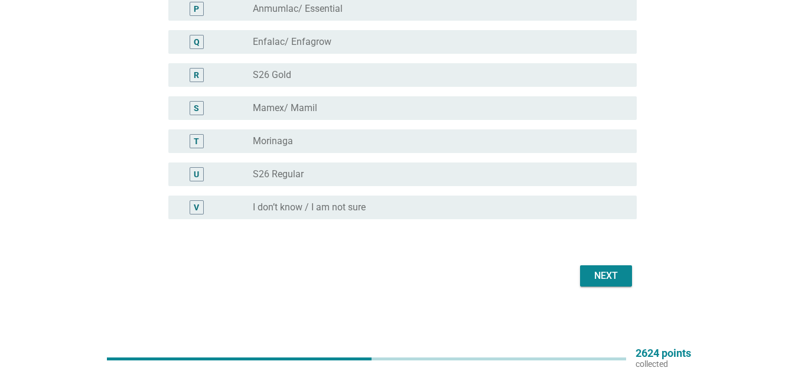
click at [603, 276] on div "Next" at bounding box center [605, 276] width 33 height 14
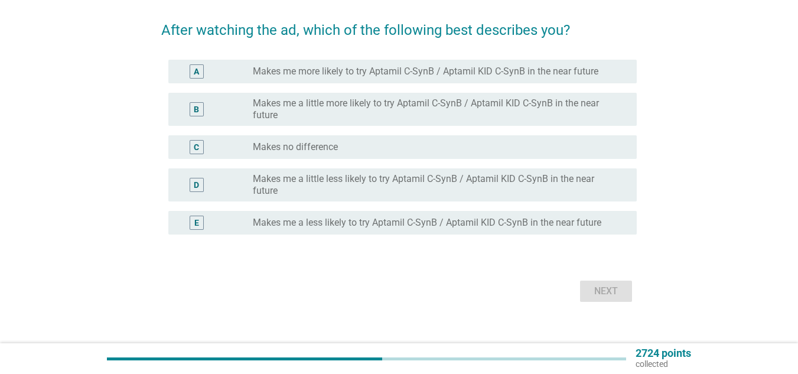
scroll to position [86, 0]
click at [498, 67] on label "Makes me more likely to try Aptamil C-SynB / Aptamil KID C-SynB in the near fut…" at bounding box center [425, 71] width 345 height 12
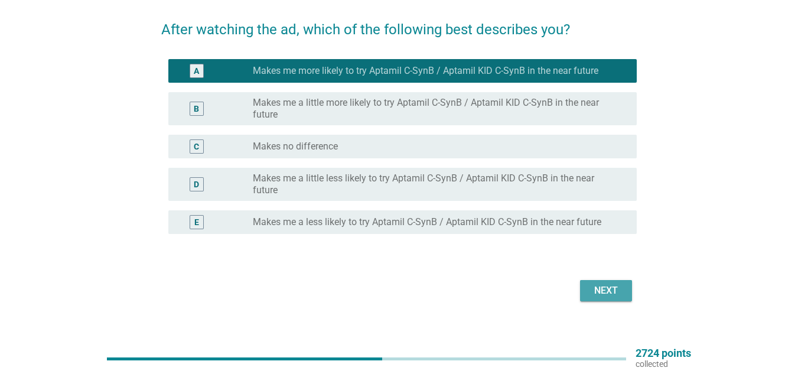
click at [618, 291] on div "Next" at bounding box center [605, 290] width 33 height 14
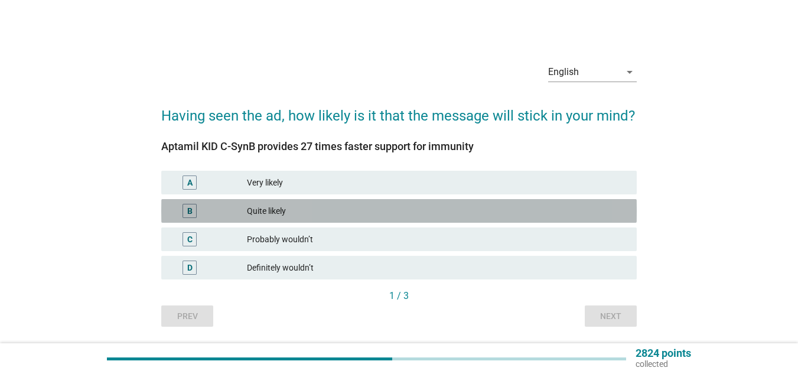
click at [416, 204] on div "Quite likely" at bounding box center [437, 211] width 380 height 14
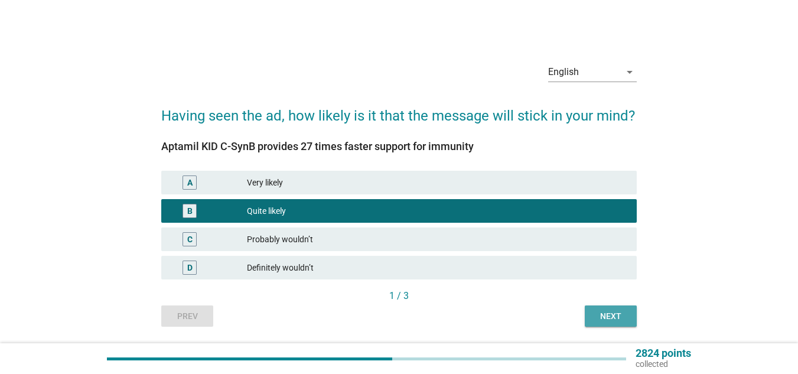
click at [609, 314] on div "Next" at bounding box center [610, 316] width 33 height 12
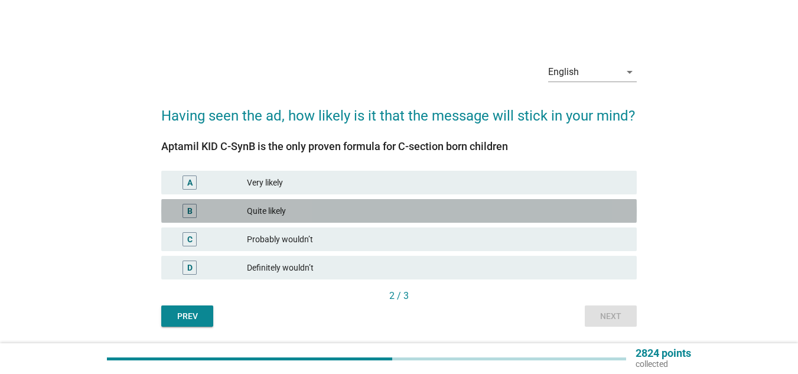
click at [528, 214] on div "Quite likely" at bounding box center [437, 211] width 380 height 14
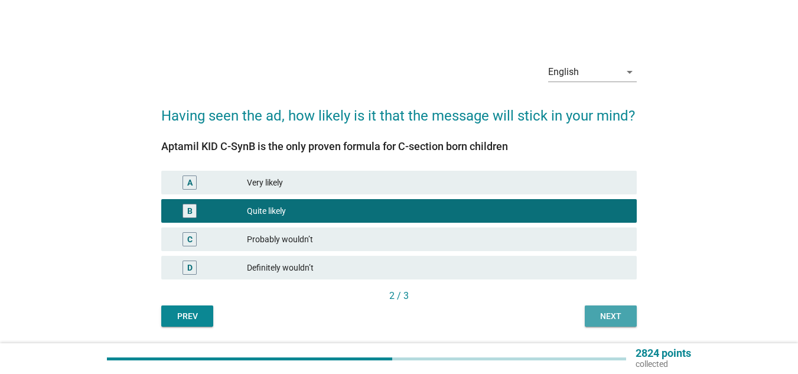
click at [610, 316] on div "Next" at bounding box center [610, 316] width 33 height 12
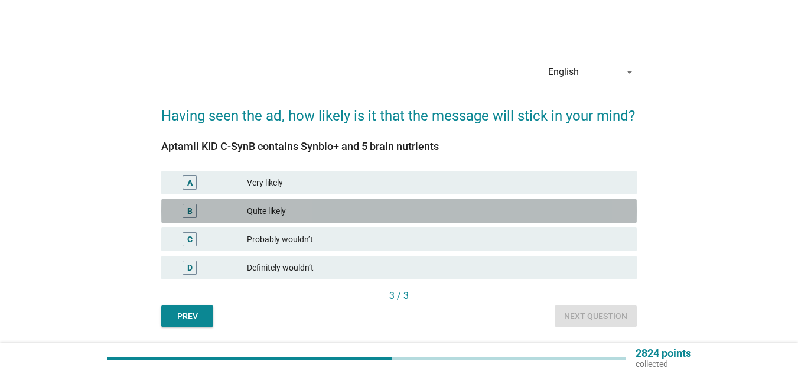
click at [338, 211] on div "Quite likely" at bounding box center [437, 211] width 380 height 14
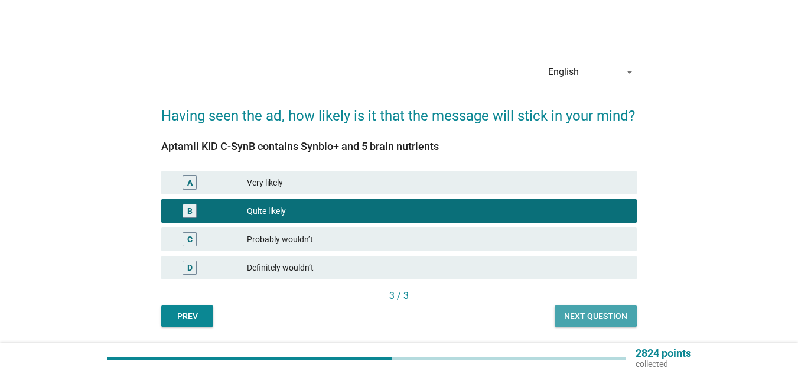
click at [608, 318] on div "Next question" at bounding box center [595, 316] width 63 height 12
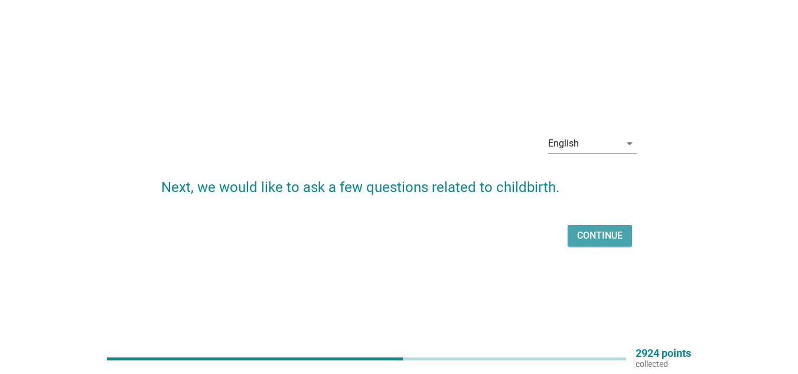
click at [589, 225] on button "Continue" at bounding box center [599, 235] width 64 height 21
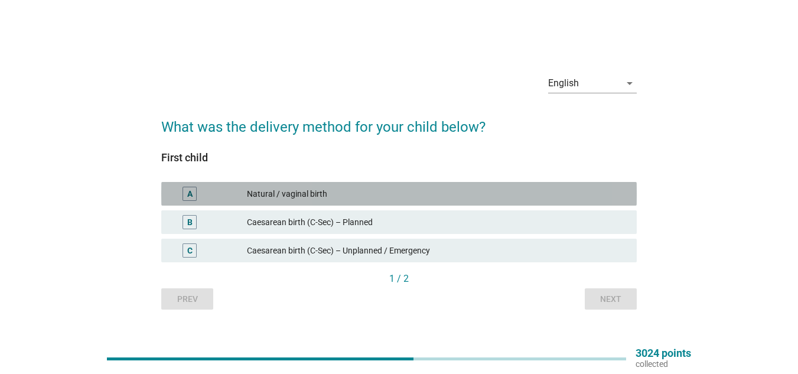
click at [402, 194] on div "Natural / vaginal birth" at bounding box center [437, 194] width 380 height 14
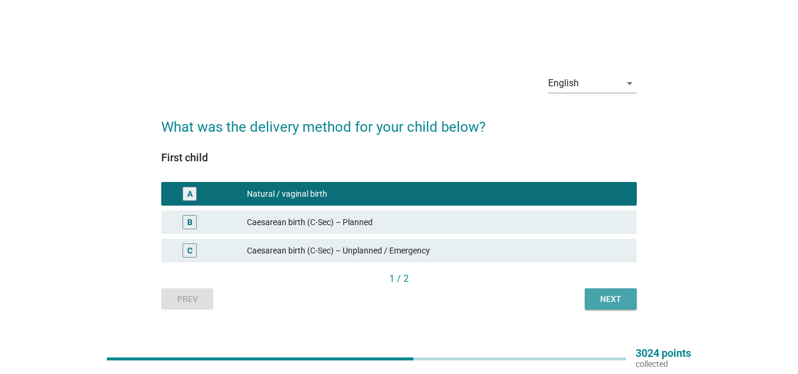
click at [608, 305] on button "Next" at bounding box center [611, 298] width 52 height 21
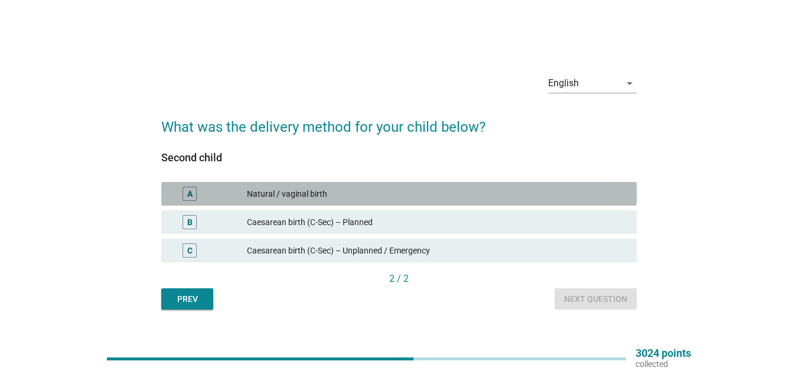
click at [416, 184] on div "A Natural / vaginal birth" at bounding box center [398, 194] width 475 height 24
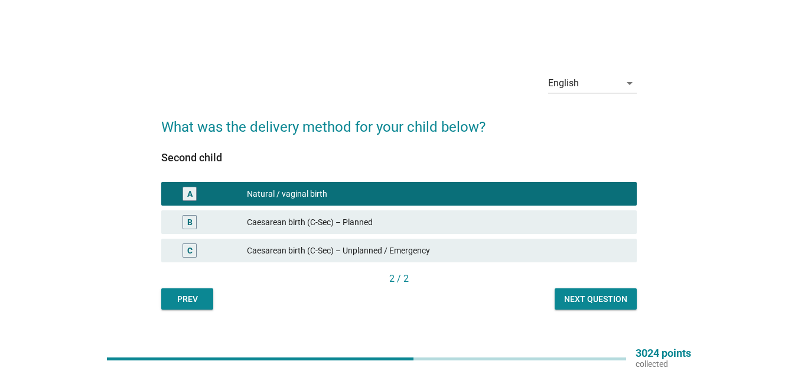
click at [590, 302] on div "Next question" at bounding box center [595, 299] width 63 height 12
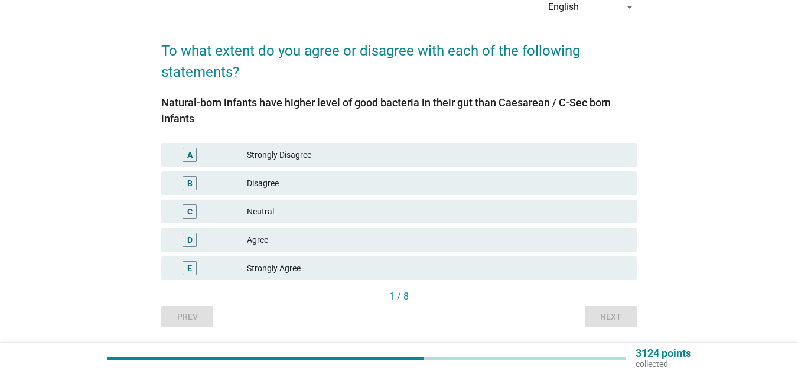
scroll to position [71, 0]
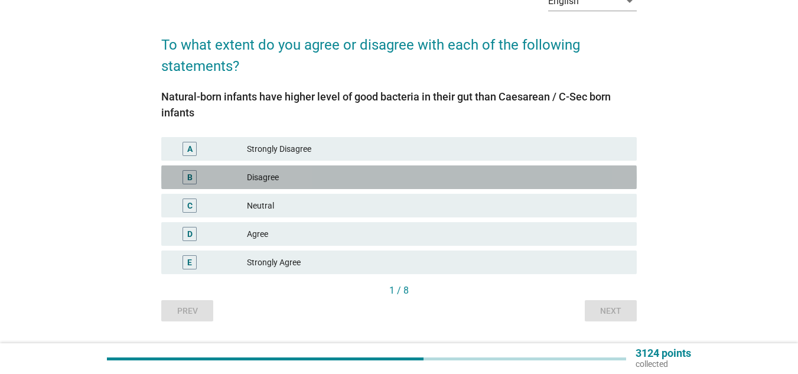
click at [379, 179] on div "Disagree" at bounding box center [437, 177] width 380 height 14
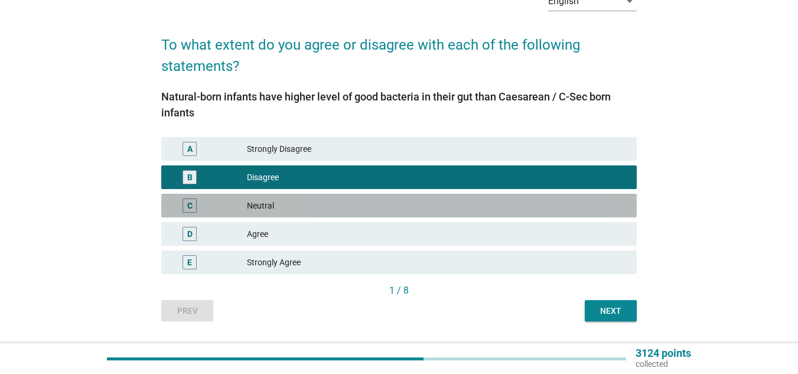
click at [355, 204] on div "Neutral" at bounding box center [437, 205] width 380 height 14
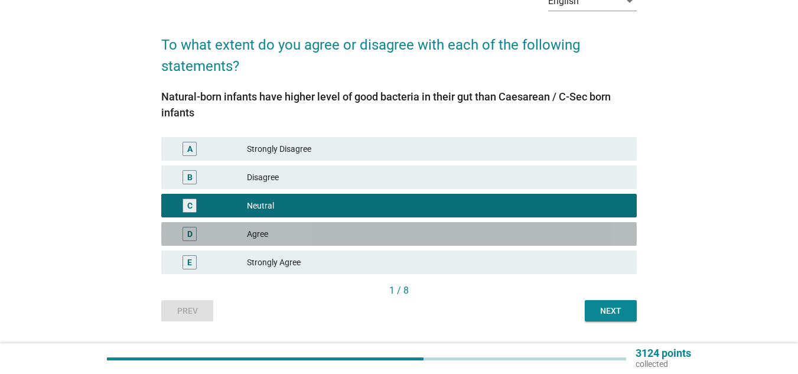
click at [348, 235] on div "Agree" at bounding box center [437, 234] width 380 height 14
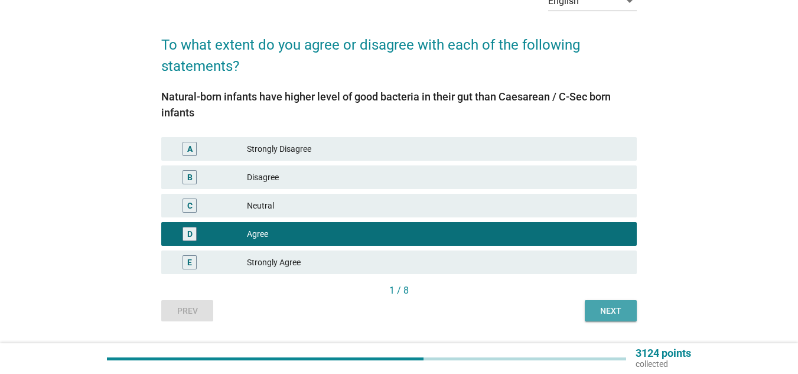
click at [599, 312] on div "Next" at bounding box center [610, 311] width 33 height 12
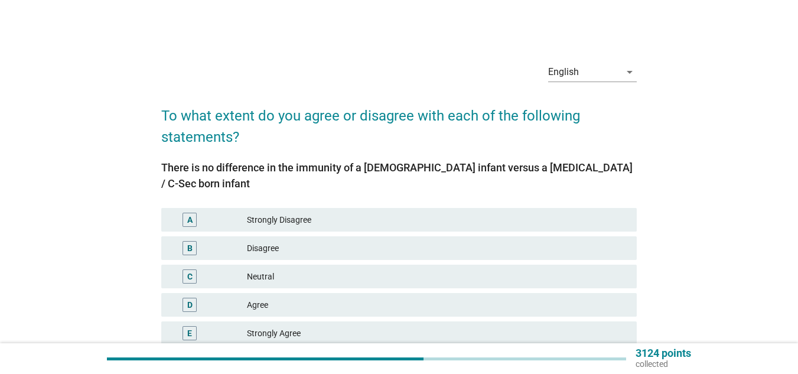
scroll to position [102, 0]
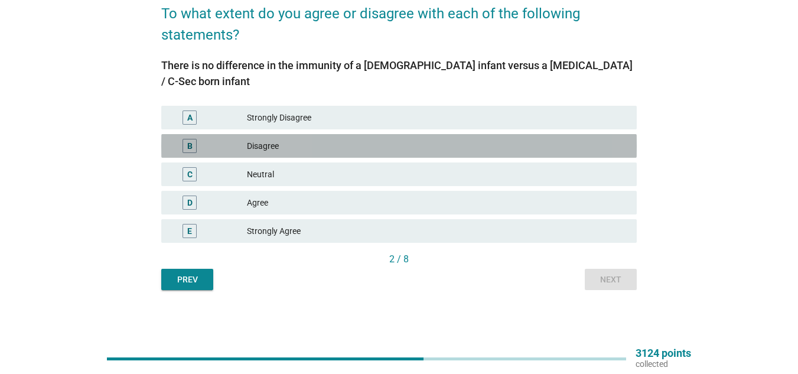
click at [363, 138] on div "B Disagree" at bounding box center [398, 146] width 475 height 24
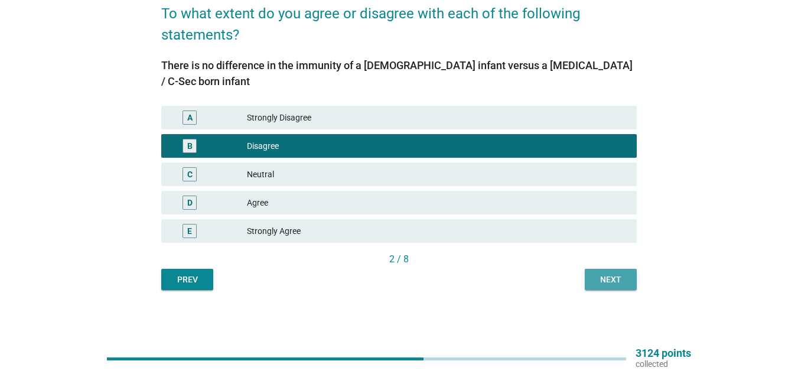
click at [631, 289] on button "Next" at bounding box center [611, 279] width 52 height 21
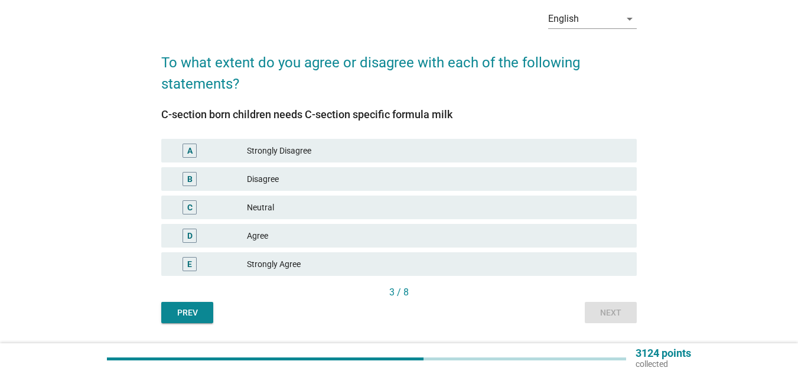
scroll to position [54, 0]
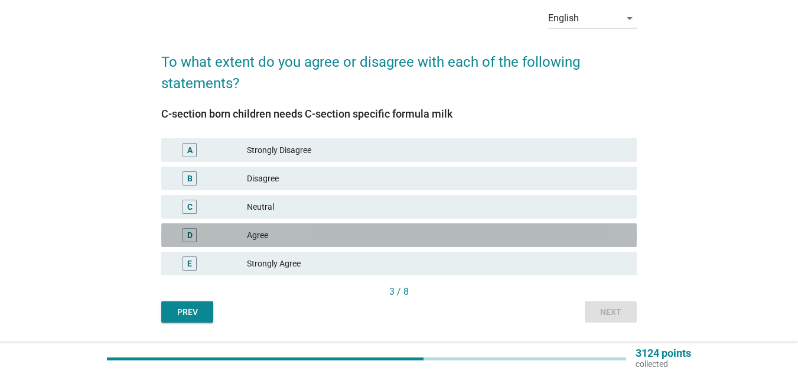
click at [377, 232] on div "Agree" at bounding box center [437, 235] width 380 height 14
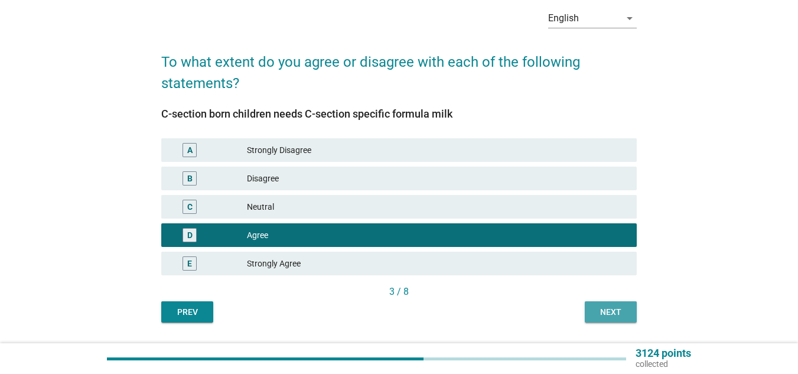
click at [618, 309] on div "Next" at bounding box center [610, 312] width 33 height 12
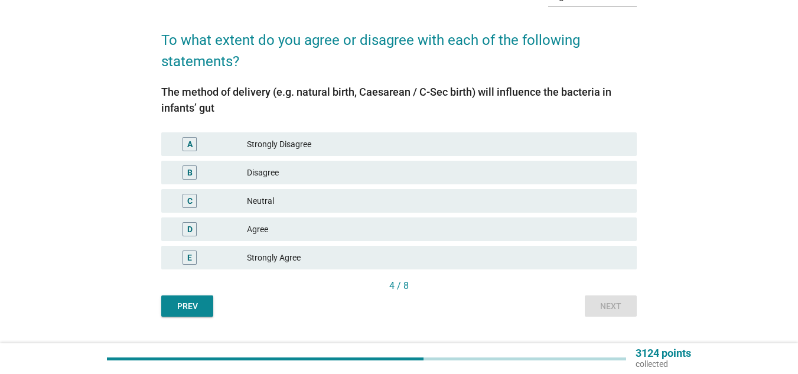
scroll to position [76, 0]
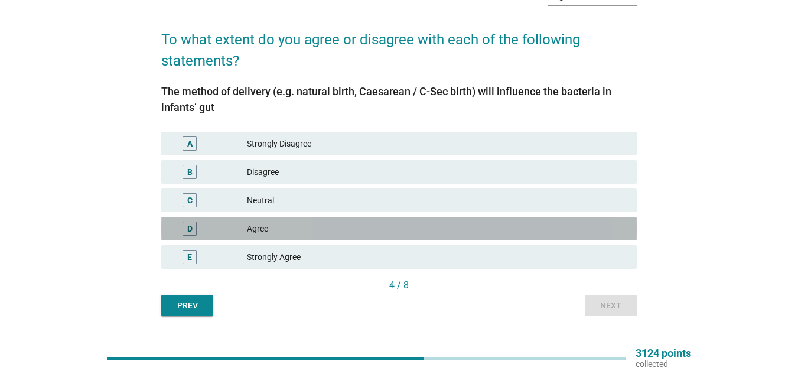
click at [355, 231] on div "Agree" at bounding box center [437, 228] width 380 height 14
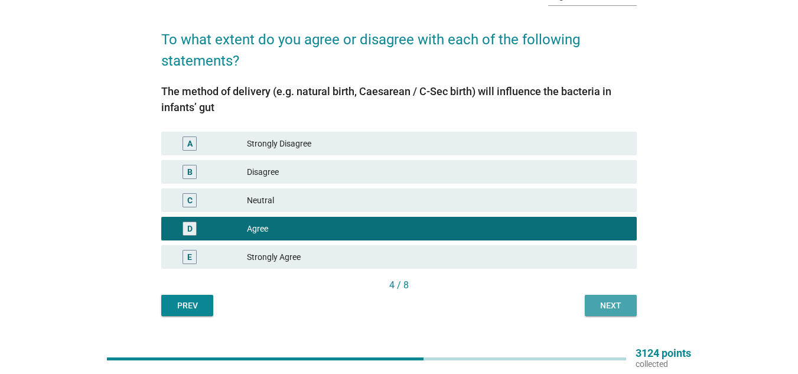
click at [617, 299] on div "Next" at bounding box center [610, 305] width 33 height 12
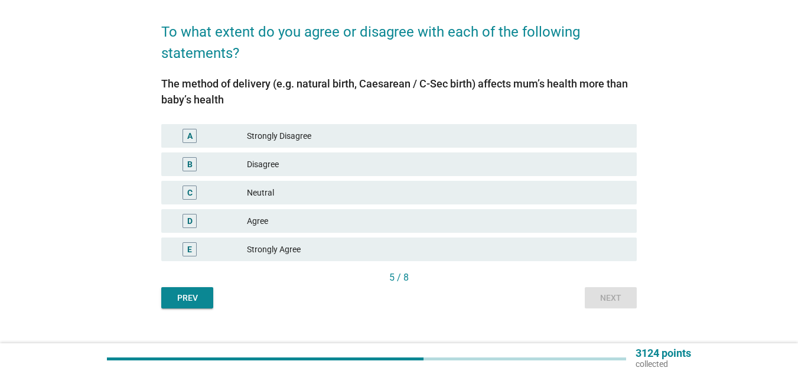
scroll to position [84, 0]
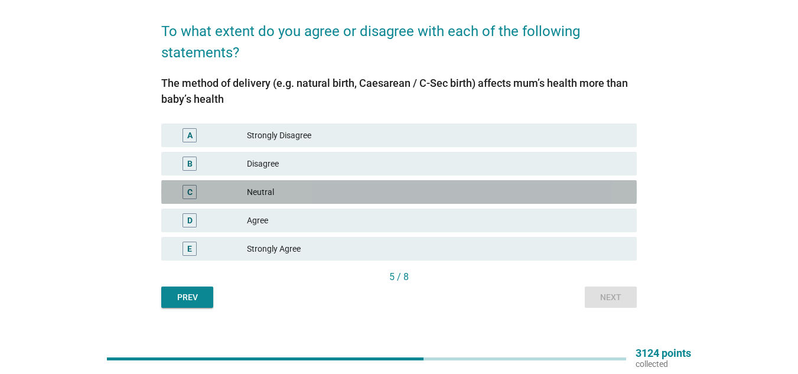
click at [349, 185] on div "Neutral" at bounding box center [437, 192] width 380 height 14
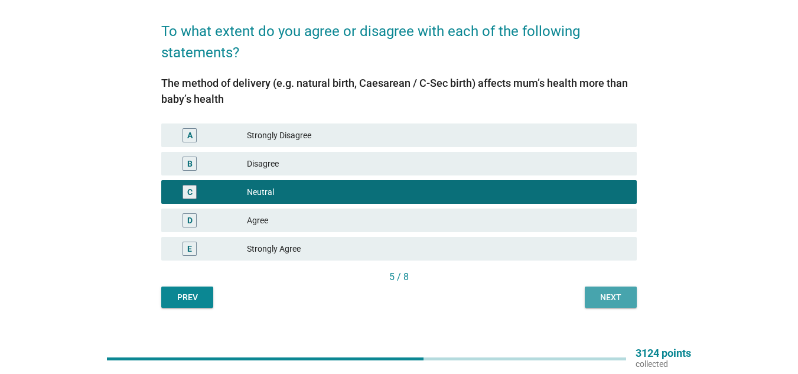
click at [607, 291] on div "Next" at bounding box center [610, 297] width 33 height 12
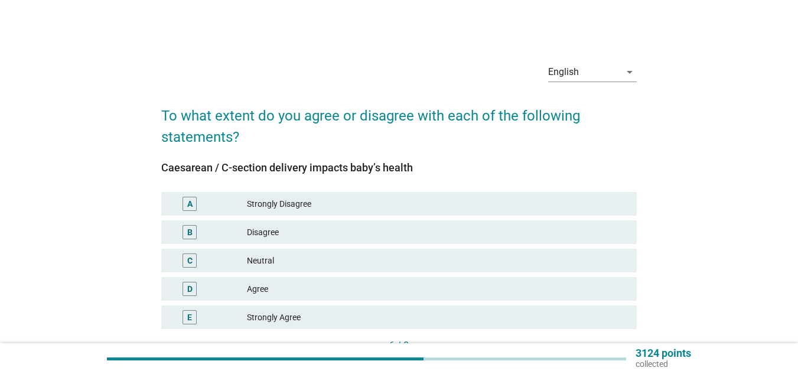
scroll to position [86, 0]
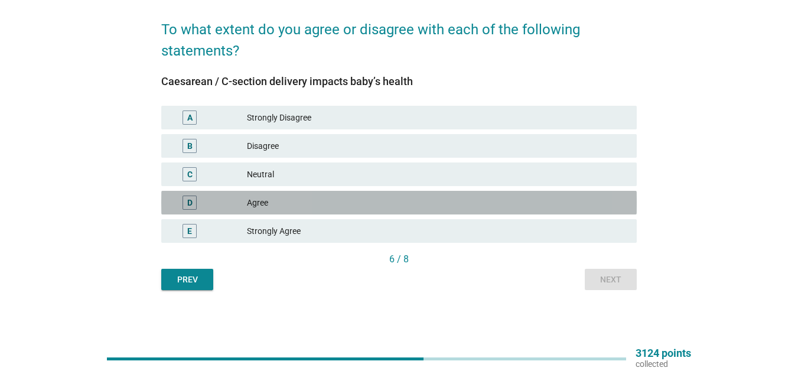
click at [313, 214] on div "D Agree" at bounding box center [398, 203] width 475 height 24
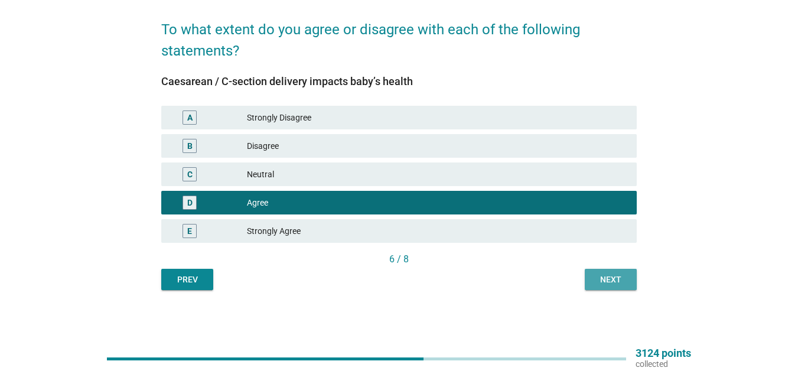
click at [603, 283] on div "Next" at bounding box center [610, 279] width 33 height 12
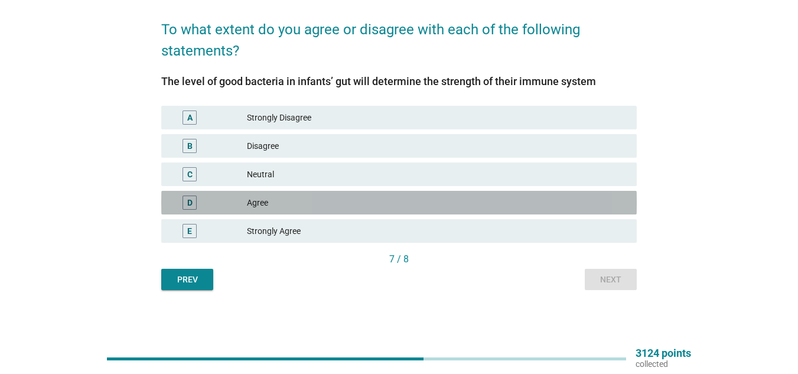
click at [402, 213] on div "D Agree" at bounding box center [398, 203] width 475 height 24
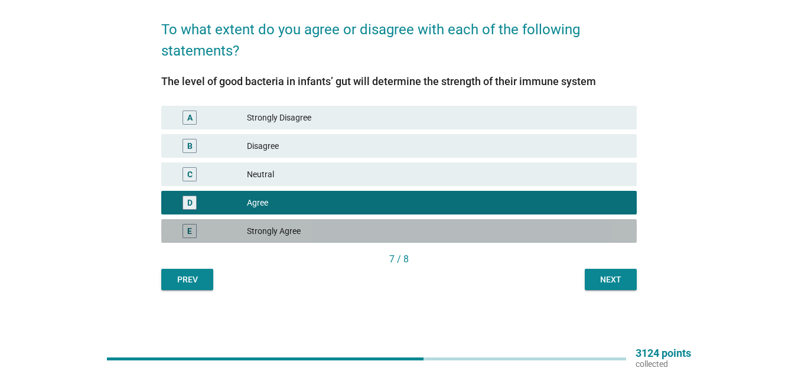
click at [404, 223] on div "E Strongly Agree" at bounding box center [398, 231] width 475 height 24
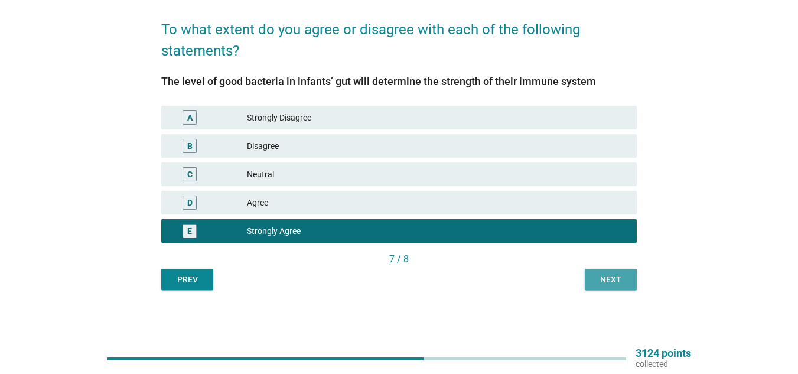
click at [608, 277] on div "Next" at bounding box center [610, 279] width 33 height 12
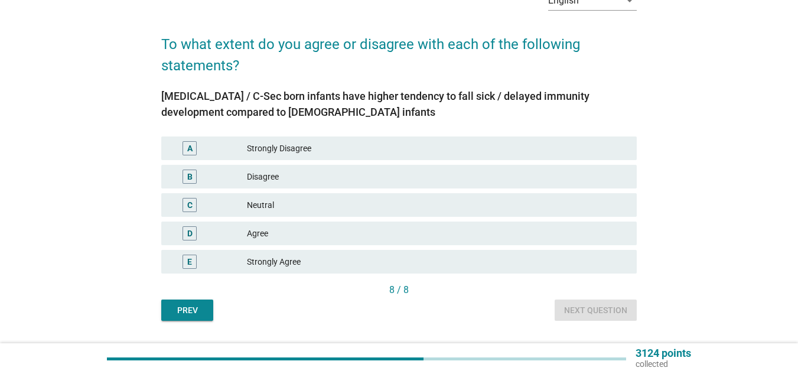
scroll to position [102, 0]
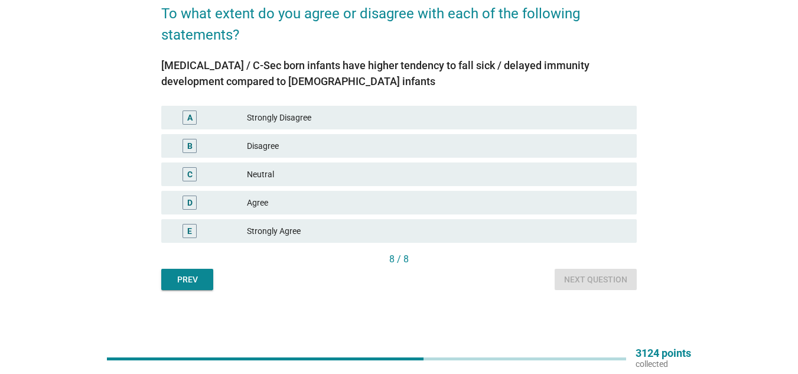
click at [476, 198] on div "Agree" at bounding box center [437, 202] width 380 height 14
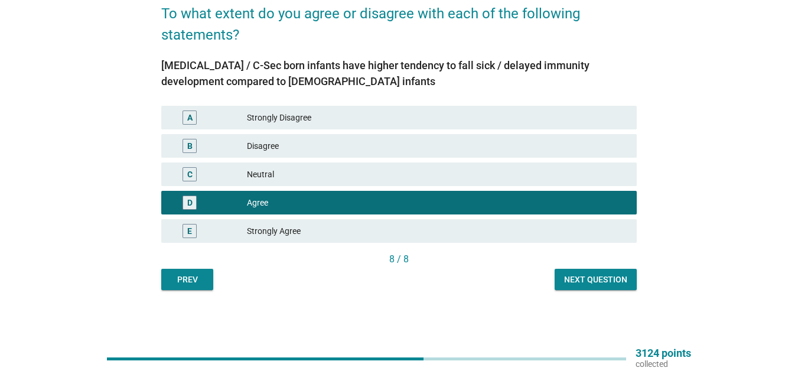
click at [608, 290] on div "English arrow_drop_down To what extent do you agree or disagree with each of th…" at bounding box center [399, 121] width 494 height 358
click at [606, 281] on div "Next question" at bounding box center [595, 279] width 63 height 12
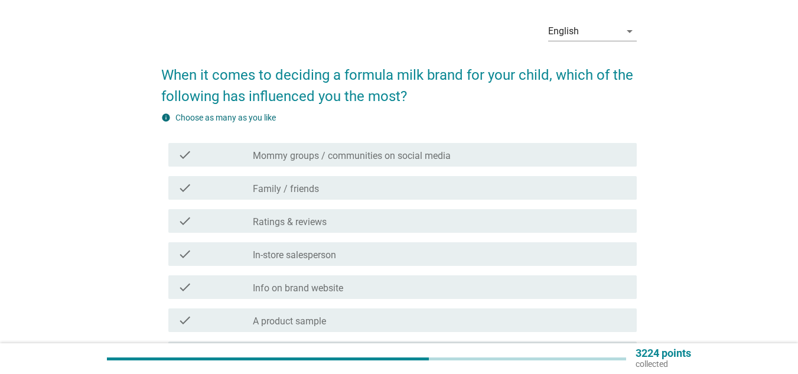
scroll to position [41, 0]
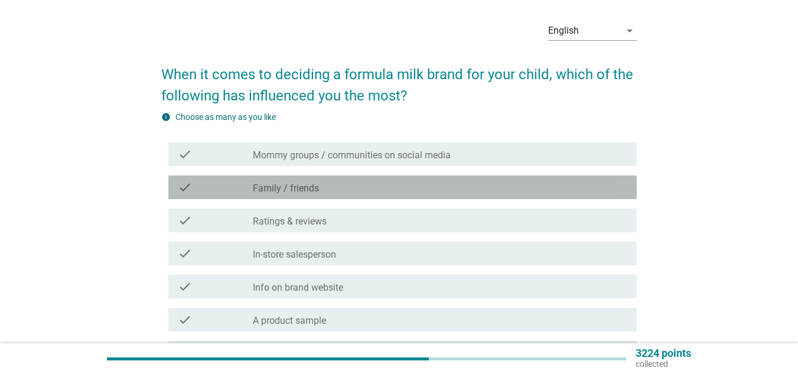
click at [452, 198] on div "check check_box_outline_blank Family / friends" at bounding box center [402, 187] width 468 height 24
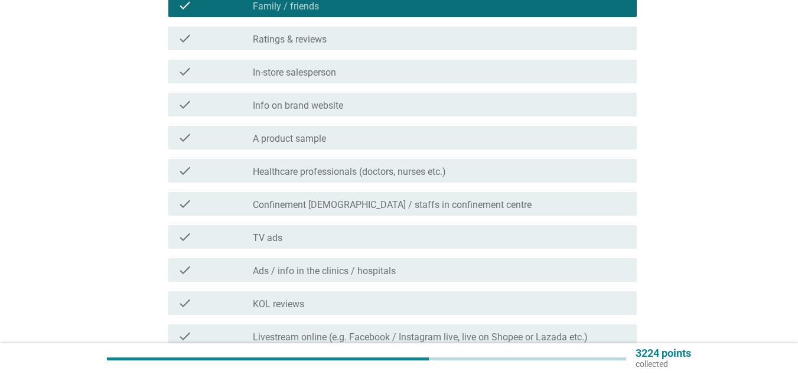
scroll to position [404, 0]
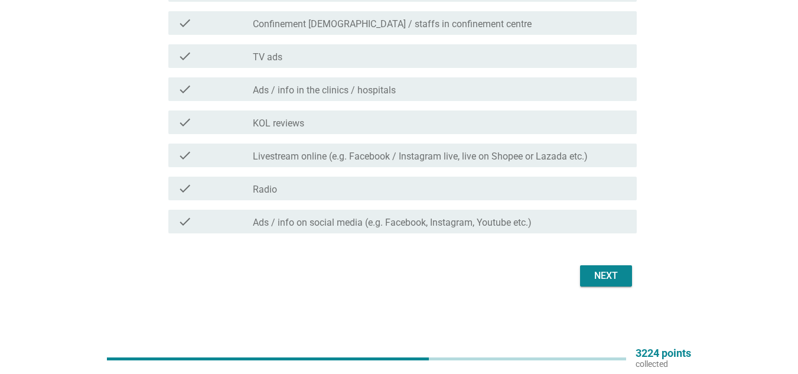
click at [606, 272] on div "Next" at bounding box center [605, 276] width 33 height 14
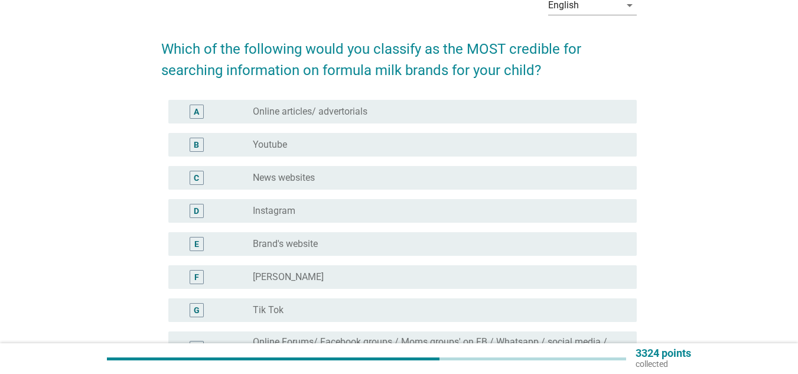
scroll to position [67, 0]
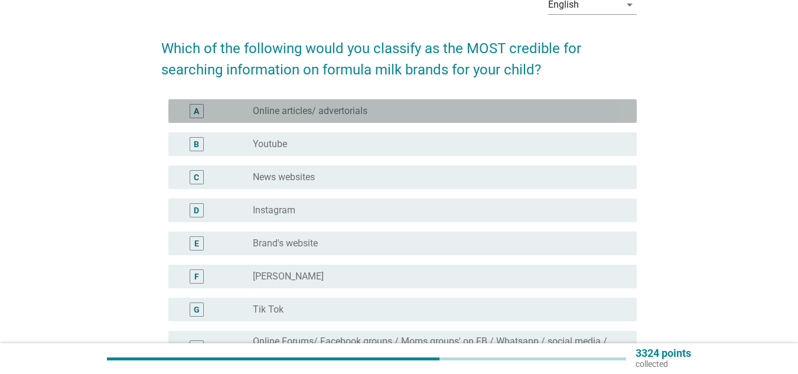
click at [387, 111] on div "radio_button_unchecked Online articles/ advertorials" at bounding box center [435, 111] width 365 height 12
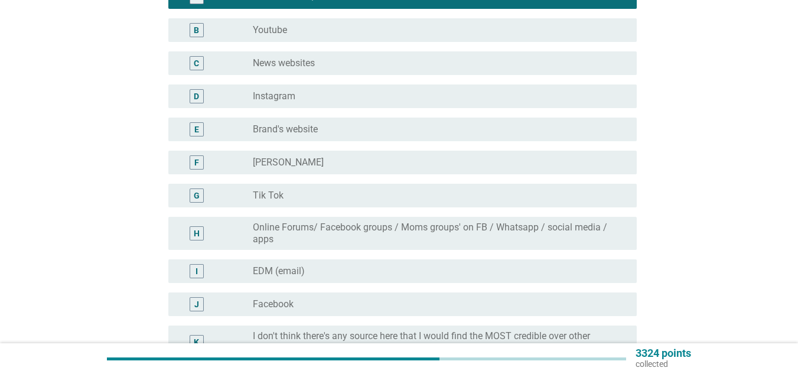
scroll to position [182, 0]
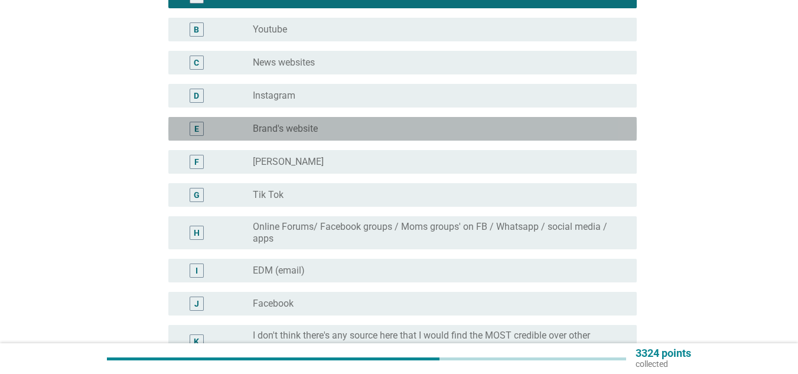
click at [365, 135] on div "radio_button_unchecked Brand's website" at bounding box center [440, 129] width 374 height 14
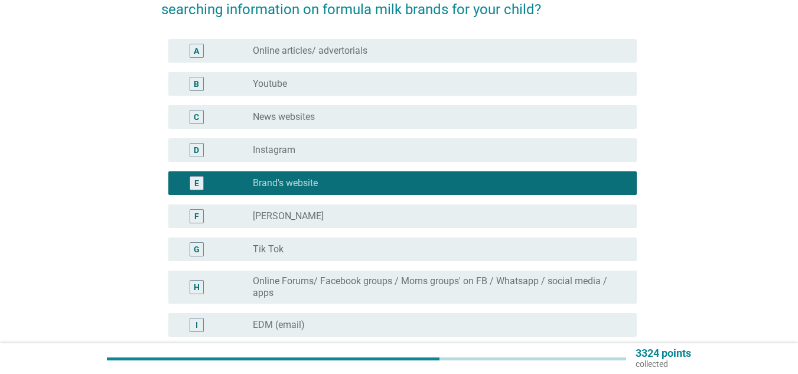
scroll to position [130, 0]
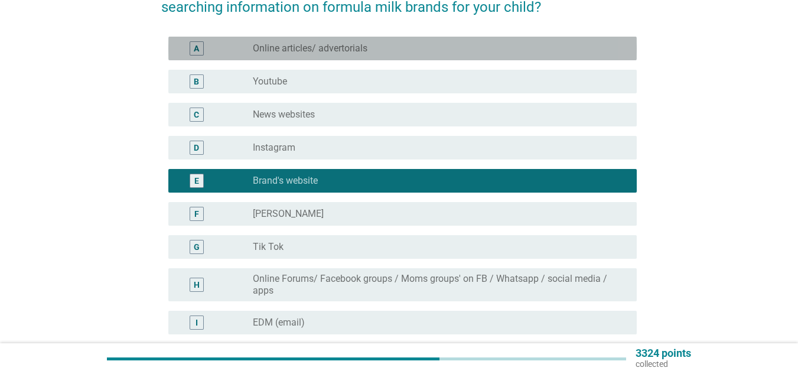
click at [365, 54] on div "radio_button_unchecked Online articles/ advertorials" at bounding box center [440, 48] width 374 height 14
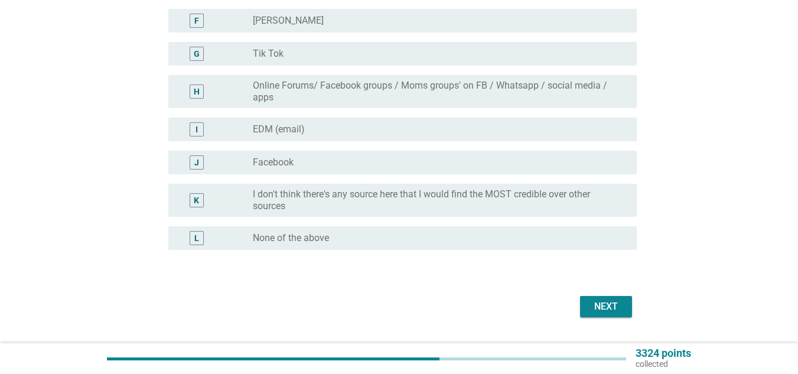
scroll to position [354, 0]
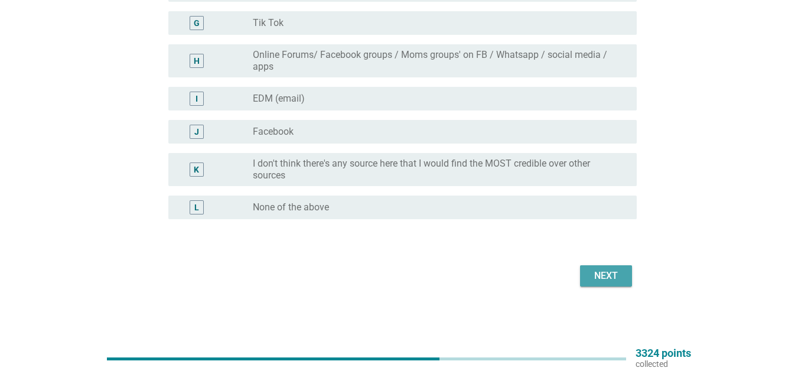
click at [602, 266] on button "Next" at bounding box center [606, 275] width 52 height 21
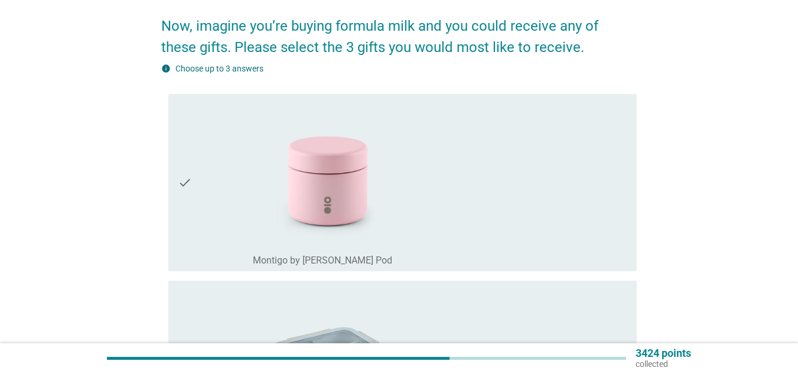
scroll to position [91, 0]
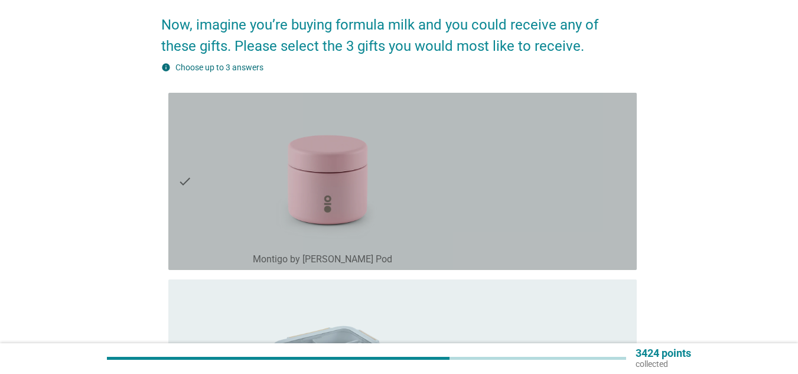
click at [539, 190] on div "check_box_outline_blank Montigo by OiYo Snack Pod" at bounding box center [440, 181] width 374 height 168
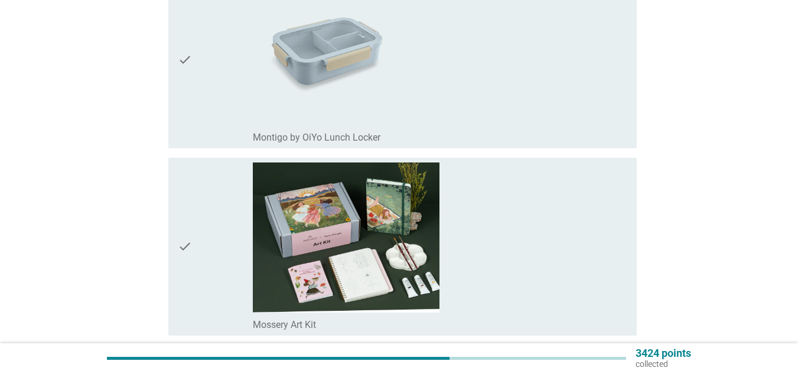
scroll to position [403, 0]
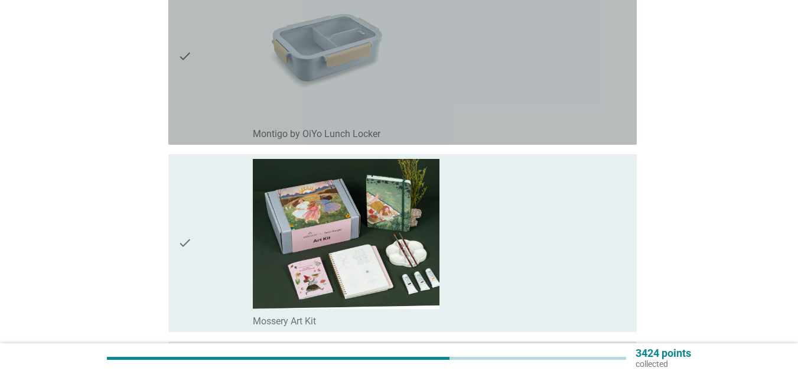
click at [523, 79] on div "check_box_outline_blank Montigo by OiYo Lunch Locker" at bounding box center [440, 56] width 374 height 168
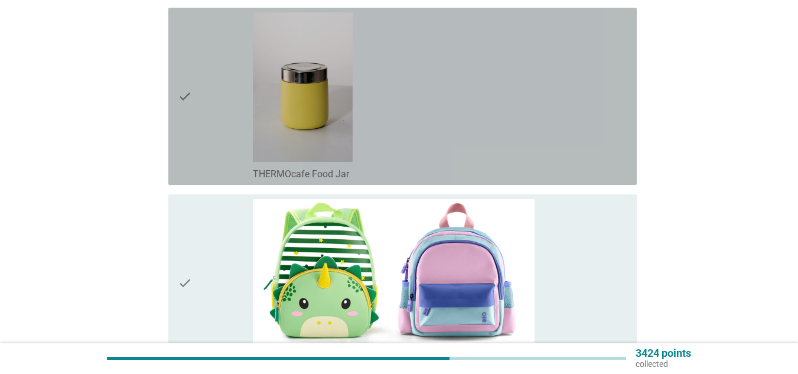
click at [523, 79] on div "check_box_outline_blank THERMOcafe Food Jar" at bounding box center [440, 96] width 374 height 168
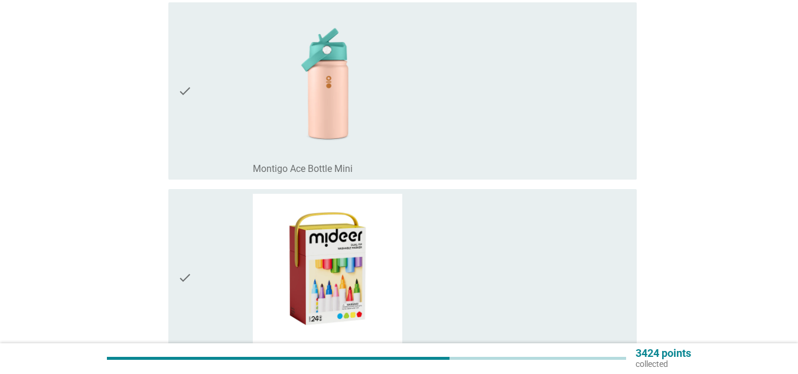
scroll to position [1117, 0]
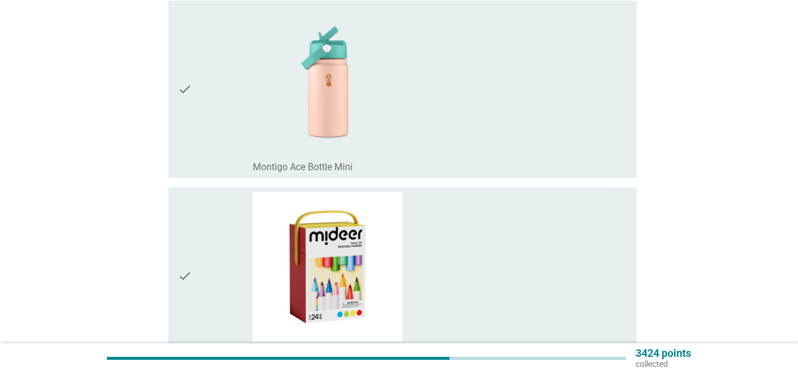
click at [523, 79] on div "check_box_outline_blank Montigo Ace Bottle Mini" at bounding box center [440, 89] width 374 height 168
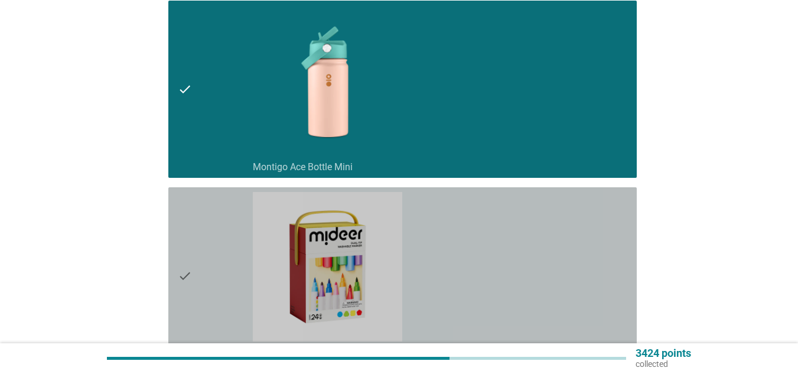
click at [495, 230] on div "check_box_outline_blank Mideer Washable Markers" at bounding box center [440, 276] width 374 height 168
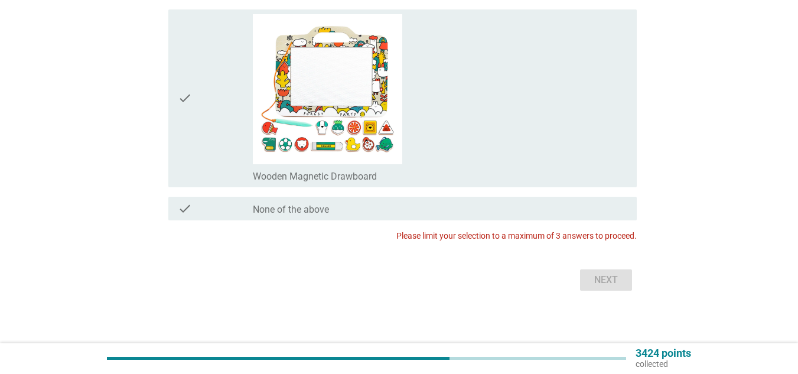
scroll to position [1485, 0]
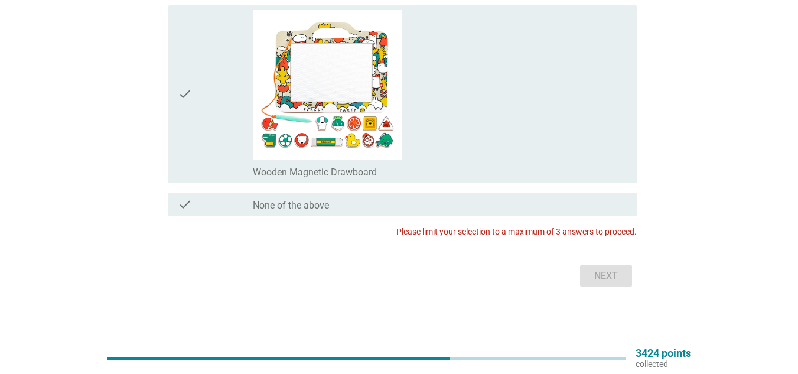
click at [604, 283] on div "Next" at bounding box center [398, 276] width 475 height 28
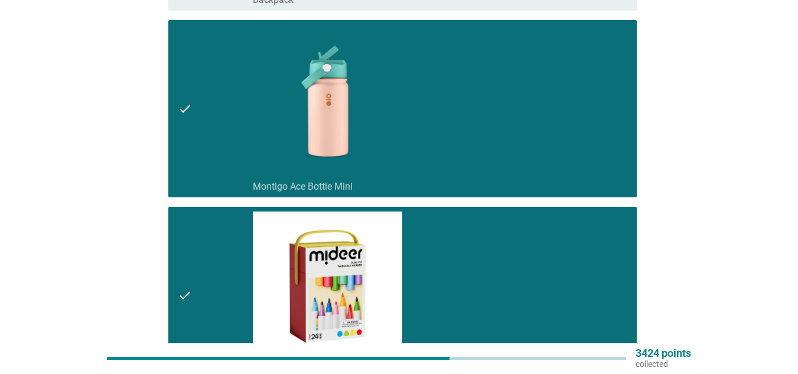
scroll to position [1096, 0]
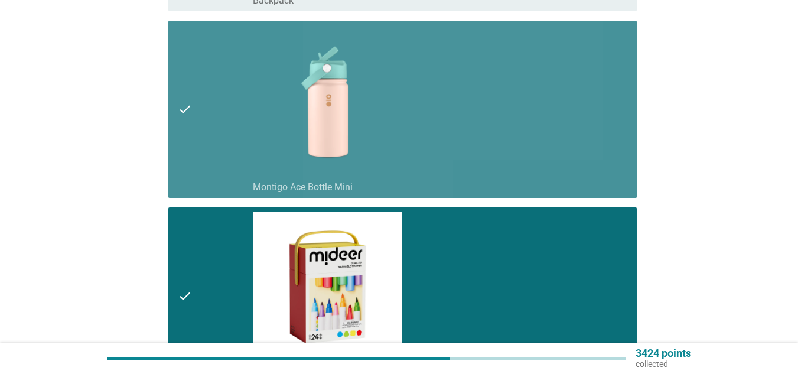
click at [530, 92] on div "check_box_outline_blank Montigo Ace Bottle Mini" at bounding box center [440, 109] width 374 height 168
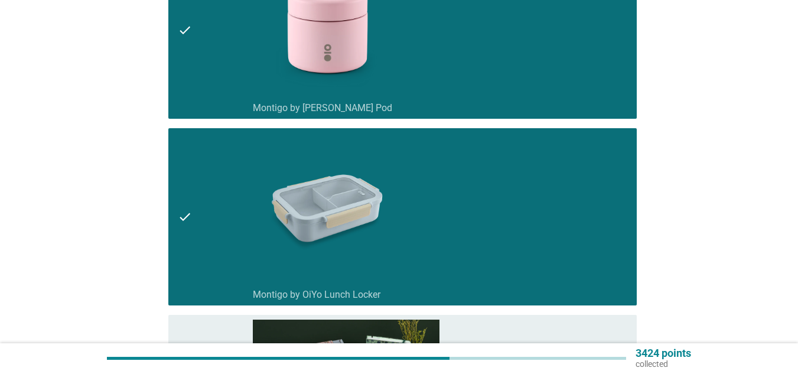
scroll to position [0, 0]
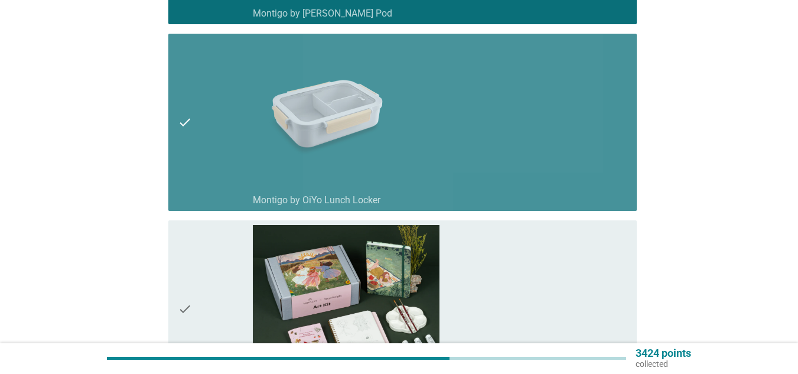
click at [530, 92] on div "check_box_outline_blank Montigo by OiYo Lunch Locker" at bounding box center [440, 122] width 374 height 168
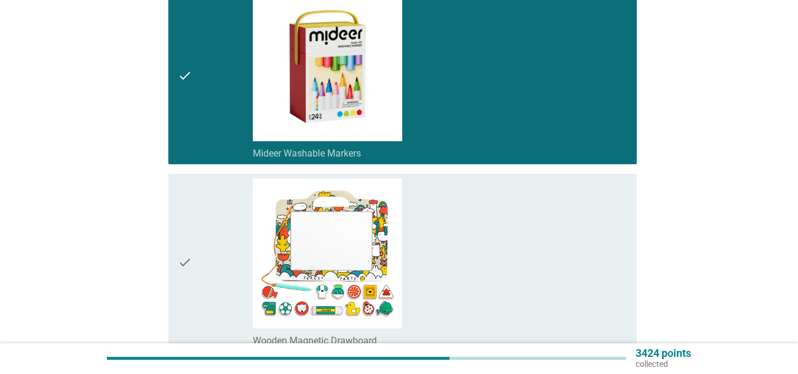
scroll to position [1485, 0]
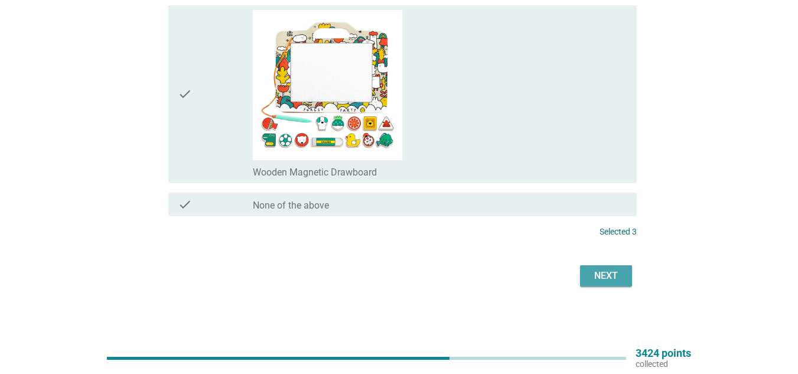
click at [608, 283] on button "Next" at bounding box center [606, 275] width 52 height 21
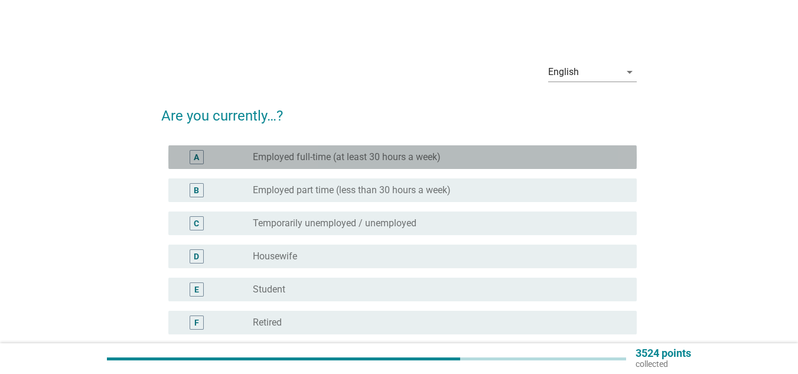
click at [458, 149] on div "A radio_button_unchecked Employed full-time (at least 30 hours a week)" at bounding box center [402, 157] width 468 height 24
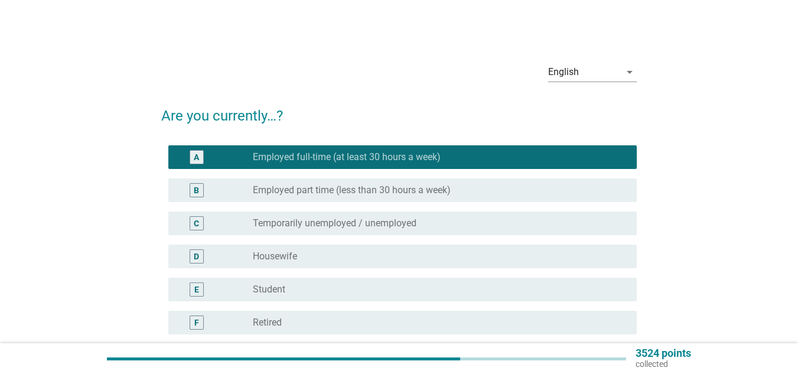
scroll to position [106, 0]
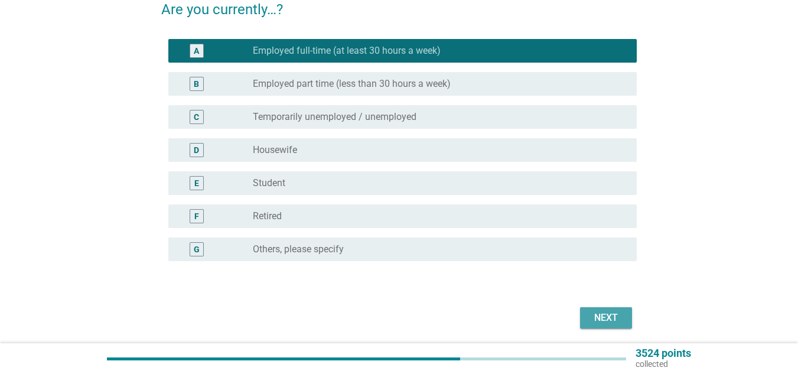
click at [598, 328] on button "Next" at bounding box center [606, 317] width 52 height 21
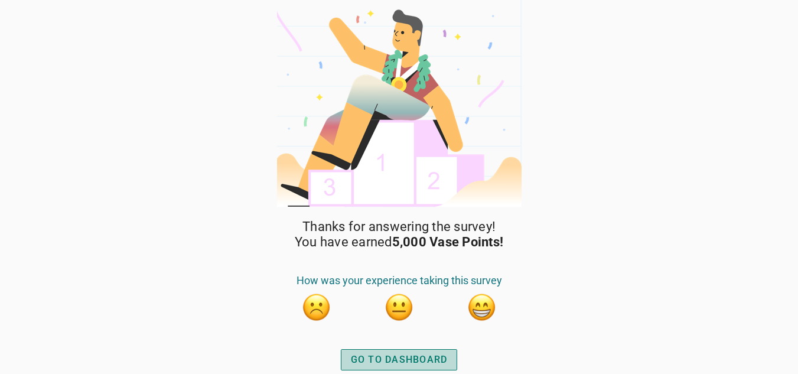
click at [433, 357] on div "GO TO DASHBOARD" at bounding box center [399, 359] width 97 height 14
